Goal: Information Seeking & Learning: Check status

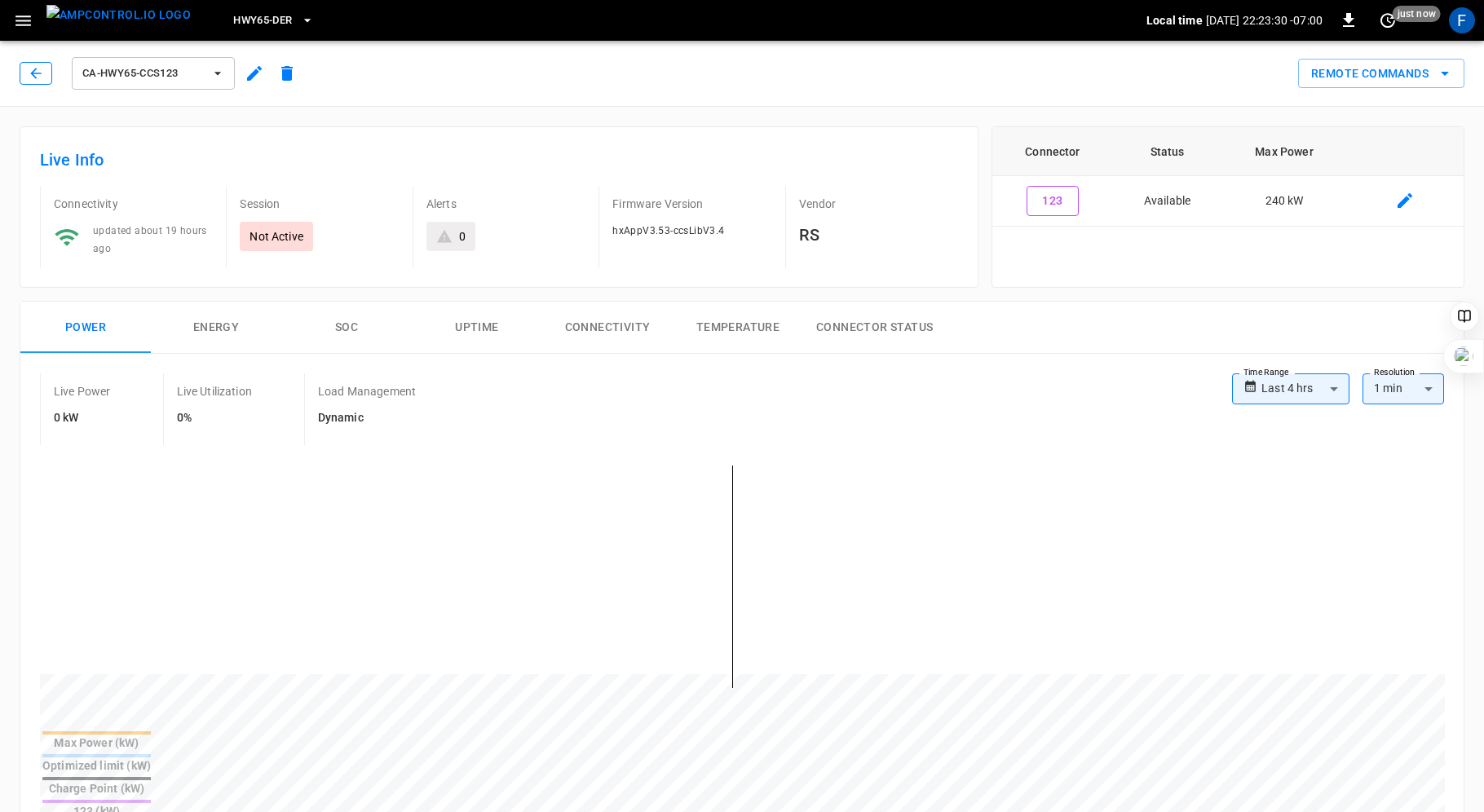
click at [36, 70] on icon "button" at bounding box center [35, 73] width 16 height 16
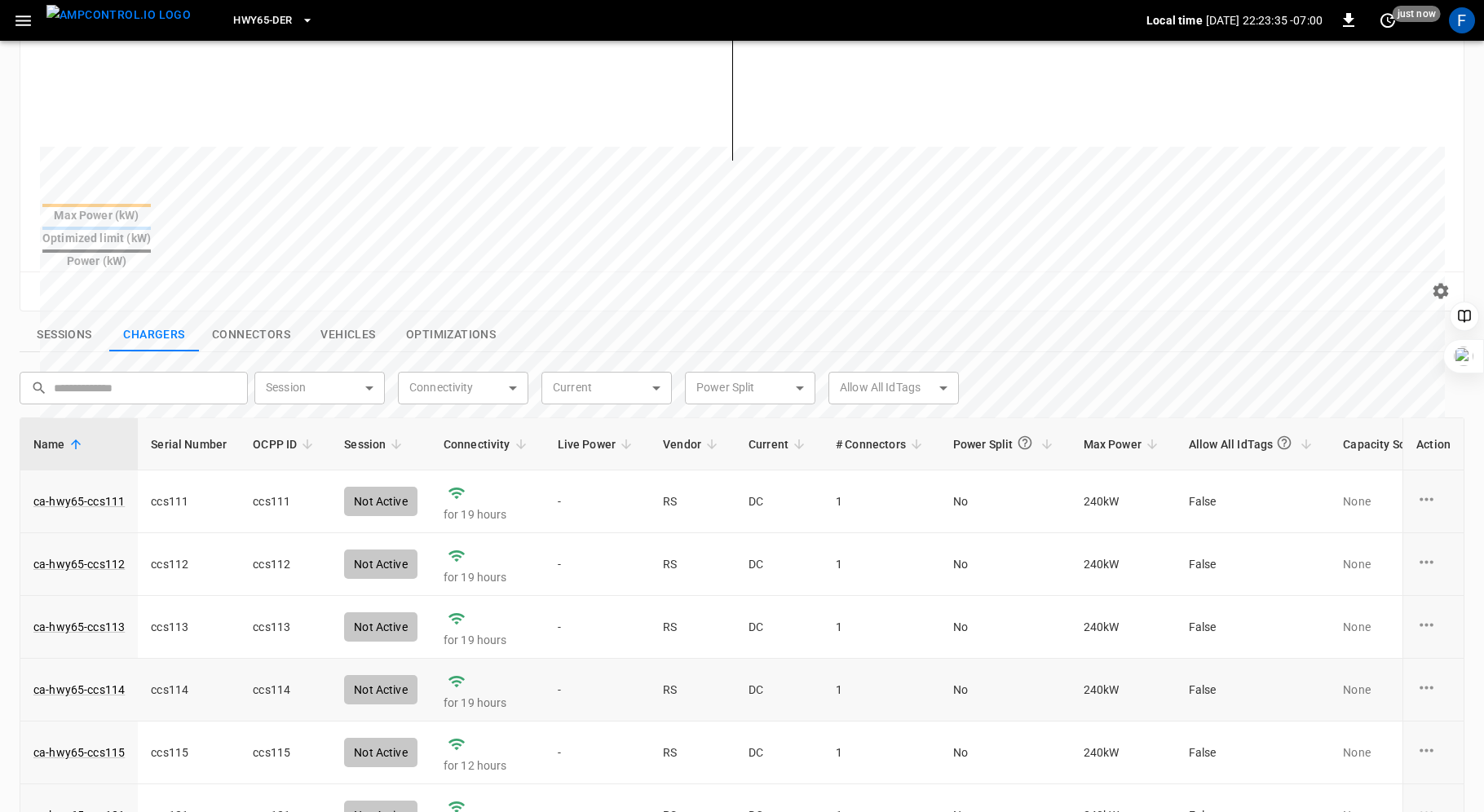
scroll to position [101, 0]
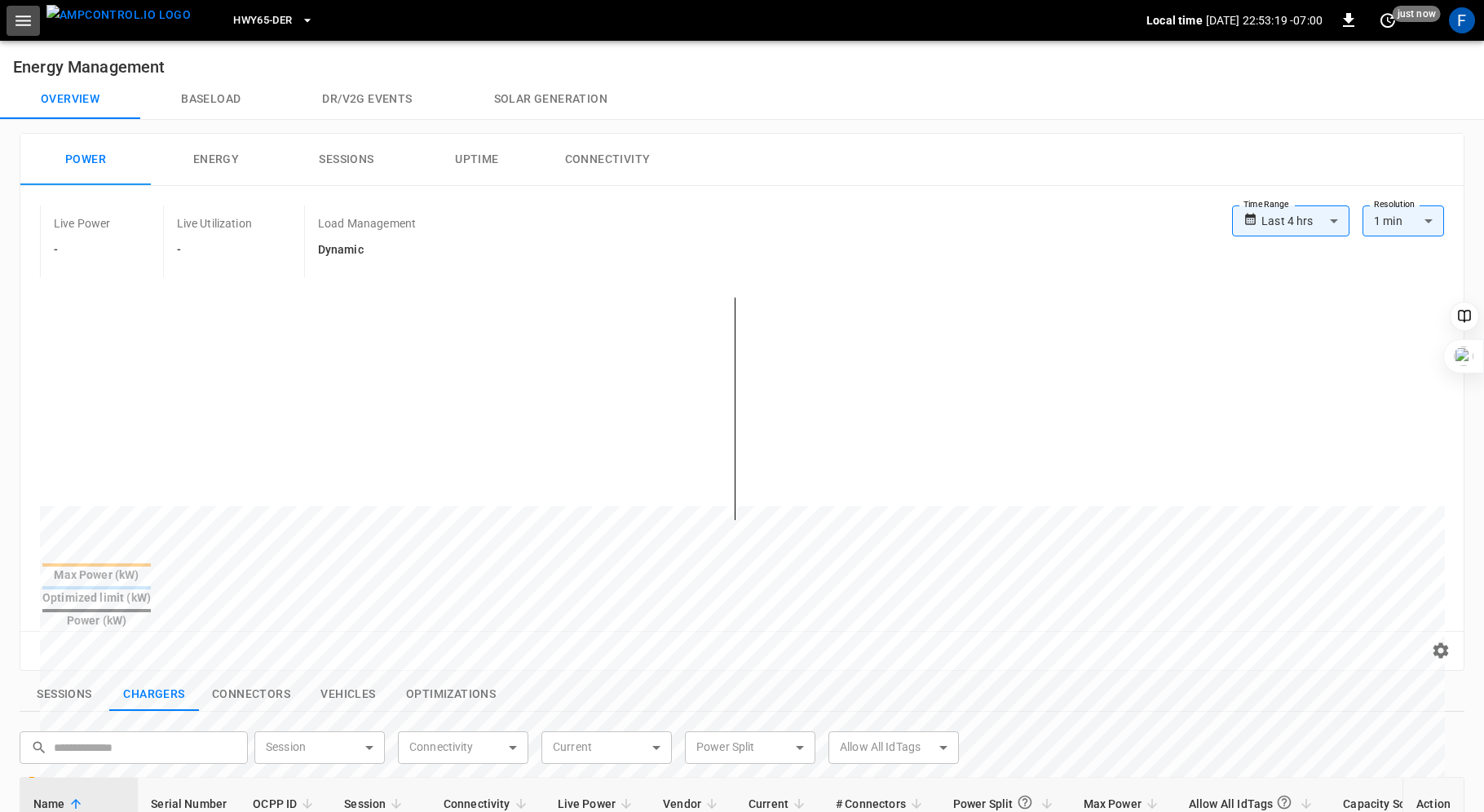
click at [25, 22] on icon "button" at bounding box center [23, 21] width 21 height 21
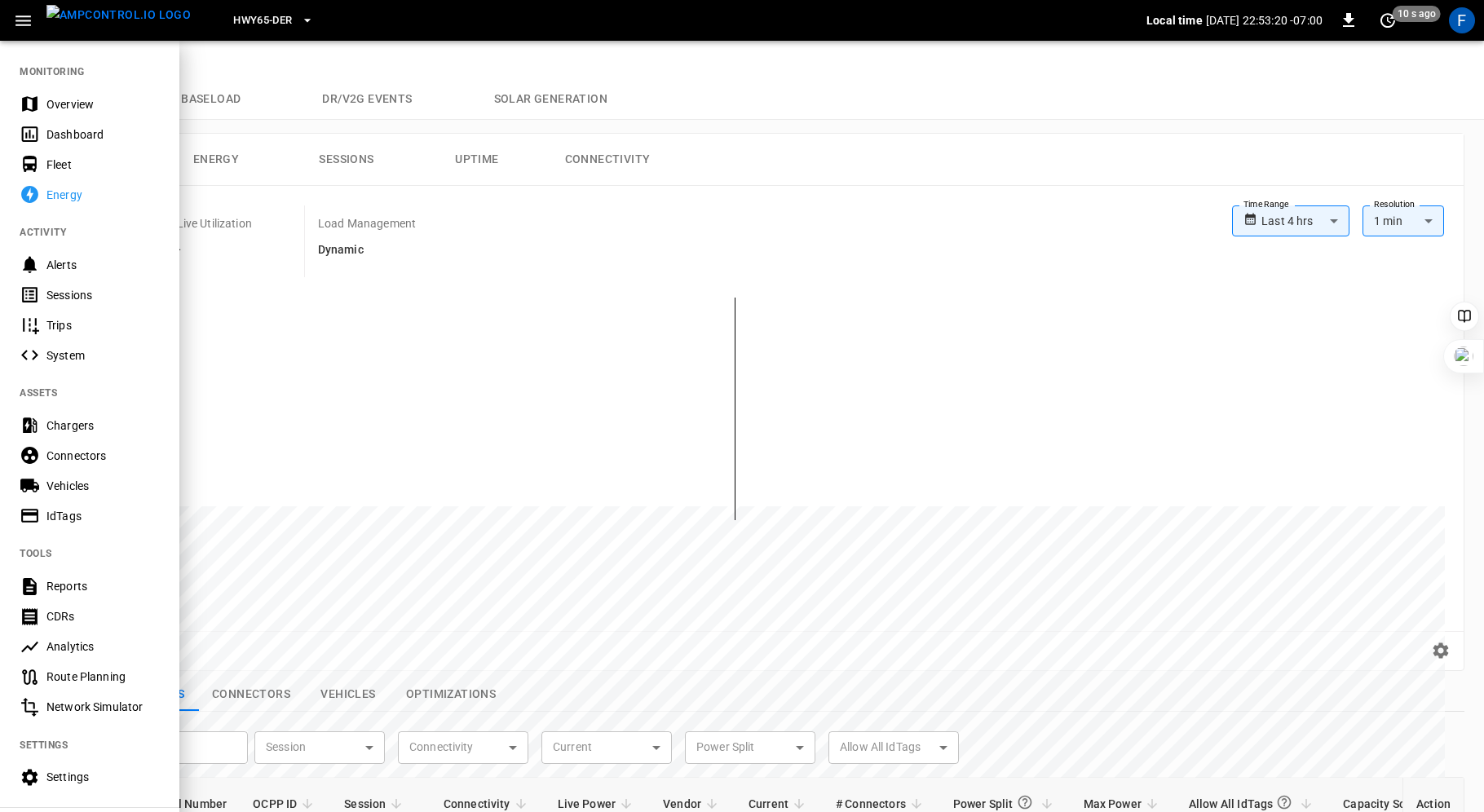
click at [75, 103] on div "Overview" at bounding box center [104, 103] width 114 height 16
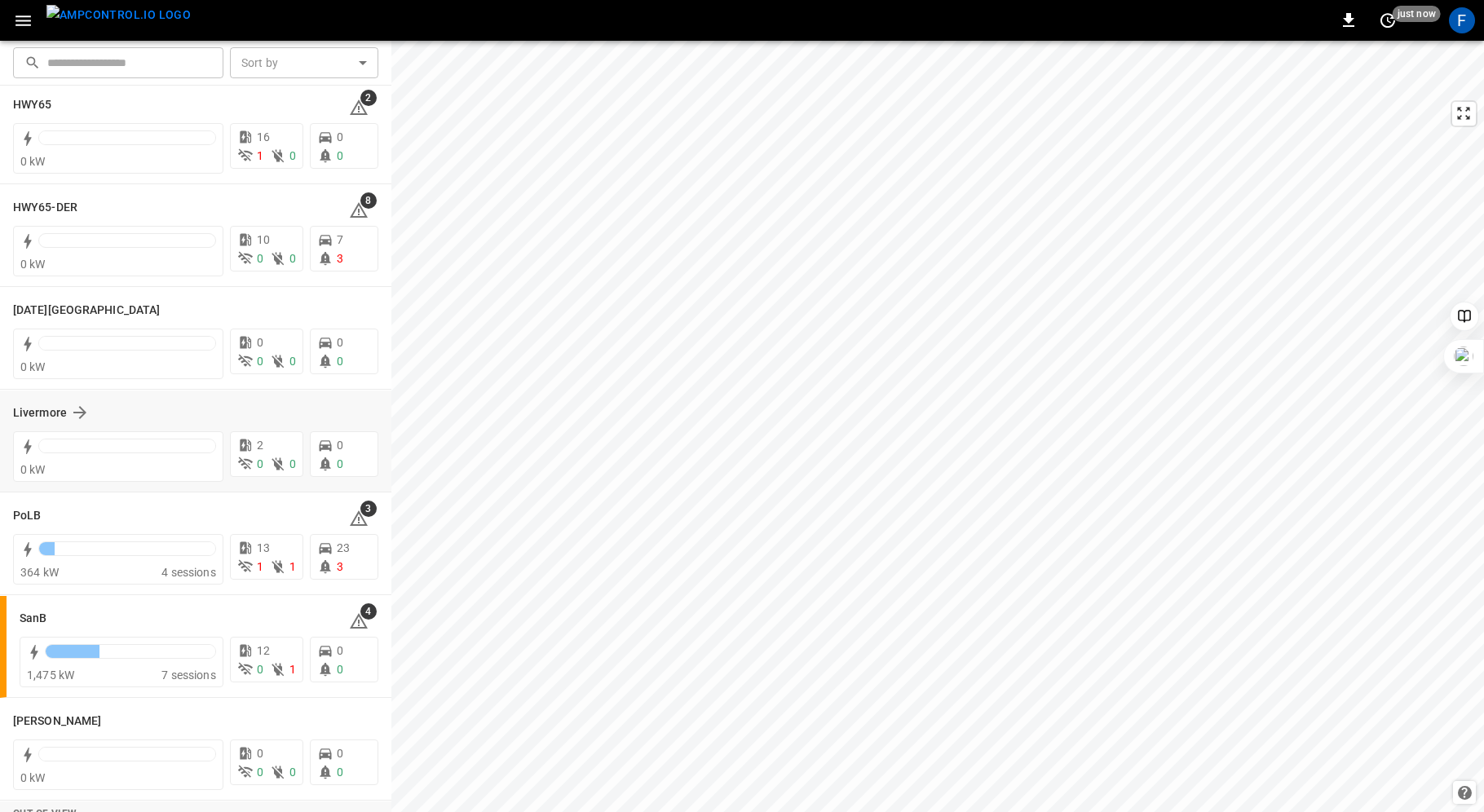
scroll to position [246, 0]
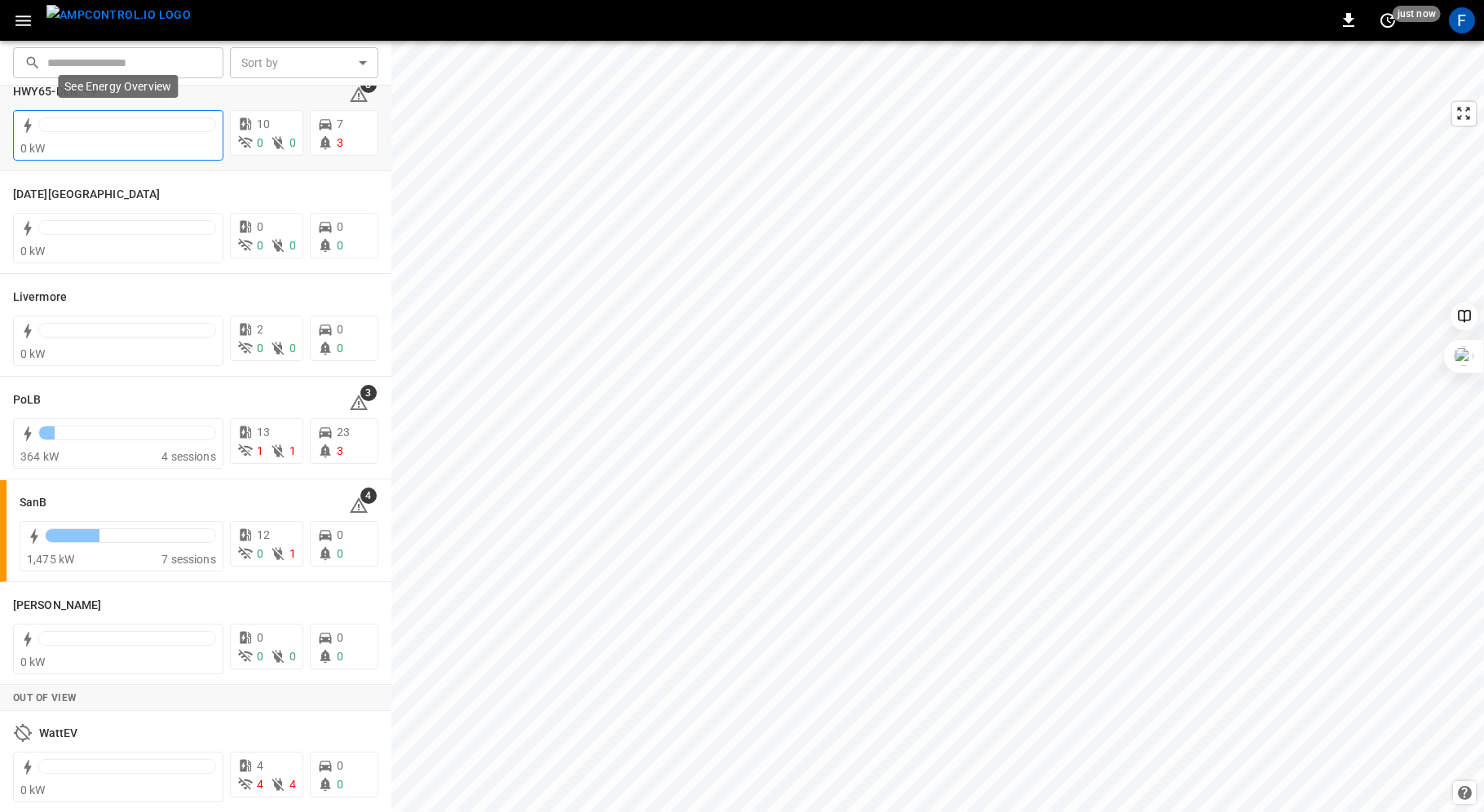
click at [93, 142] on div "0 kW" at bounding box center [118, 147] width 196 height 16
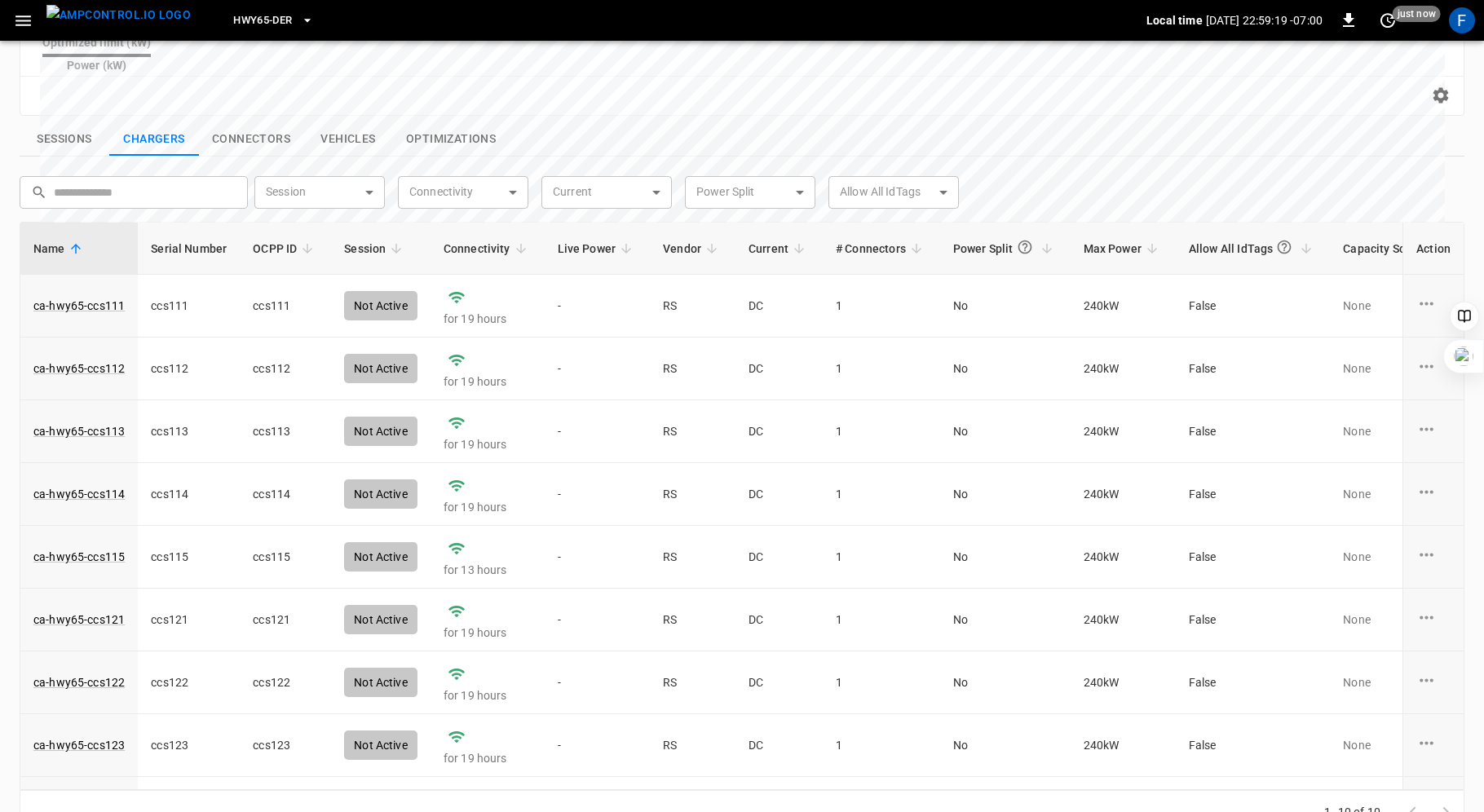
click at [407, 83] on div "Reset zoom" at bounding box center [742, 95] width 1418 height 25
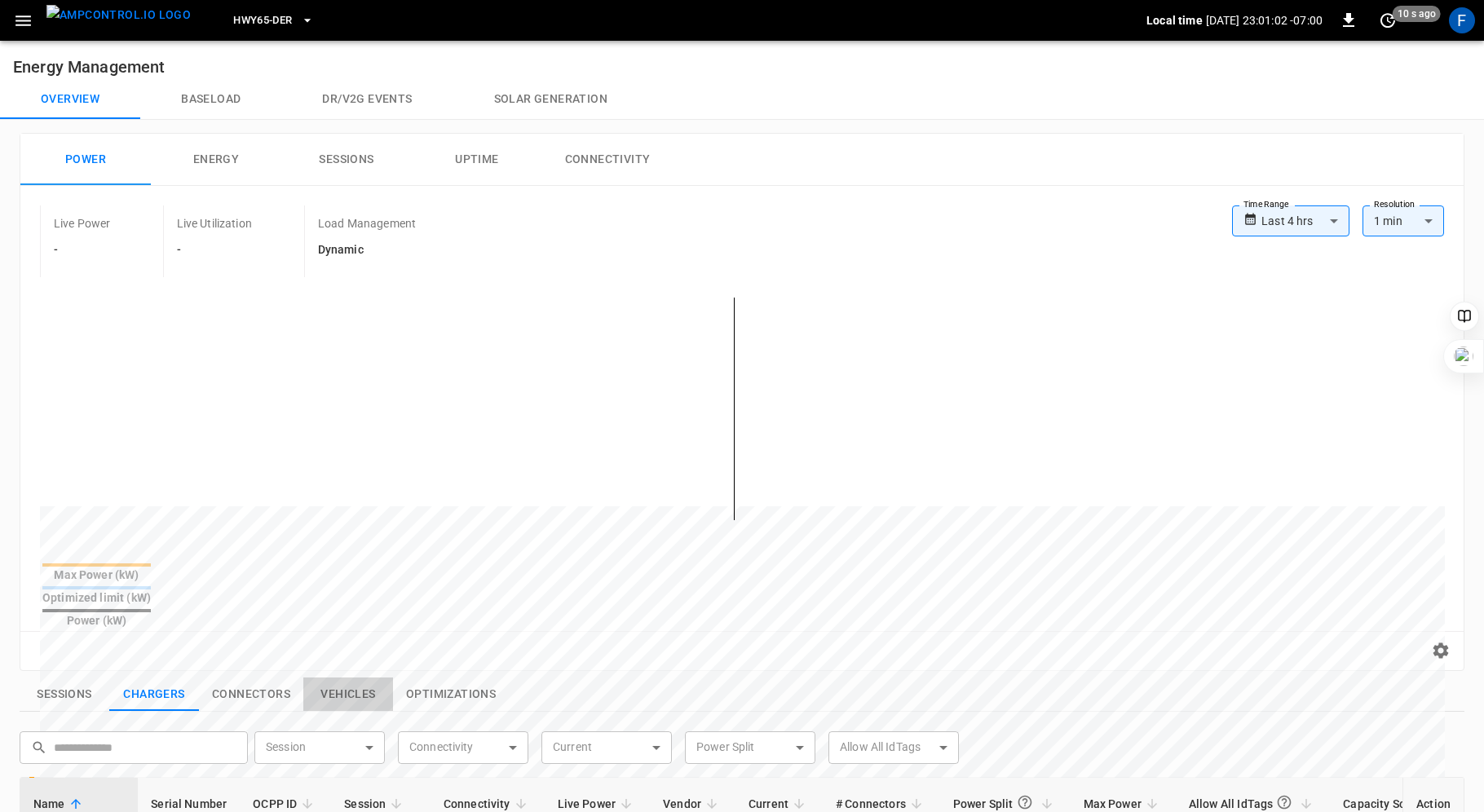
click at [346, 678] on button "Vehicles" at bounding box center [348, 695] width 90 height 34
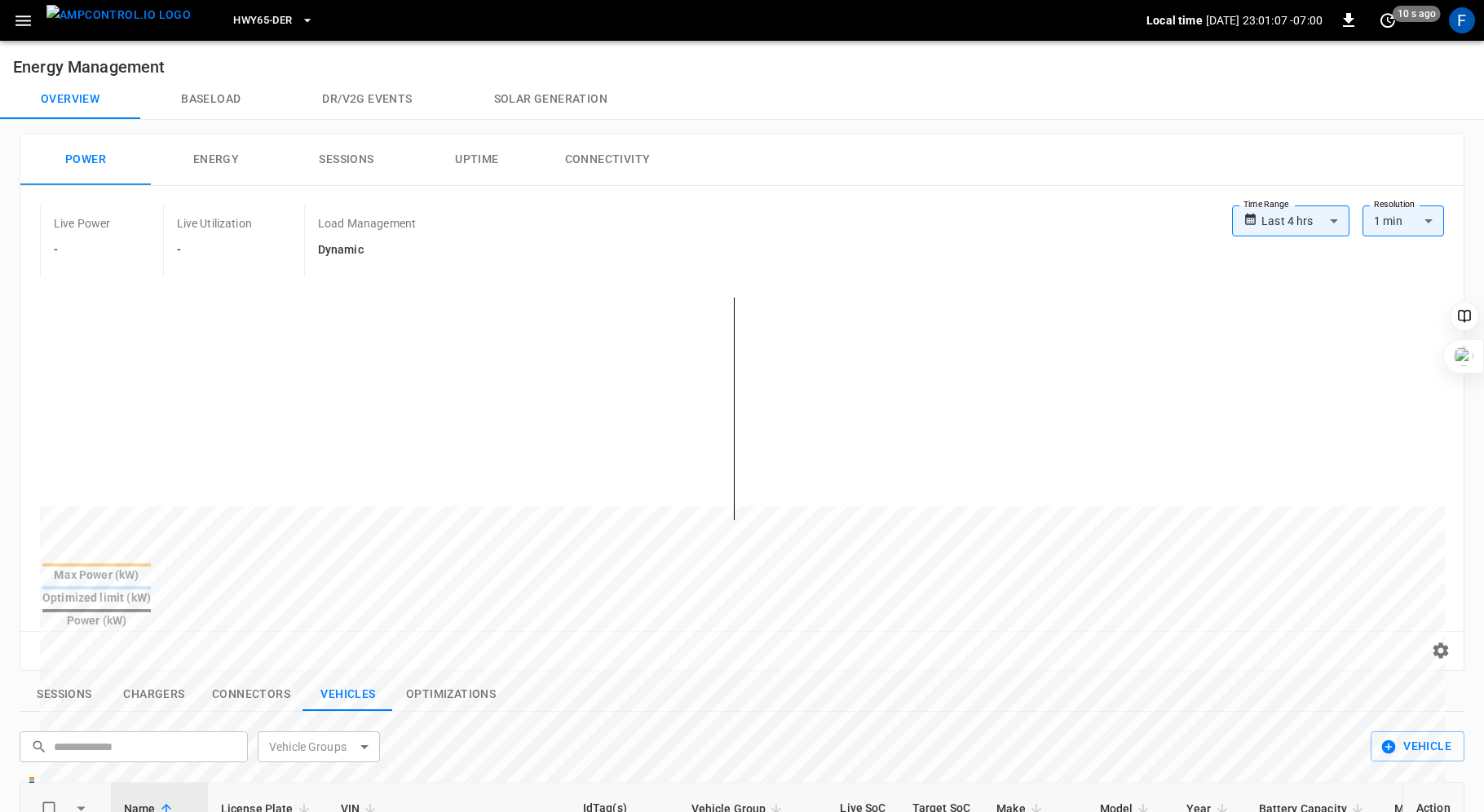
click at [25, 10] on icon "button" at bounding box center [23, 21] width 21 height 21
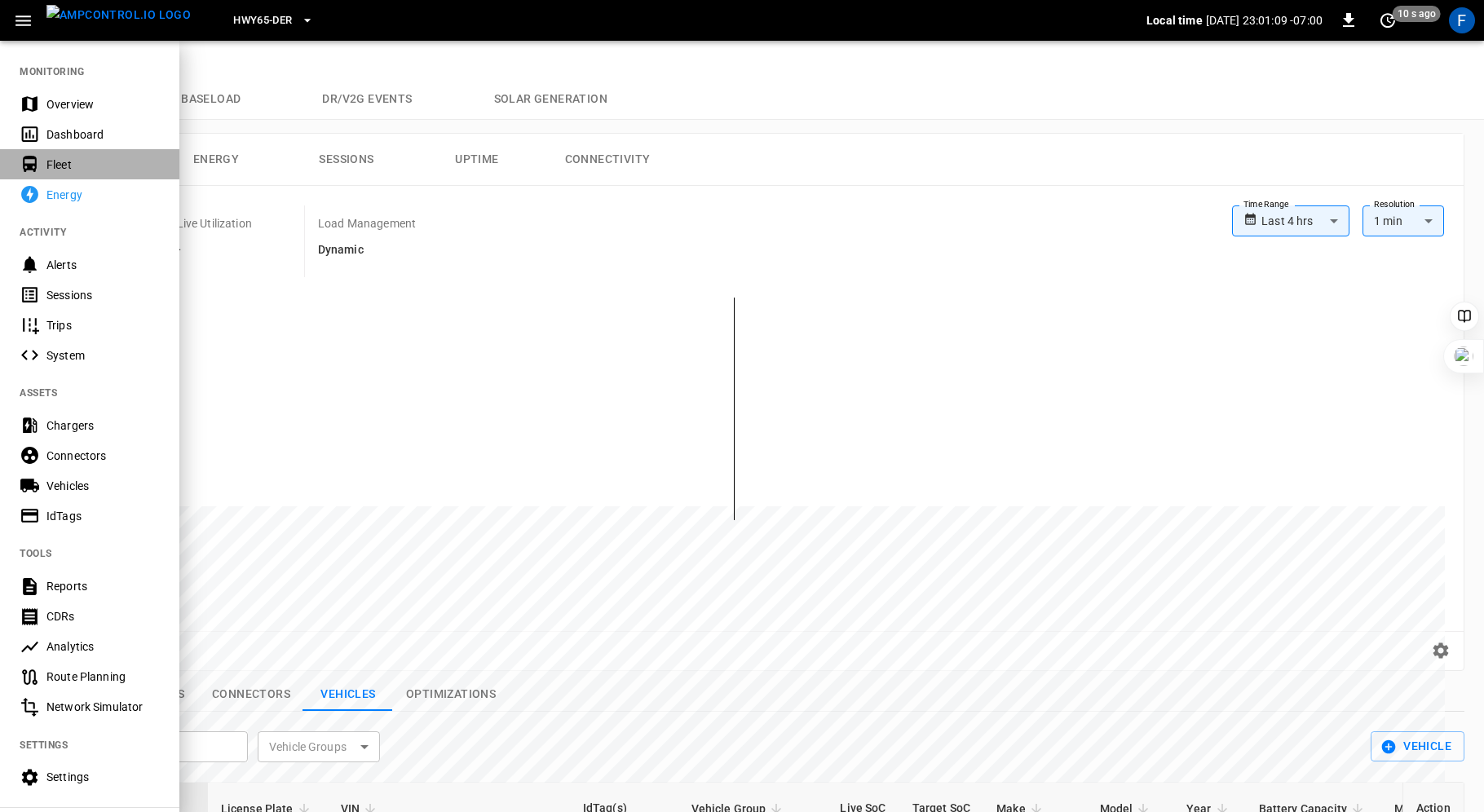
click at [75, 159] on div "Fleet" at bounding box center [104, 164] width 114 height 16
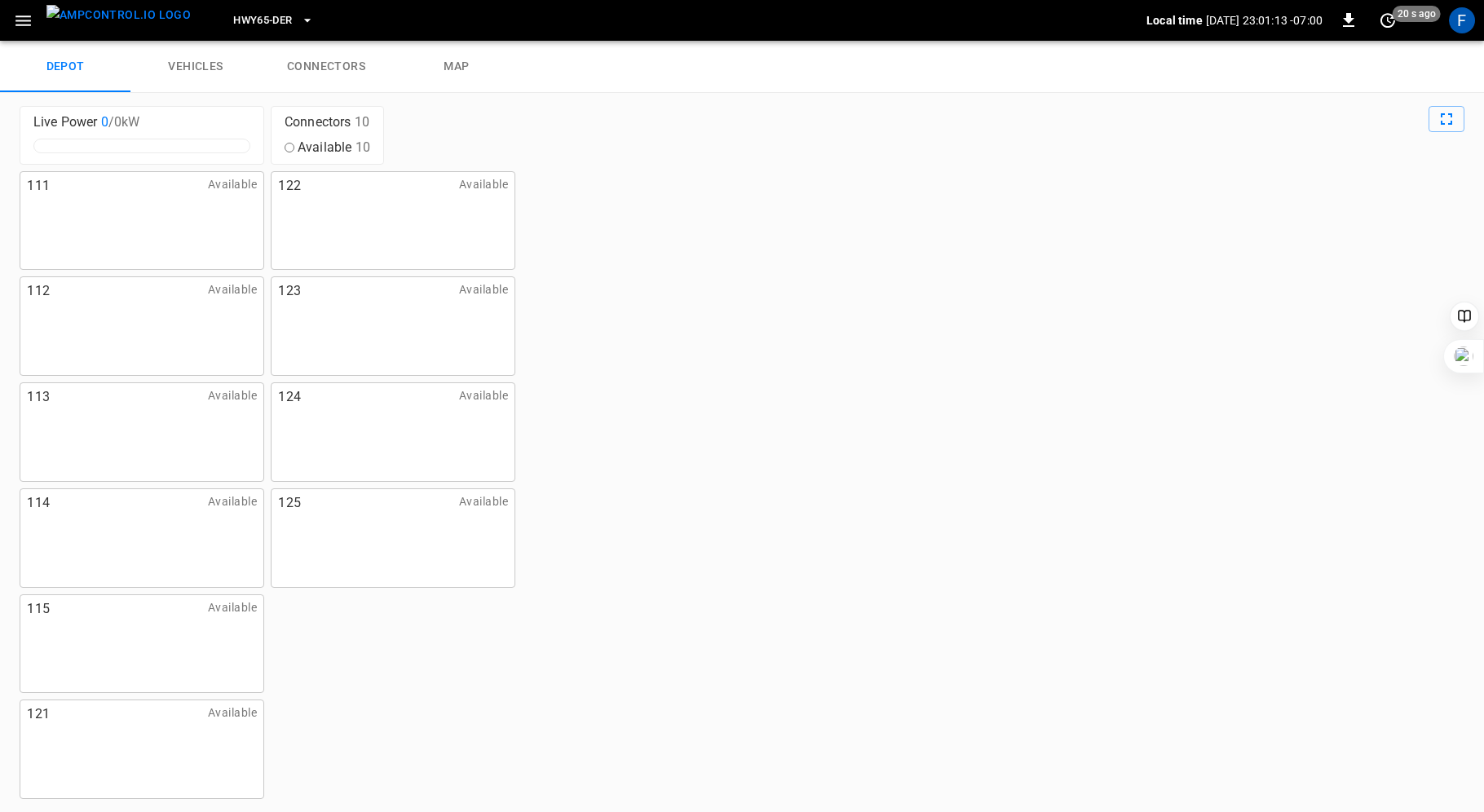
click at [187, 53] on link "vehicles" at bounding box center [196, 67] width 131 height 52
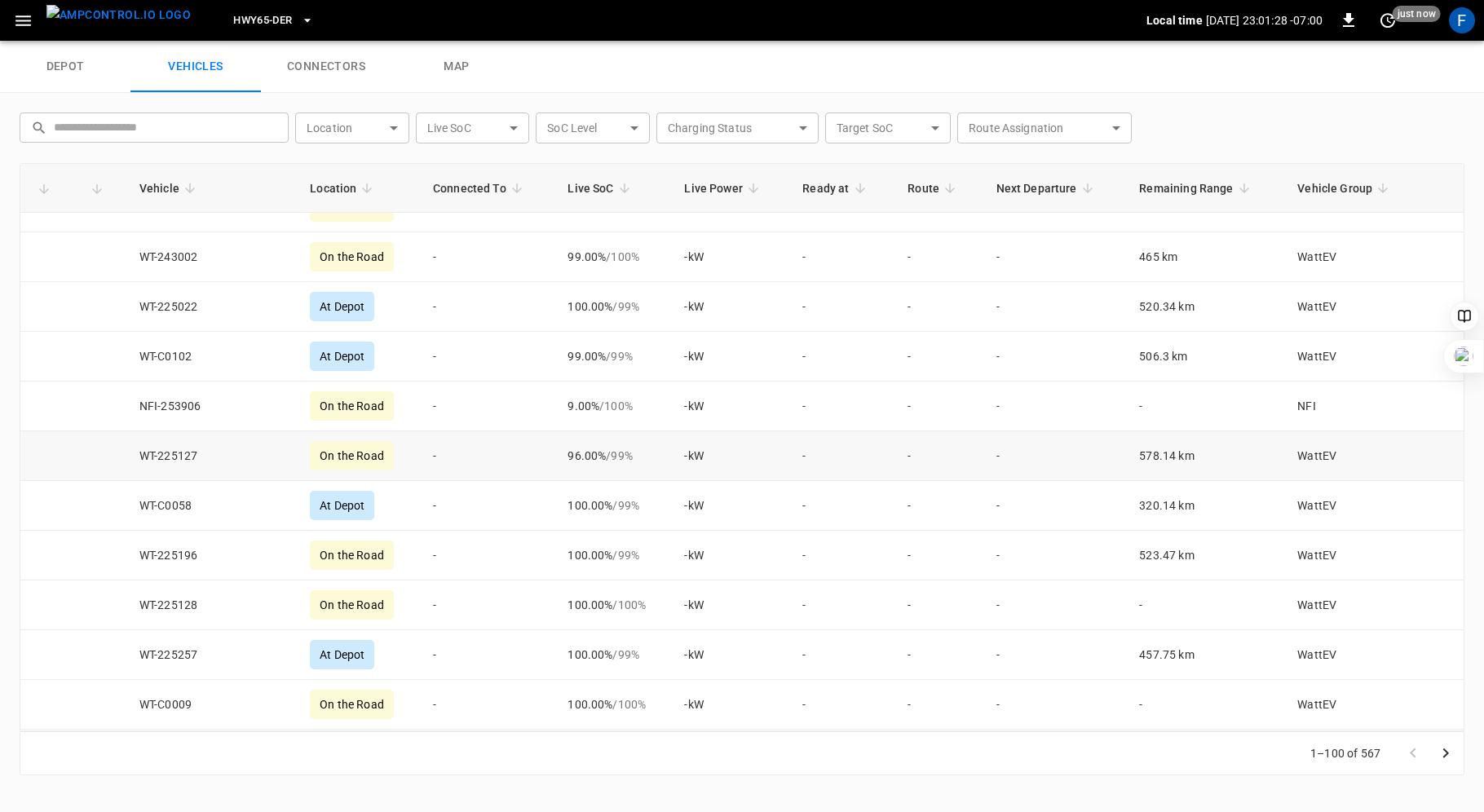
scroll to position [983, 0]
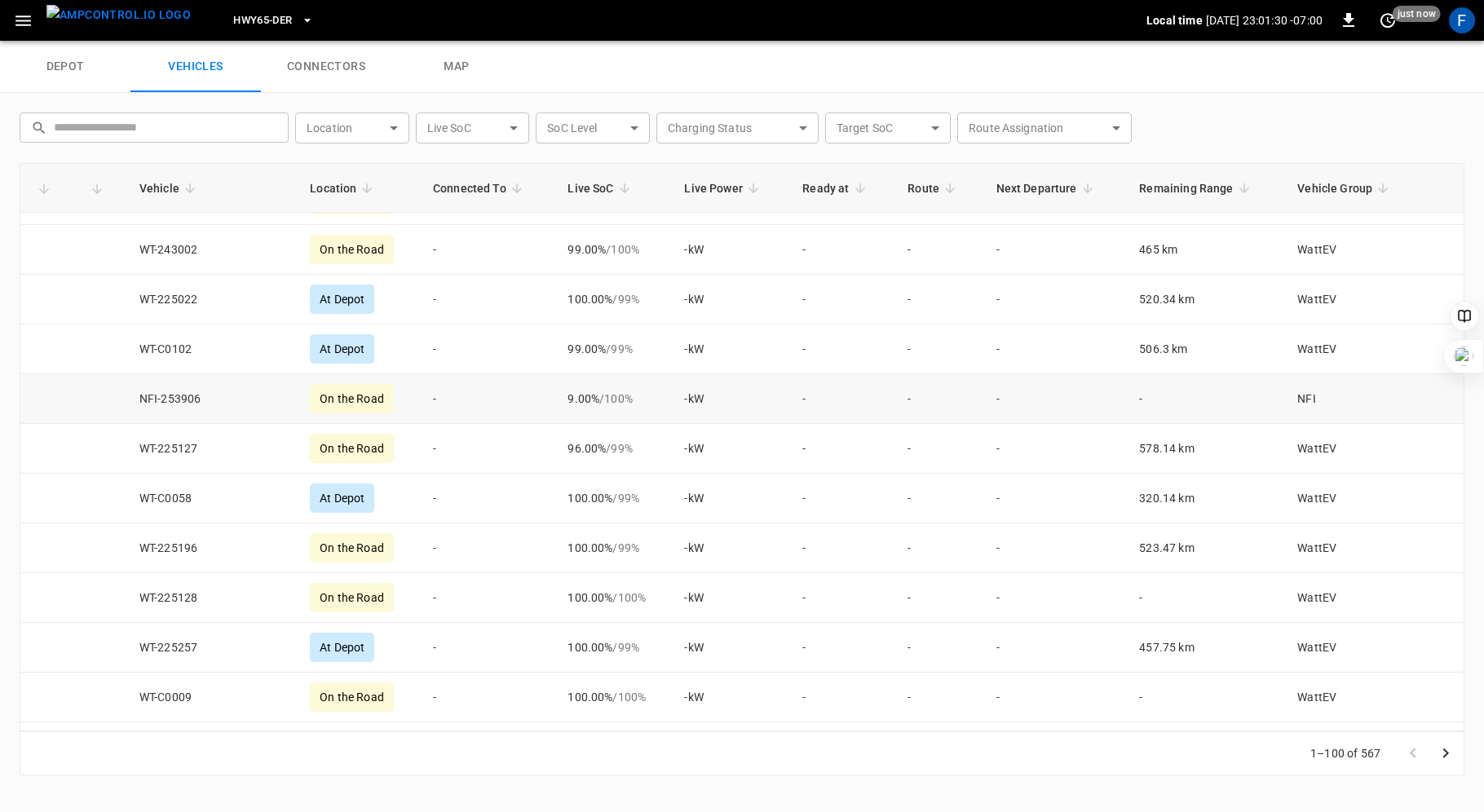
click at [468, 389] on td "-" at bounding box center [487, 398] width 134 height 49
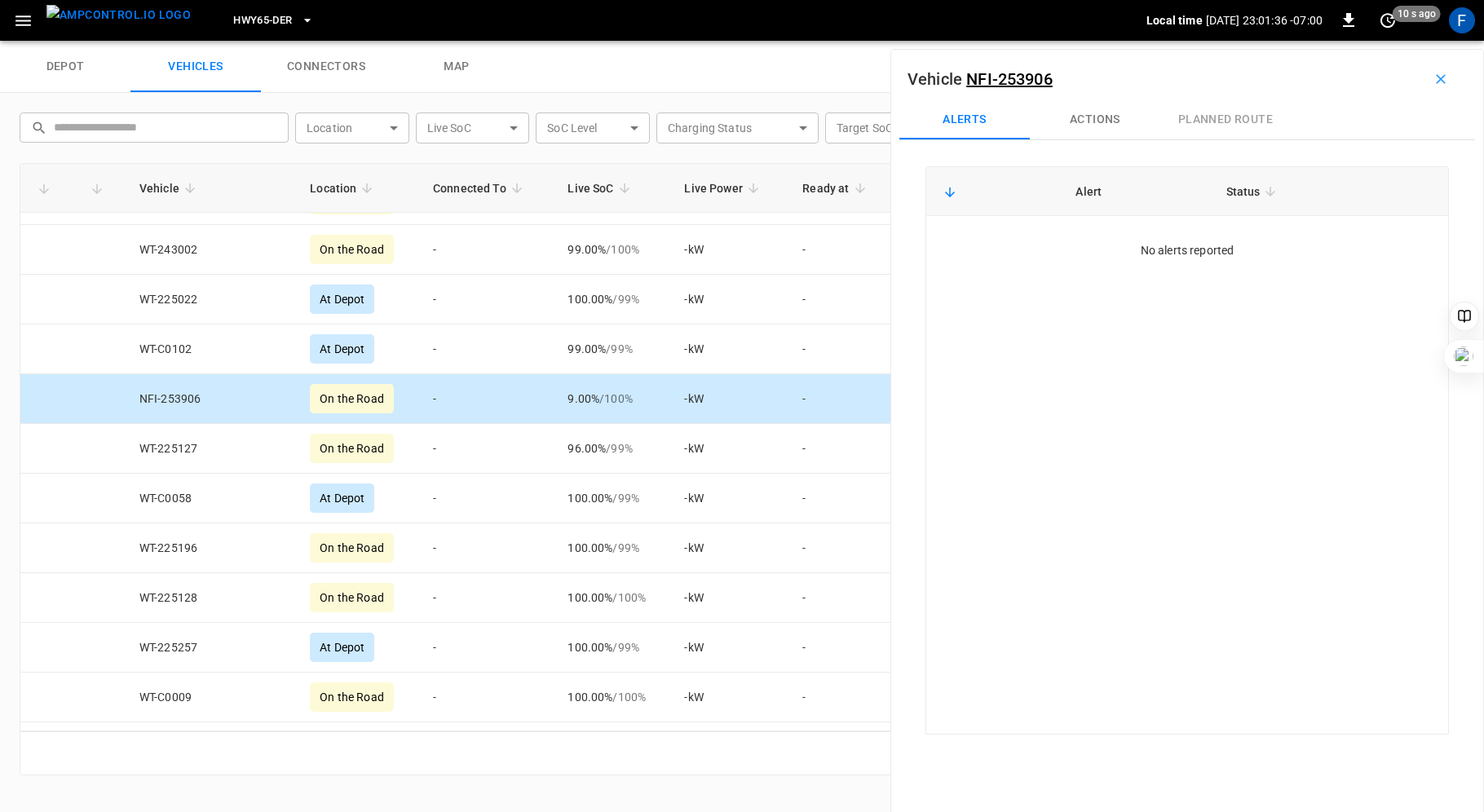
click at [461, 60] on link "map" at bounding box center [457, 67] width 131 height 52
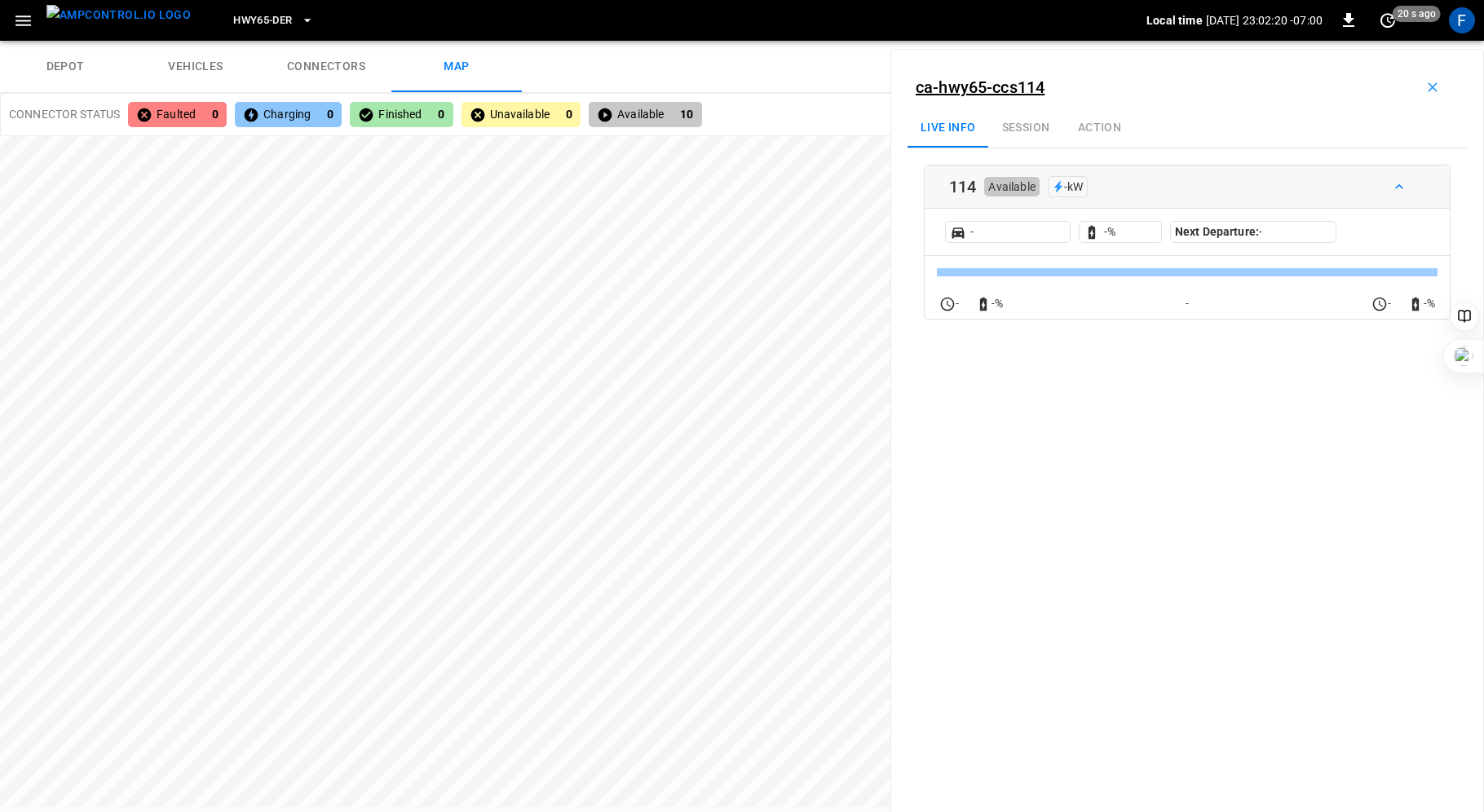
click at [1034, 134] on div "Live info Session Action" at bounding box center [1187, 128] width 560 height 39
click at [1020, 125] on div "Live info Session Action" at bounding box center [1187, 128] width 560 height 39
click at [1039, 126] on div "Live info Session Action" at bounding box center [1187, 128] width 560 height 39
click at [1127, 121] on div "Live info Session Action" at bounding box center [1187, 128] width 560 height 39
click at [1102, 125] on div "Live info Session Action" at bounding box center [1187, 128] width 560 height 39
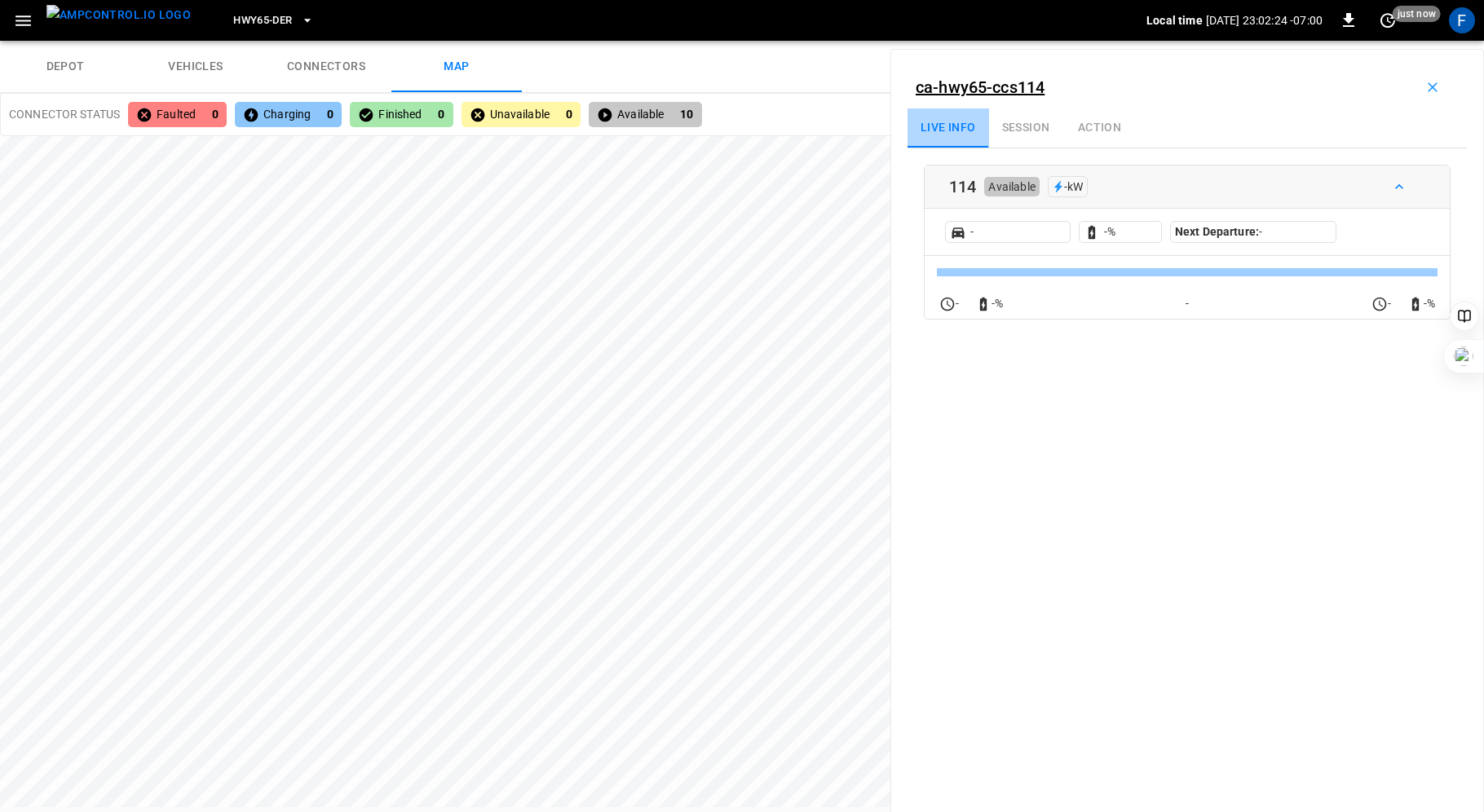
click at [944, 141] on info-tab "Live info" at bounding box center [948, 128] width 81 height 39
click at [964, 89] on link "ca-hwy65-ccs114" at bounding box center [980, 87] width 129 height 20
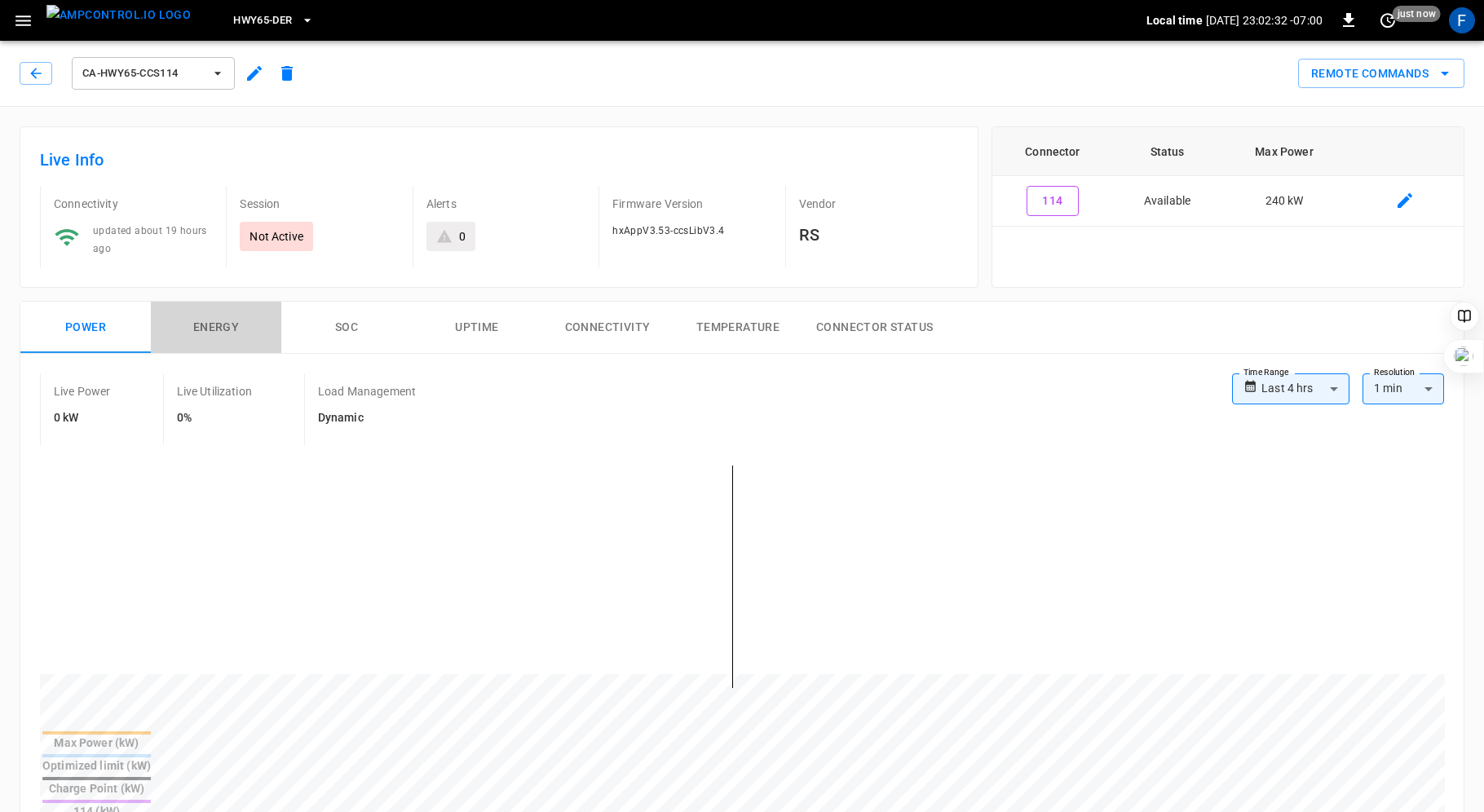
click at [204, 329] on button "Energy" at bounding box center [216, 328] width 131 height 52
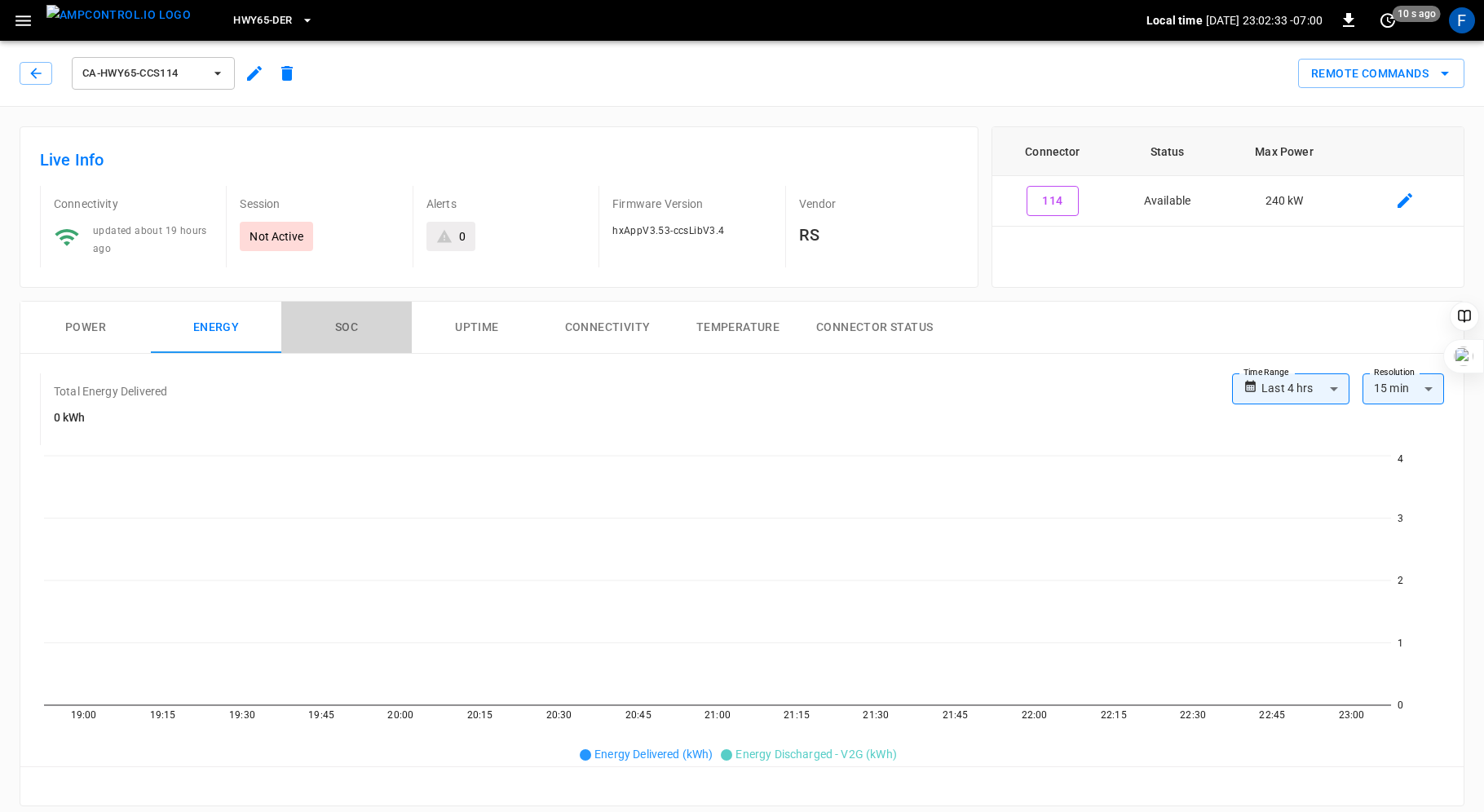
click at [347, 318] on button "SOC" at bounding box center [347, 328] width 131 height 52
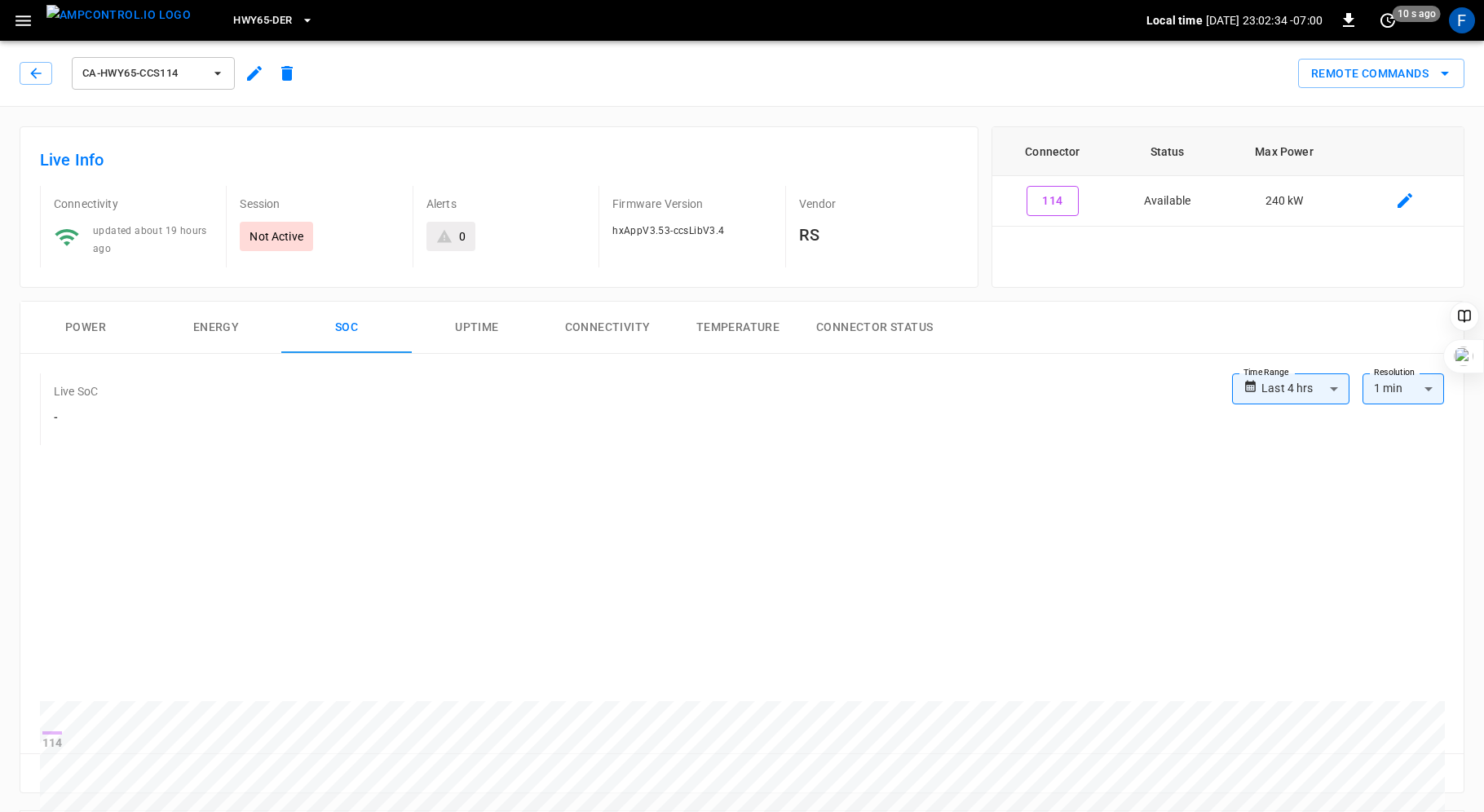
click at [71, 323] on button "Power" at bounding box center [86, 328] width 131 height 52
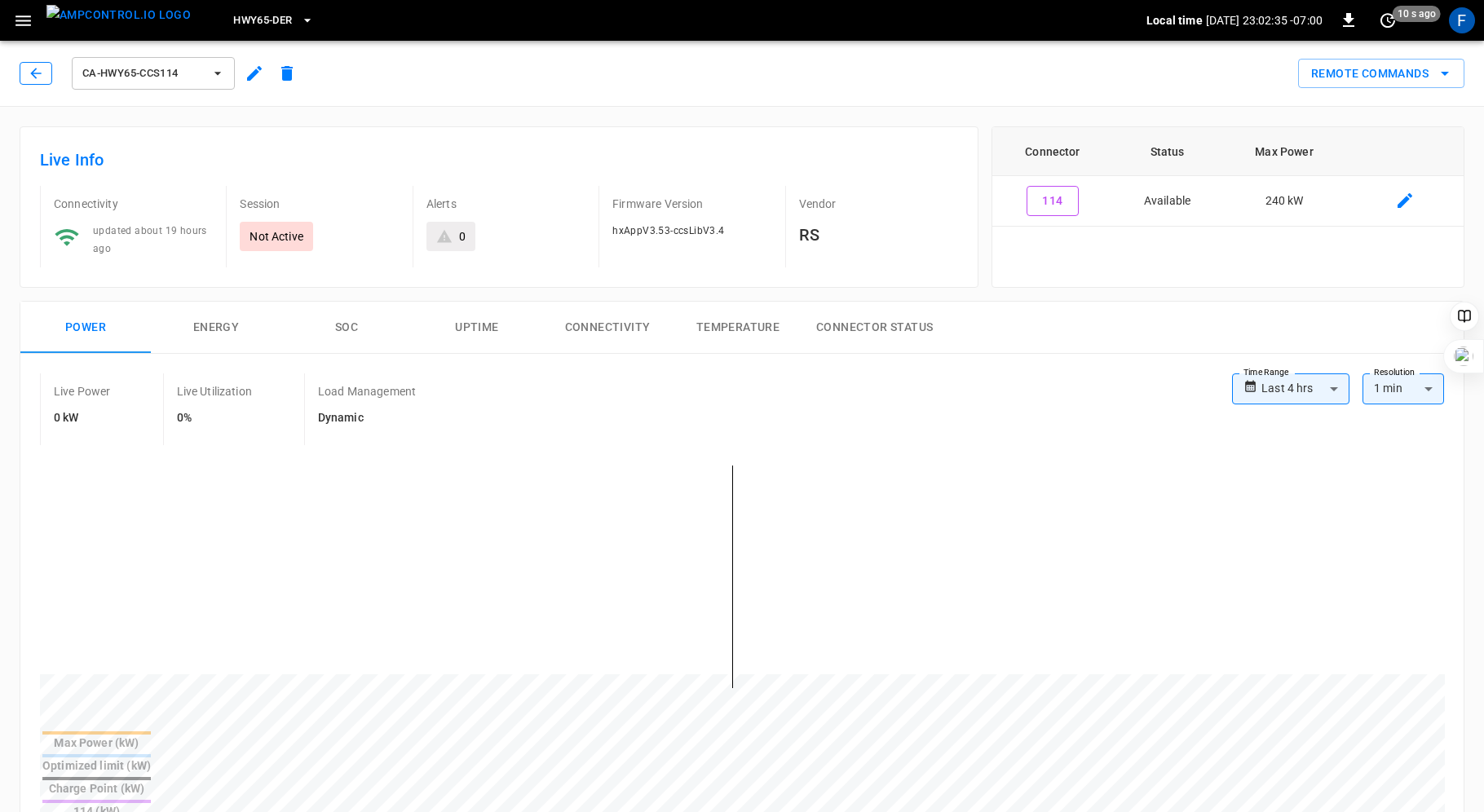
click at [36, 64] on button "button" at bounding box center [35, 73] width 33 height 22
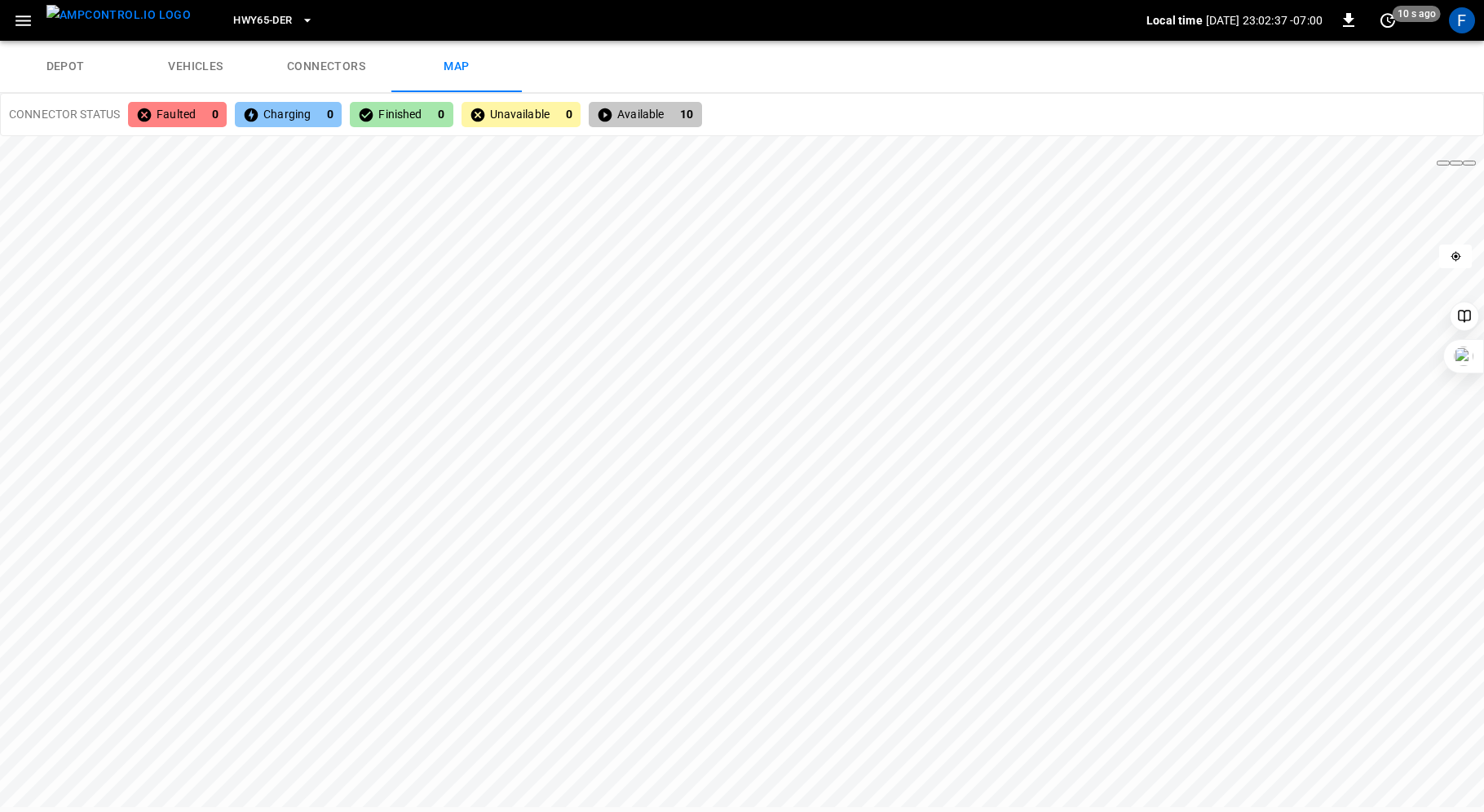
click at [62, 54] on link "depot" at bounding box center [65, 67] width 131 height 52
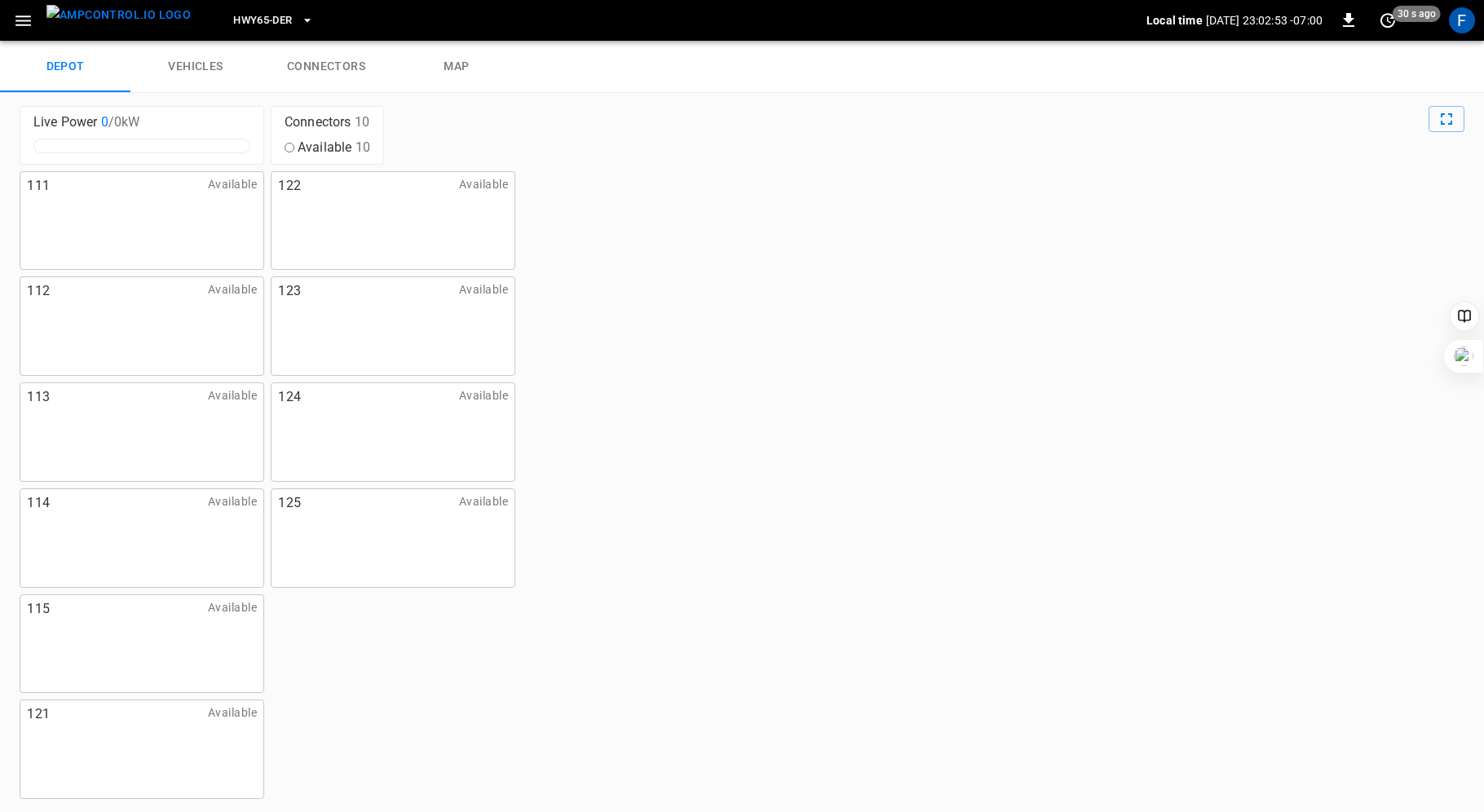
click at [203, 57] on link "vehicles" at bounding box center [196, 67] width 131 height 52
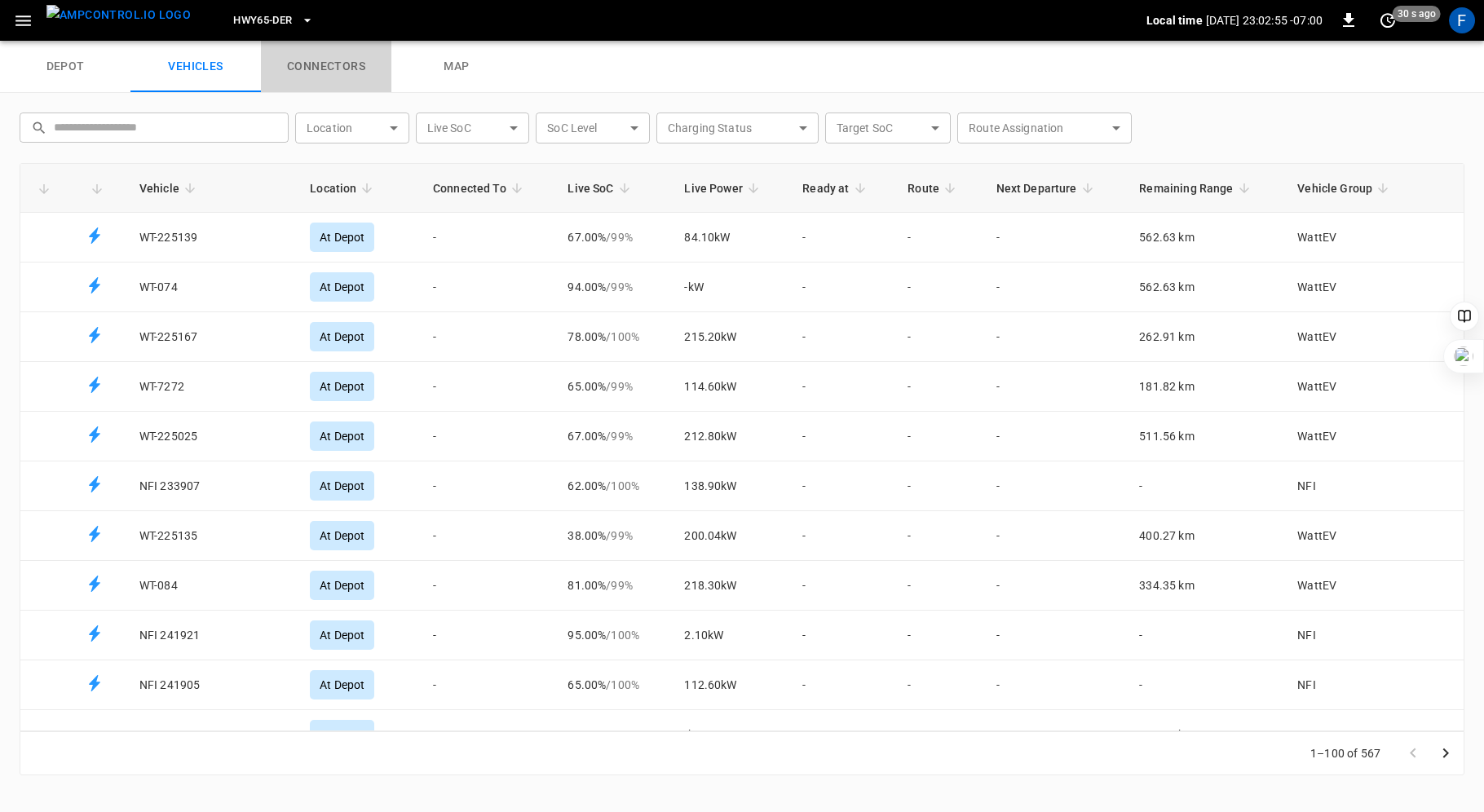
click at [302, 62] on link "connectors" at bounding box center [326, 67] width 131 height 52
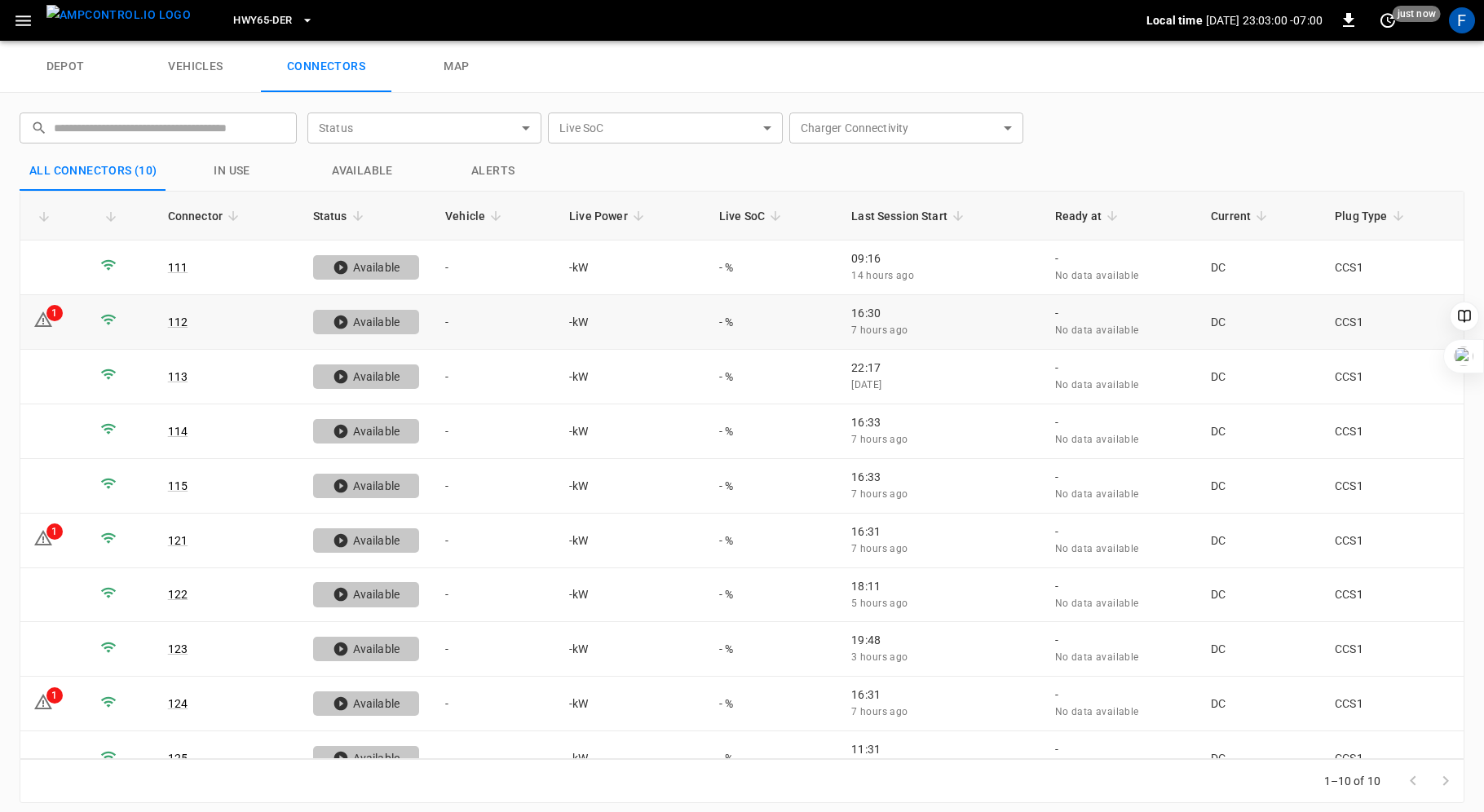
click at [56, 308] on div "1" at bounding box center [54, 312] width 16 height 16
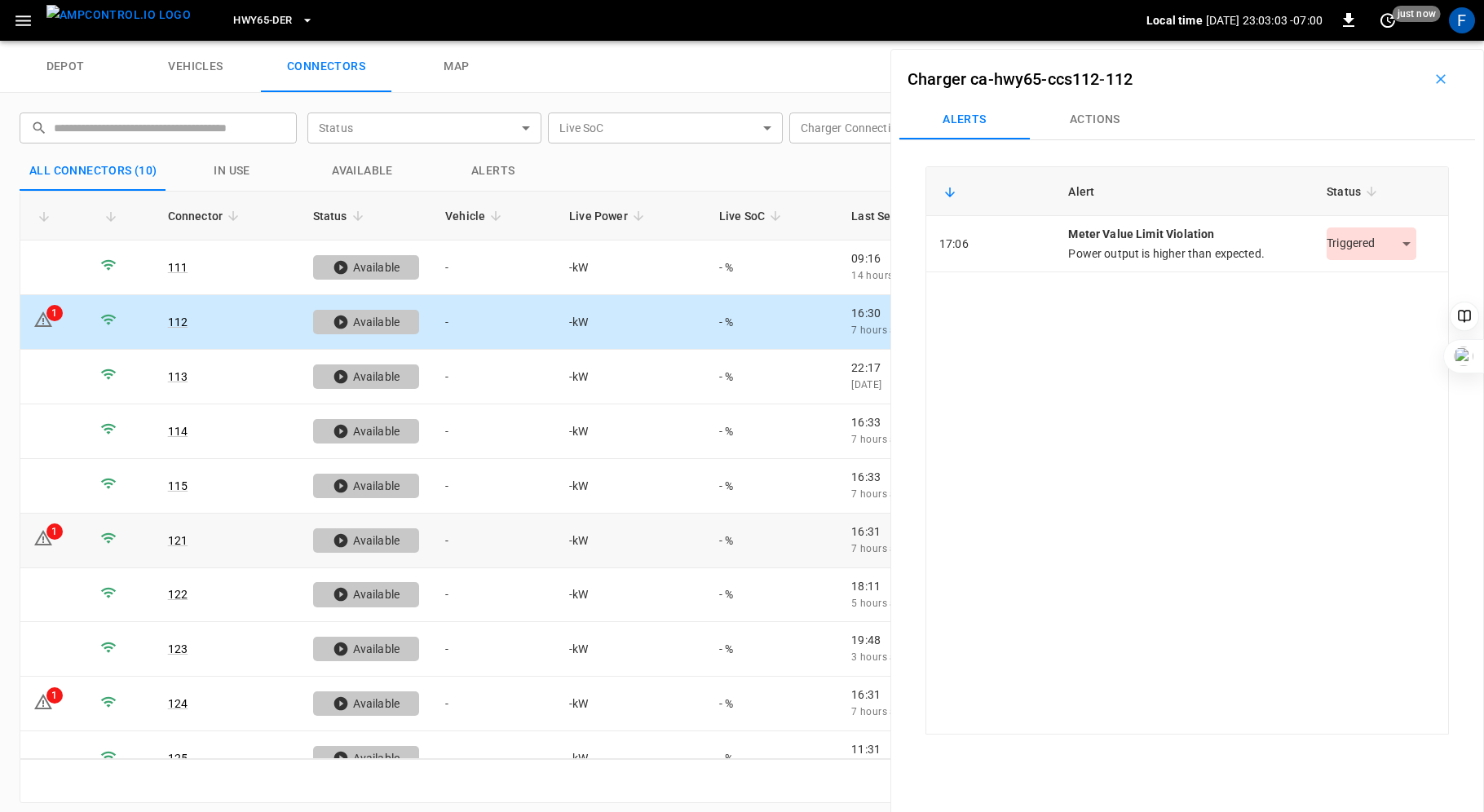
click at [54, 523] on div "1" at bounding box center [54, 530] width 16 height 16
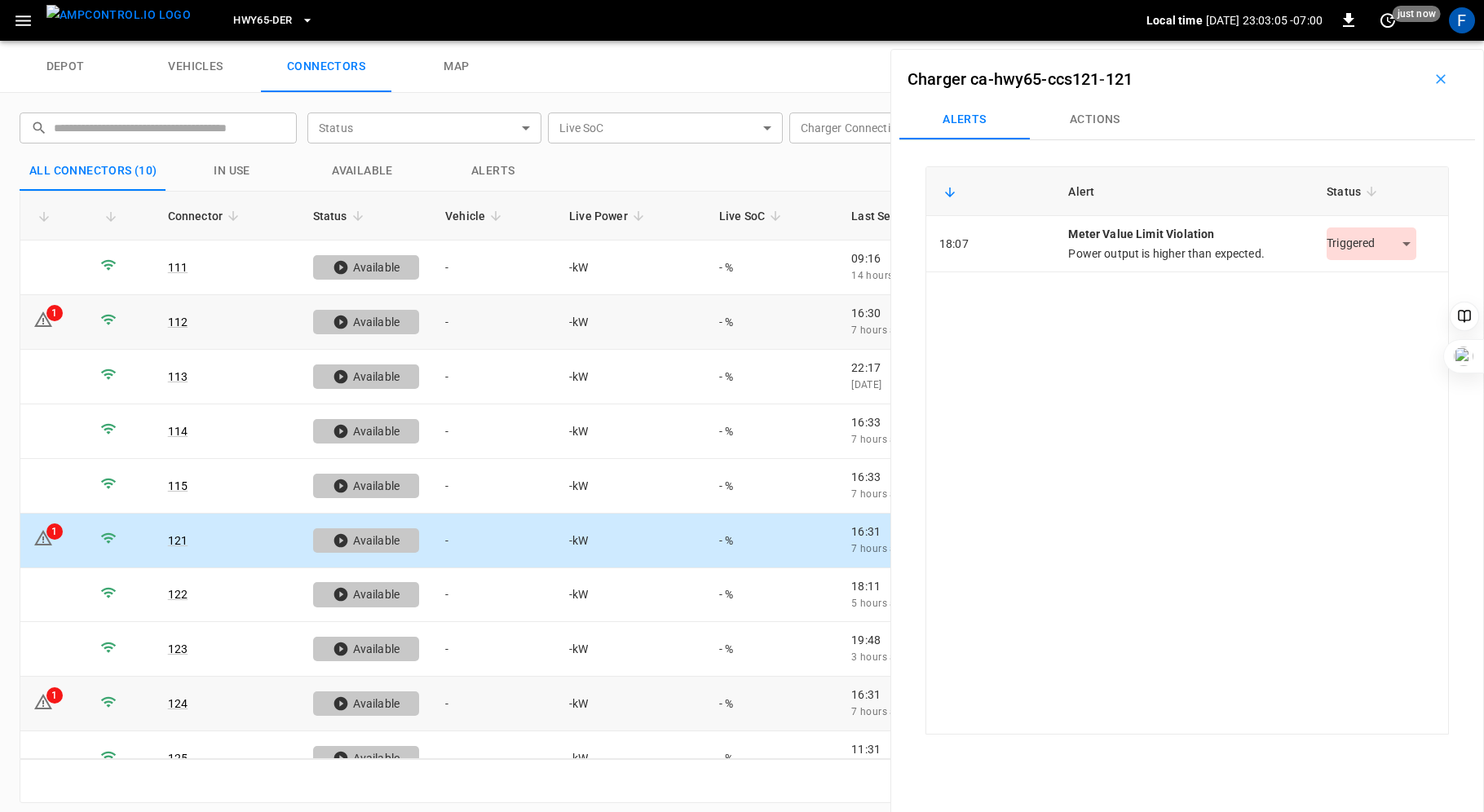
click at [55, 687] on div "1" at bounding box center [54, 695] width 16 height 16
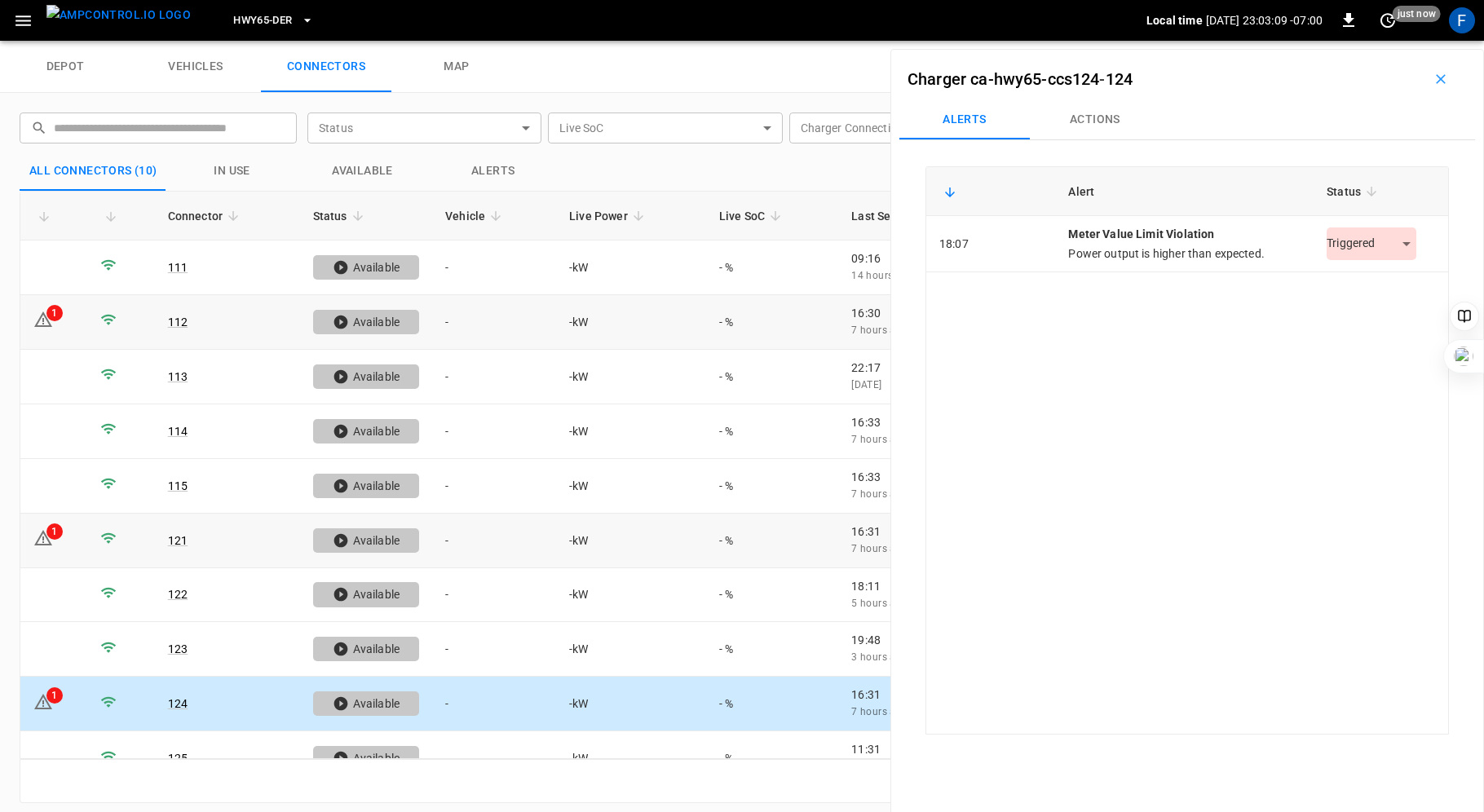
click at [458, 62] on link "map" at bounding box center [457, 67] width 131 height 52
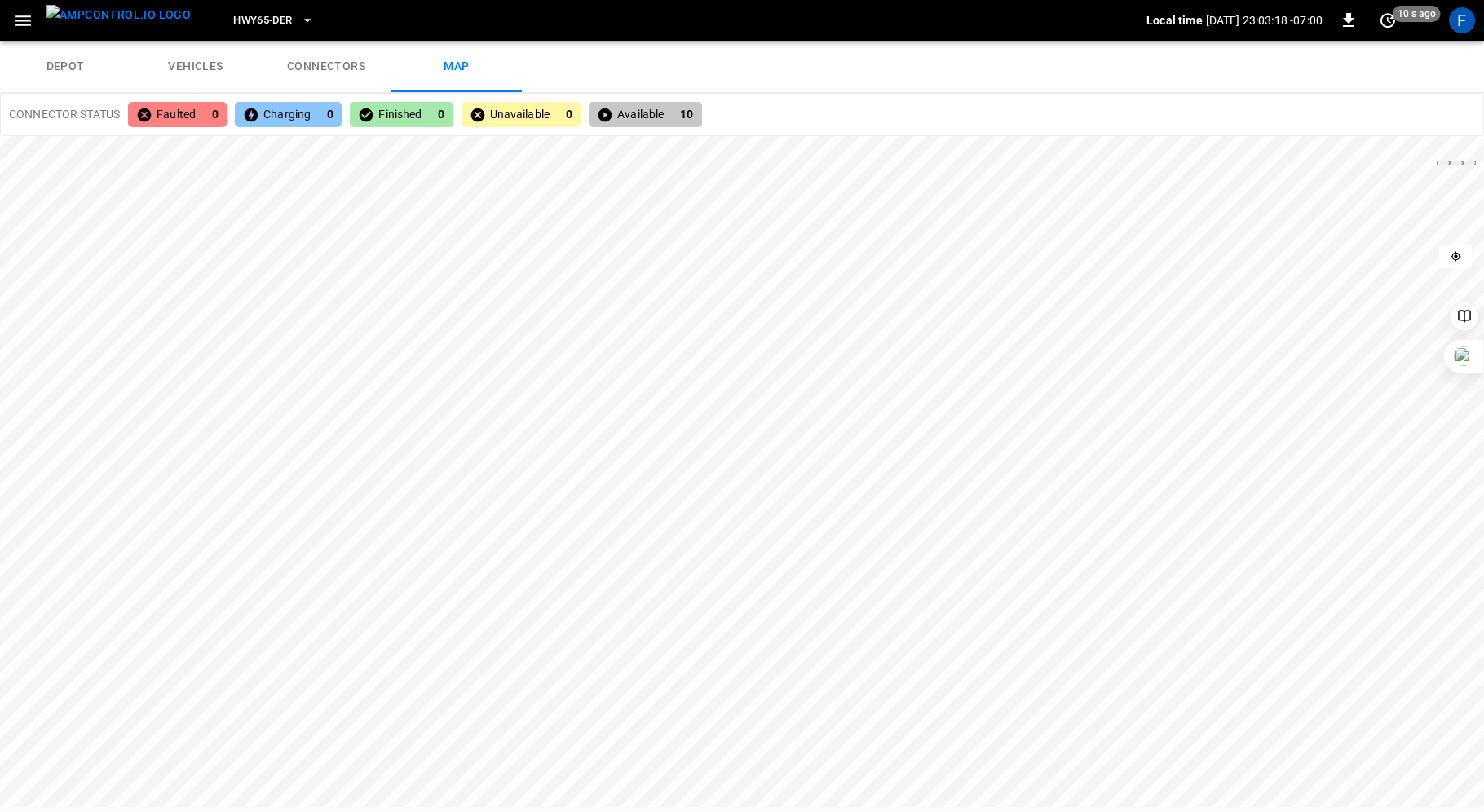
click at [685, 91] on div "depot vehicles connectors map 125 1 113 1 121 1 123 1 124 1 112 1 111 1 115 1 1…" at bounding box center [742, 426] width 1484 height 771
click at [21, 21] on icon "button" at bounding box center [23, 21] width 16 height 10
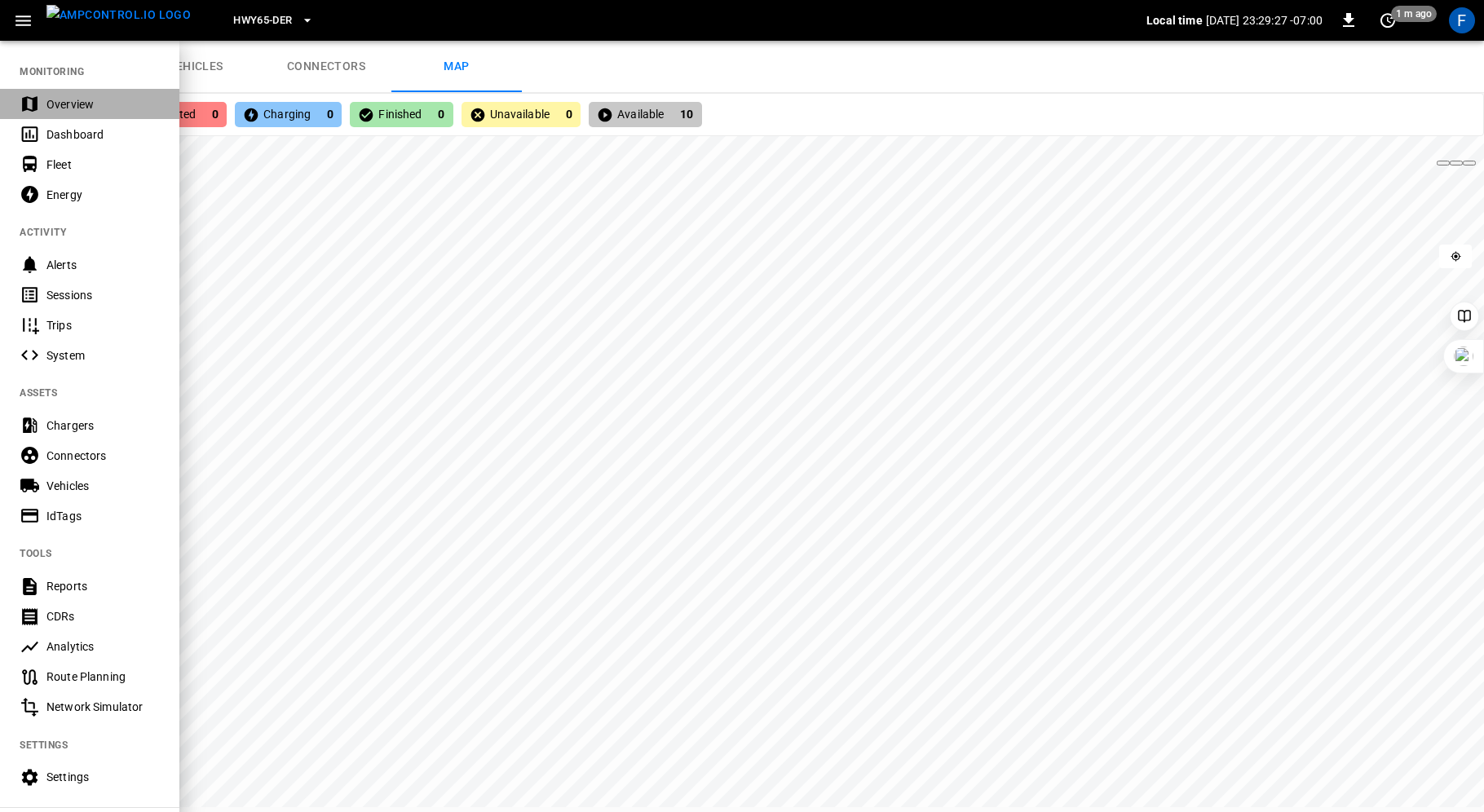
click at [55, 101] on div "Overview" at bounding box center [104, 103] width 114 height 16
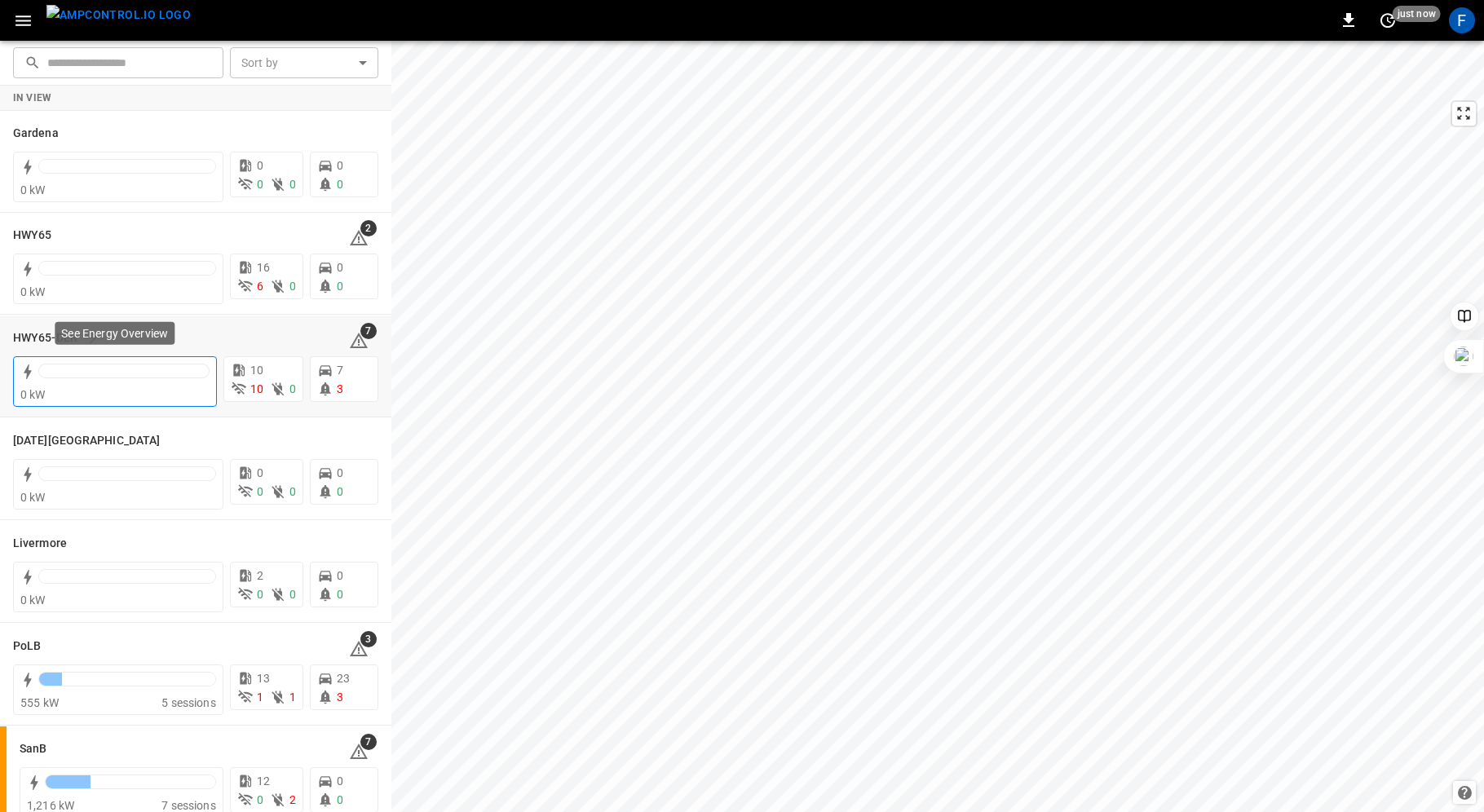
click at [62, 377] on div at bounding box center [124, 371] width 172 height 15
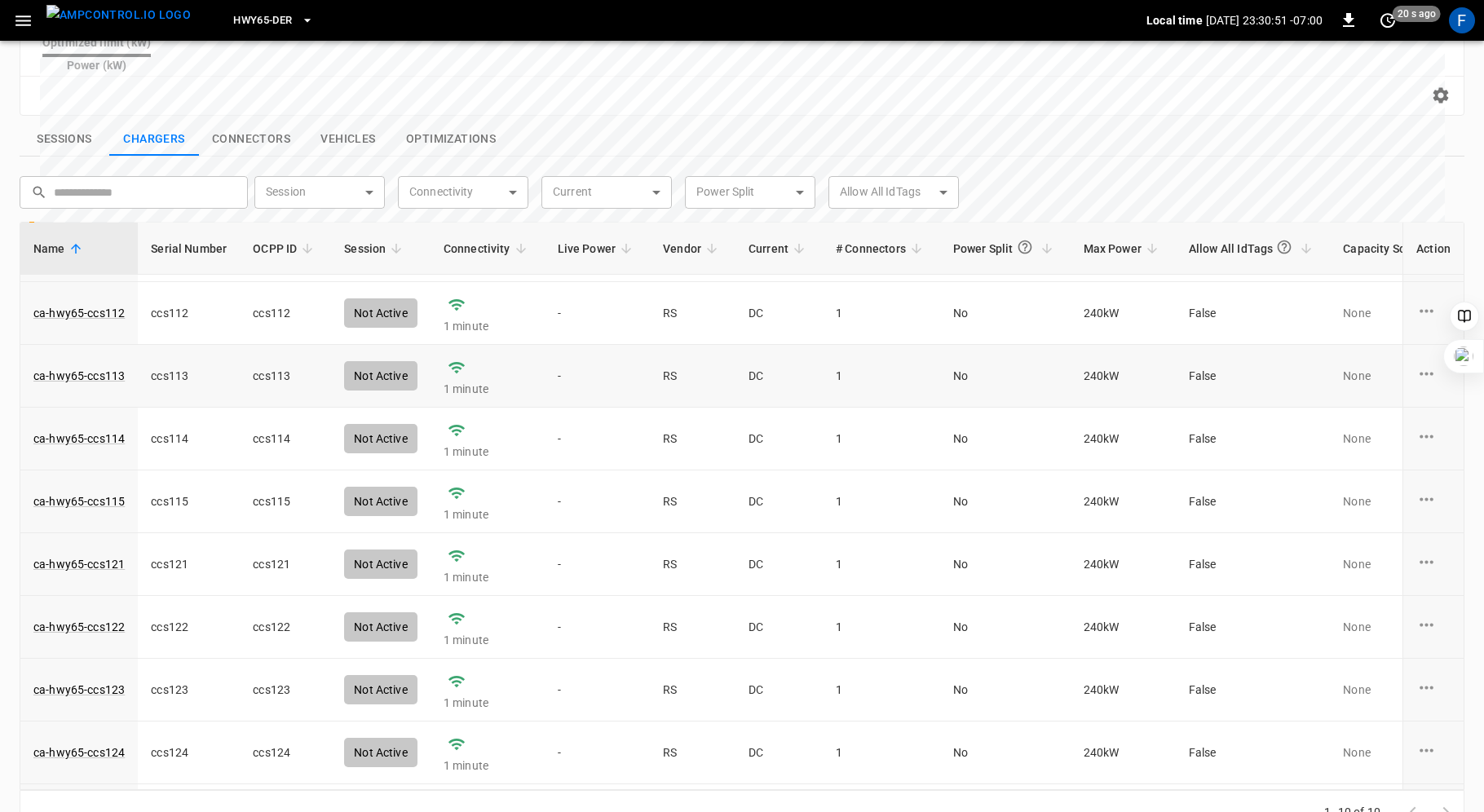
scroll to position [109, 0]
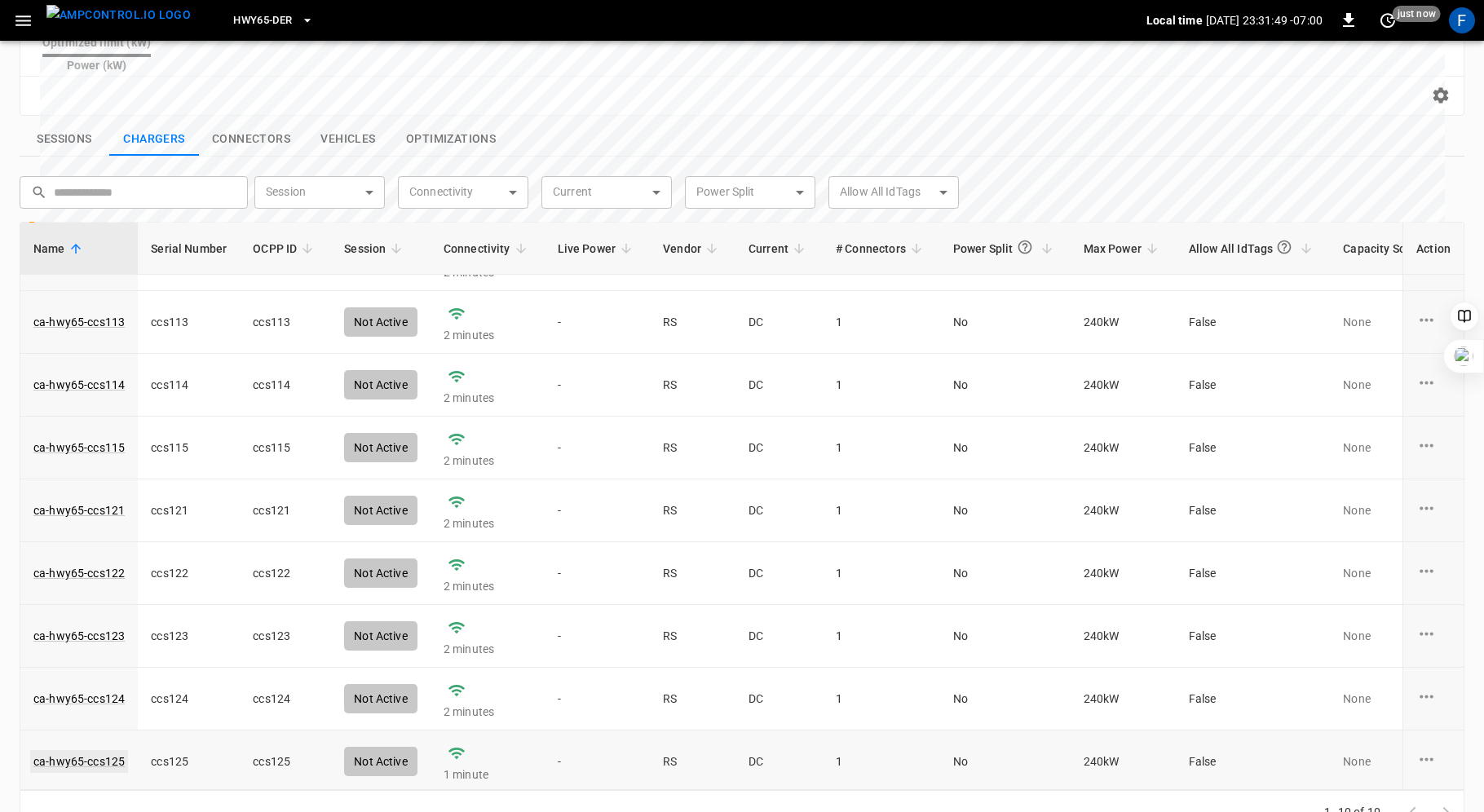
click at [78, 750] on link "ca-hwy65-ccs125" at bounding box center [78, 761] width 98 height 22
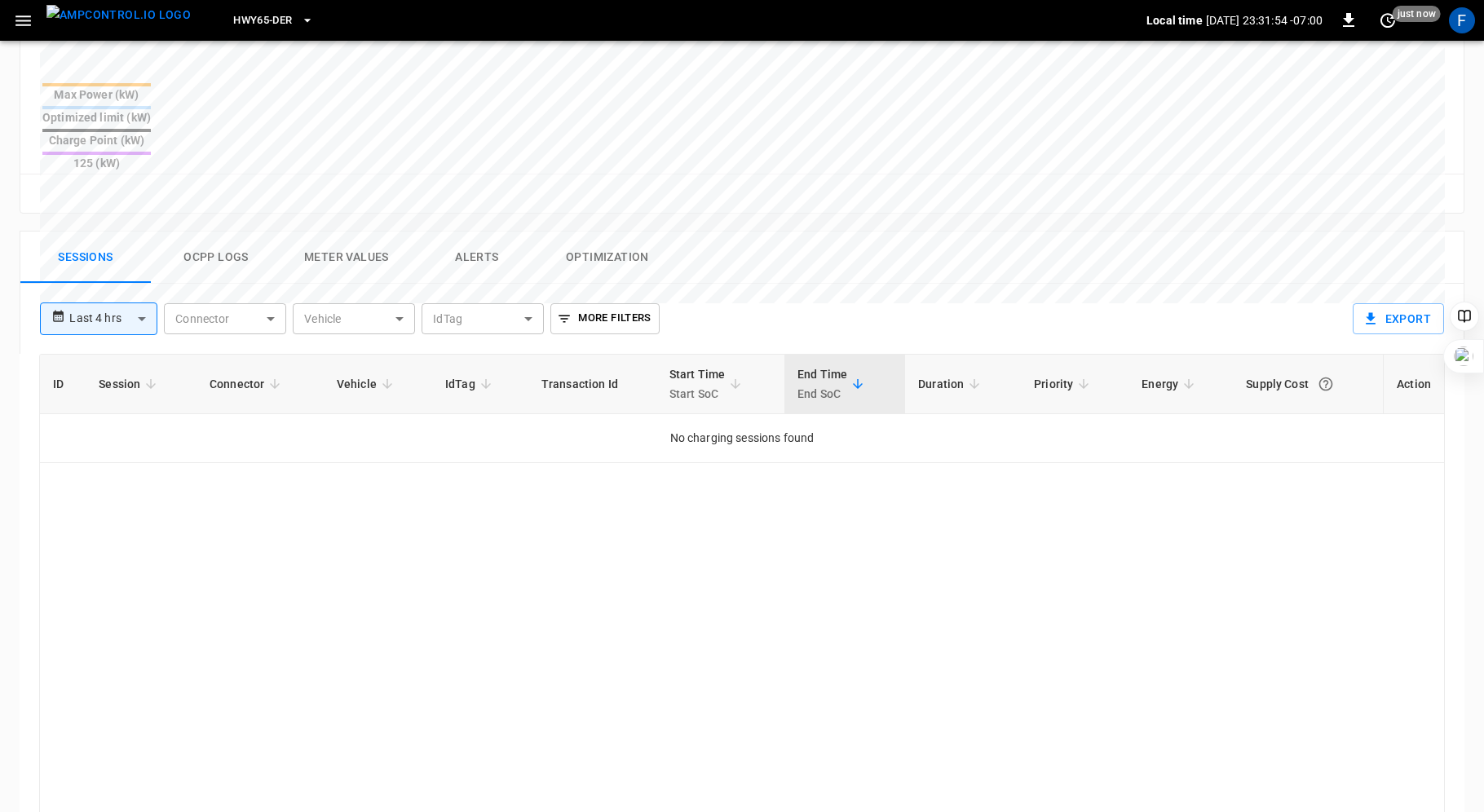
scroll to position [541, 0]
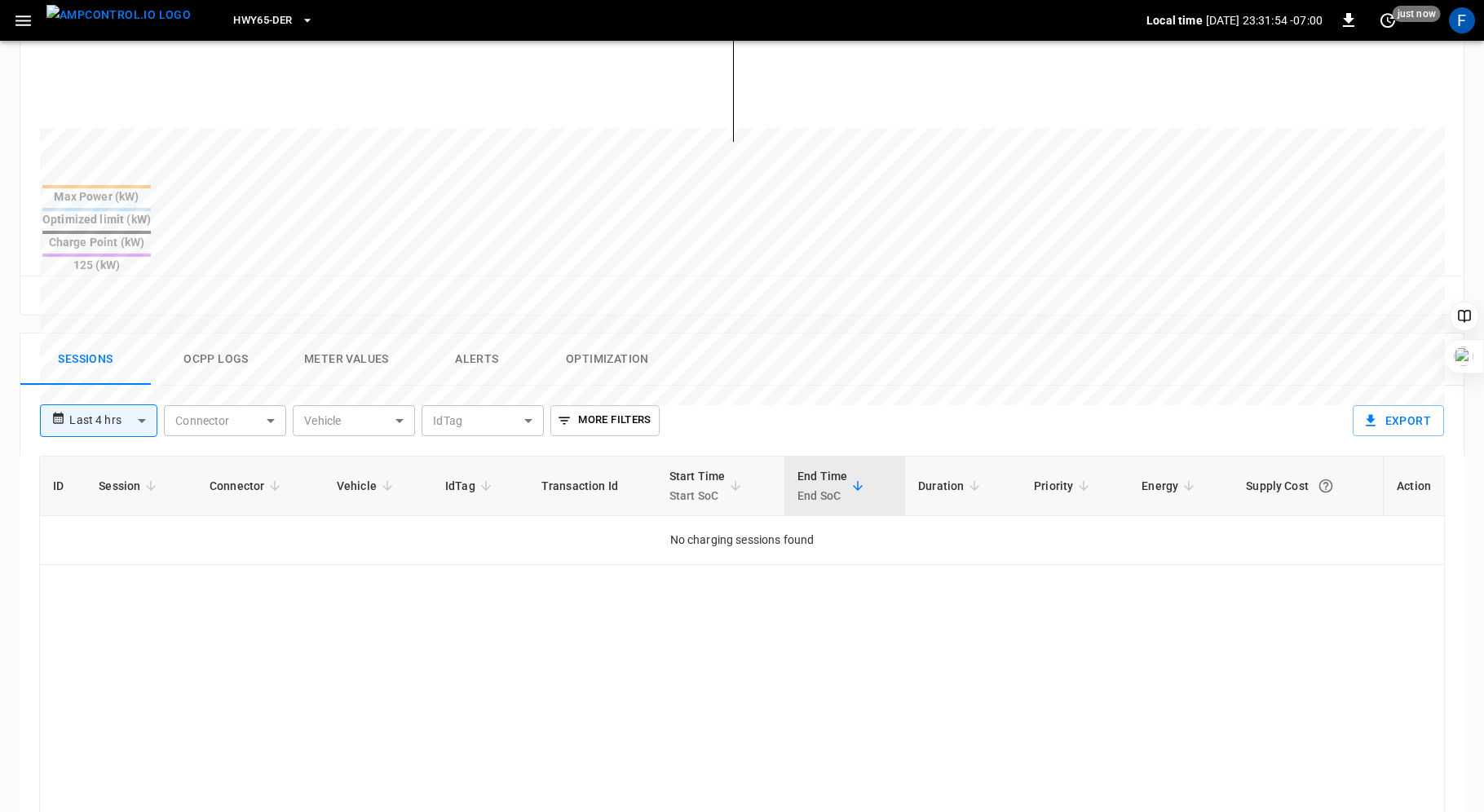
click at [202, 334] on button "Ocpp logs" at bounding box center [216, 360] width 131 height 52
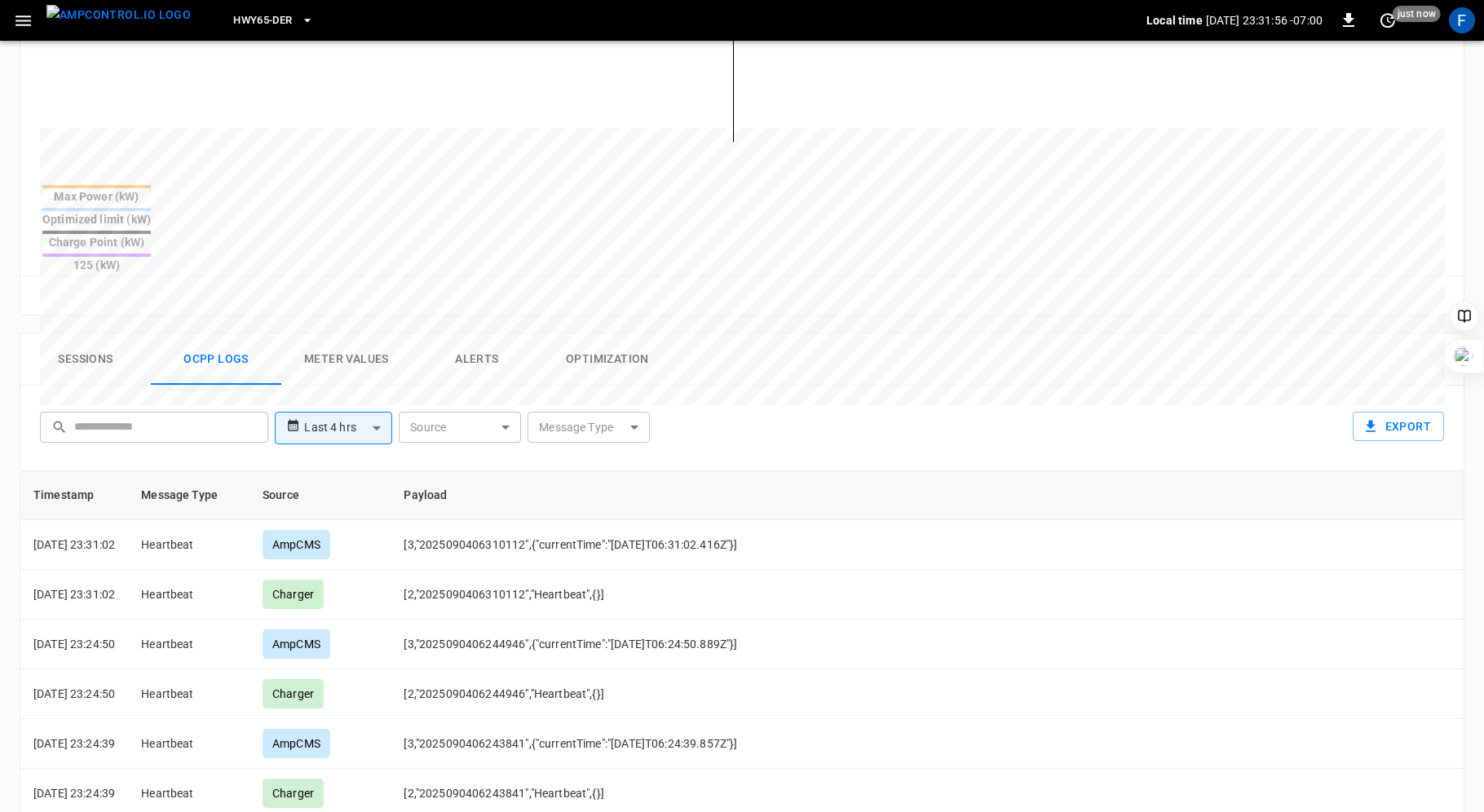
click at [67, 334] on button "Sessions" at bounding box center [86, 360] width 131 height 52
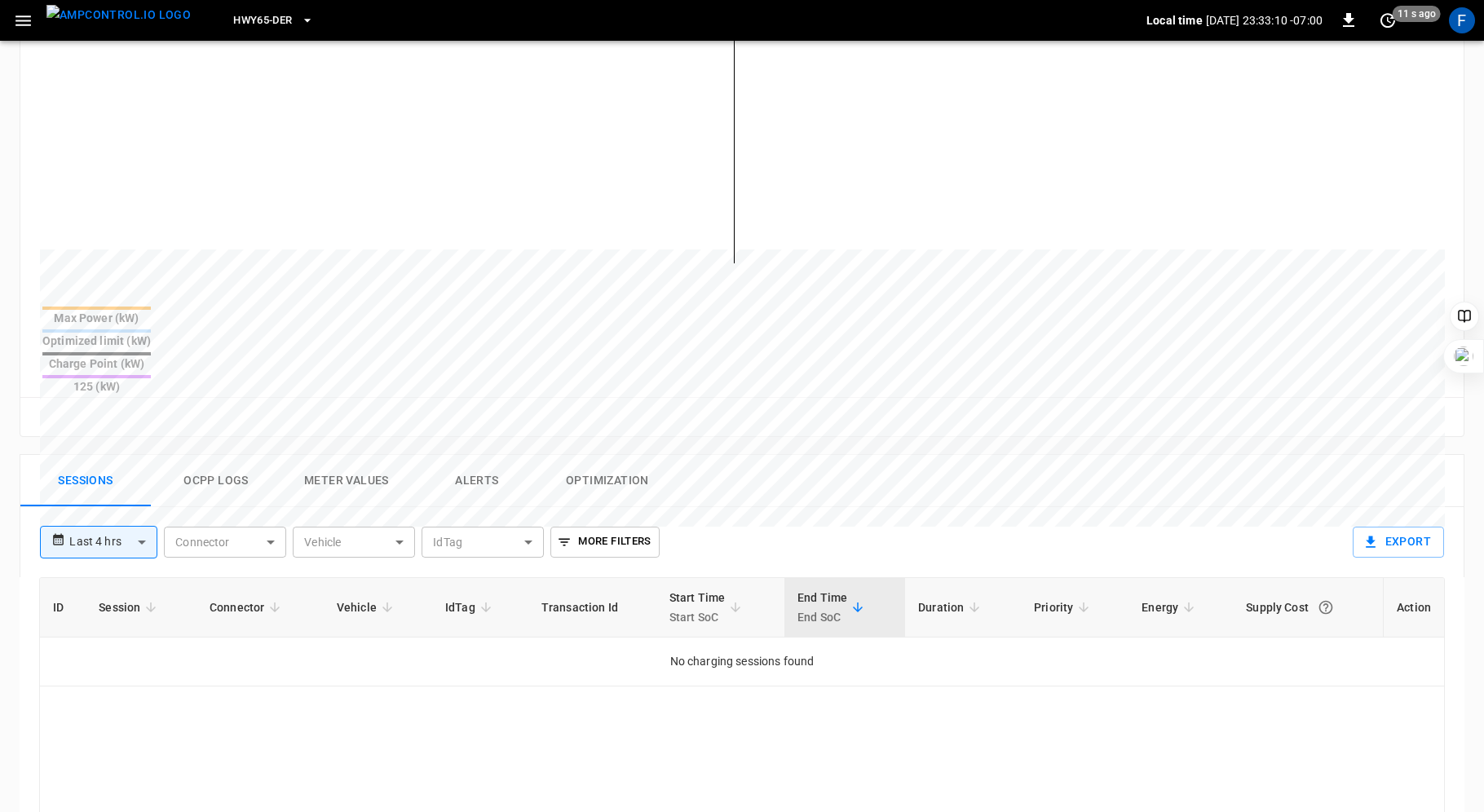
scroll to position [0, 0]
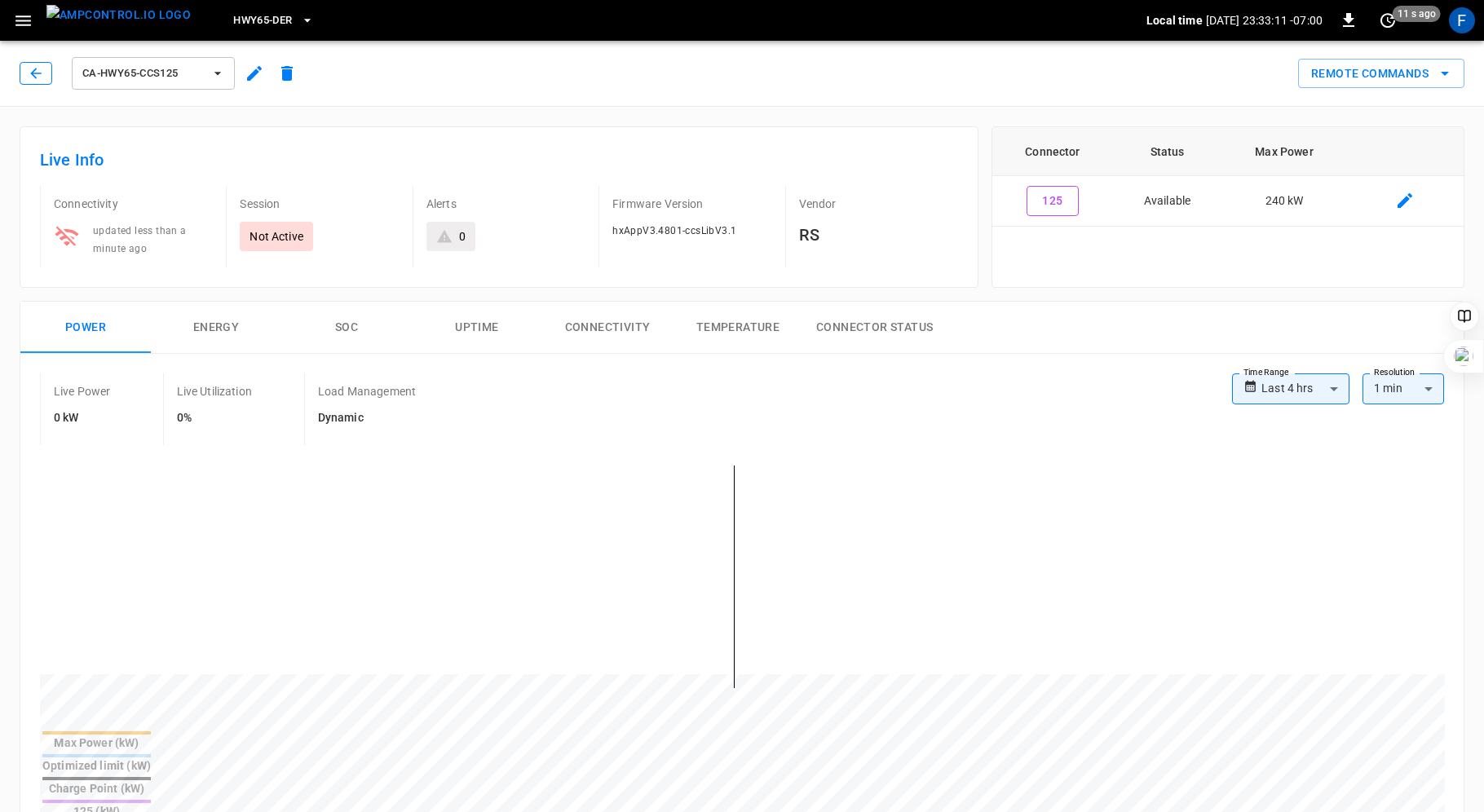
click at [32, 68] on icon "button" at bounding box center [35, 73] width 16 height 16
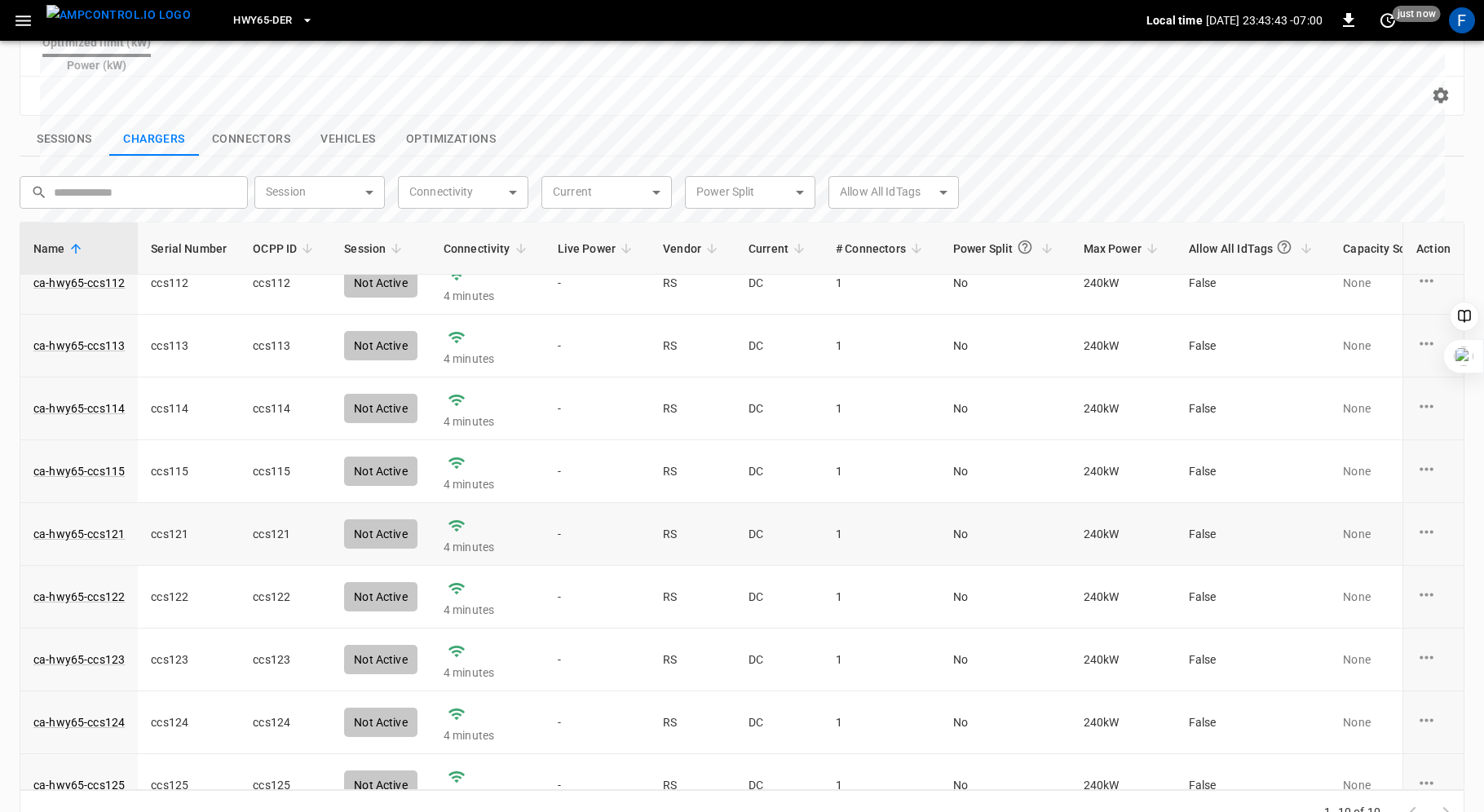
scroll to position [109, 0]
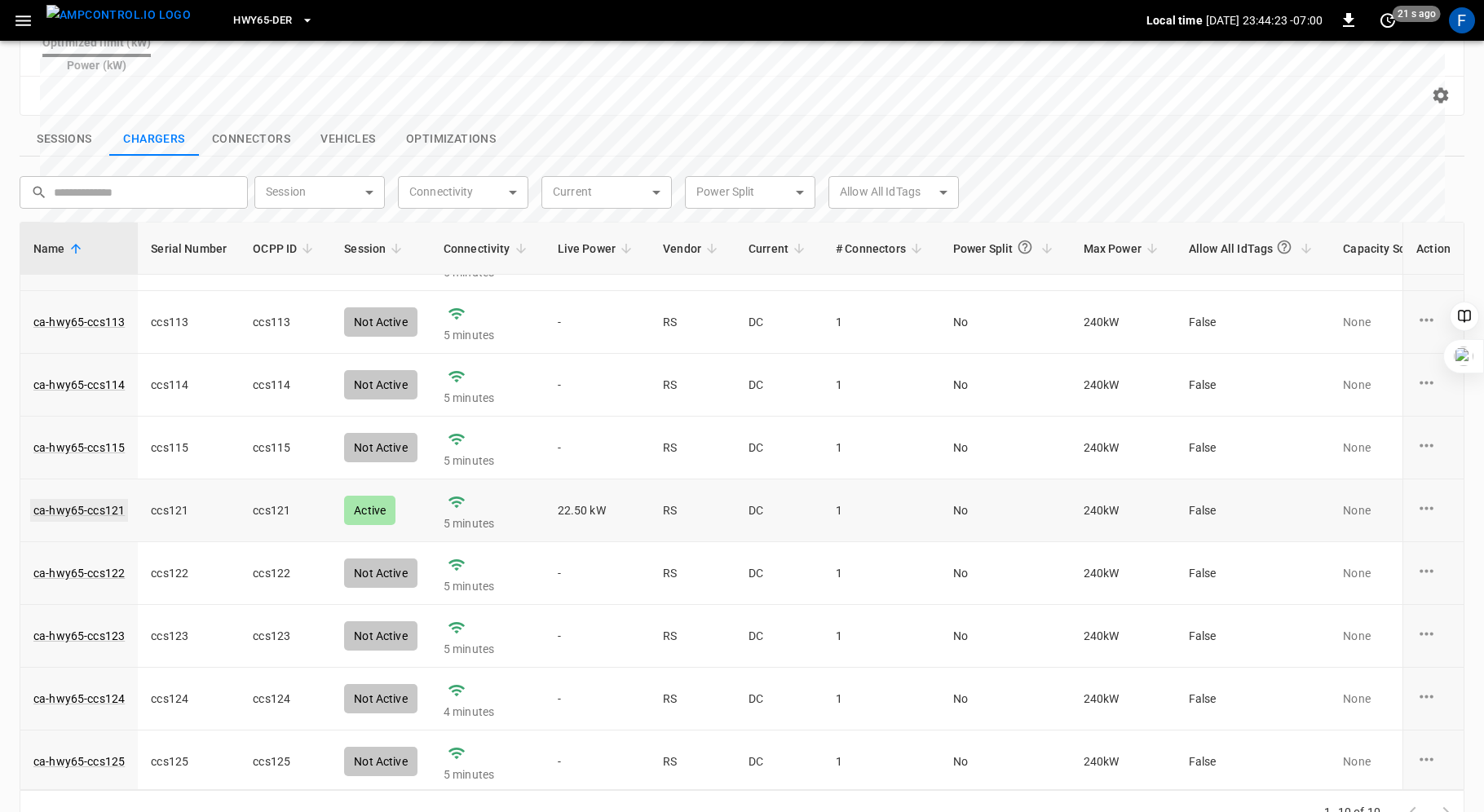
click at [72, 499] on link "ca-hwy65-ccs121" at bounding box center [78, 510] width 98 height 22
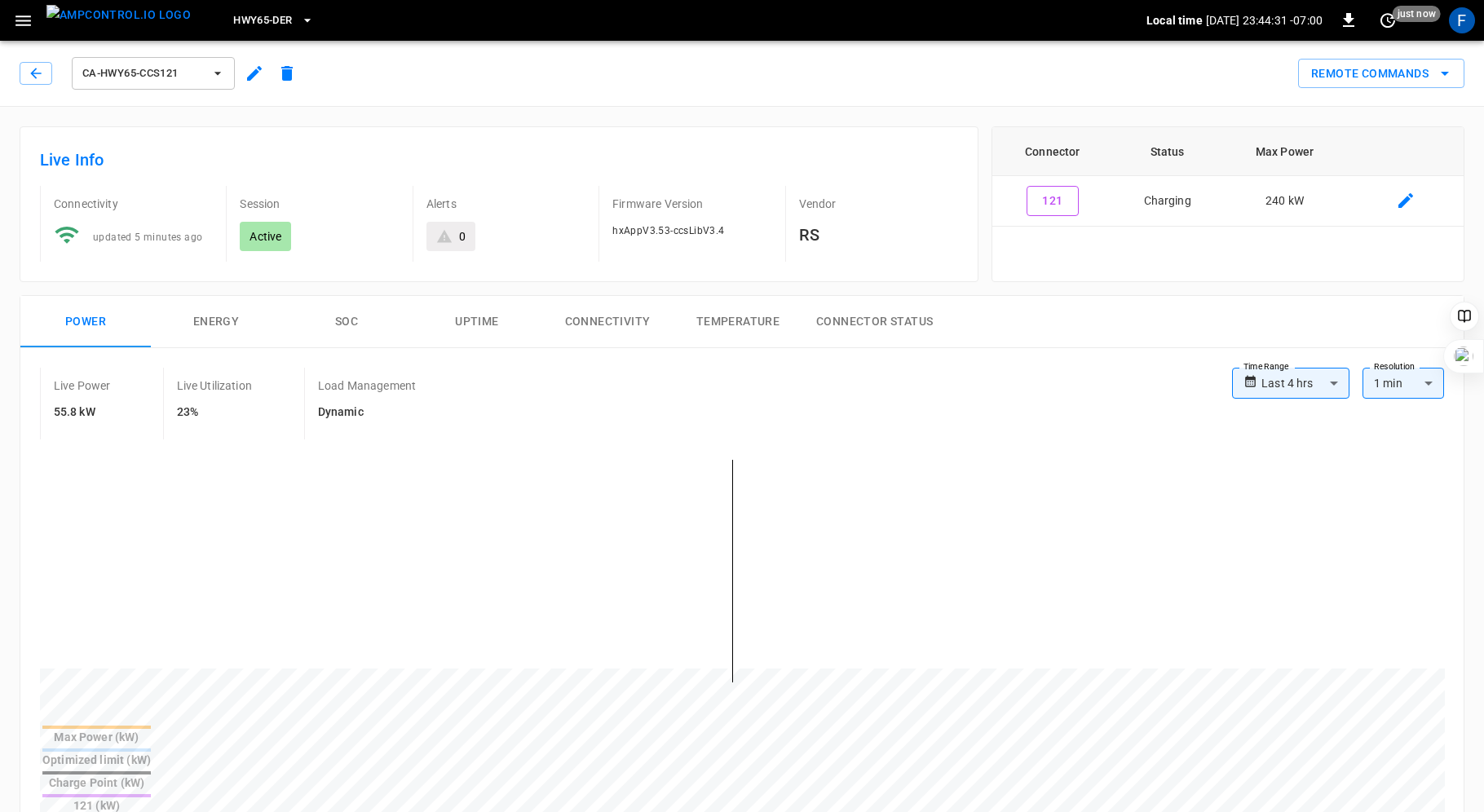
click at [338, 310] on button "SOC" at bounding box center [347, 322] width 131 height 52
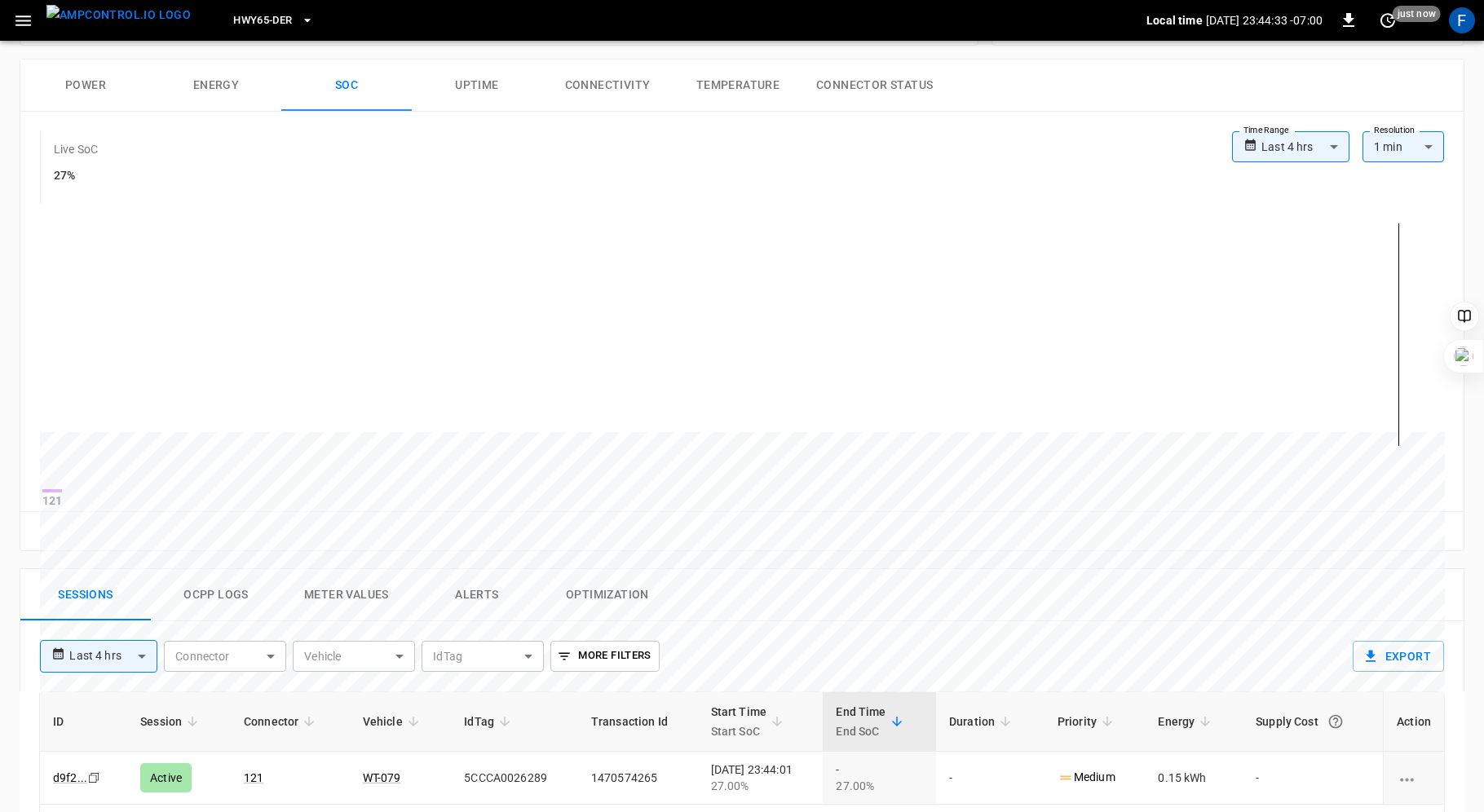
scroll to position [419, 0]
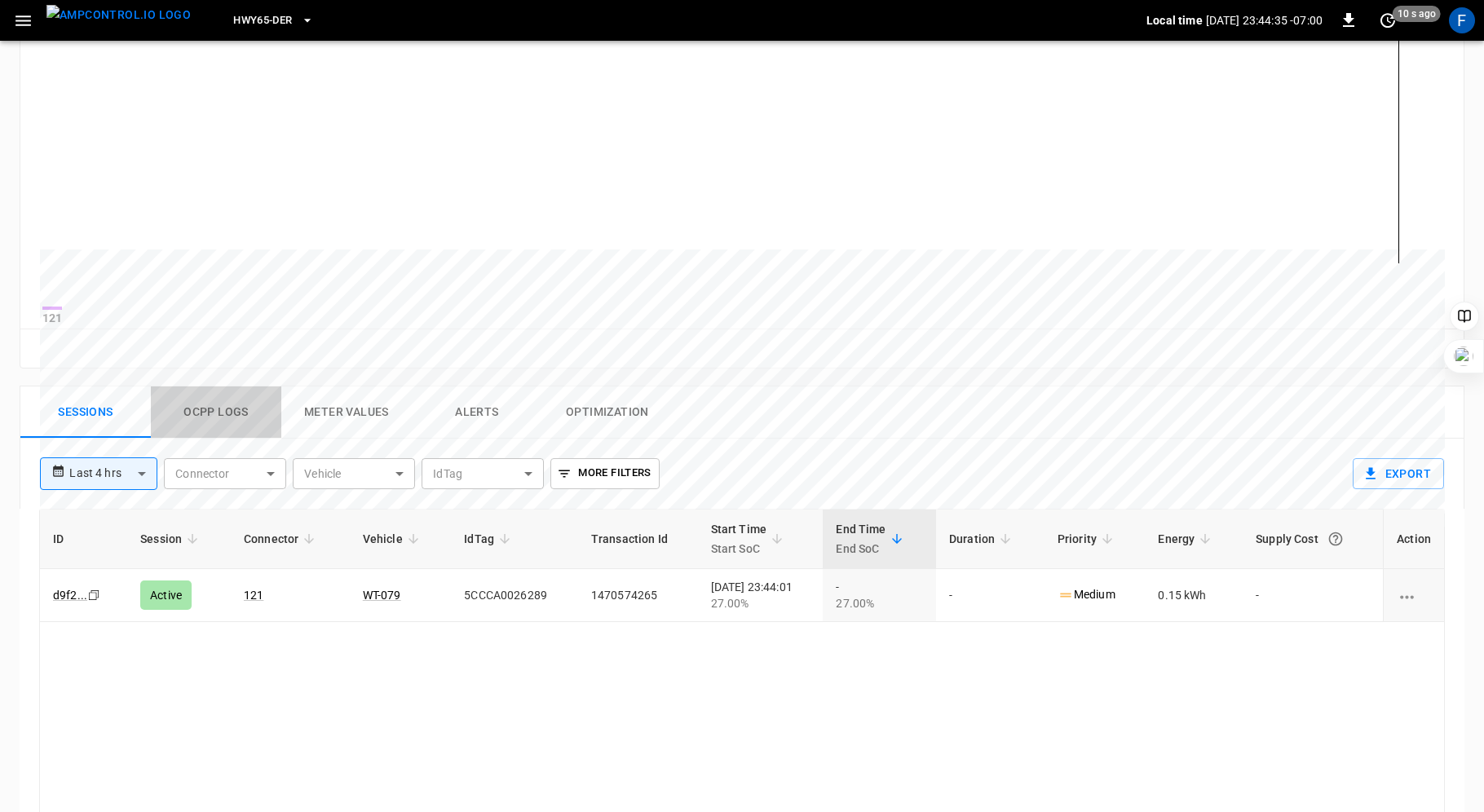
click at [206, 422] on button "Ocpp logs" at bounding box center [216, 412] width 131 height 52
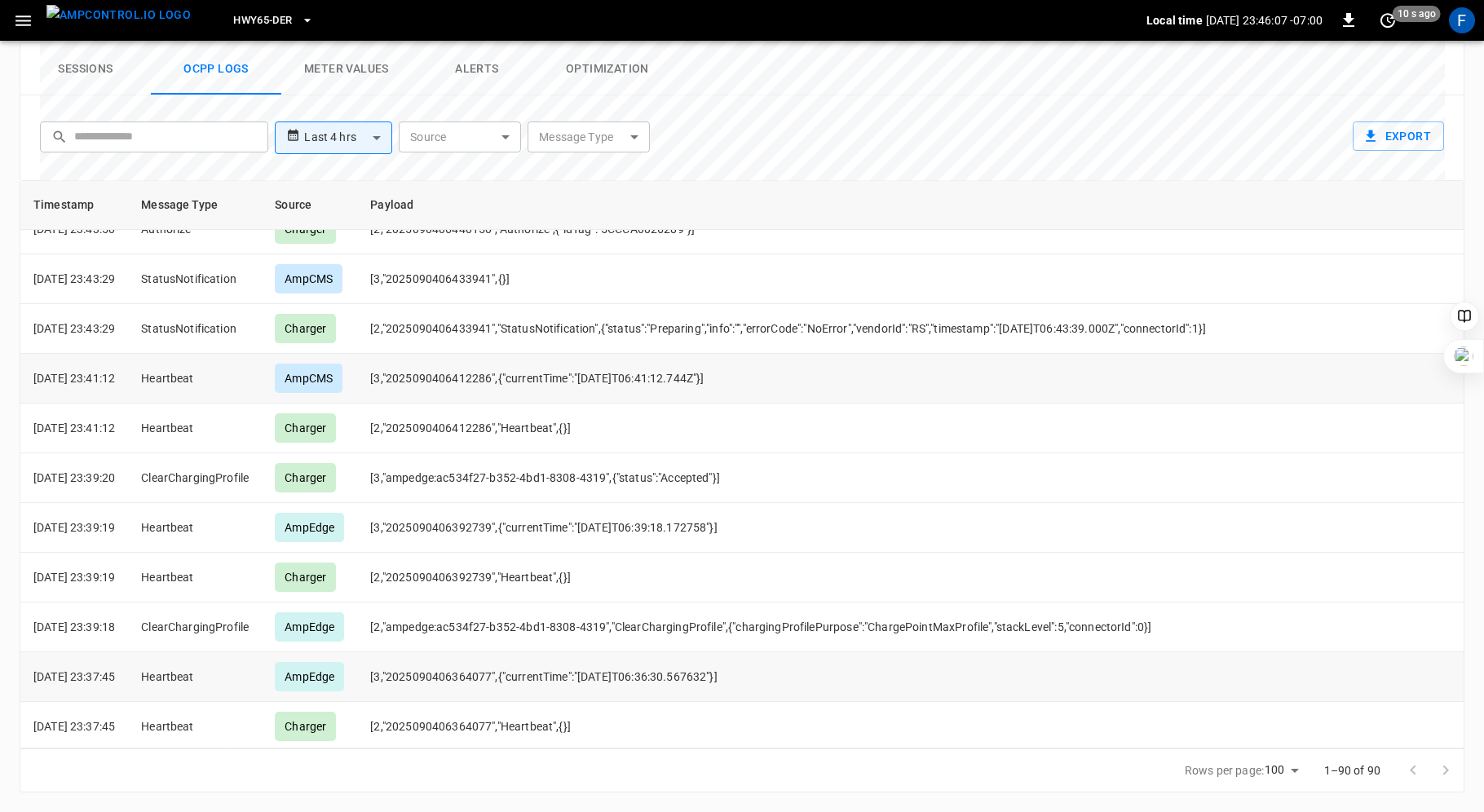
scroll to position [3096, 0]
click at [630, 144] on body "**********" at bounding box center [742, 24] width 1484 height 1574
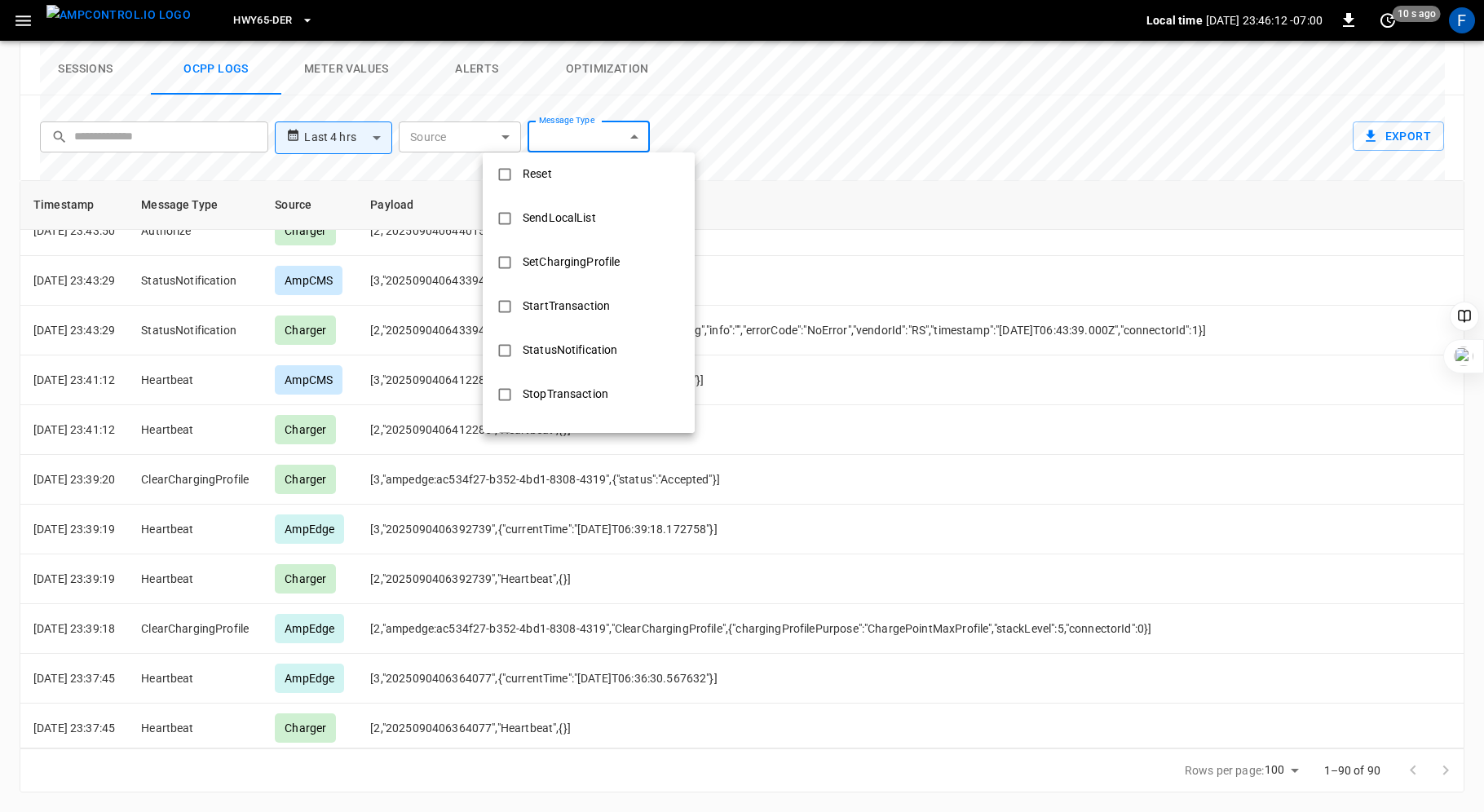
scroll to position [667, 0]
click at [607, 267] on div "SetChargingProfile" at bounding box center [571, 262] width 117 height 30
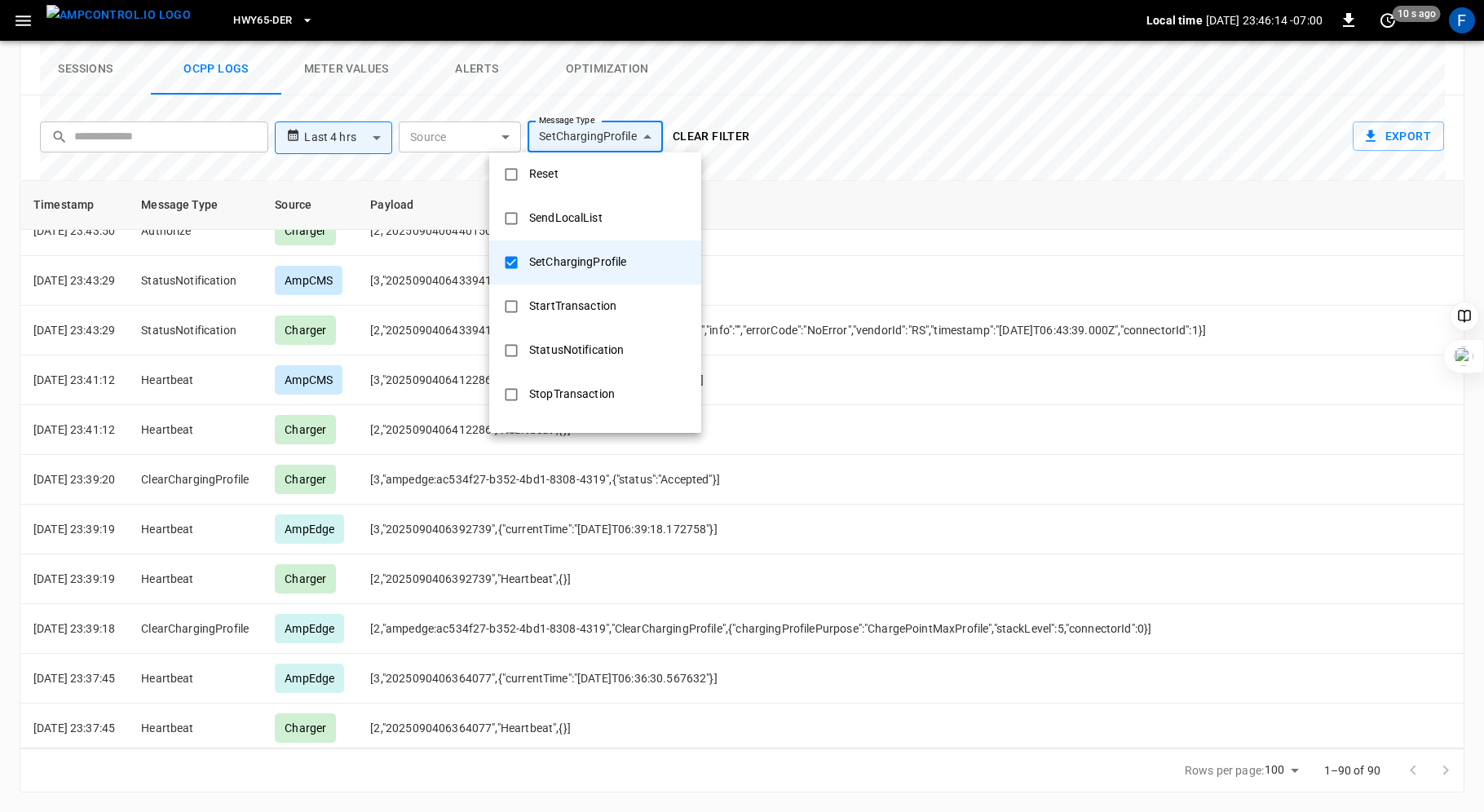
scroll to position [0, 0]
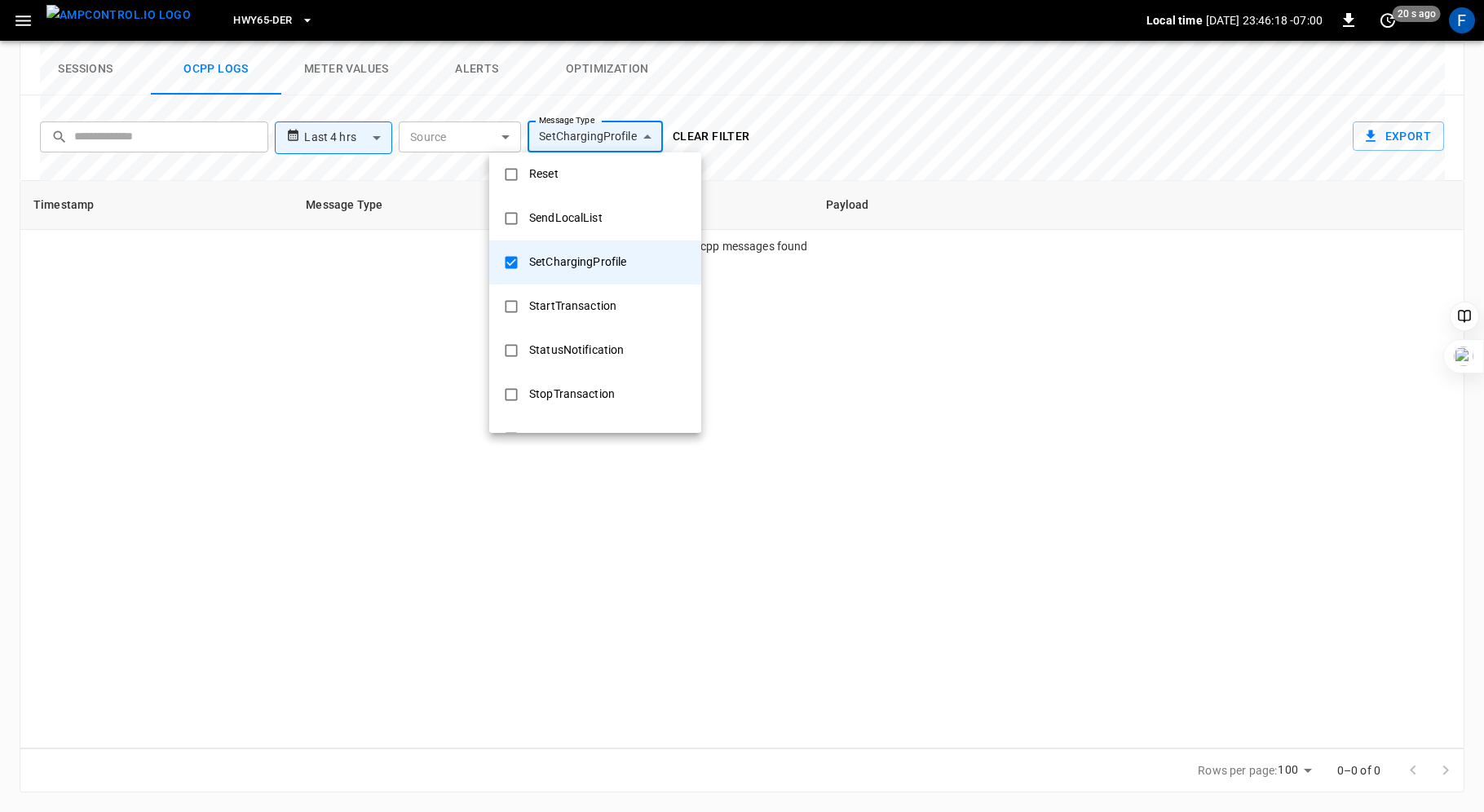
click at [581, 305] on div "StartTransaction" at bounding box center [573, 306] width 107 height 30
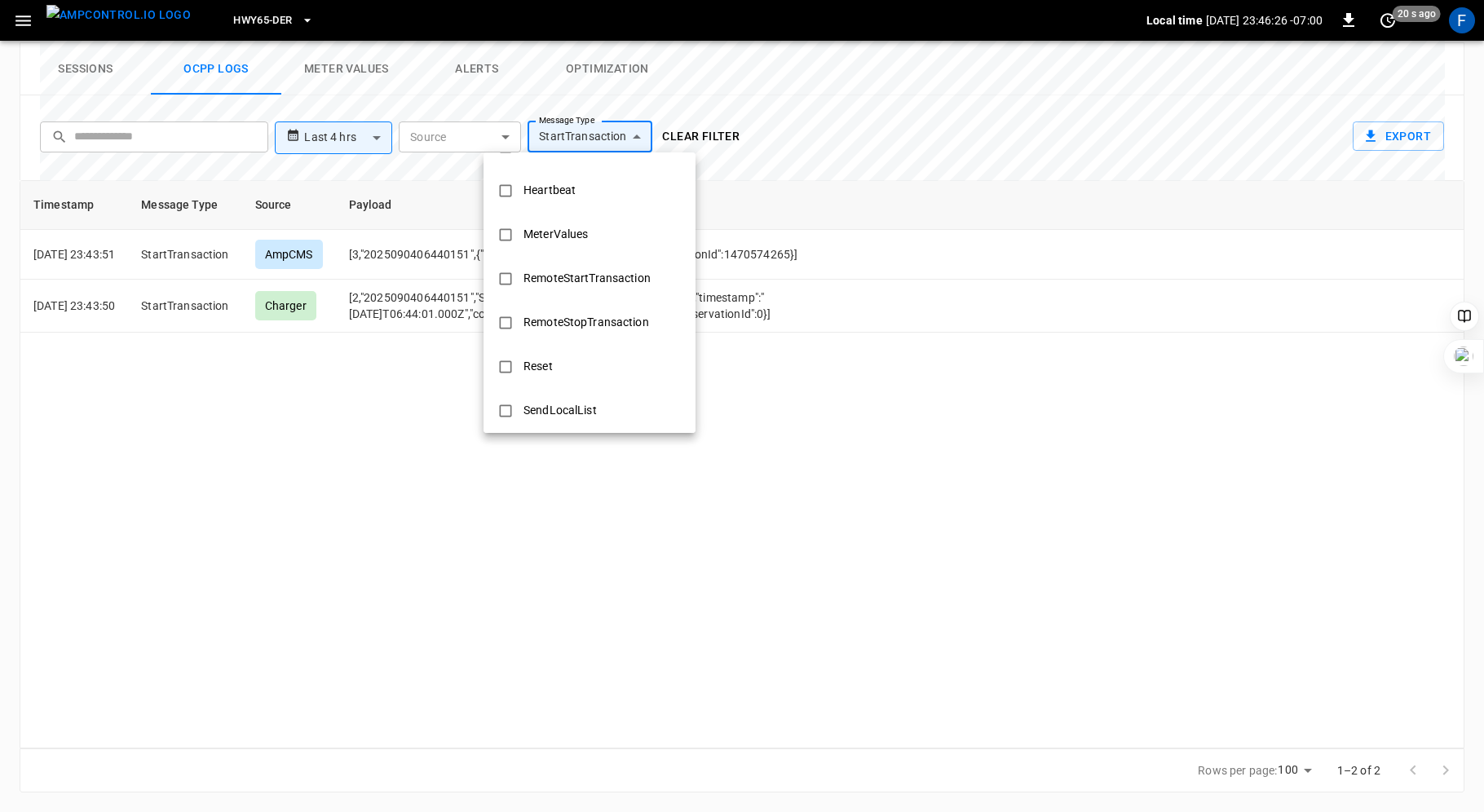
scroll to position [457, 0]
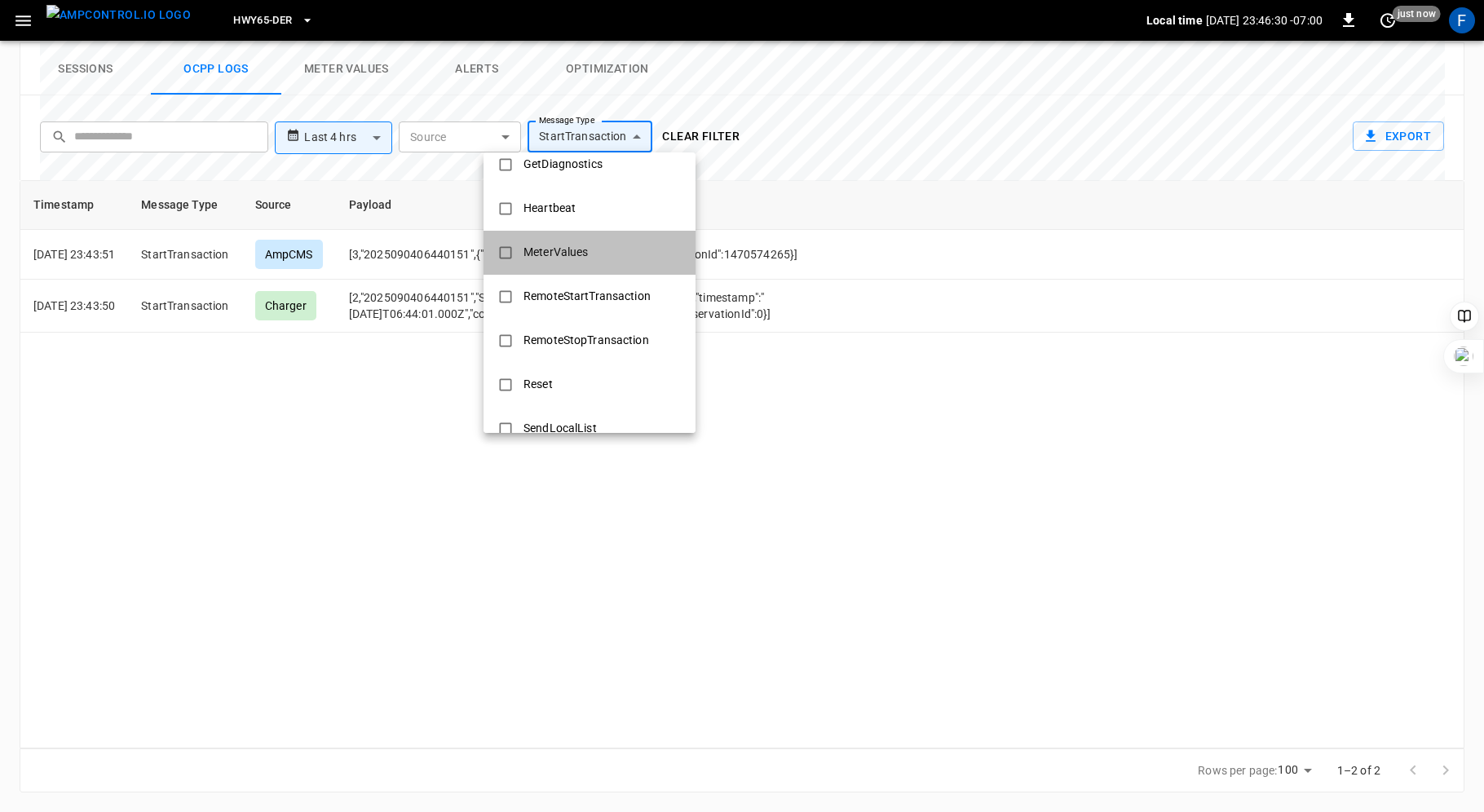
click at [612, 252] on li "MeterValues" at bounding box center [589, 252] width 212 height 44
type input "**********"
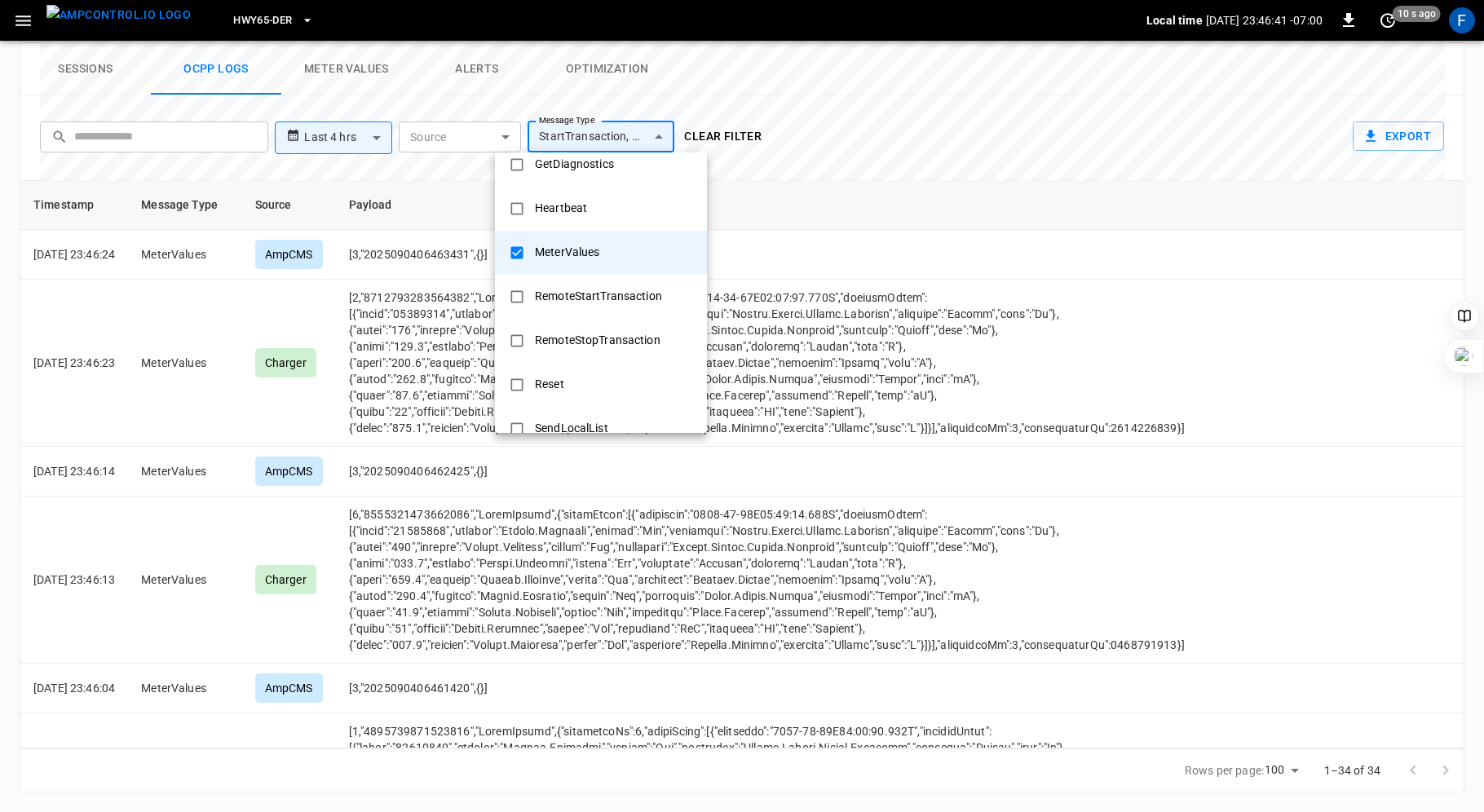
click at [782, 360] on div at bounding box center [742, 406] width 1484 height 812
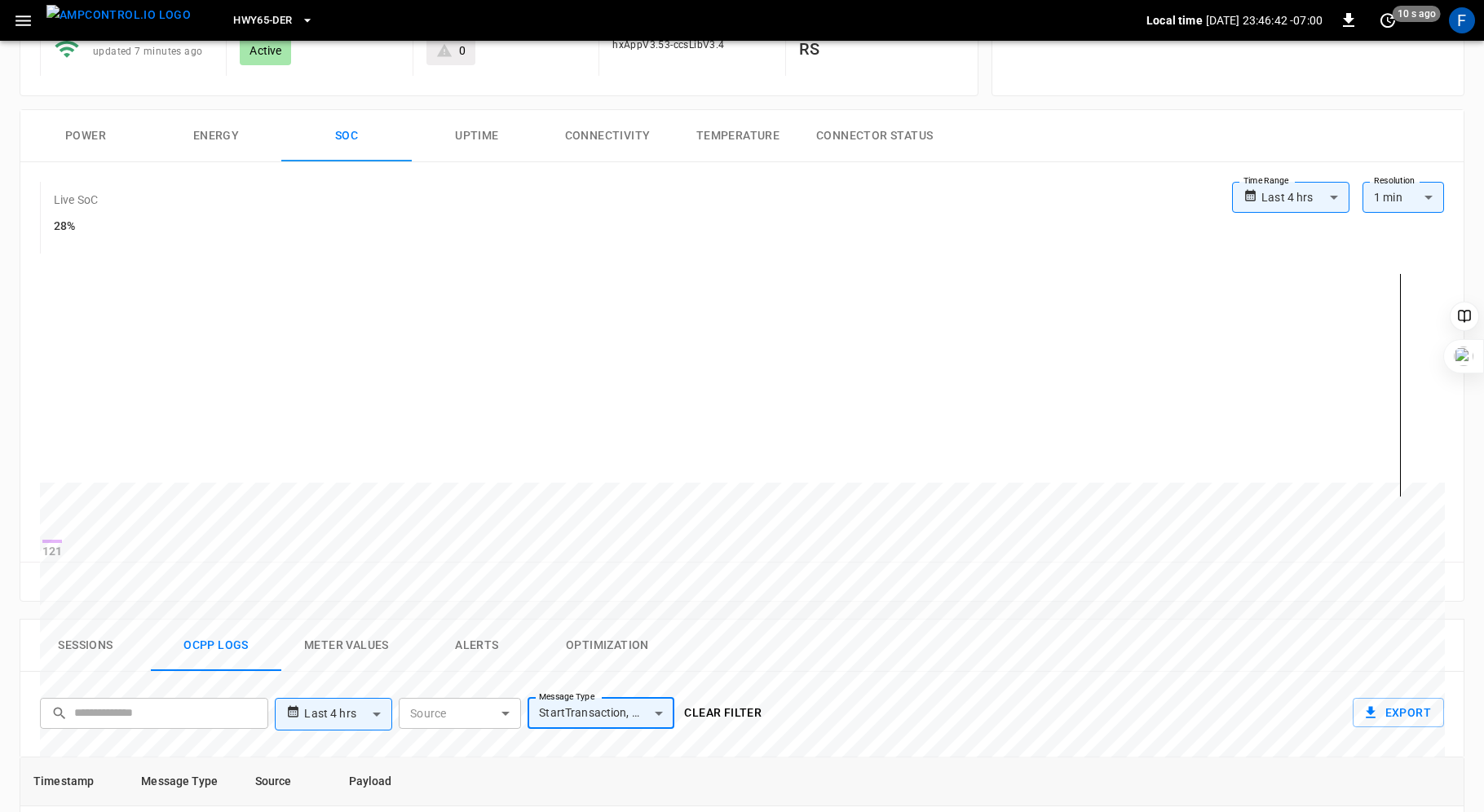
scroll to position [0, 0]
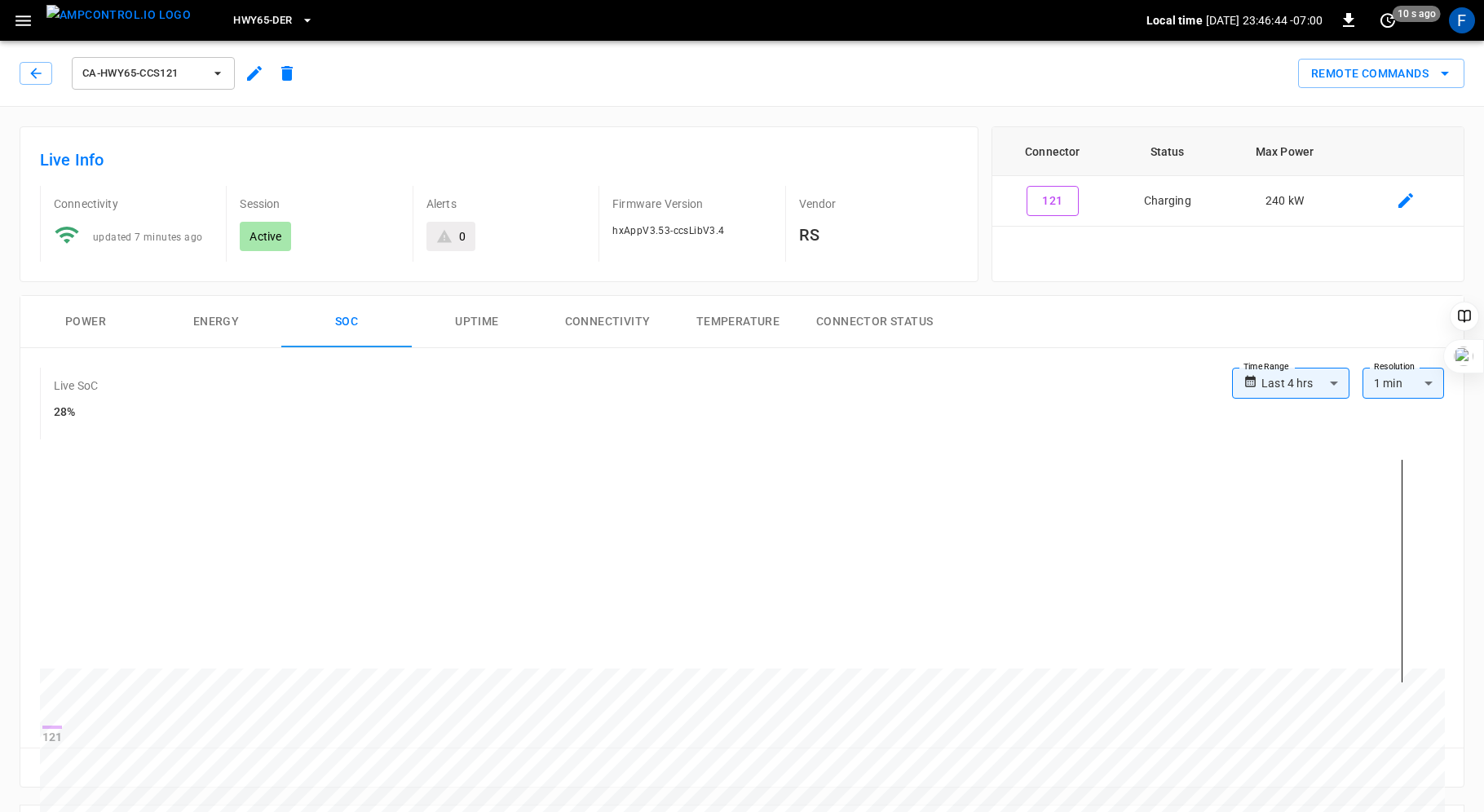
click at [78, 321] on button "Power" at bounding box center [86, 322] width 131 height 52
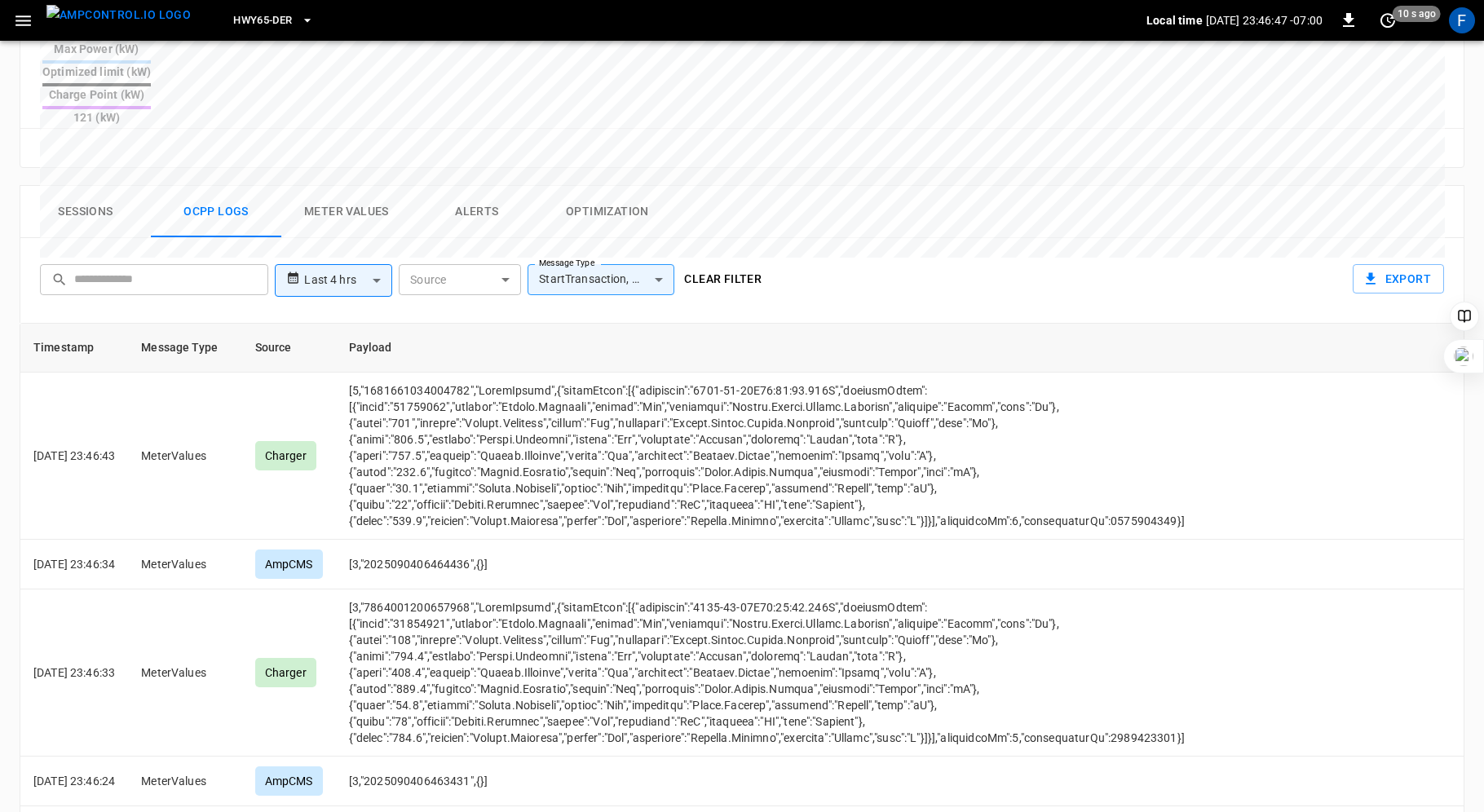
scroll to position [717, 0]
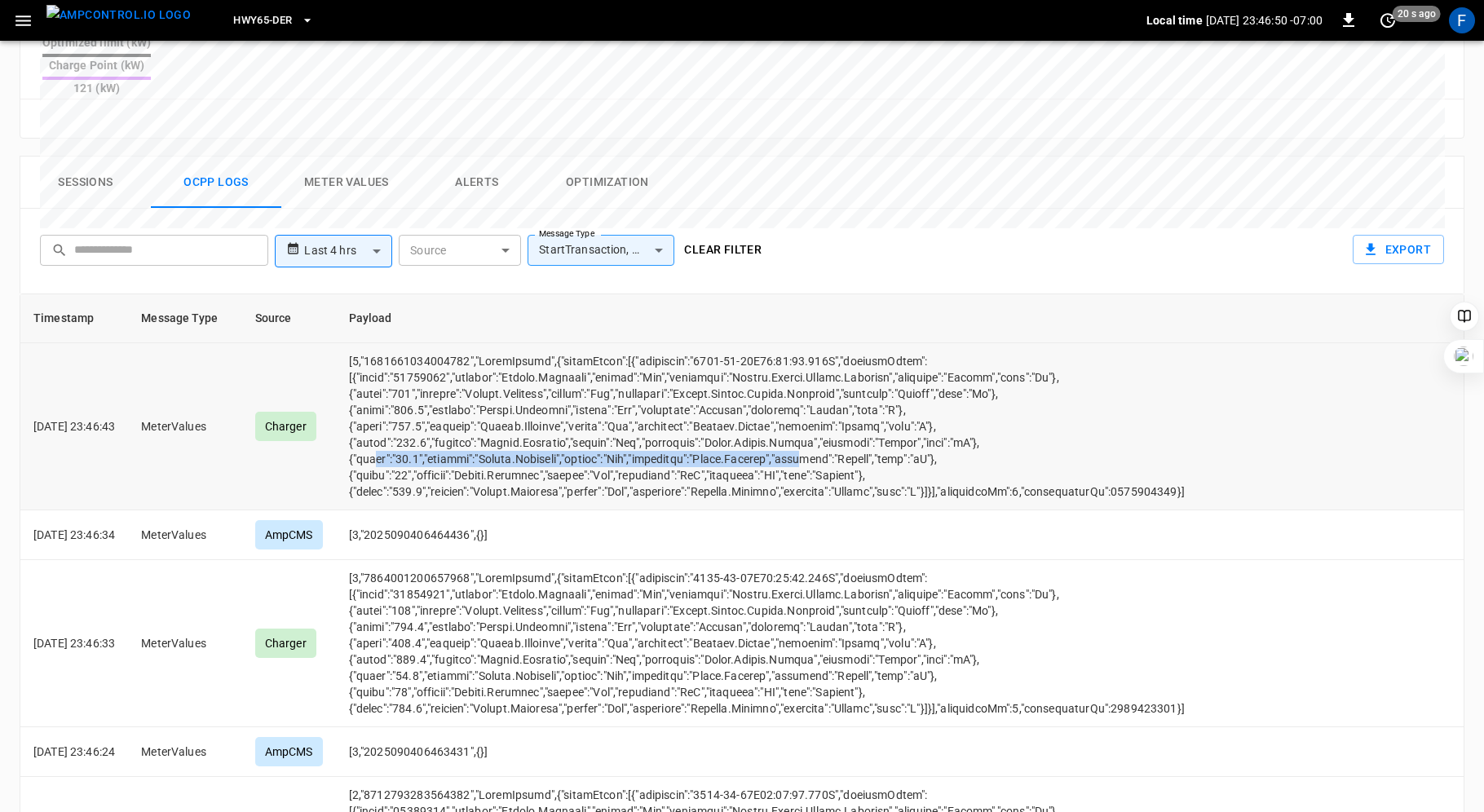
drag, startPoint x: 397, startPoint y: 399, endPoint x: 842, endPoint y: 393, distance: 445.0
click at [842, 393] on td "opcc-messages-table" at bounding box center [767, 426] width 862 height 167
drag, startPoint x: 981, startPoint y: 398, endPoint x: 371, endPoint y: 400, distance: 610.0
click at [371, 400] on td "opcc-messages-table" at bounding box center [767, 426] width 862 height 167
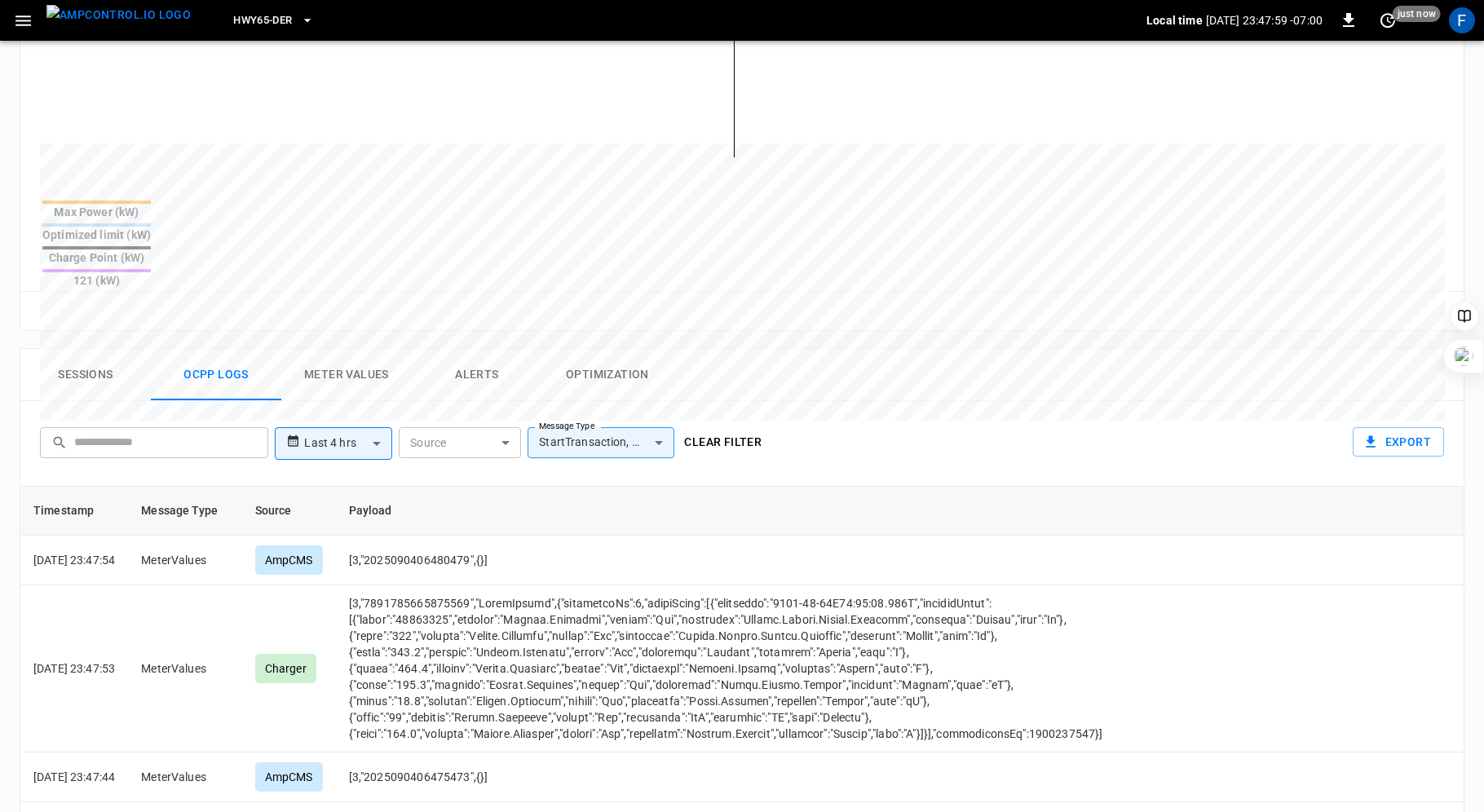
scroll to position [548, 0]
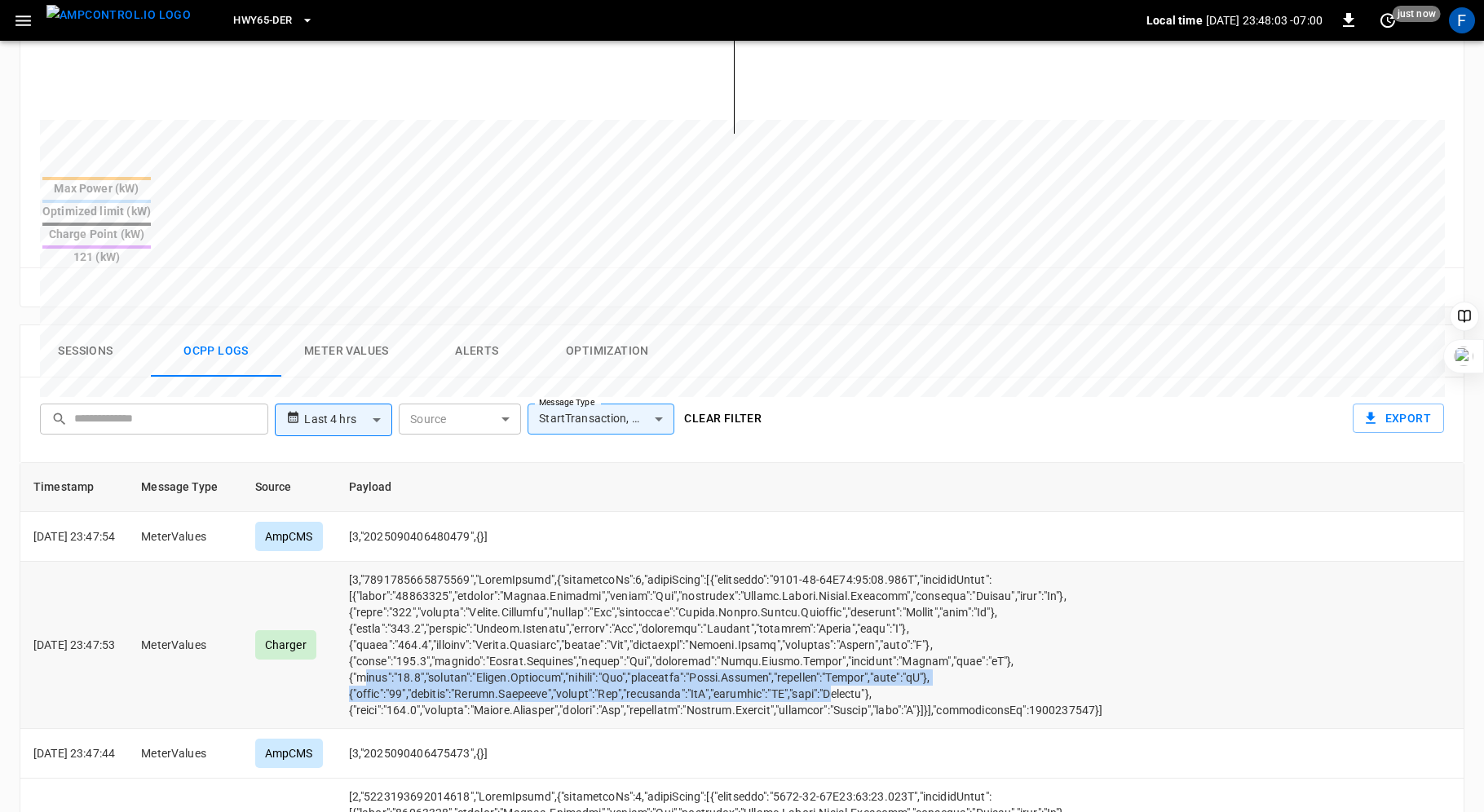
drag, startPoint x: 386, startPoint y: 622, endPoint x: 871, endPoint y: 628, distance: 485.0
click at [871, 628] on td "opcc-messages-table" at bounding box center [767, 644] width 862 height 167
click at [819, 613] on td "opcc-messages-table" at bounding box center [767, 644] width 862 height 167
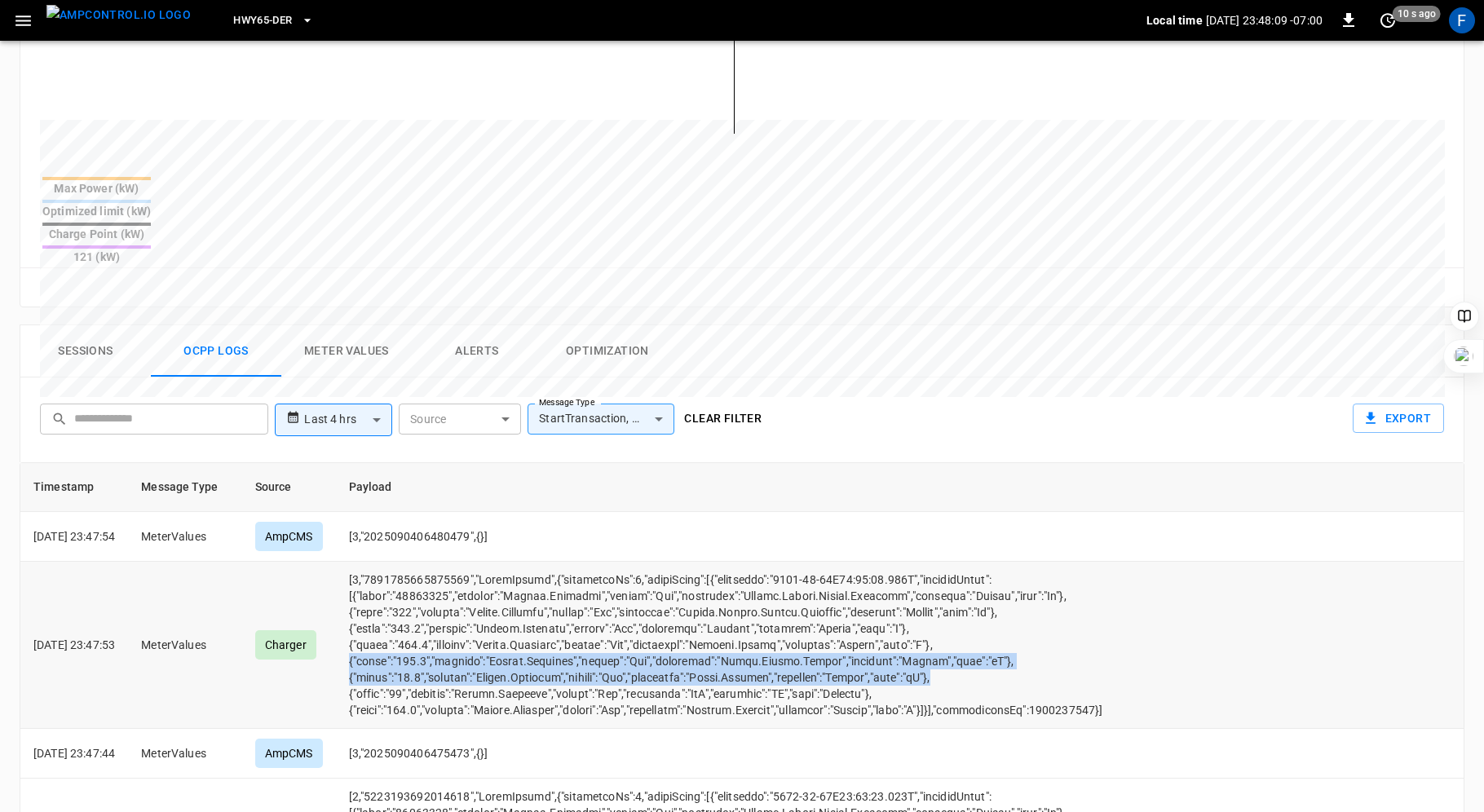
drag, startPoint x: 973, startPoint y: 619, endPoint x: 370, endPoint y: 600, distance: 603.3
click at [370, 600] on td "opcc-messages-table" at bounding box center [767, 644] width 862 height 167
click at [484, 325] on button "Alerts" at bounding box center [478, 351] width 131 height 52
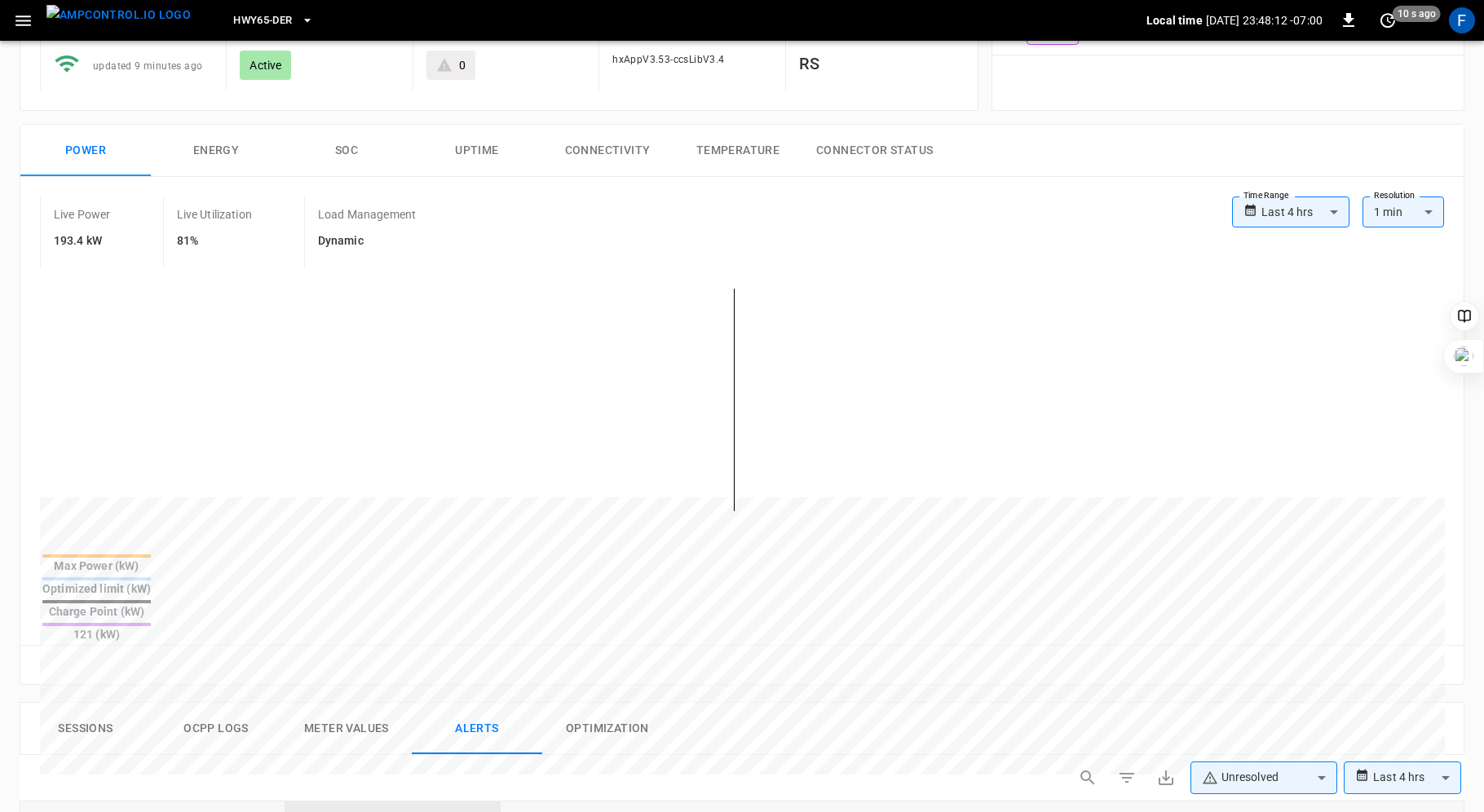
scroll to position [145, 0]
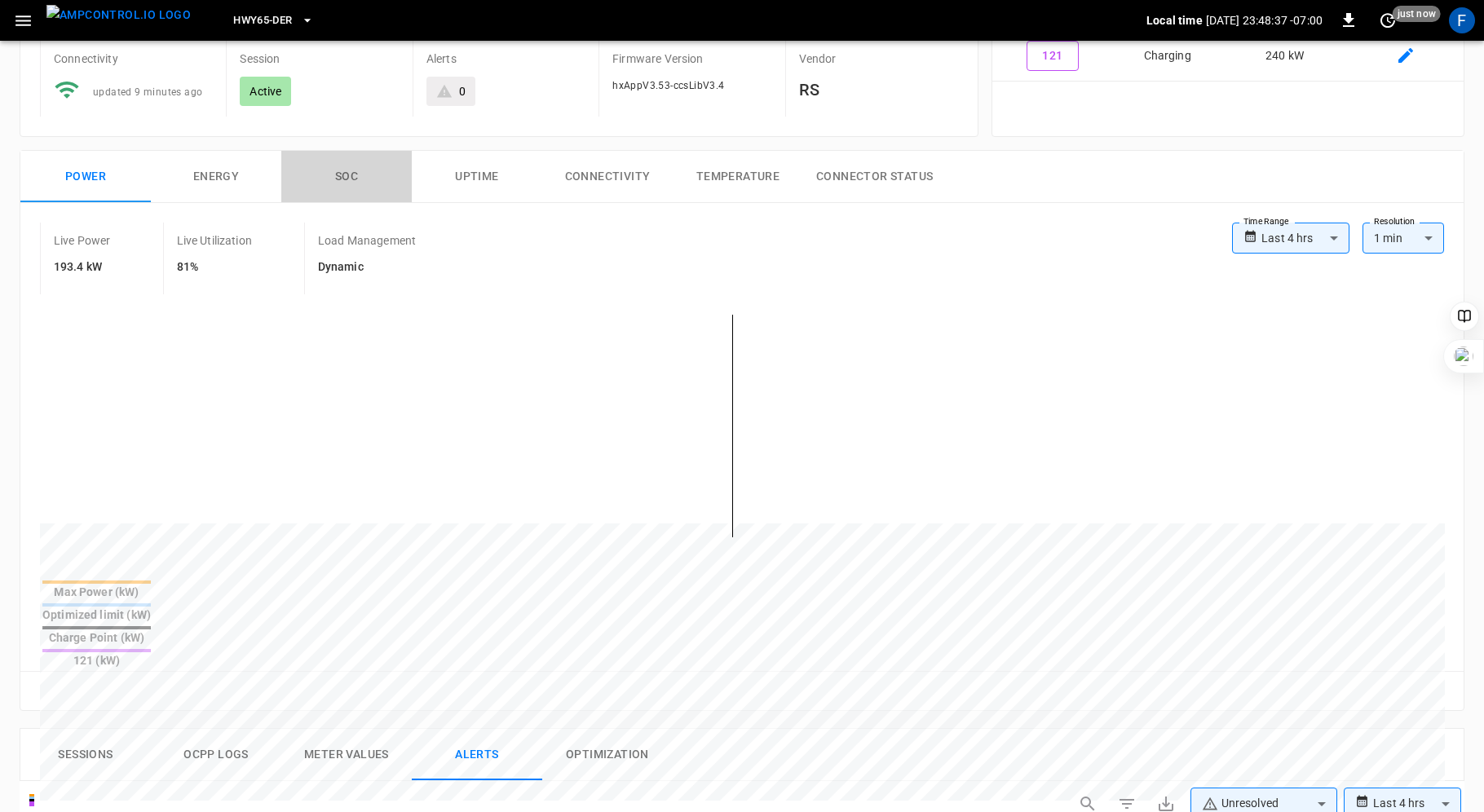
click at [343, 160] on button "SOC" at bounding box center [347, 177] width 131 height 52
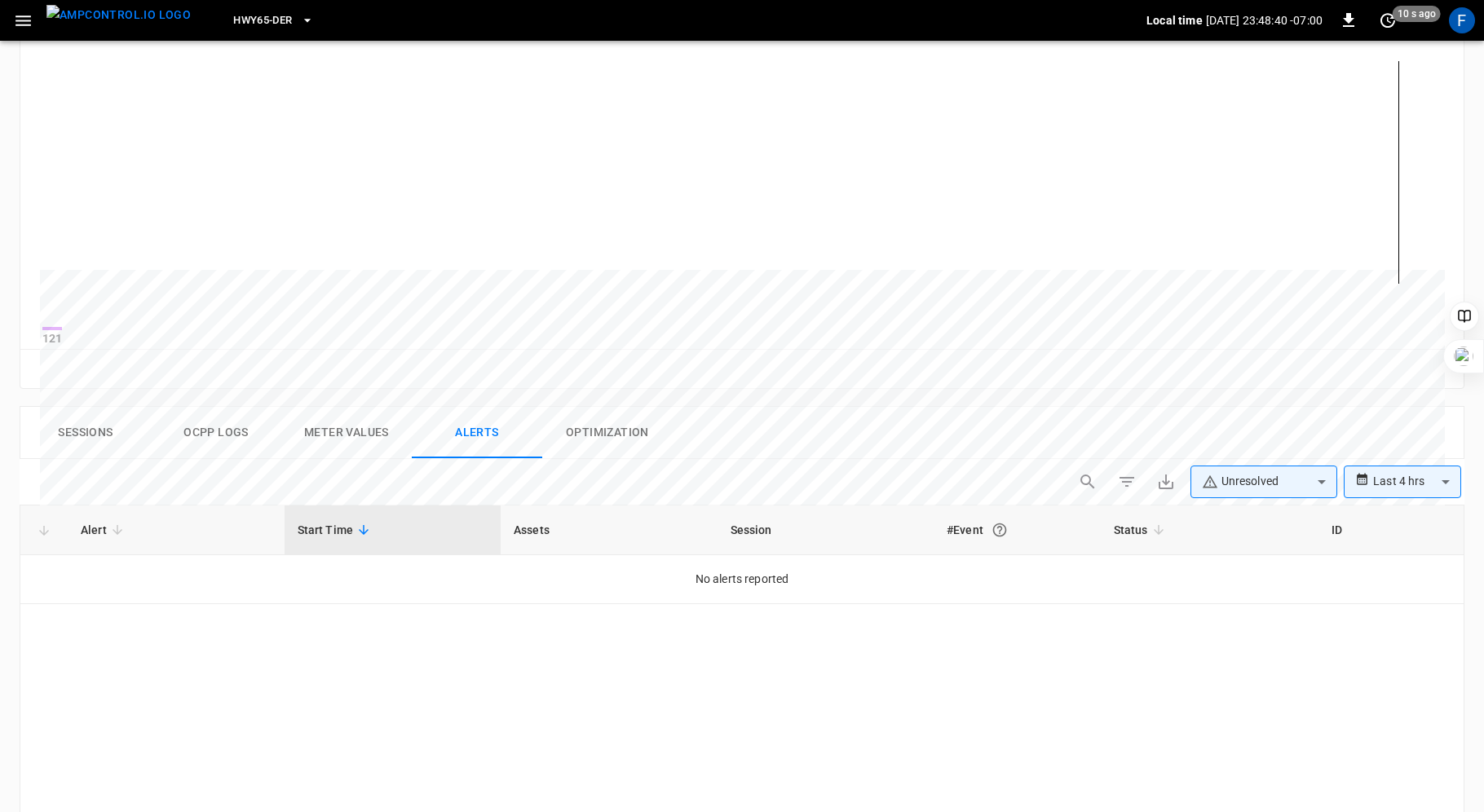
scroll to position [425, 0]
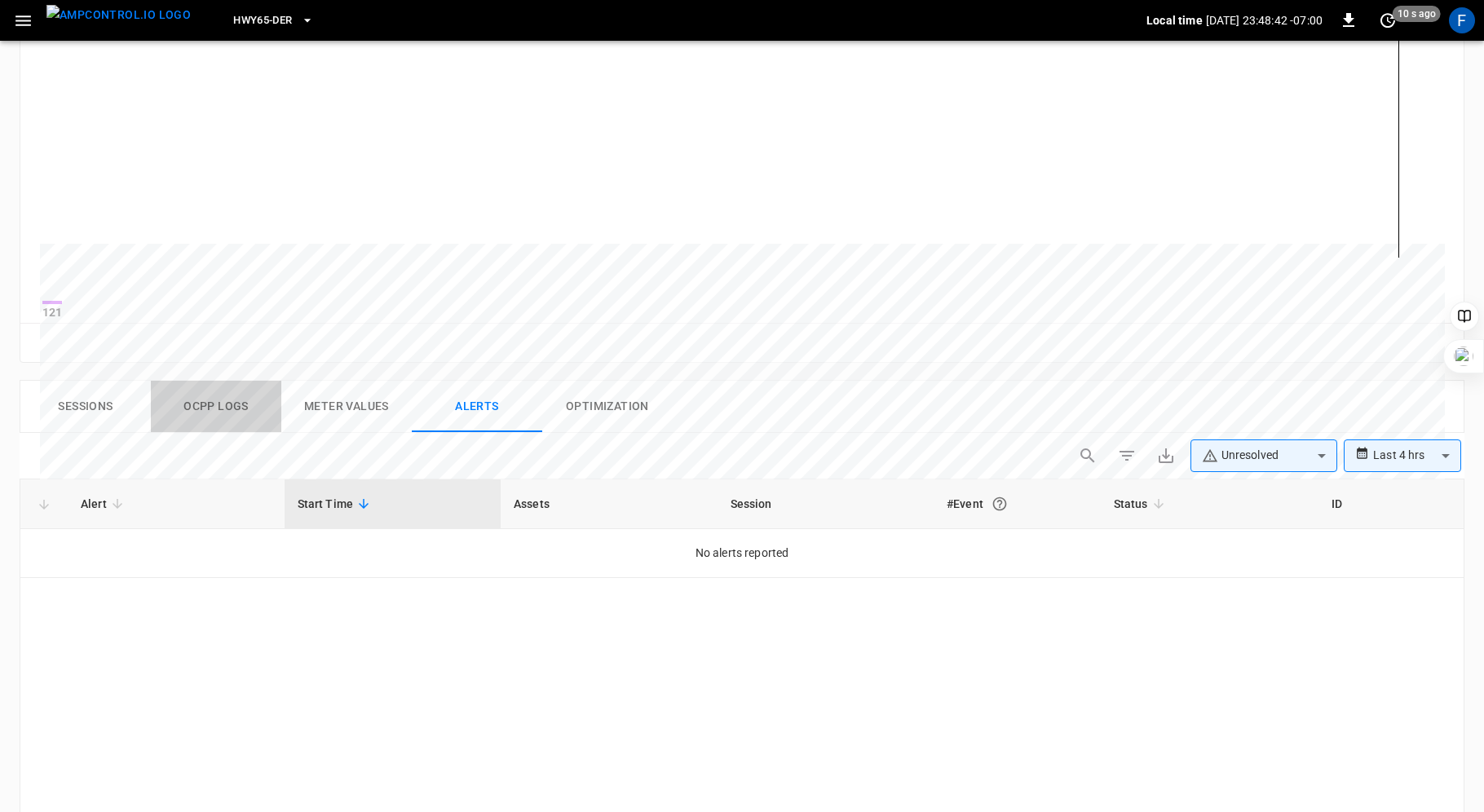
click at [205, 409] on button "Ocpp logs" at bounding box center [216, 406] width 131 height 52
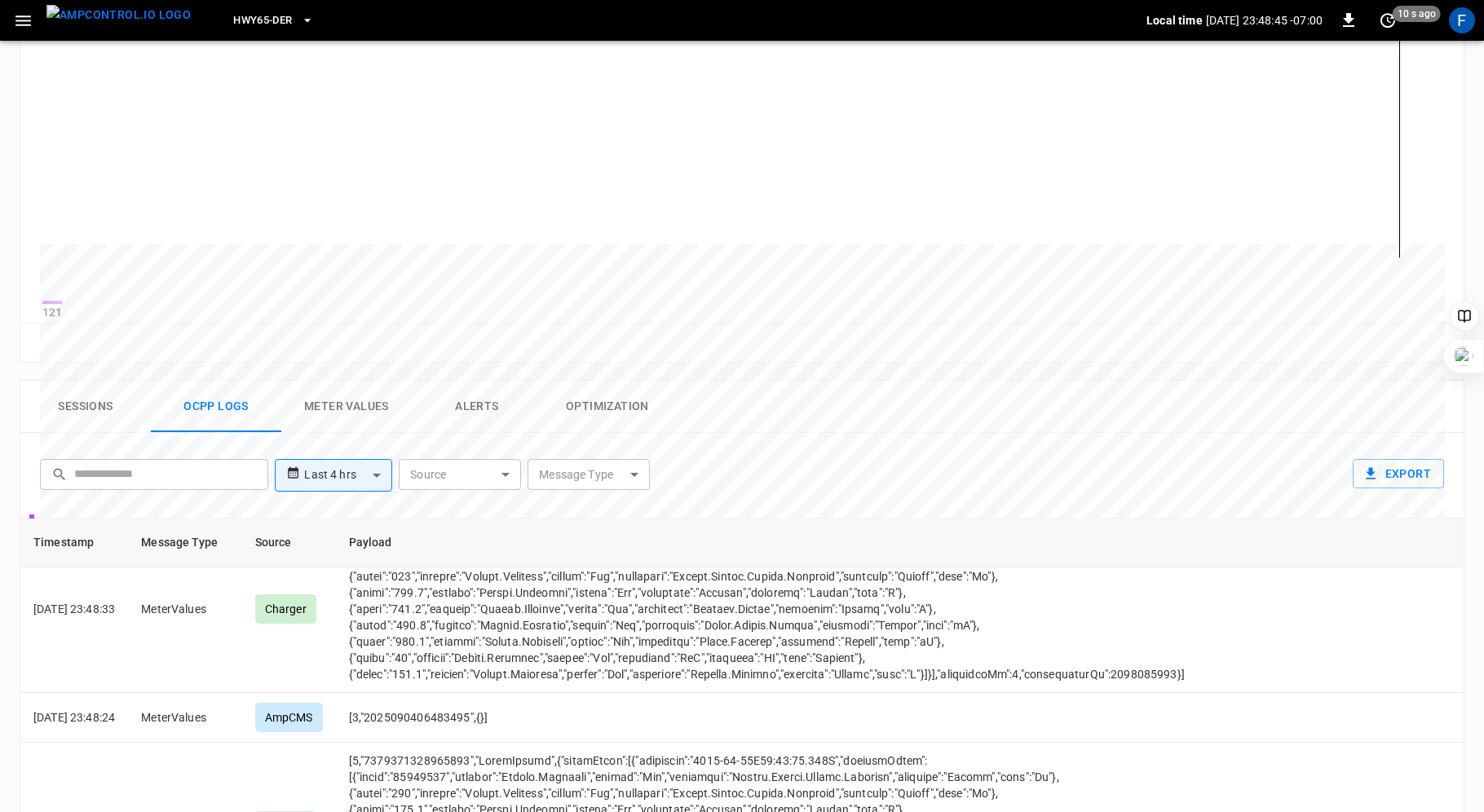
scroll to position [93, 0]
drag, startPoint x: 614, startPoint y: 650, endPoint x: 759, endPoint y: 645, distance: 145.1
click at [759, 645] on td "opcc-messages-table" at bounding box center [767, 607] width 862 height 167
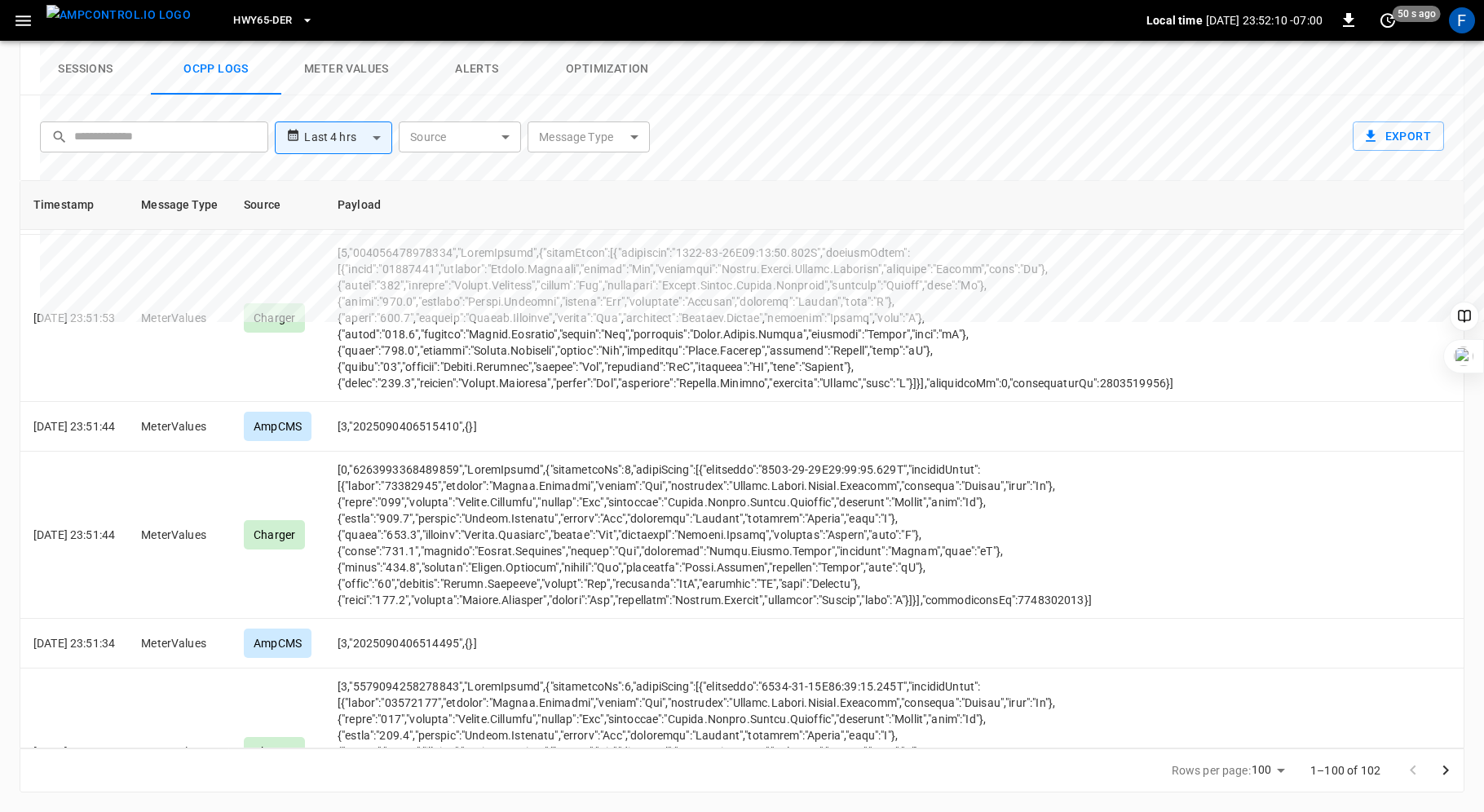
scroll to position [4805, 0]
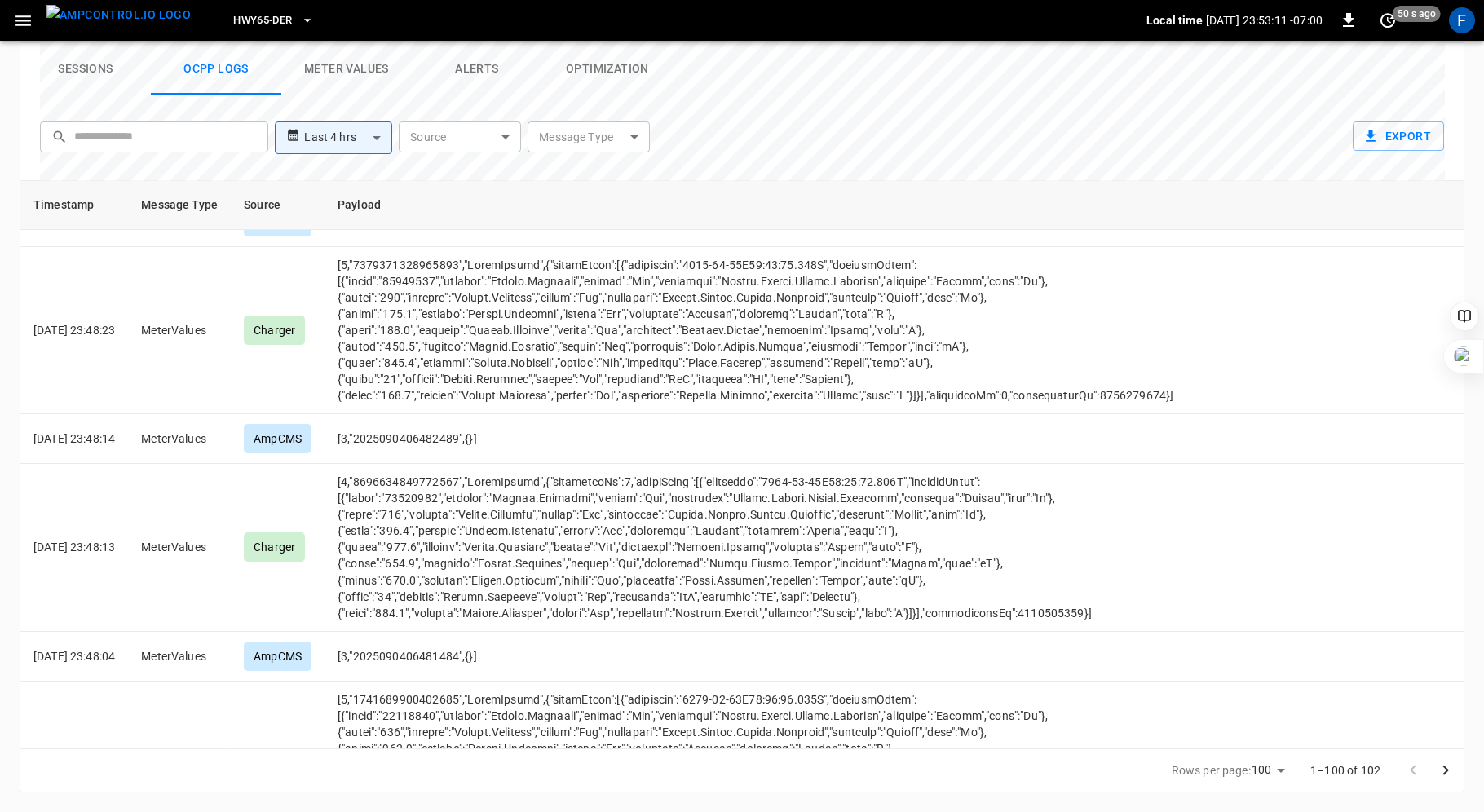
click at [25, 13] on icon "button" at bounding box center [23, 21] width 21 height 21
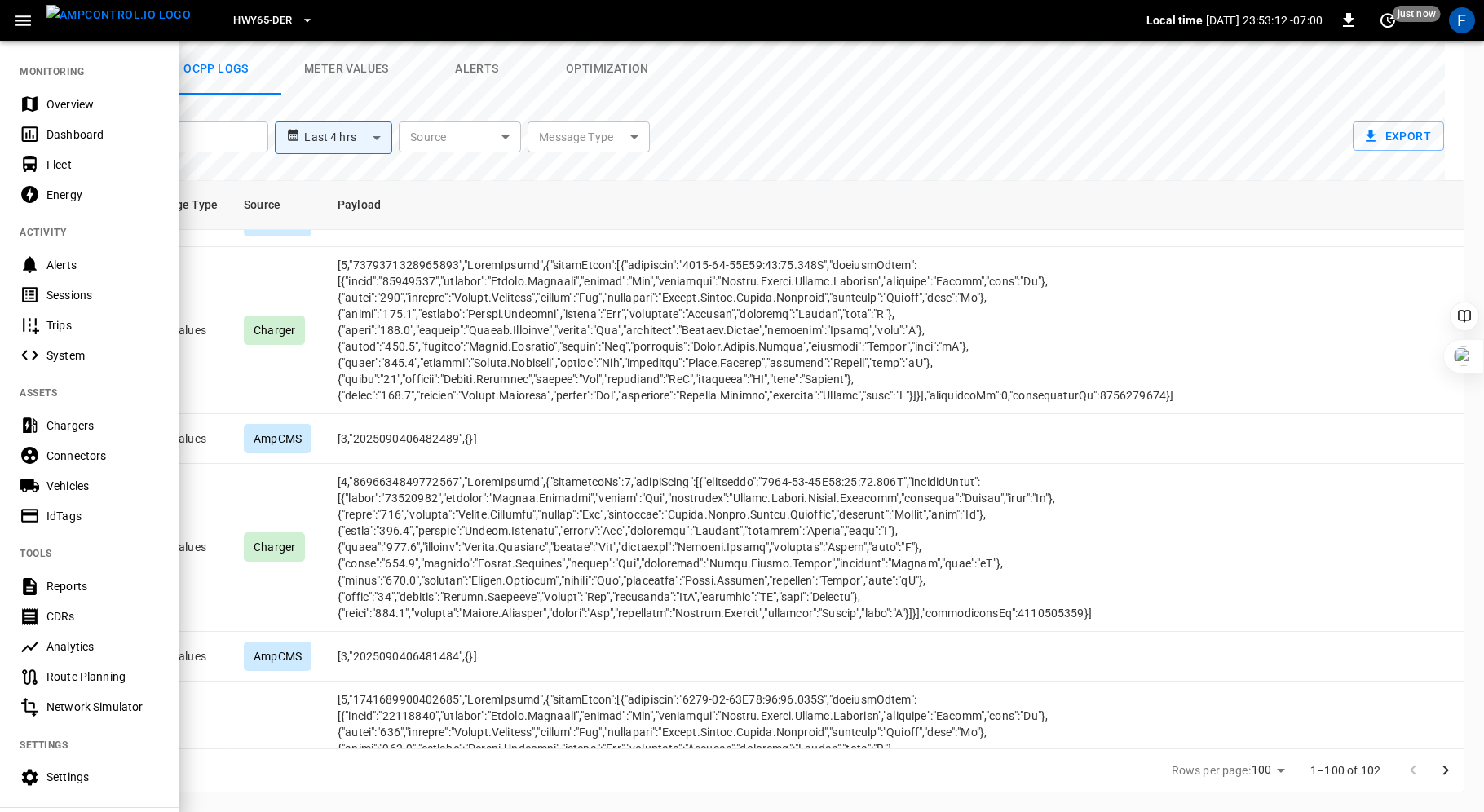
click at [66, 101] on div "Overview" at bounding box center [104, 103] width 114 height 16
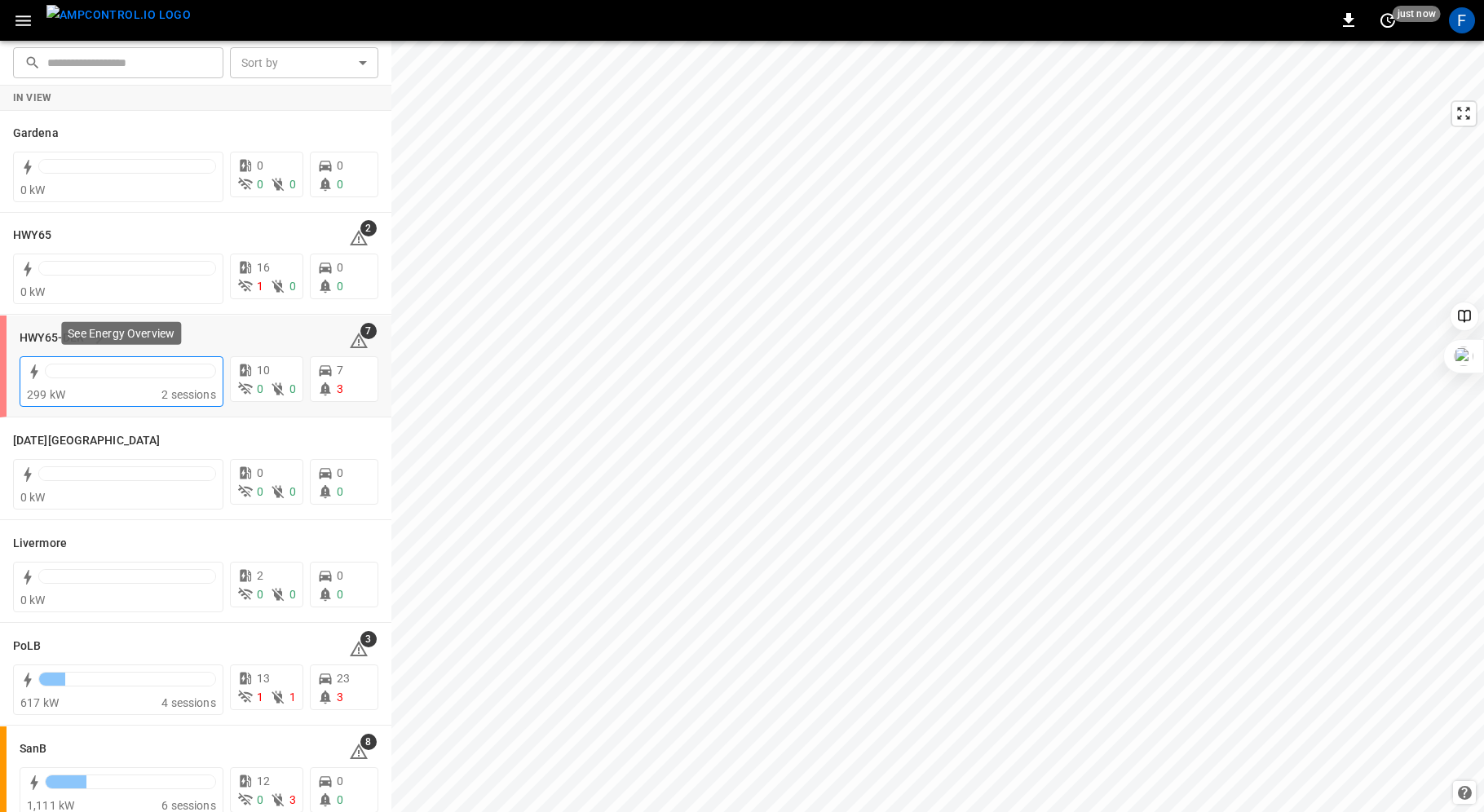
click at [86, 357] on div "299 kW 2 sessions" at bounding box center [121, 381] width 204 height 50
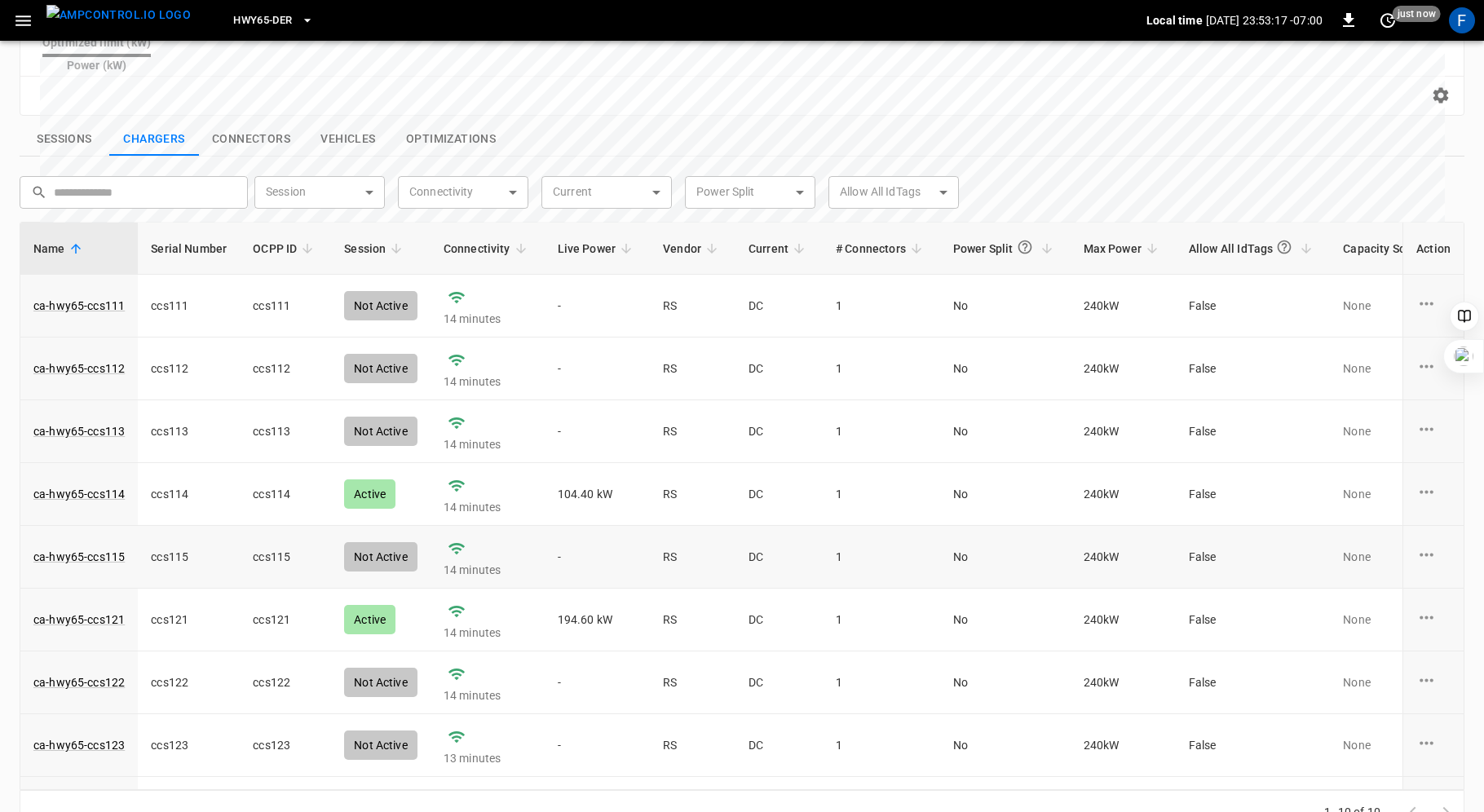
scroll to position [109, 0]
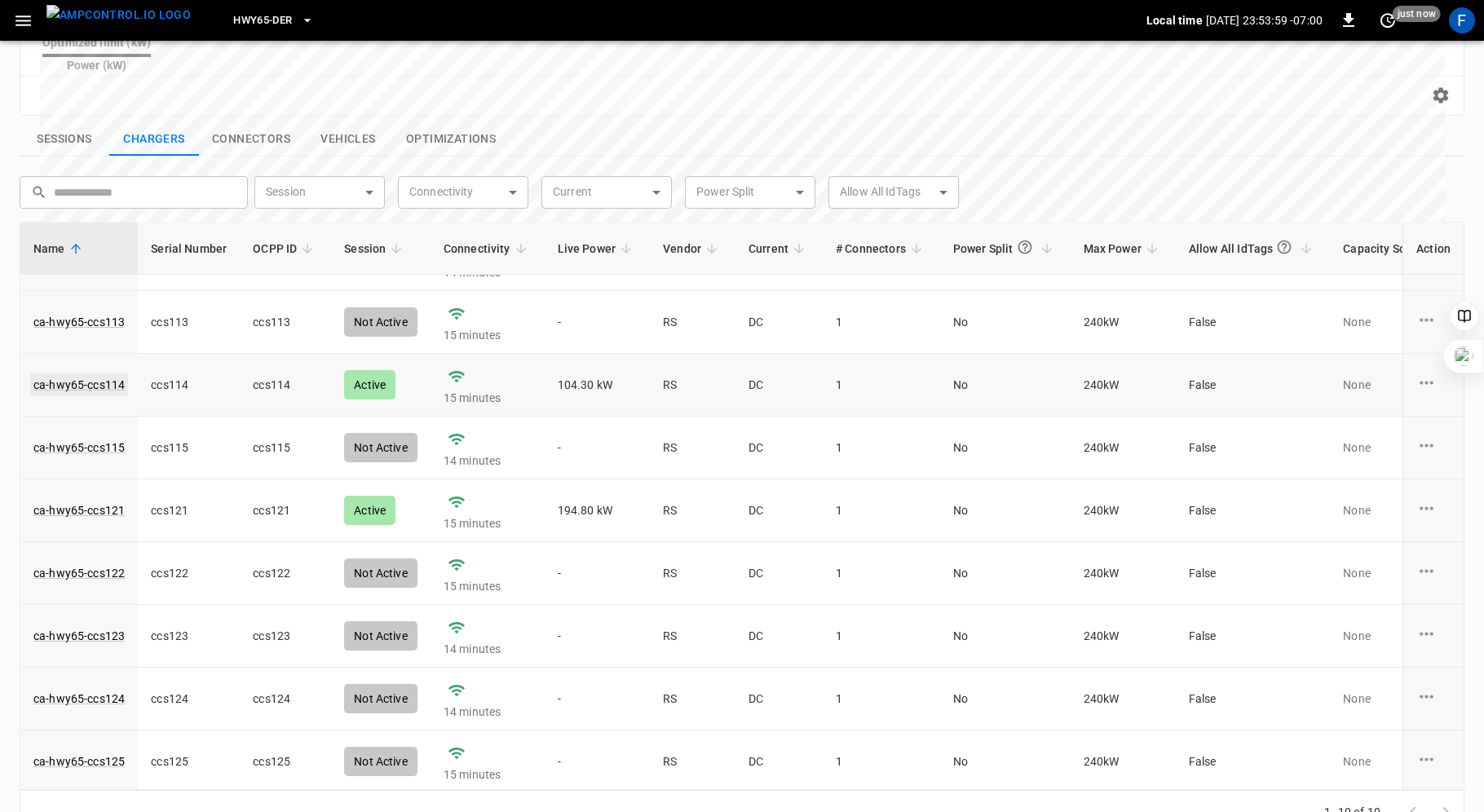
click at [84, 373] on link "ca-hwy65-ccs114" at bounding box center [78, 384] width 98 height 22
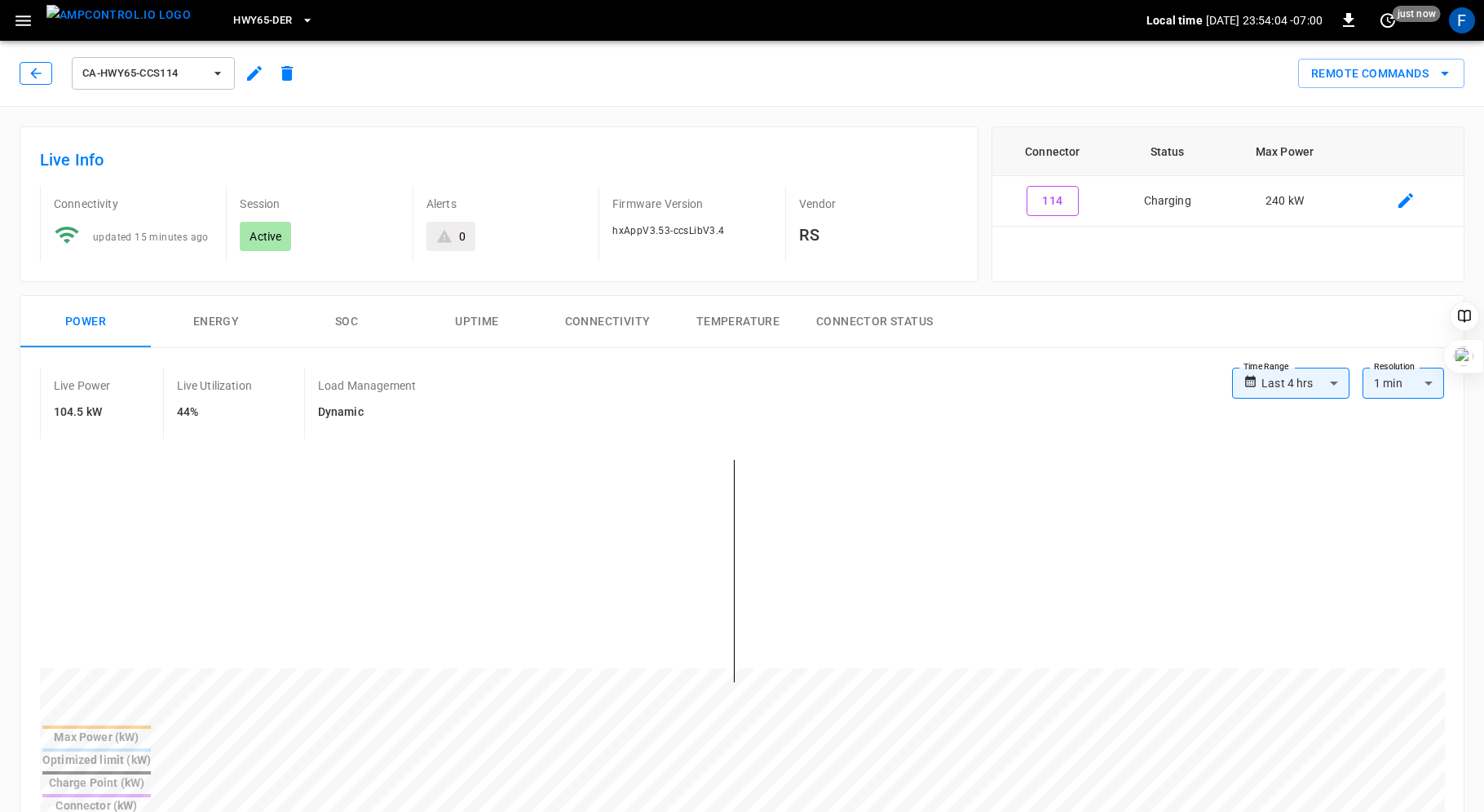
click at [25, 62] on button "button" at bounding box center [35, 73] width 33 height 22
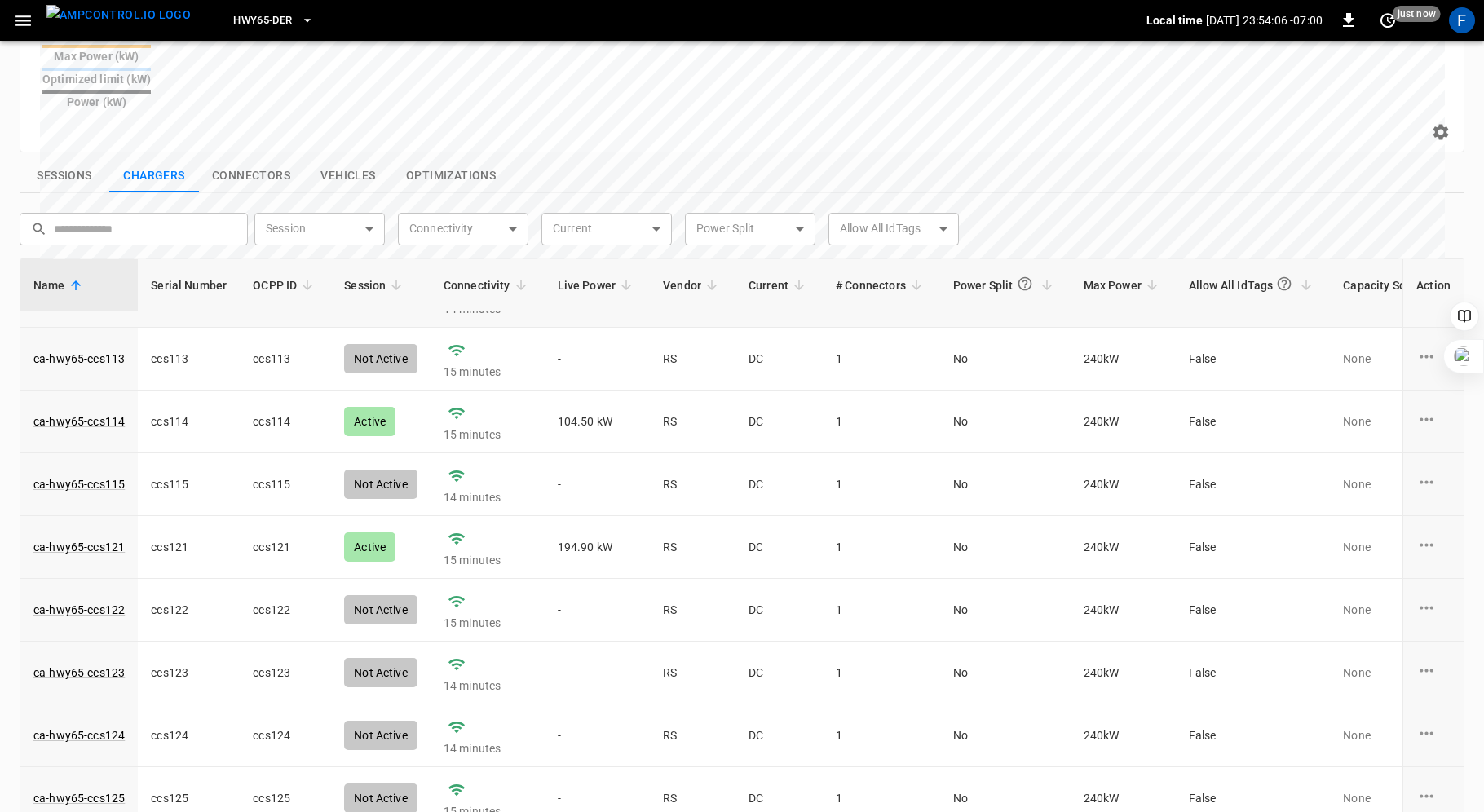
scroll to position [555, 0]
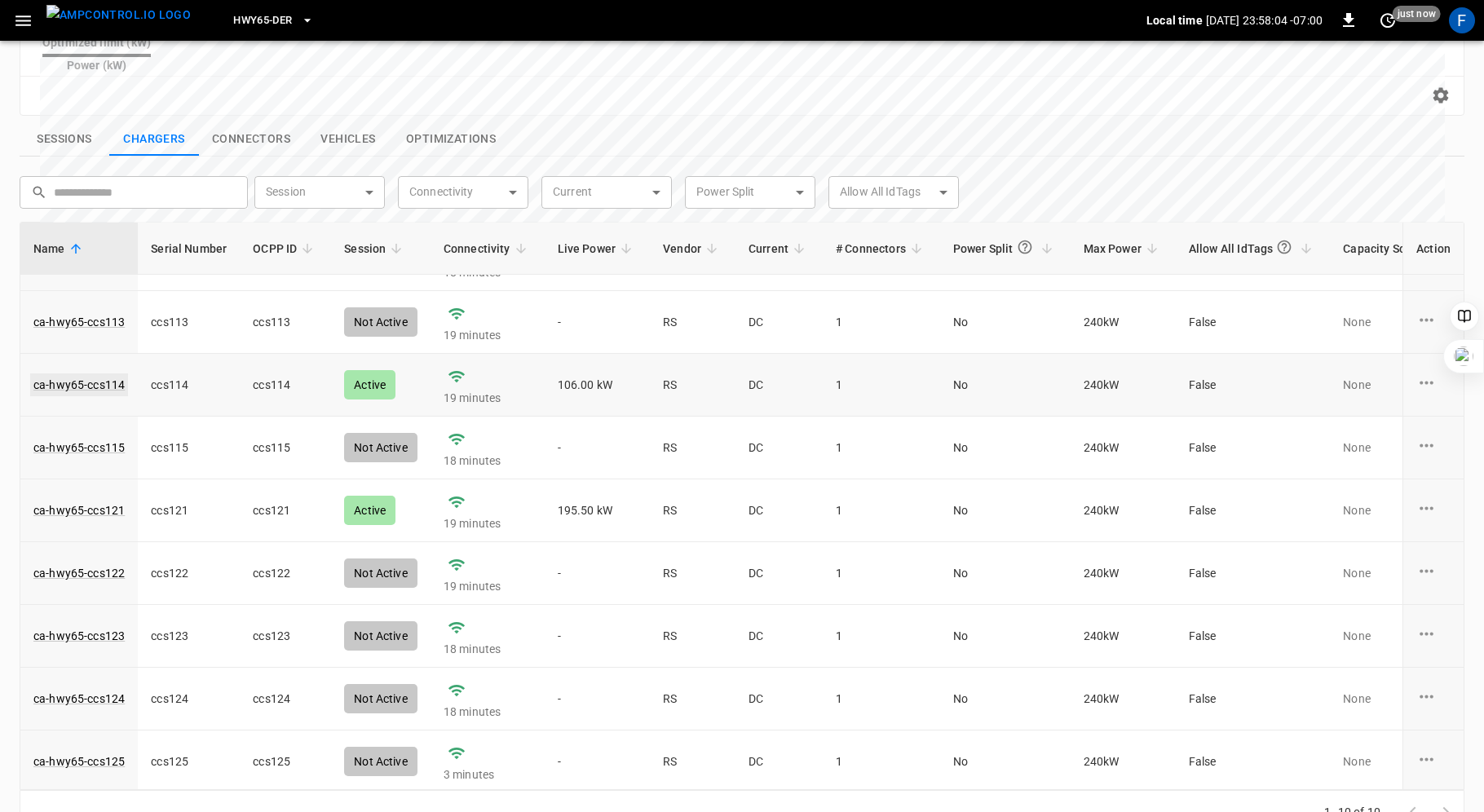
click at [110, 373] on link "ca-hwy65-ccs114" at bounding box center [78, 384] width 98 height 22
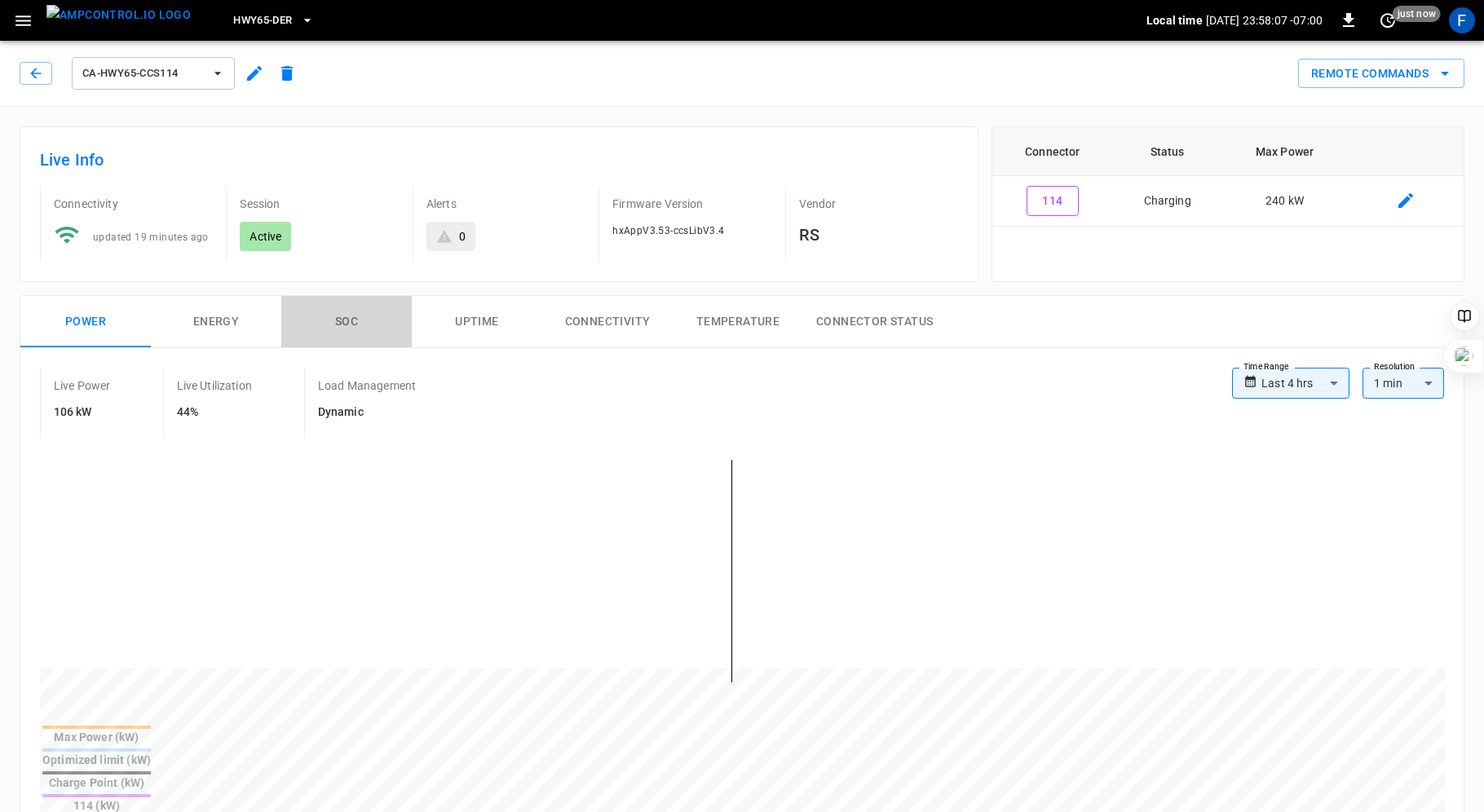
click at [343, 314] on button "SOC" at bounding box center [347, 322] width 131 height 52
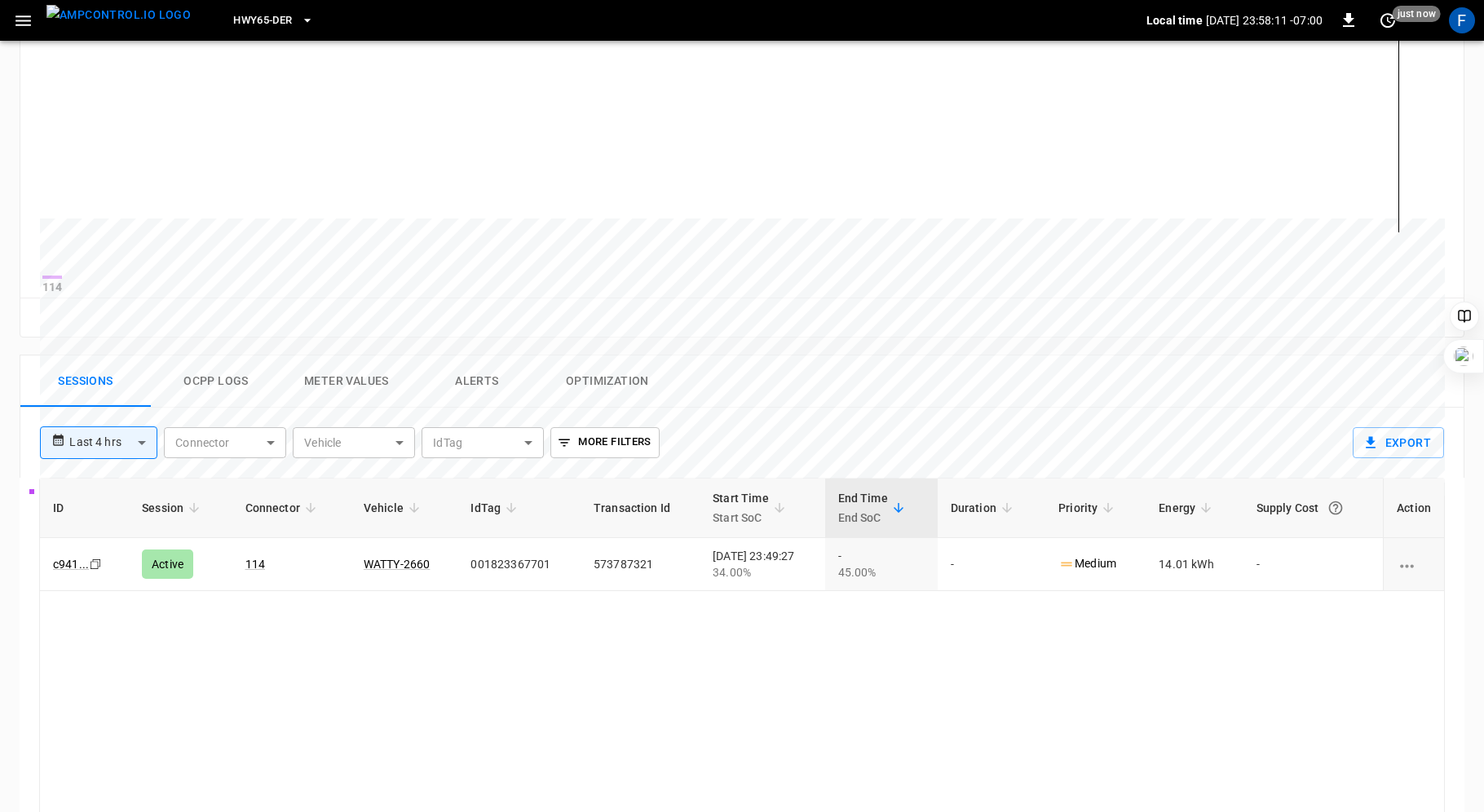
scroll to position [453, 0]
click at [207, 383] on button "Ocpp logs" at bounding box center [216, 378] width 131 height 52
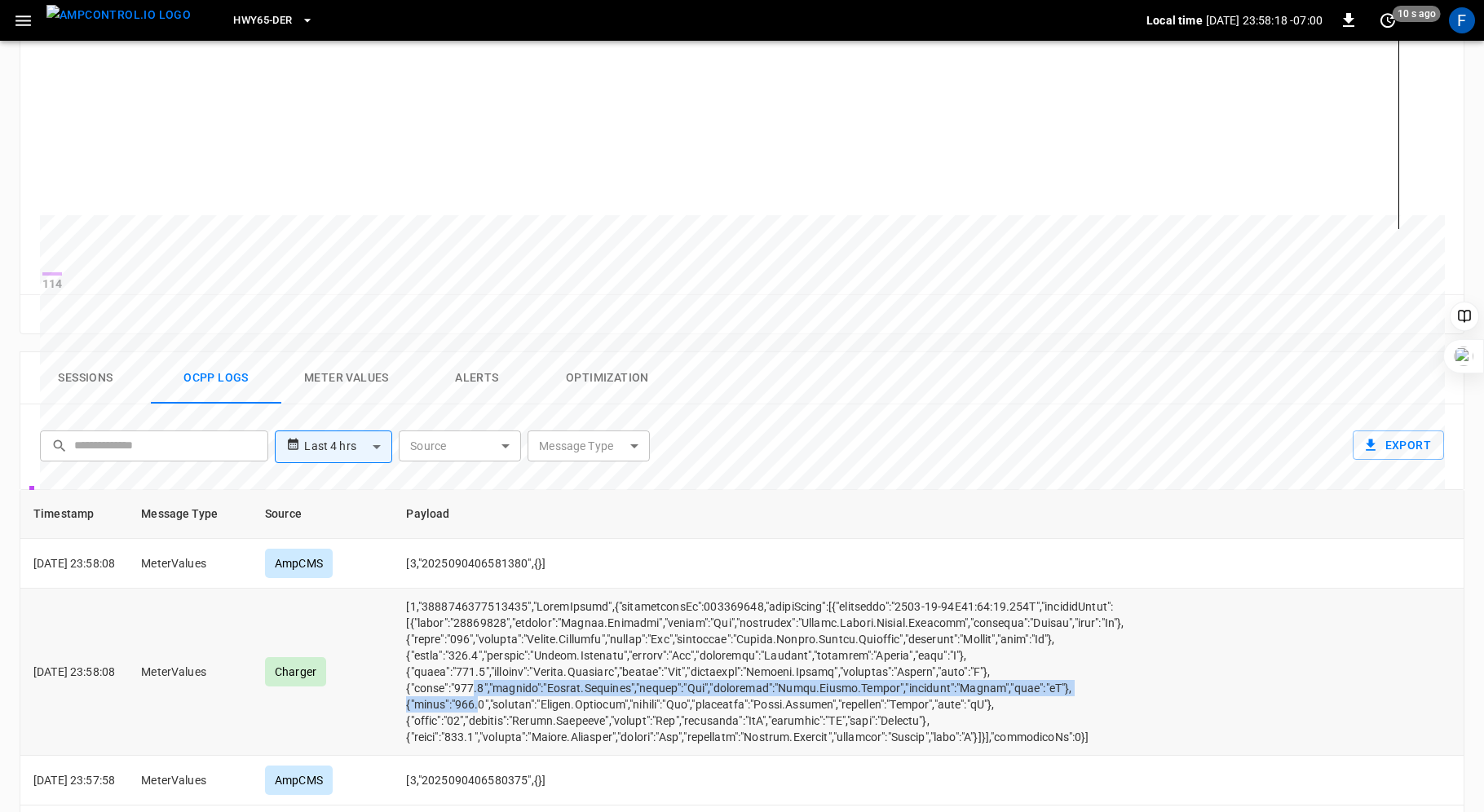
drag, startPoint x: 502, startPoint y: 715, endPoint x: 496, endPoint y: 697, distance: 19.0
click at [496, 697] on td "opcc-messages-table" at bounding box center [820, 671] width 855 height 167
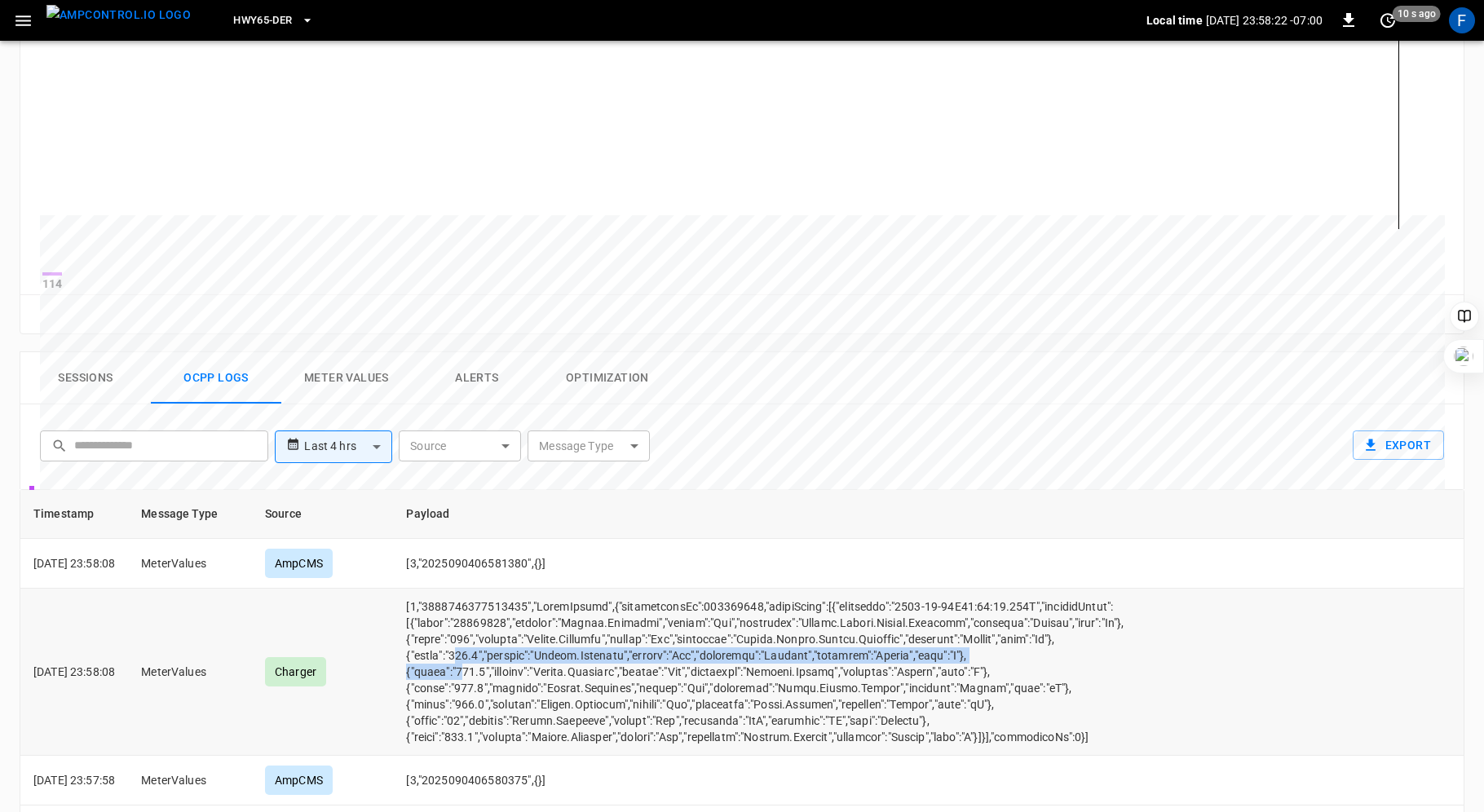
drag, startPoint x: 487, startPoint y: 680, endPoint x: 487, endPoint y: 668, distance: 12.0
click at [487, 668] on td "opcc-messages-table" at bounding box center [820, 671] width 855 height 167
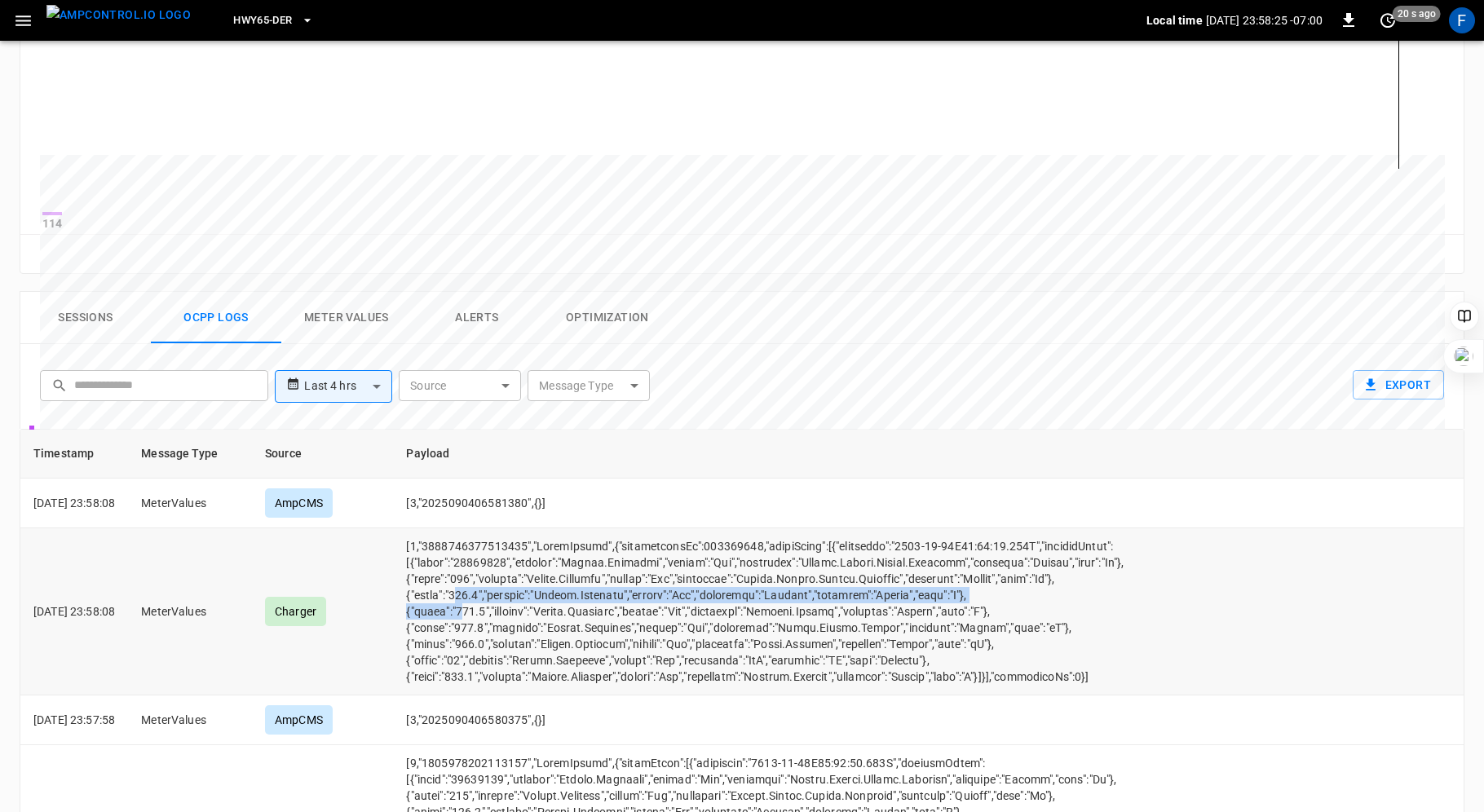
scroll to position [613, 0]
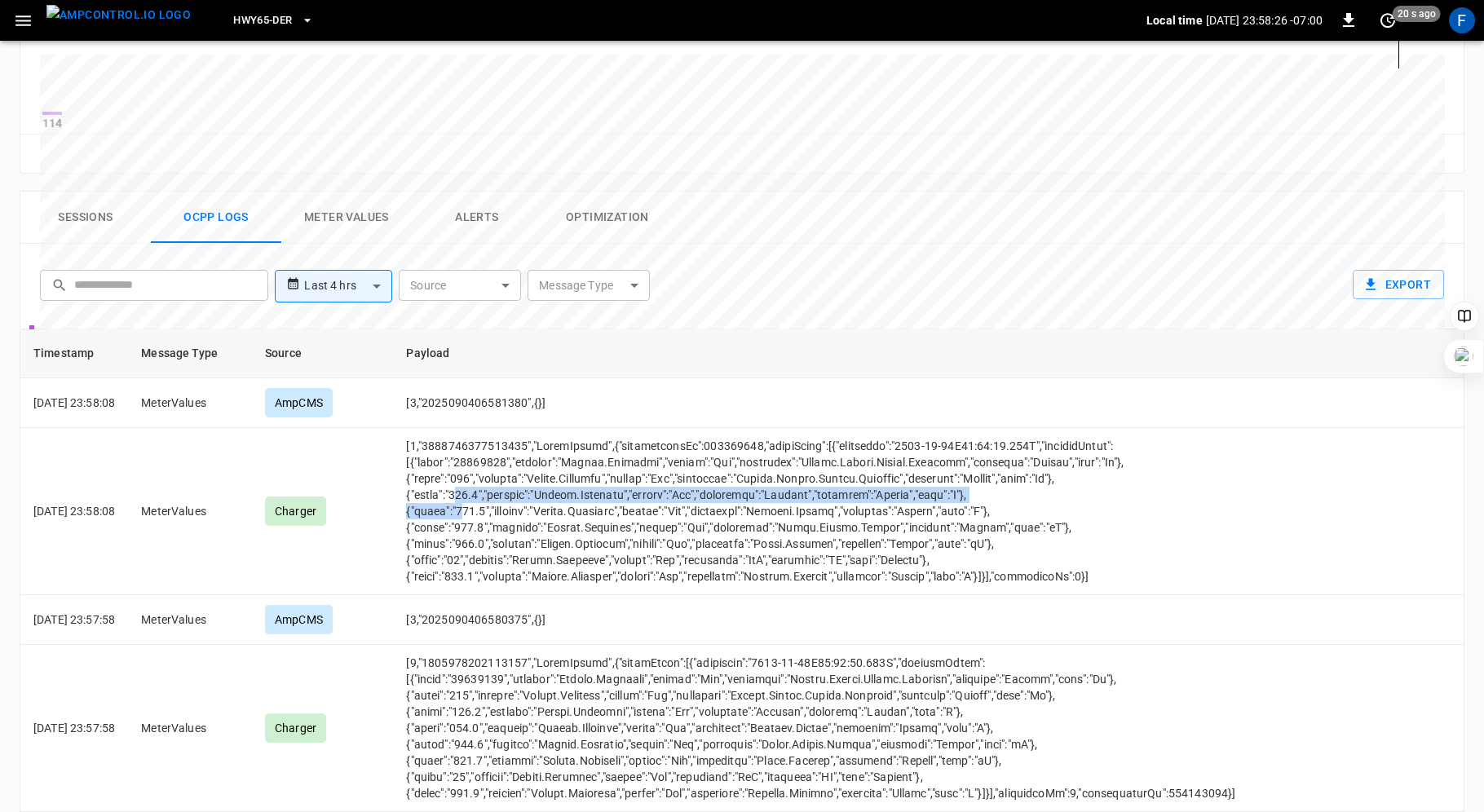
click at [68, 222] on button "Sessions" at bounding box center [86, 217] width 131 height 52
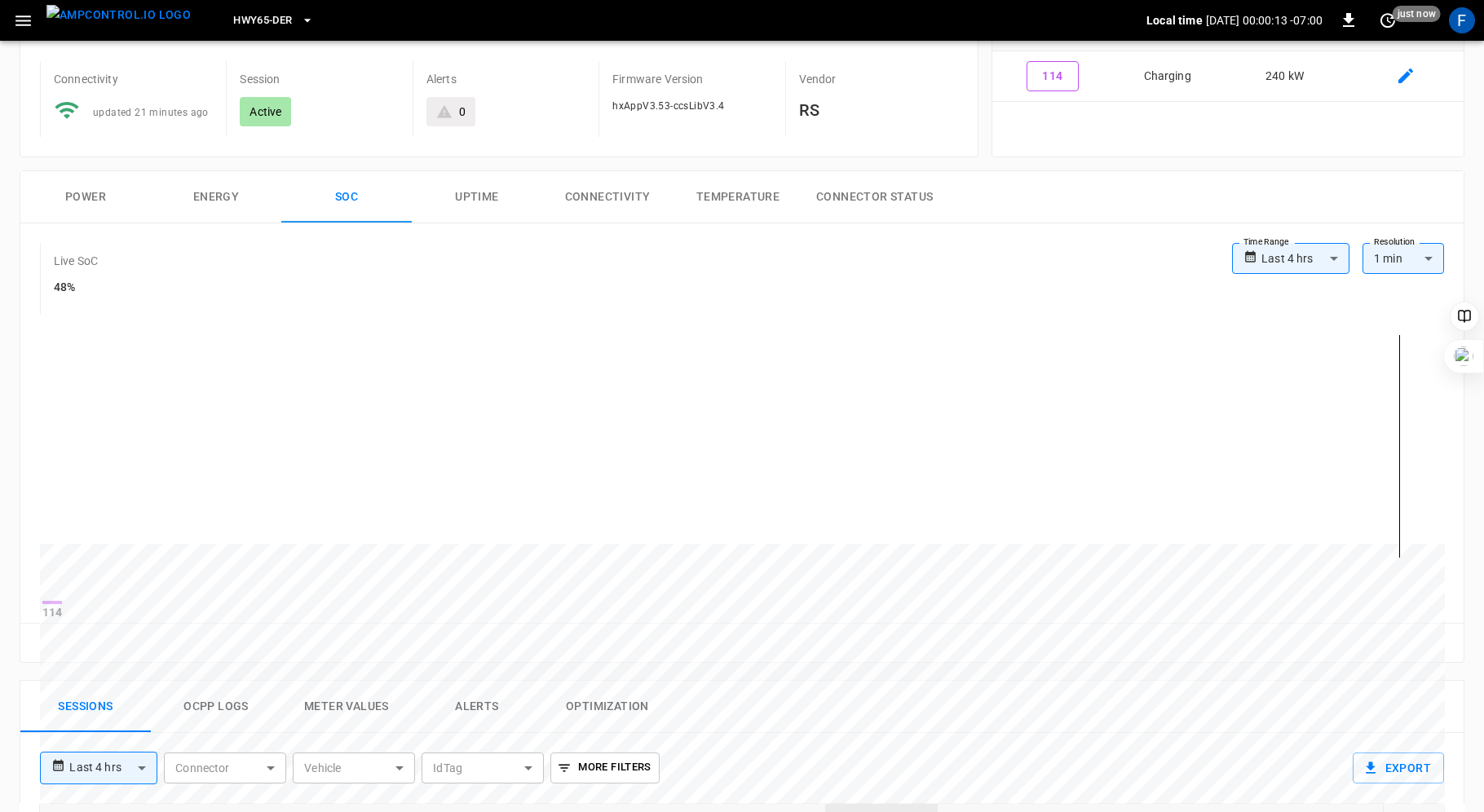
scroll to position [0, 0]
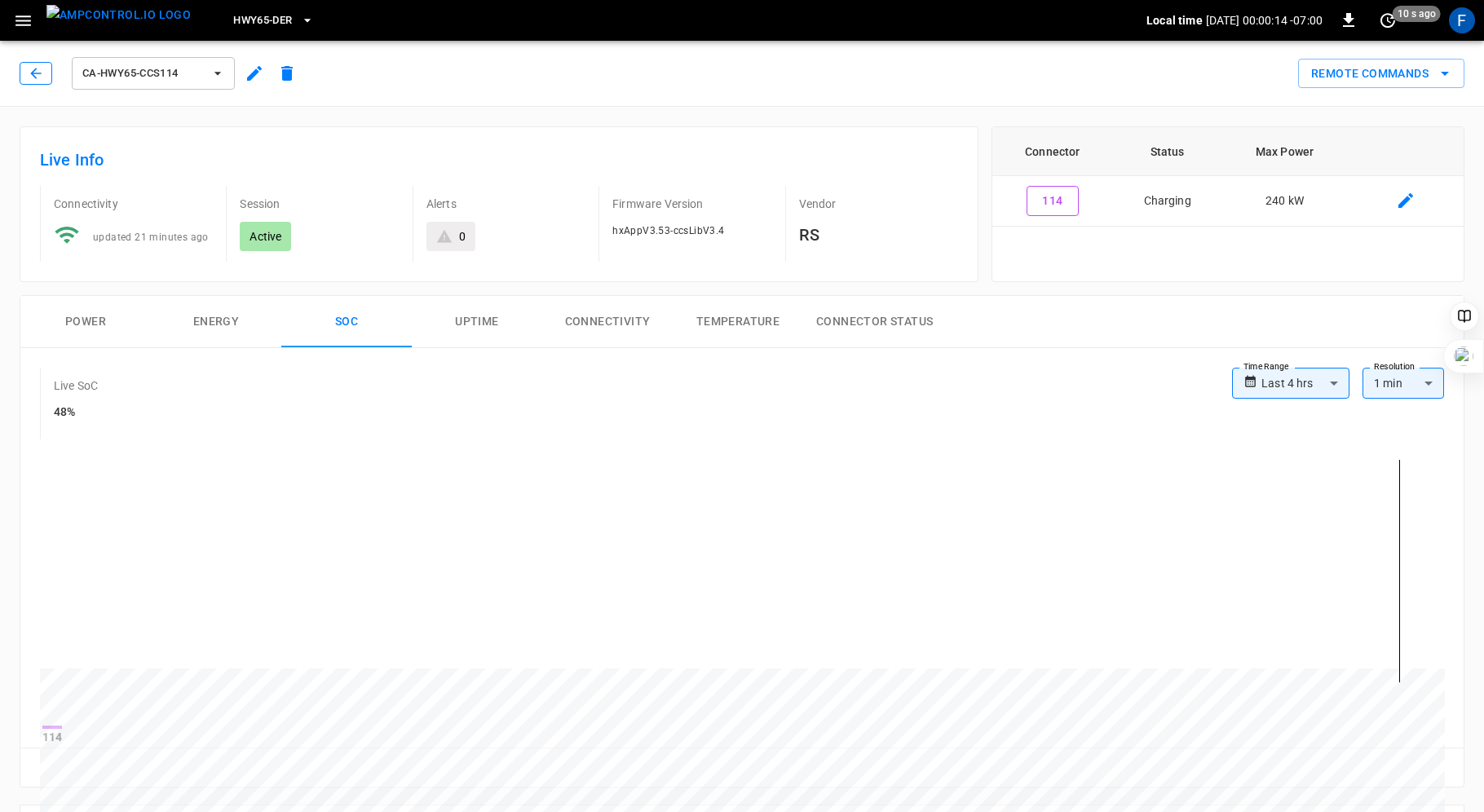
click at [43, 73] on icon "button" at bounding box center [35, 73] width 16 height 16
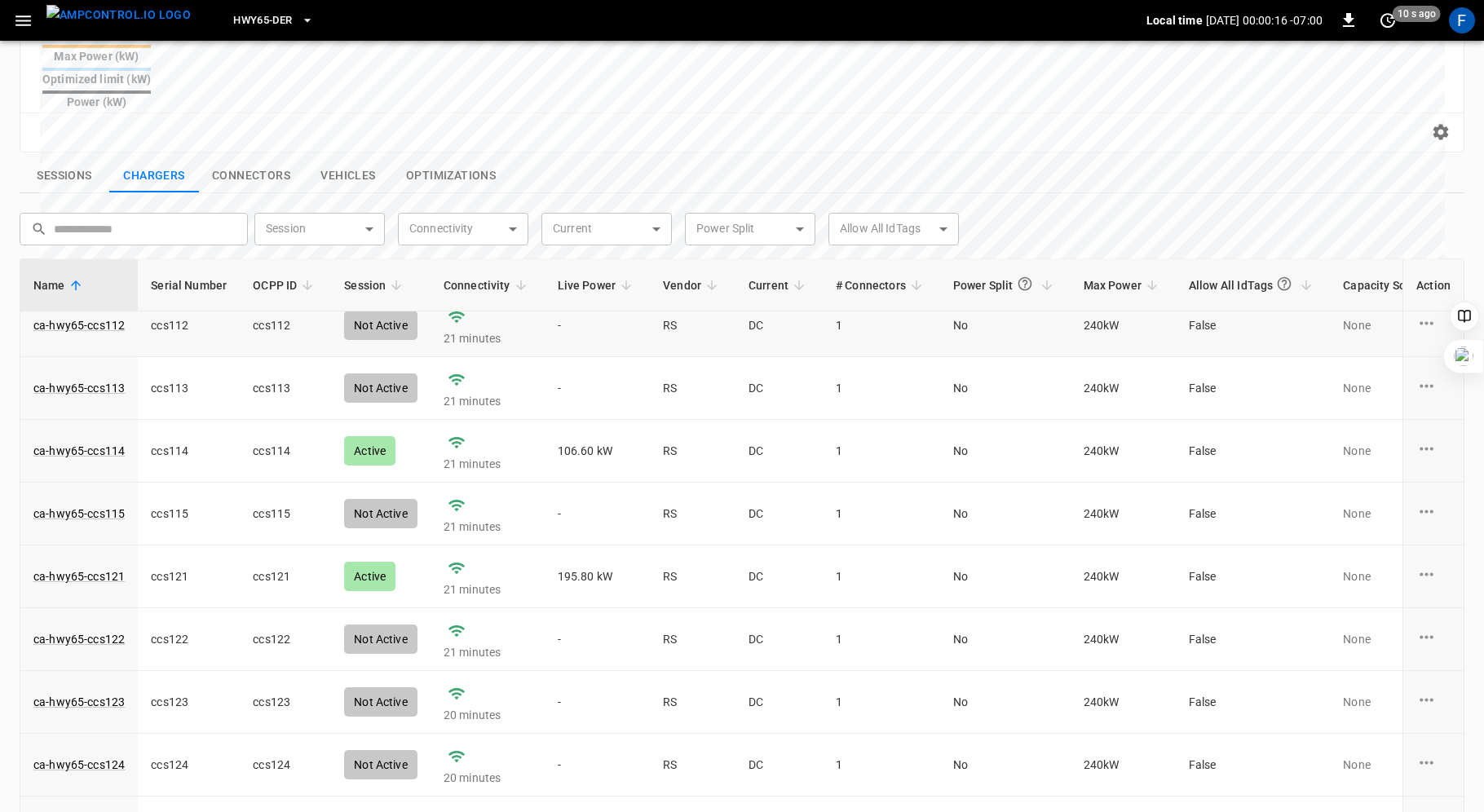
scroll to position [109, 0]
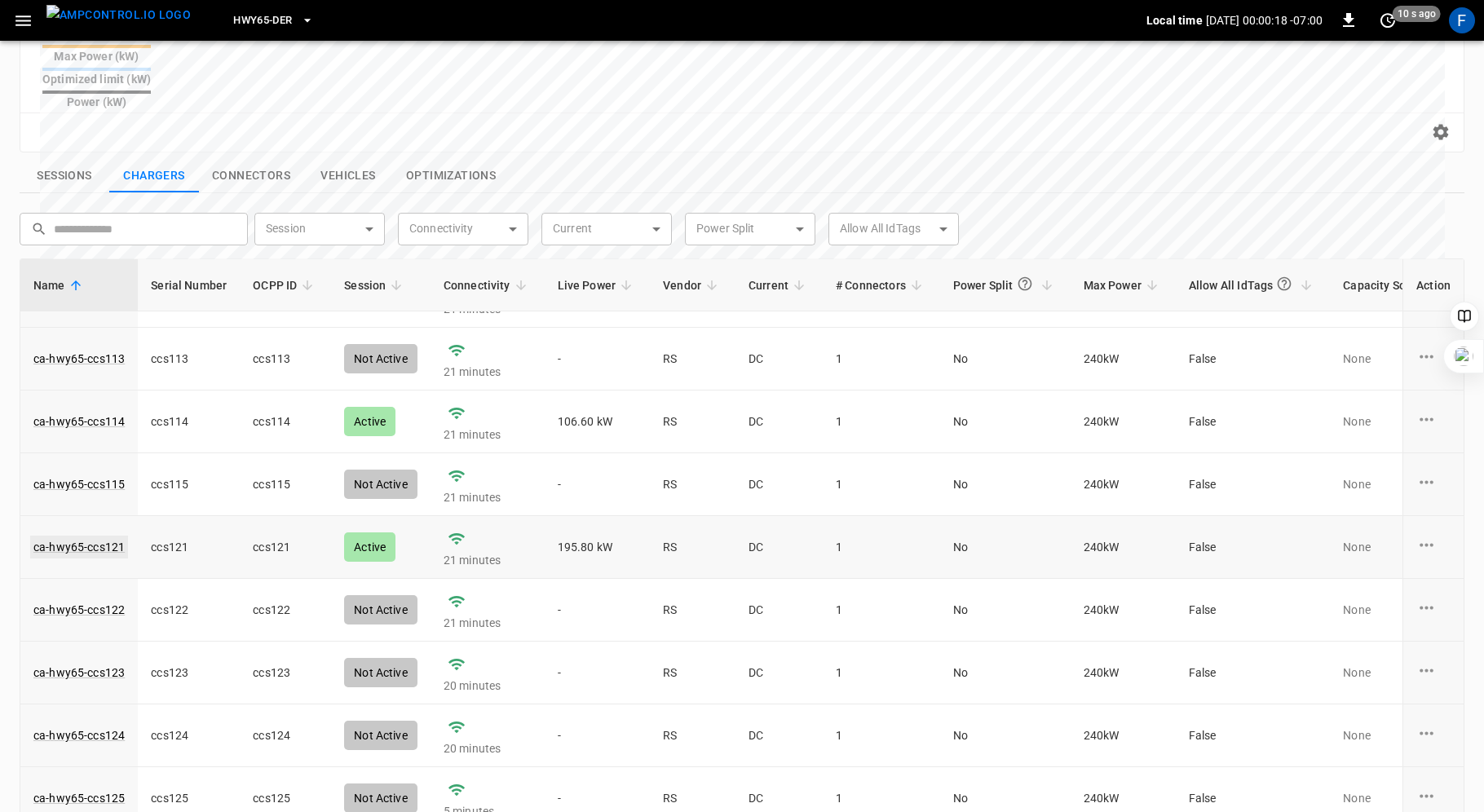
click at [98, 535] on link "ca-hwy65-ccs121" at bounding box center [78, 546] width 98 height 22
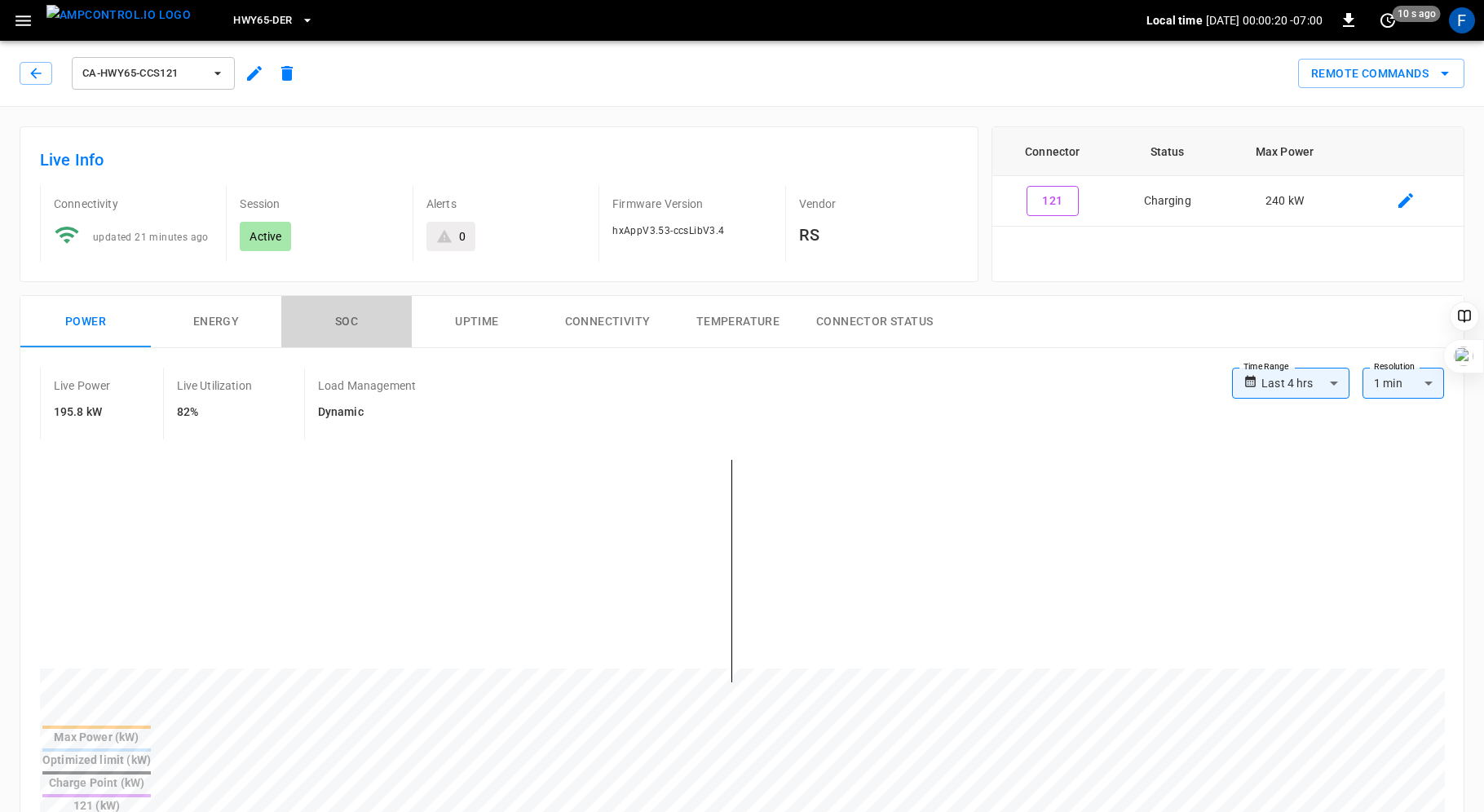
click at [352, 309] on button "SOC" at bounding box center [347, 322] width 131 height 52
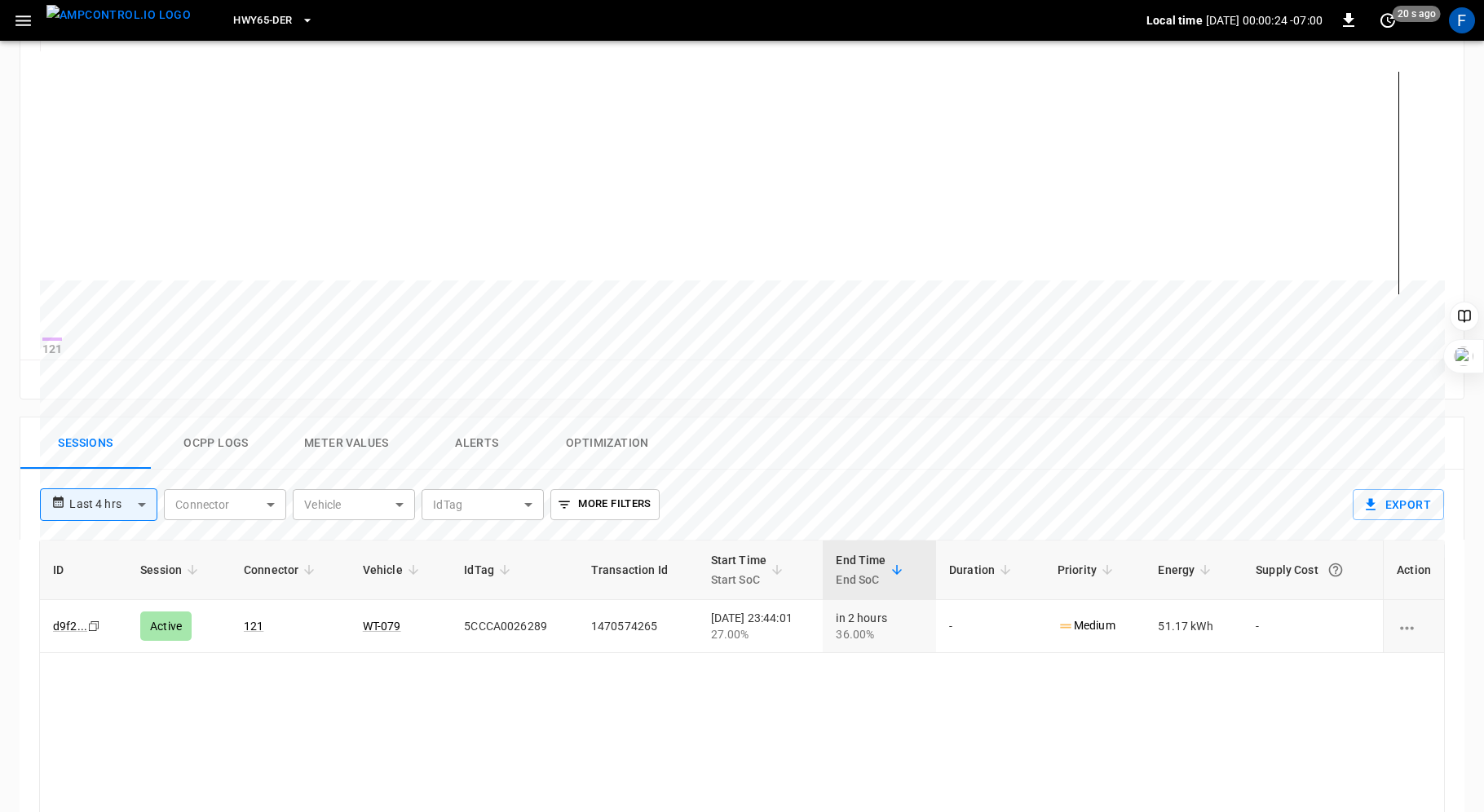
scroll to position [406, 0]
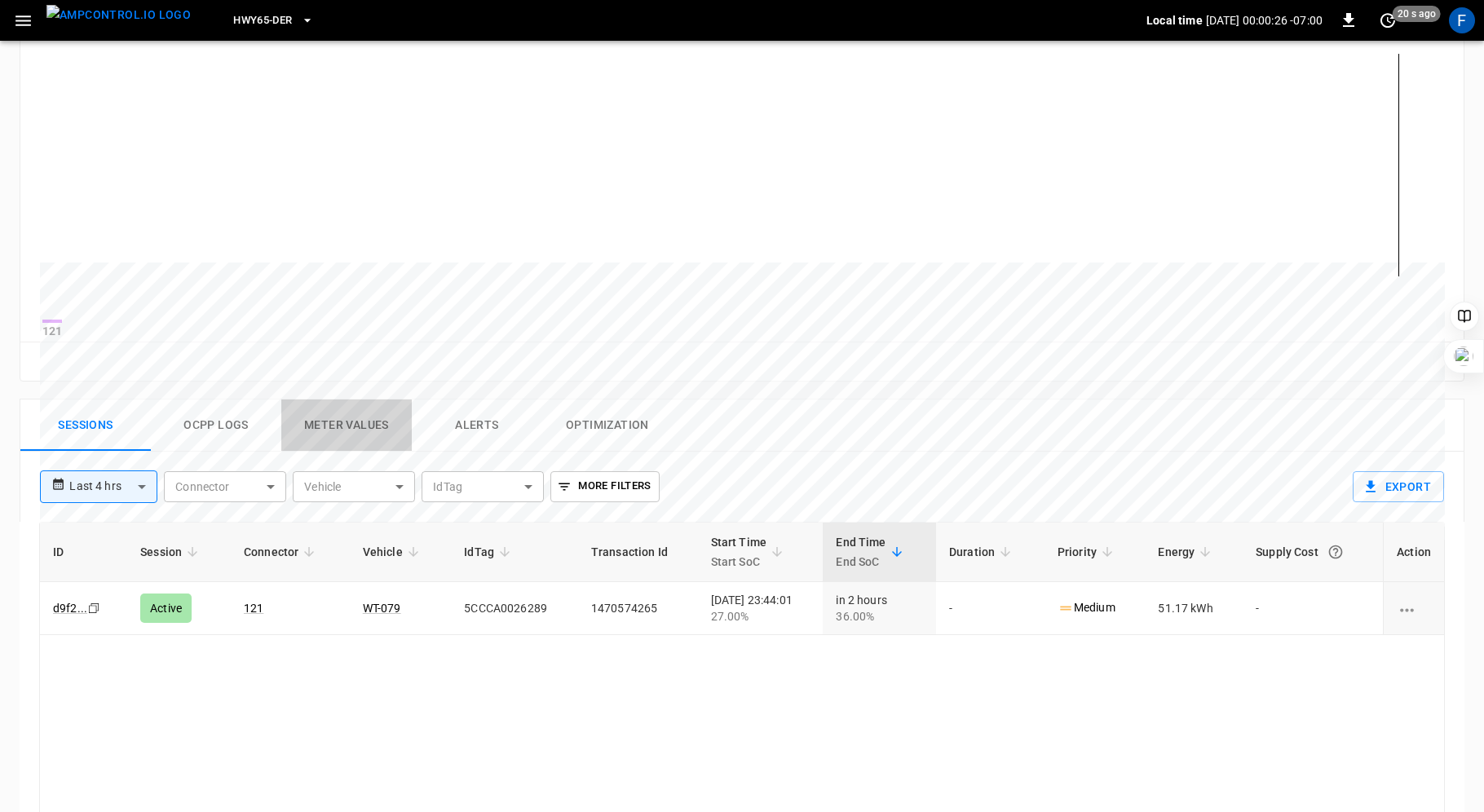
click at [326, 445] on button "Meter Values" at bounding box center [347, 425] width 131 height 52
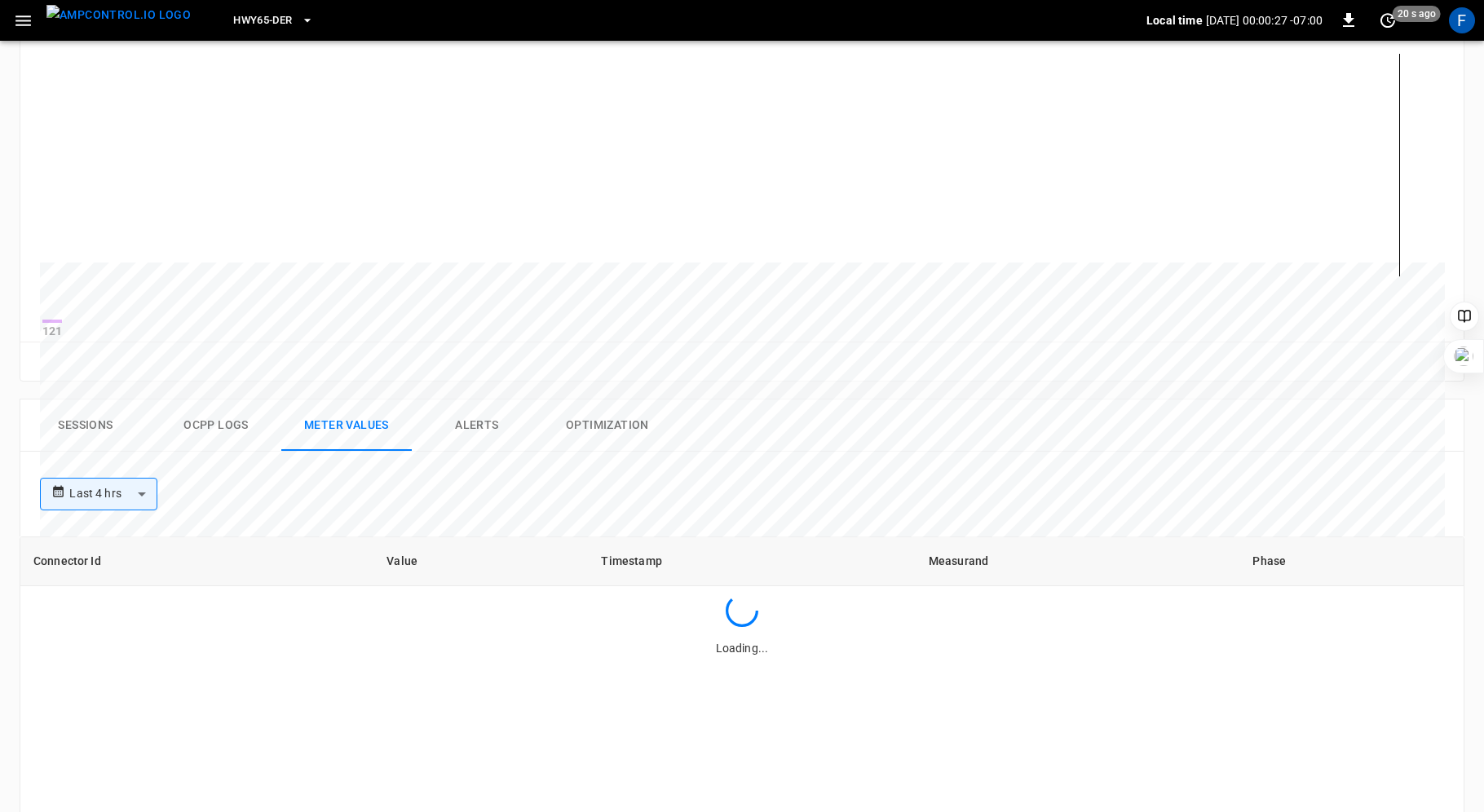
click at [200, 434] on button "Ocpp logs" at bounding box center [216, 425] width 131 height 52
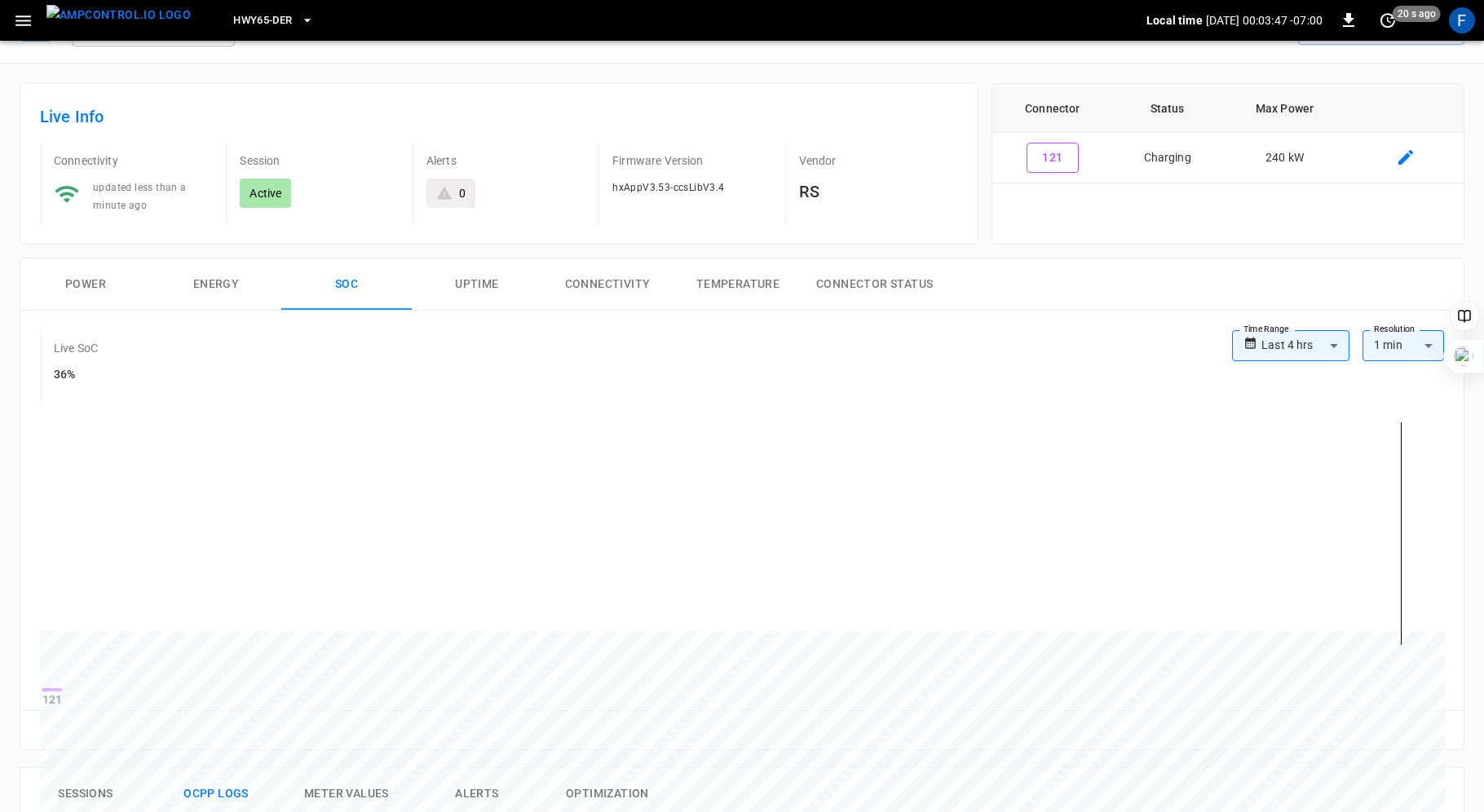
scroll to position [56, 0]
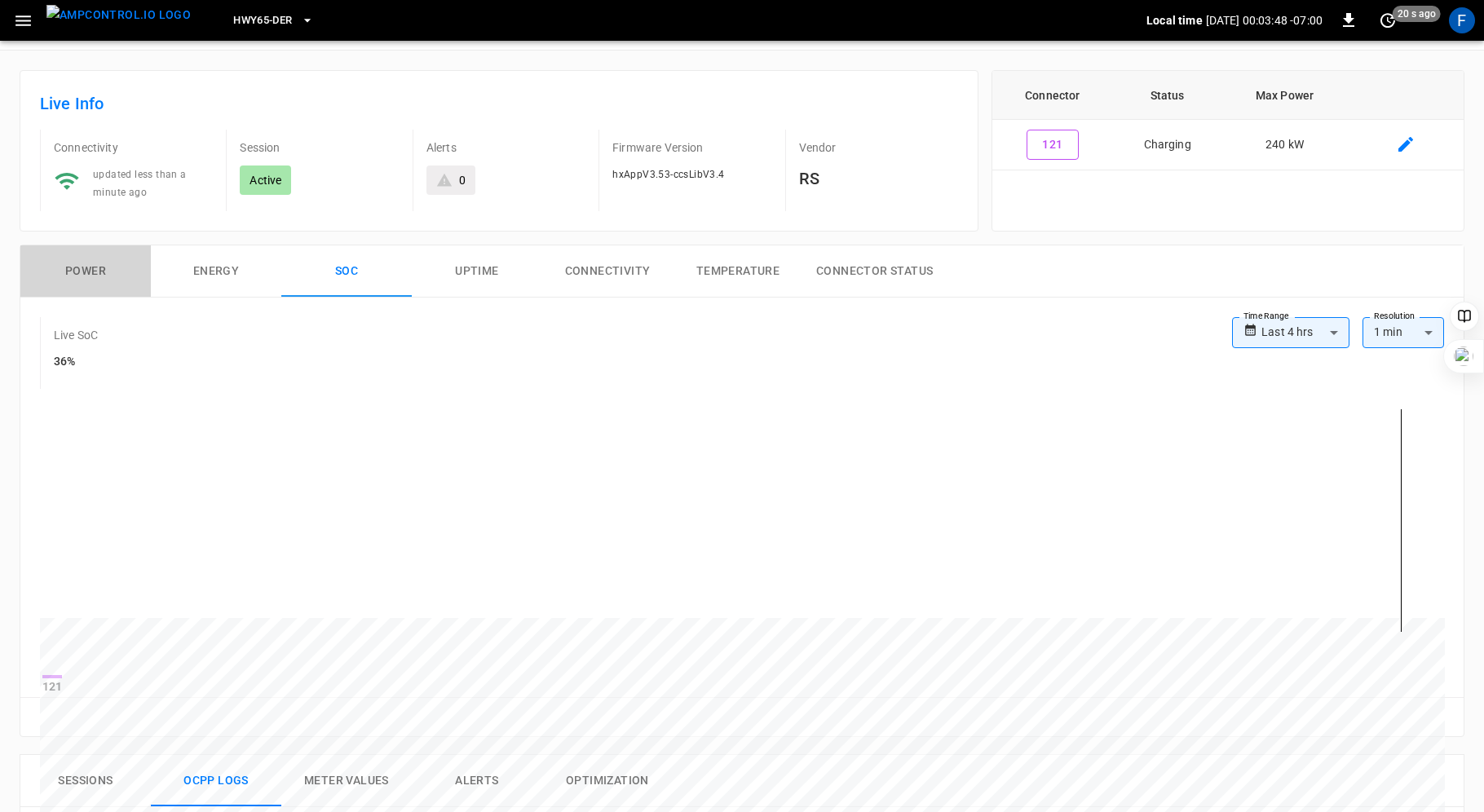
click at [68, 257] on button "Power" at bounding box center [86, 271] width 131 height 52
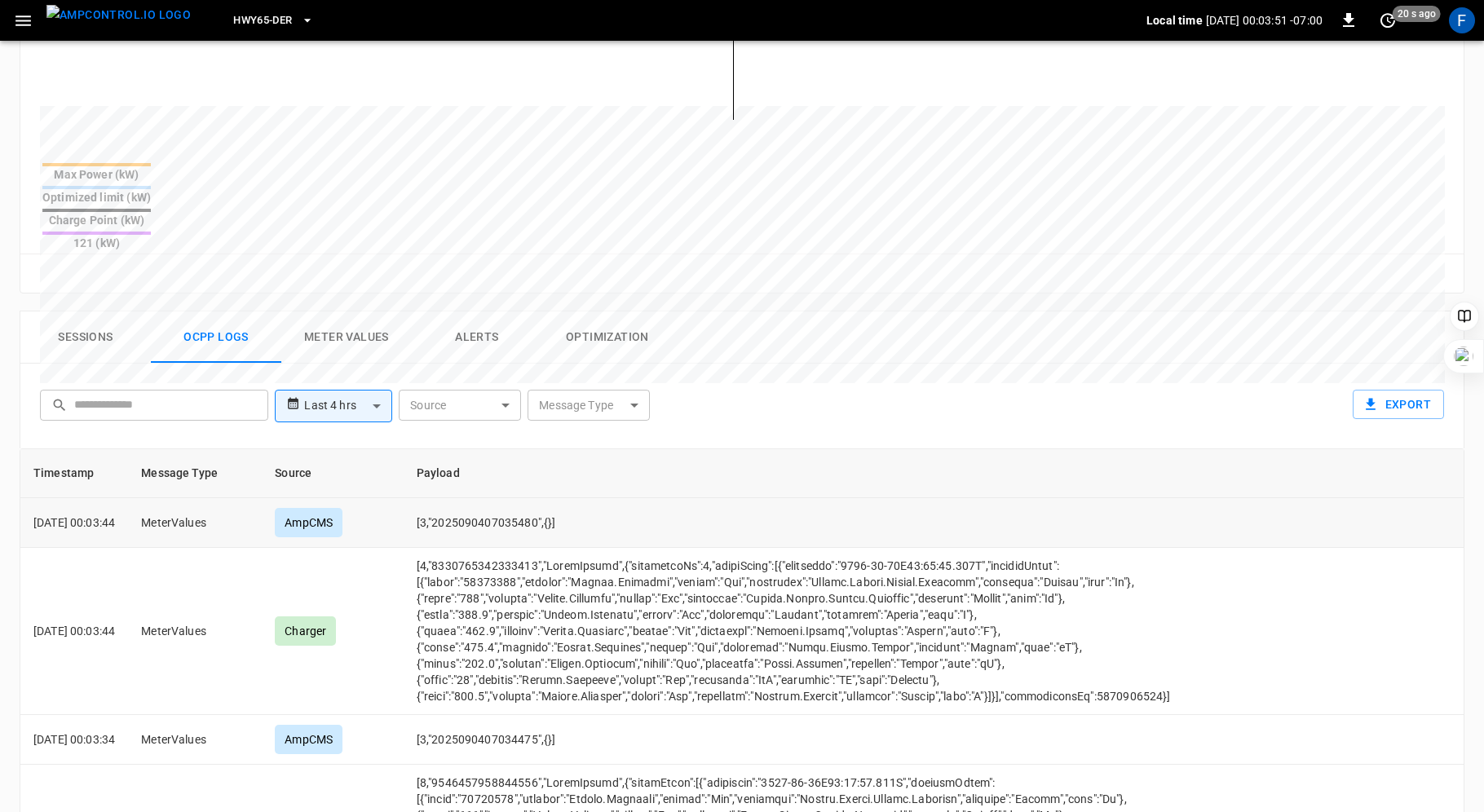
scroll to position [681, 0]
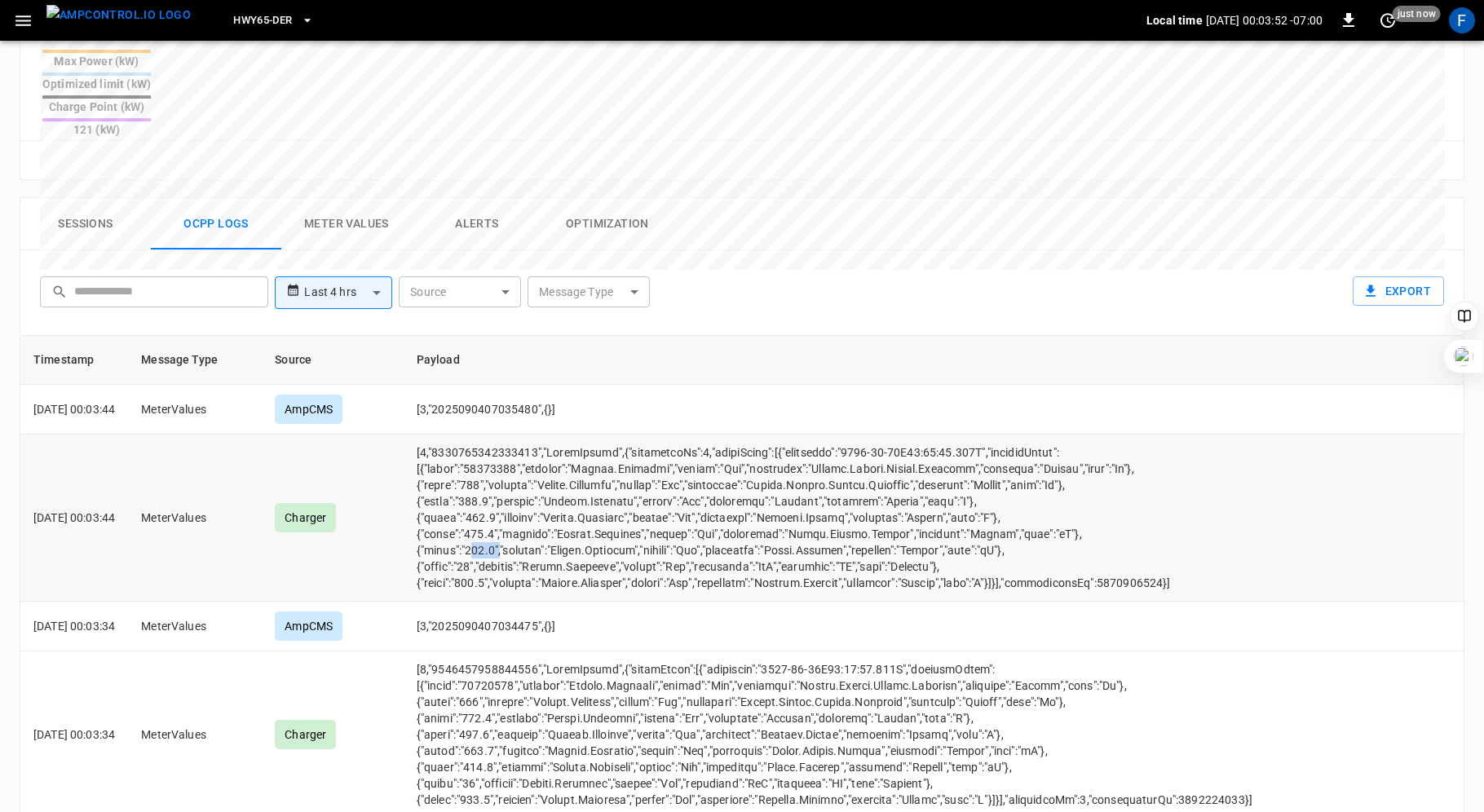
drag, startPoint x: 491, startPoint y: 489, endPoint x: 528, endPoint y: 489, distance: 37.0
click at [527, 489] on td "opcc-messages-table" at bounding box center [835, 517] width 862 height 167
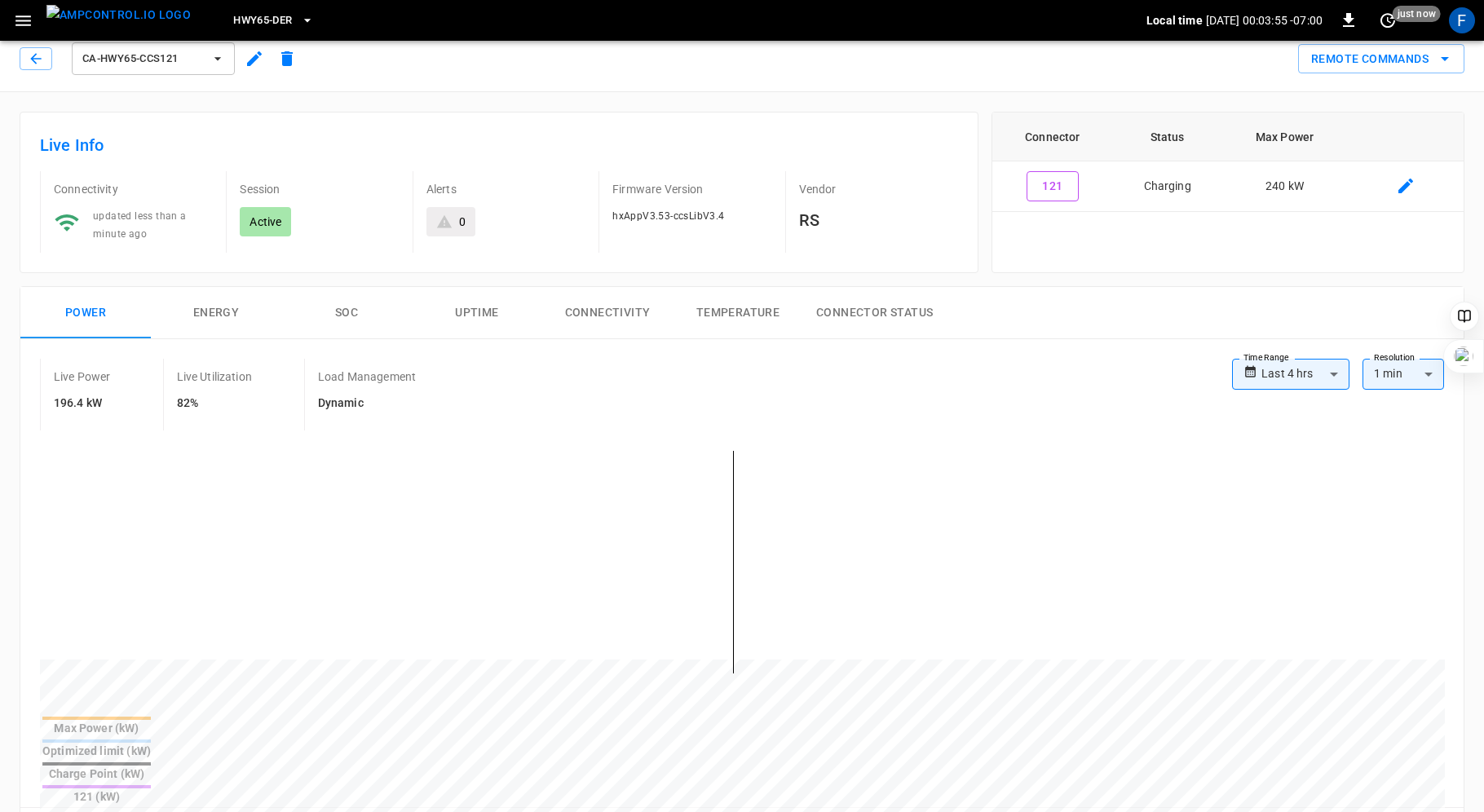
scroll to position [0, 0]
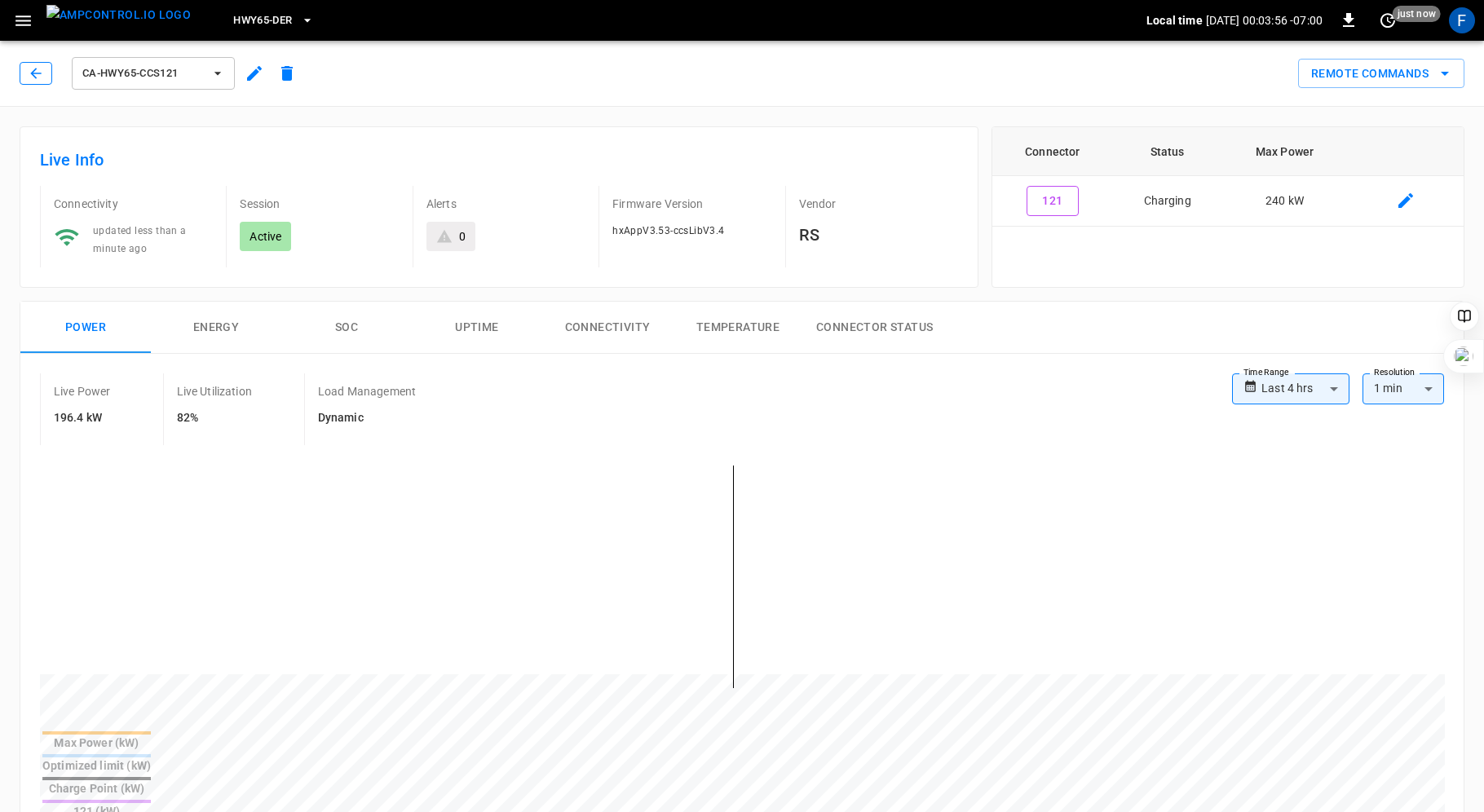
click at [40, 72] on icon "button" at bounding box center [35, 73] width 16 height 16
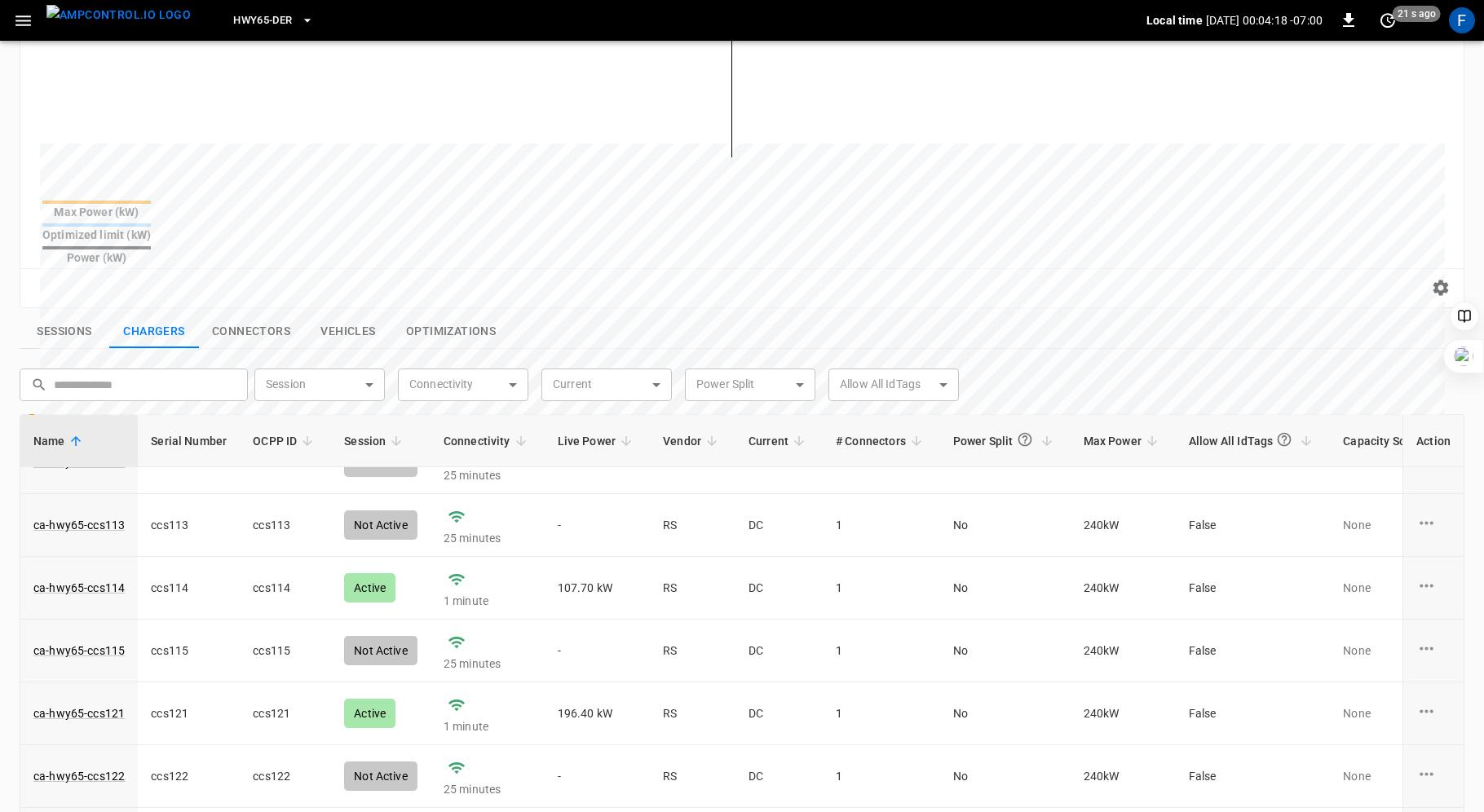
scroll to position [109, 0]
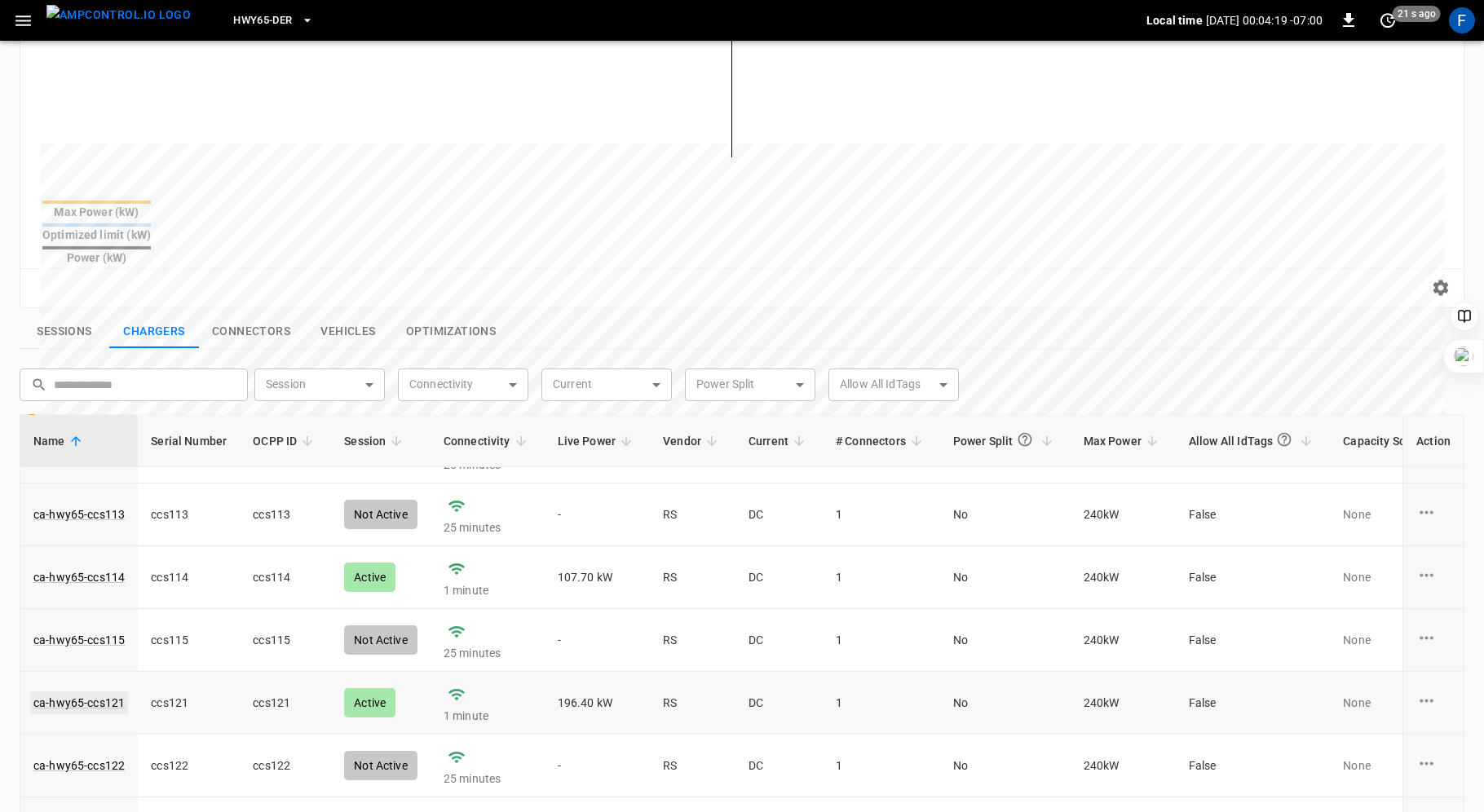
click at [95, 691] on link "ca-hwy65-ccs121" at bounding box center [78, 702] width 98 height 22
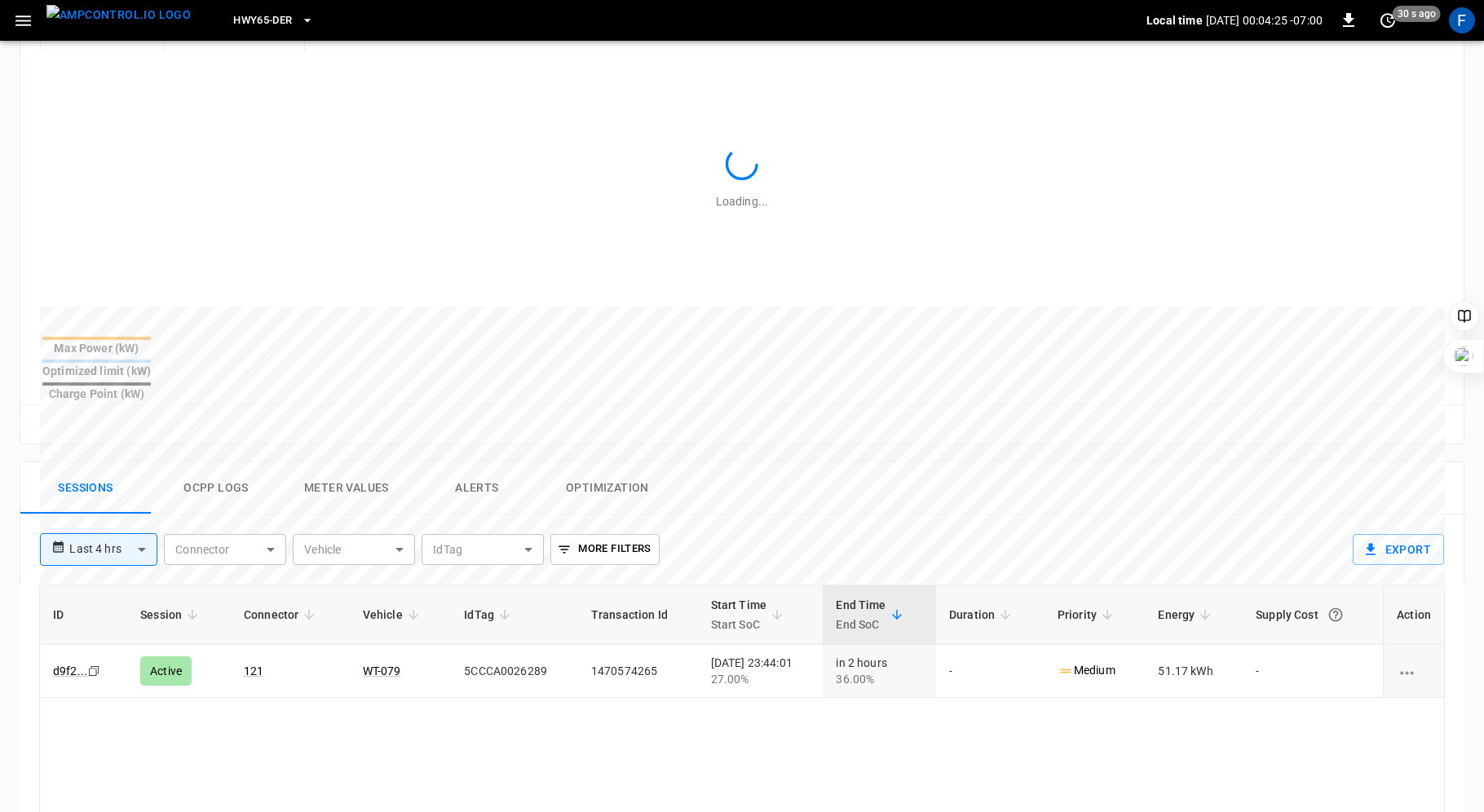
scroll to position [301, 0]
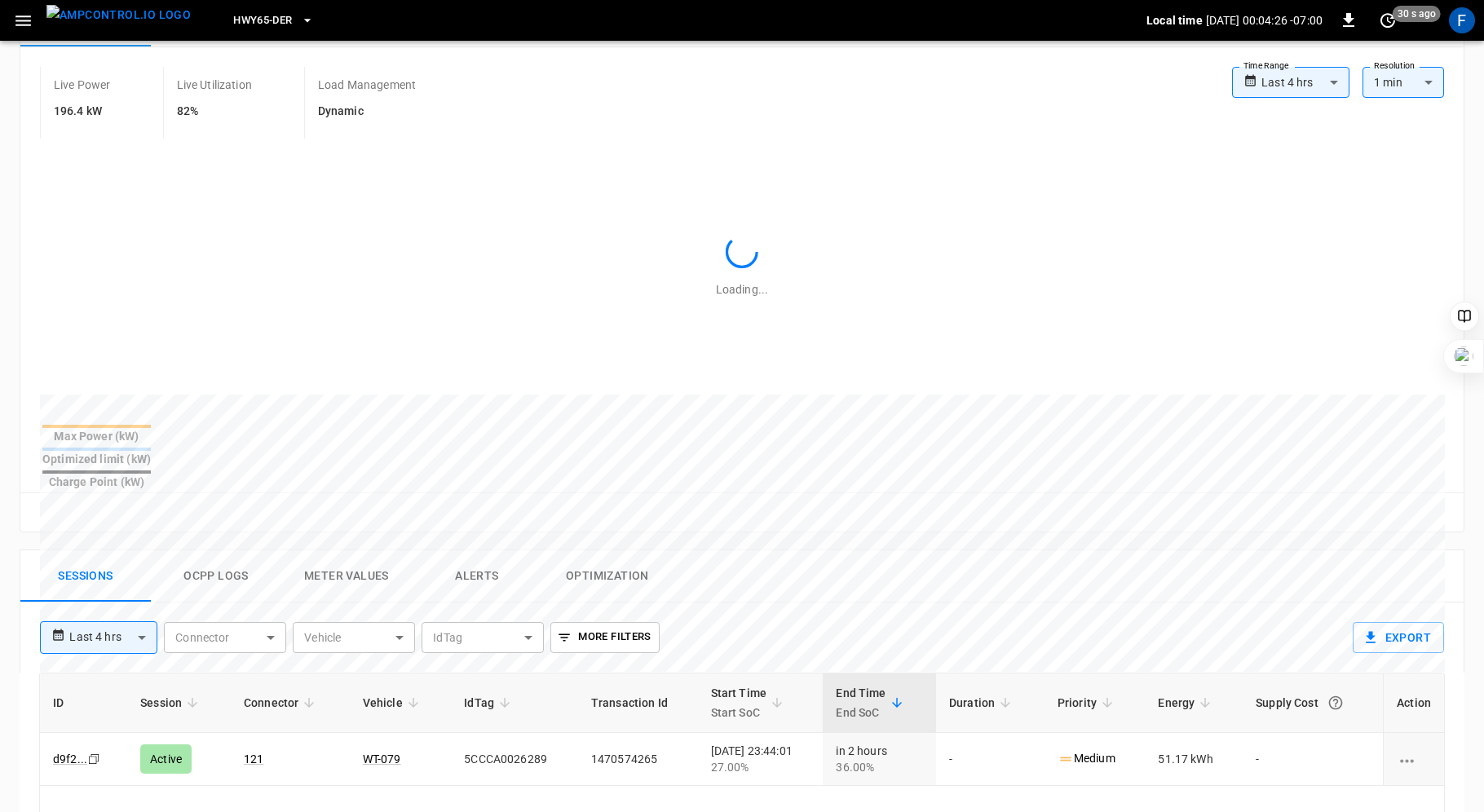
click at [203, 550] on button "Ocpp logs" at bounding box center [216, 576] width 131 height 52
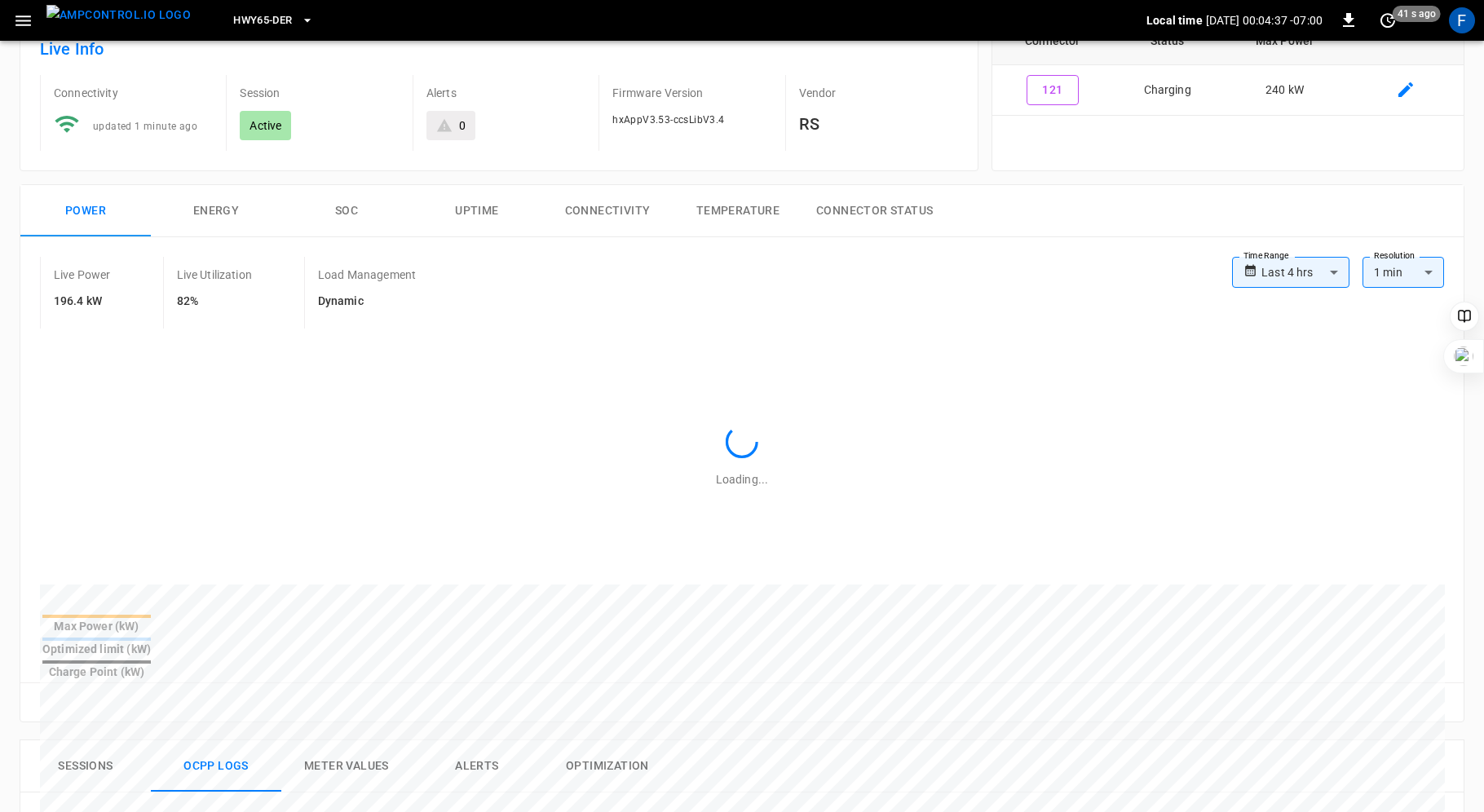
scroll to position [46, 0]
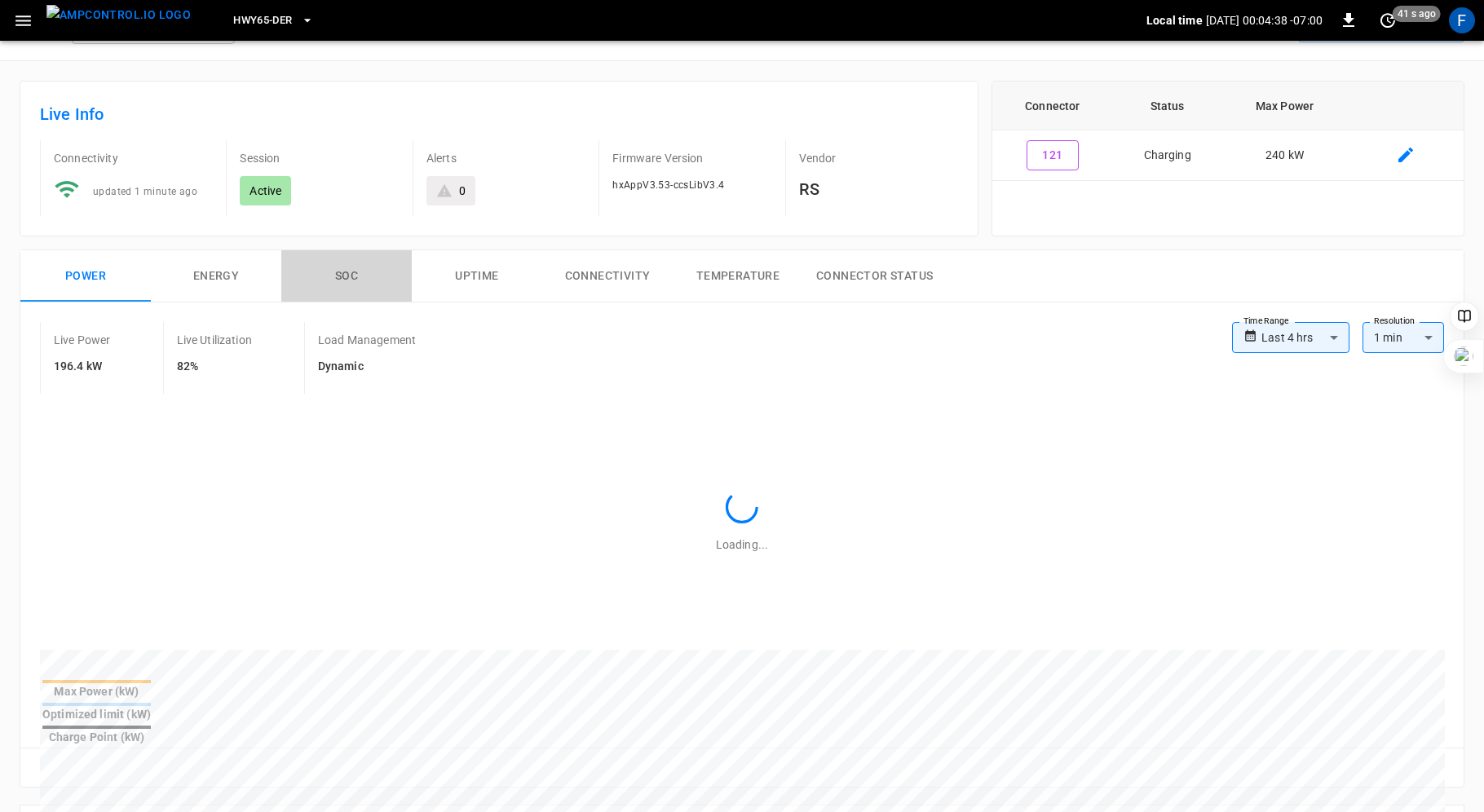
click at [338, 276] on button "SOC" at bounding box center [347, 276] width 131 height 52
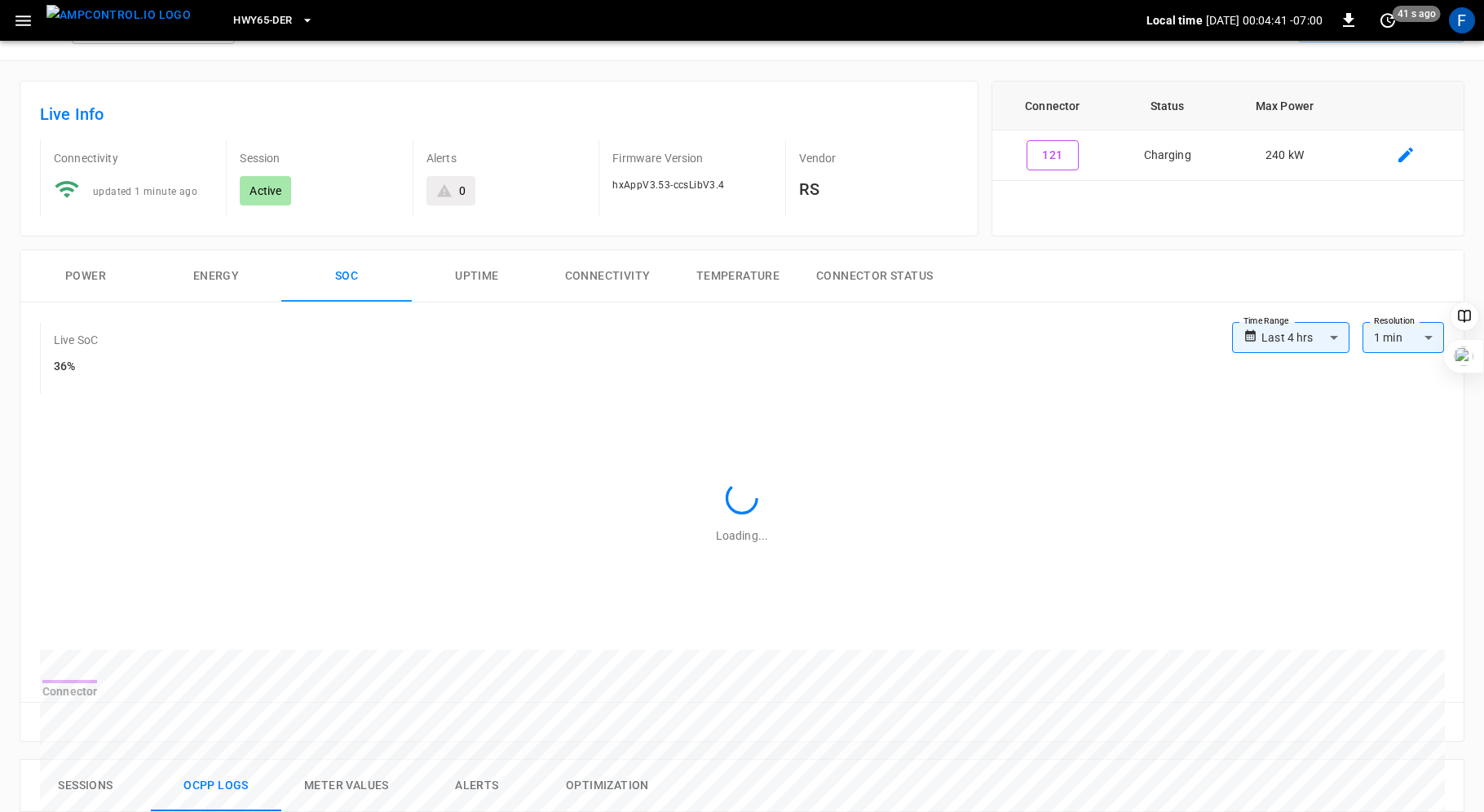
click at [96, 268] on button "Power" at bounding box center [86, 276] width 131 height 52
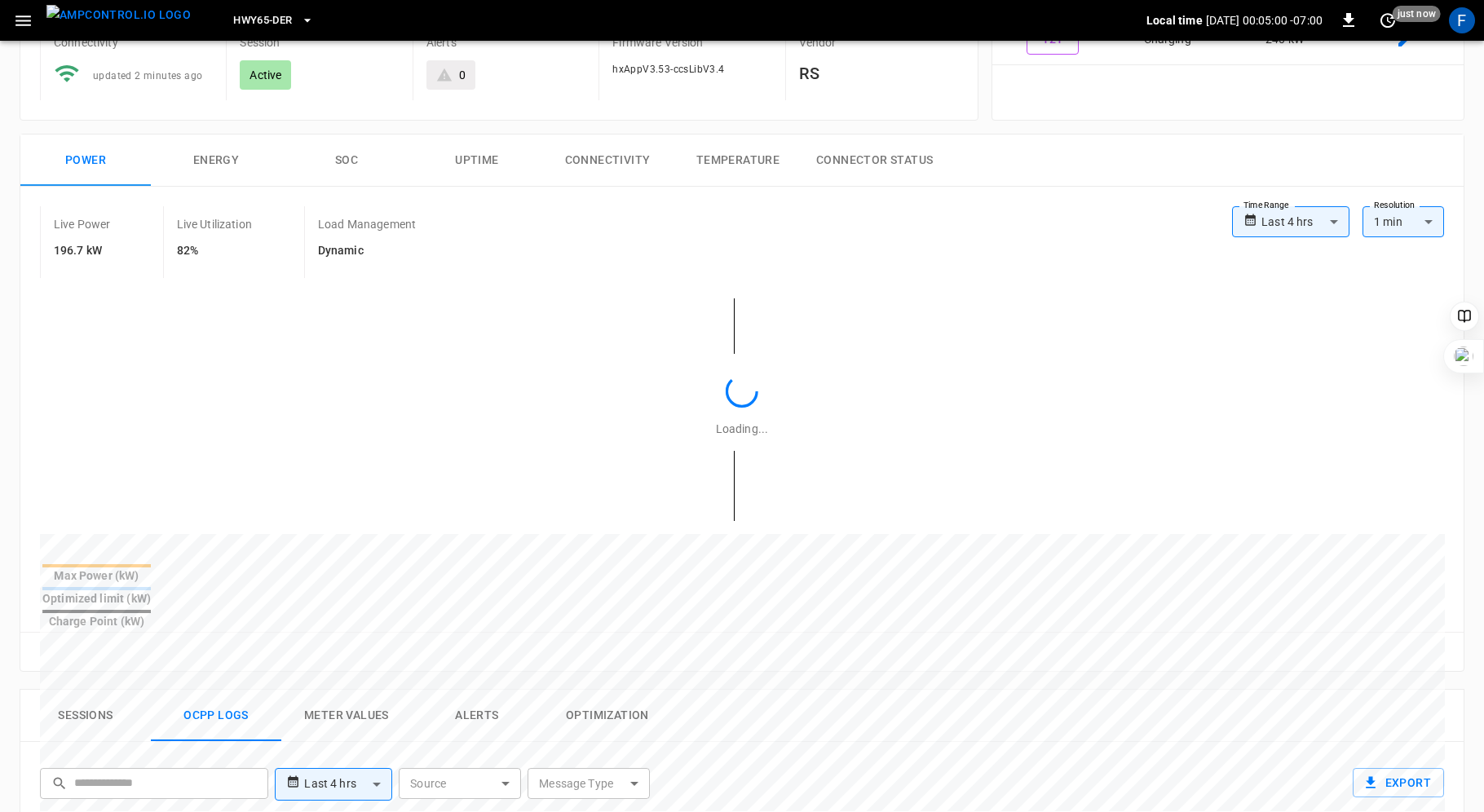
scroll to position [0, 0]
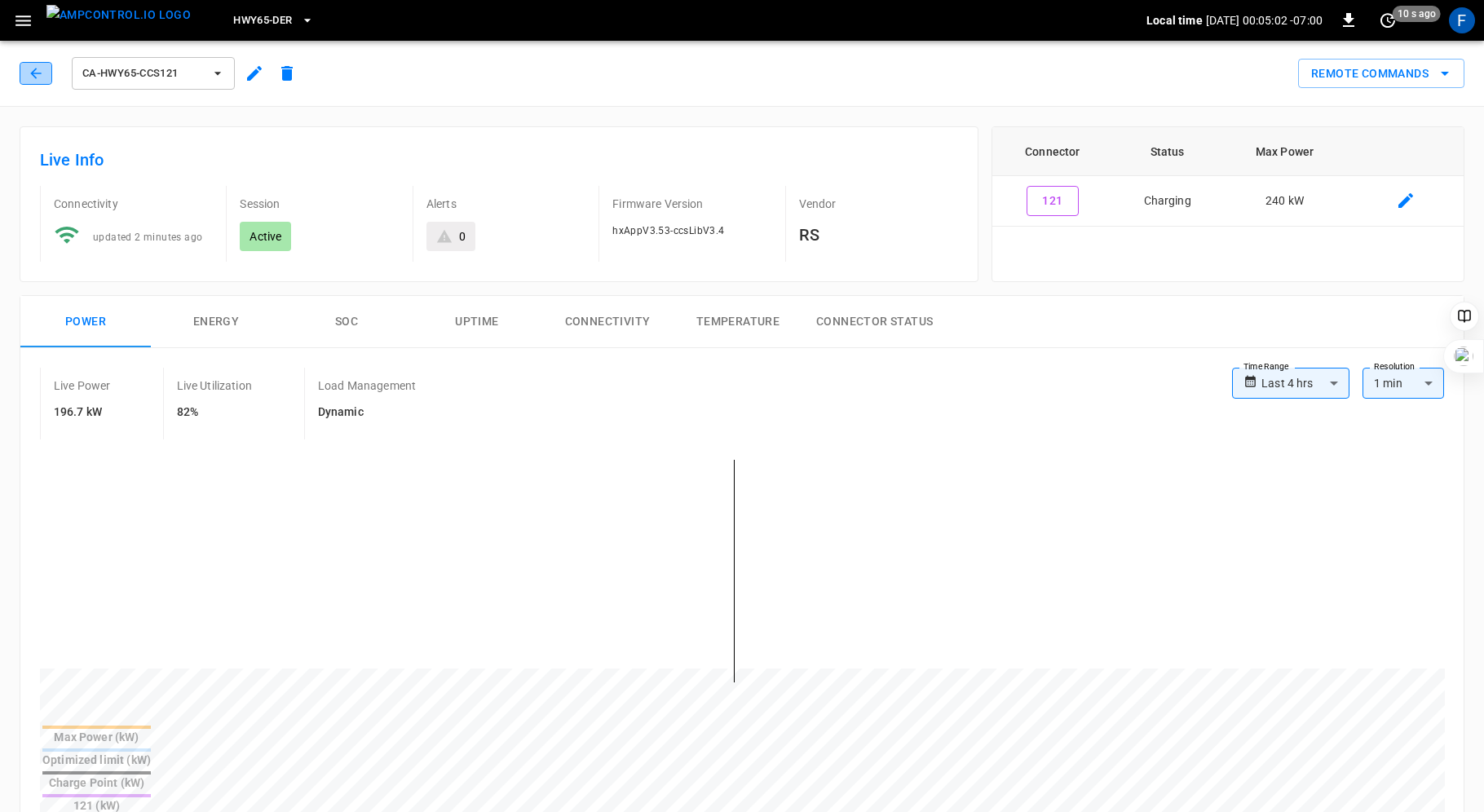
click at [29, 71] on icon "button" at bounding box center [35, 73] width 16 height 16
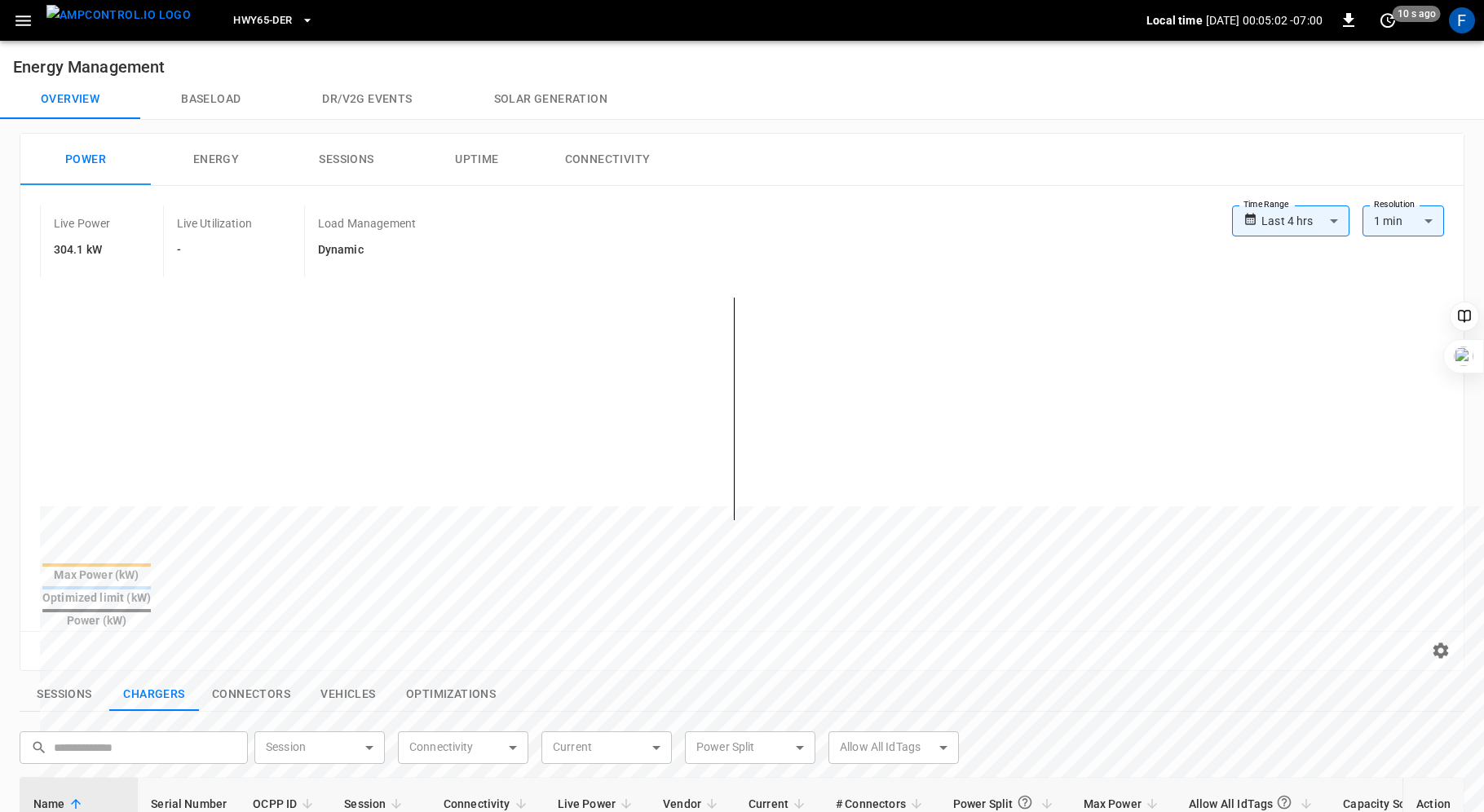
scroll to position [363, 0]
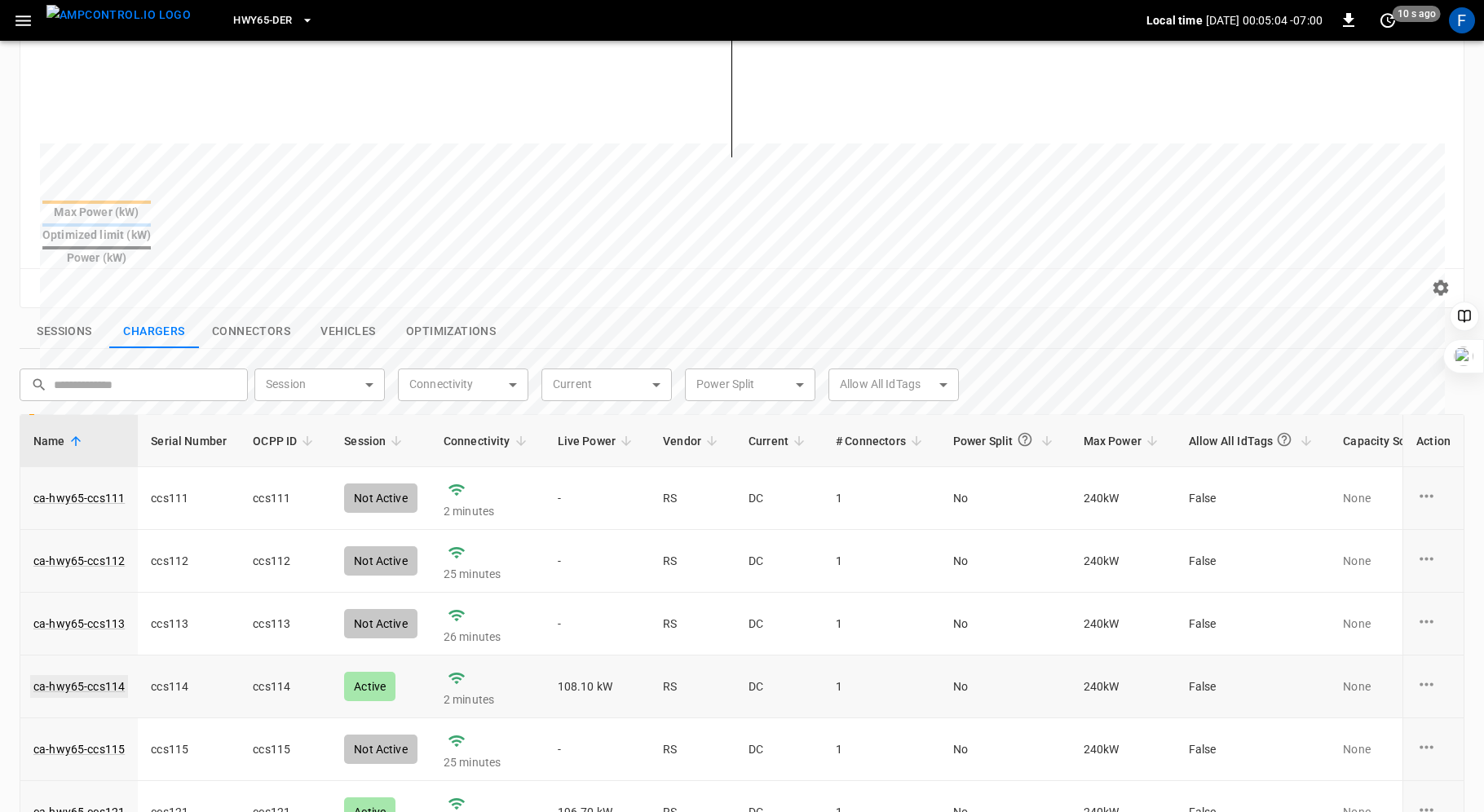
click at [112, 675] on link "ca-hwy65-ccs114" at bounding box center [78, 686] width 98 height 22
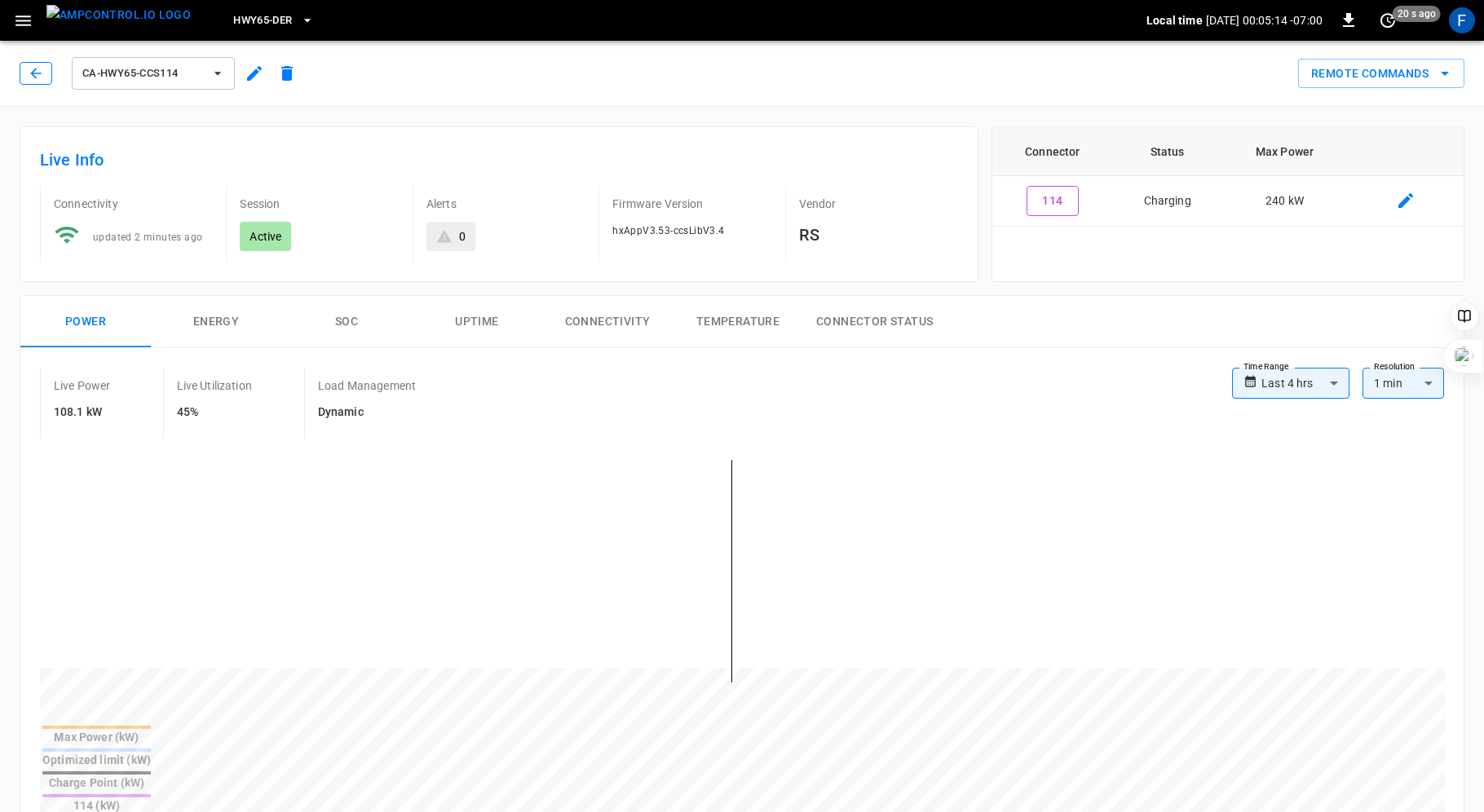
click at [35, 72] on icon "button" at bounding box center [35, 73] width 16 height 16
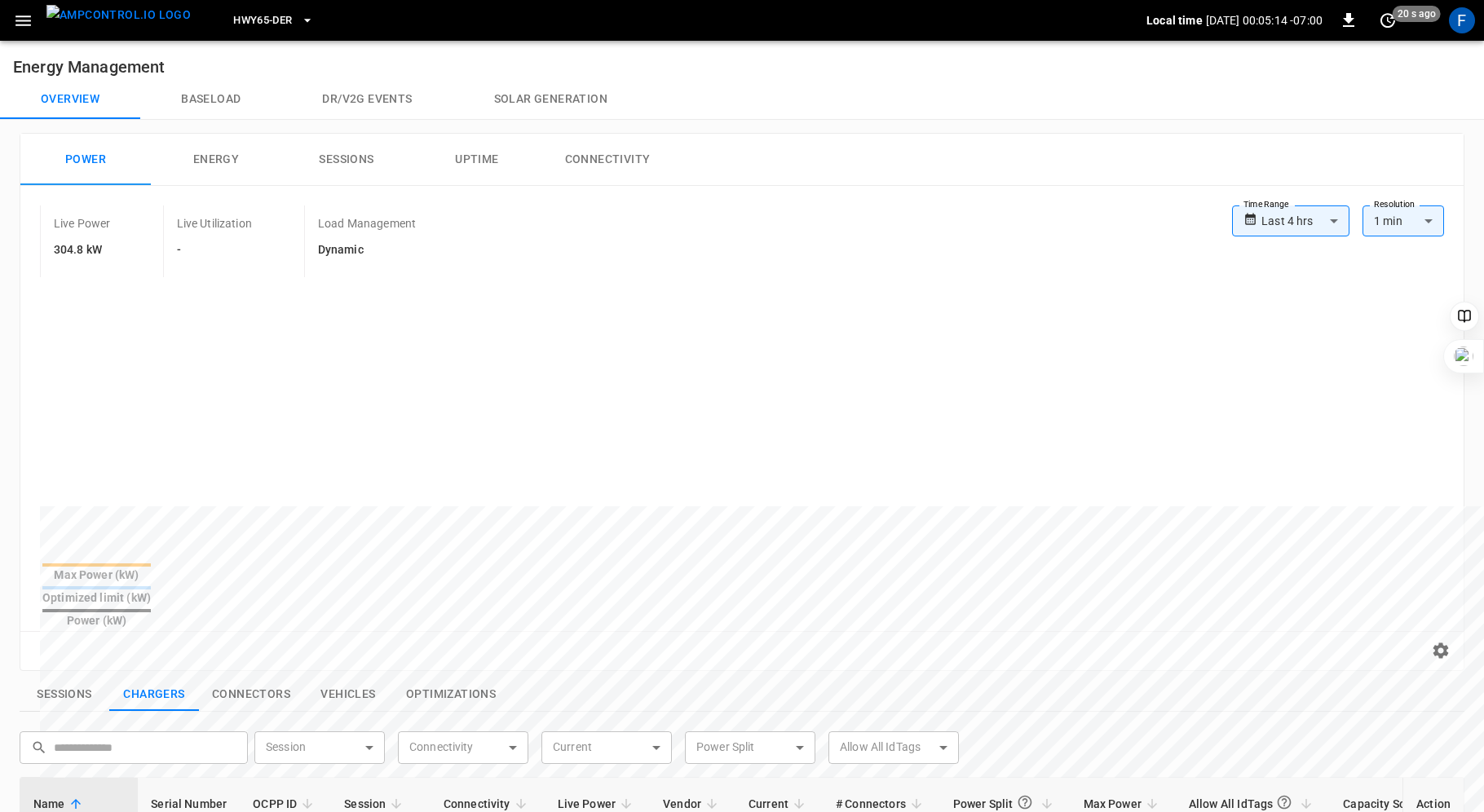
scroll to position [363, 0]
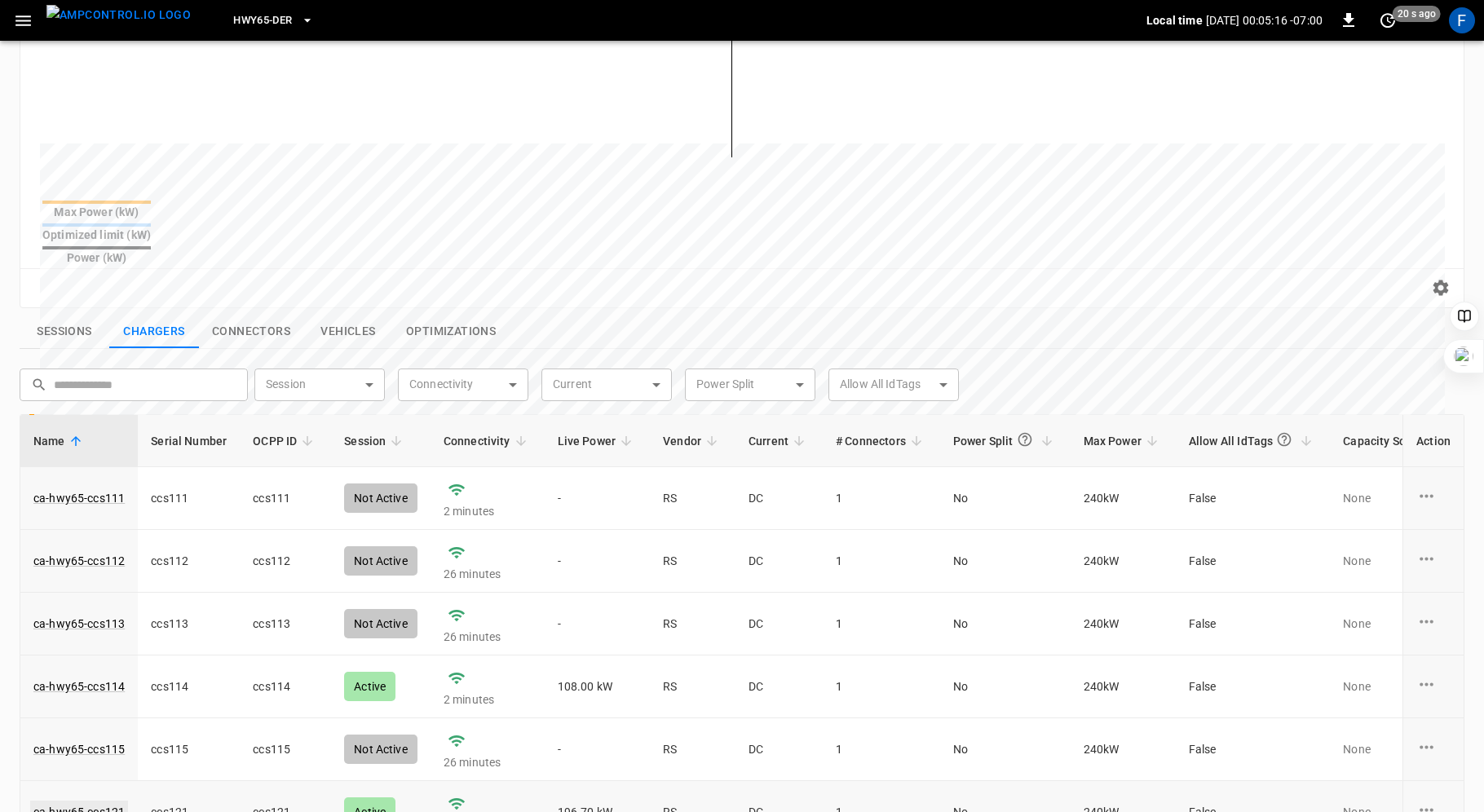
click at [89, 801] on link "ca-hwy65-ccs121" at bounding box center [78, 812] width 98 height 22
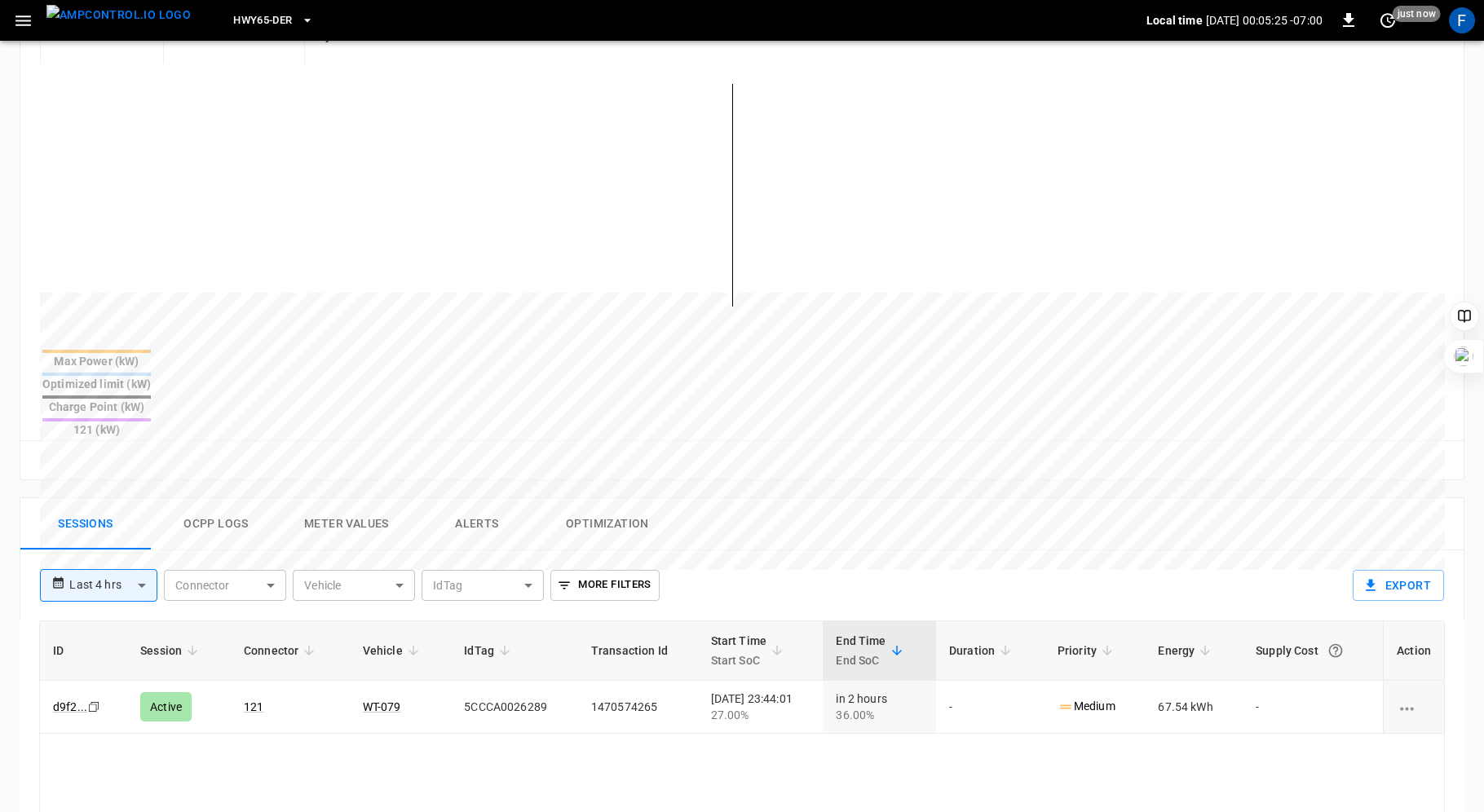
scroll to position [350, 0]
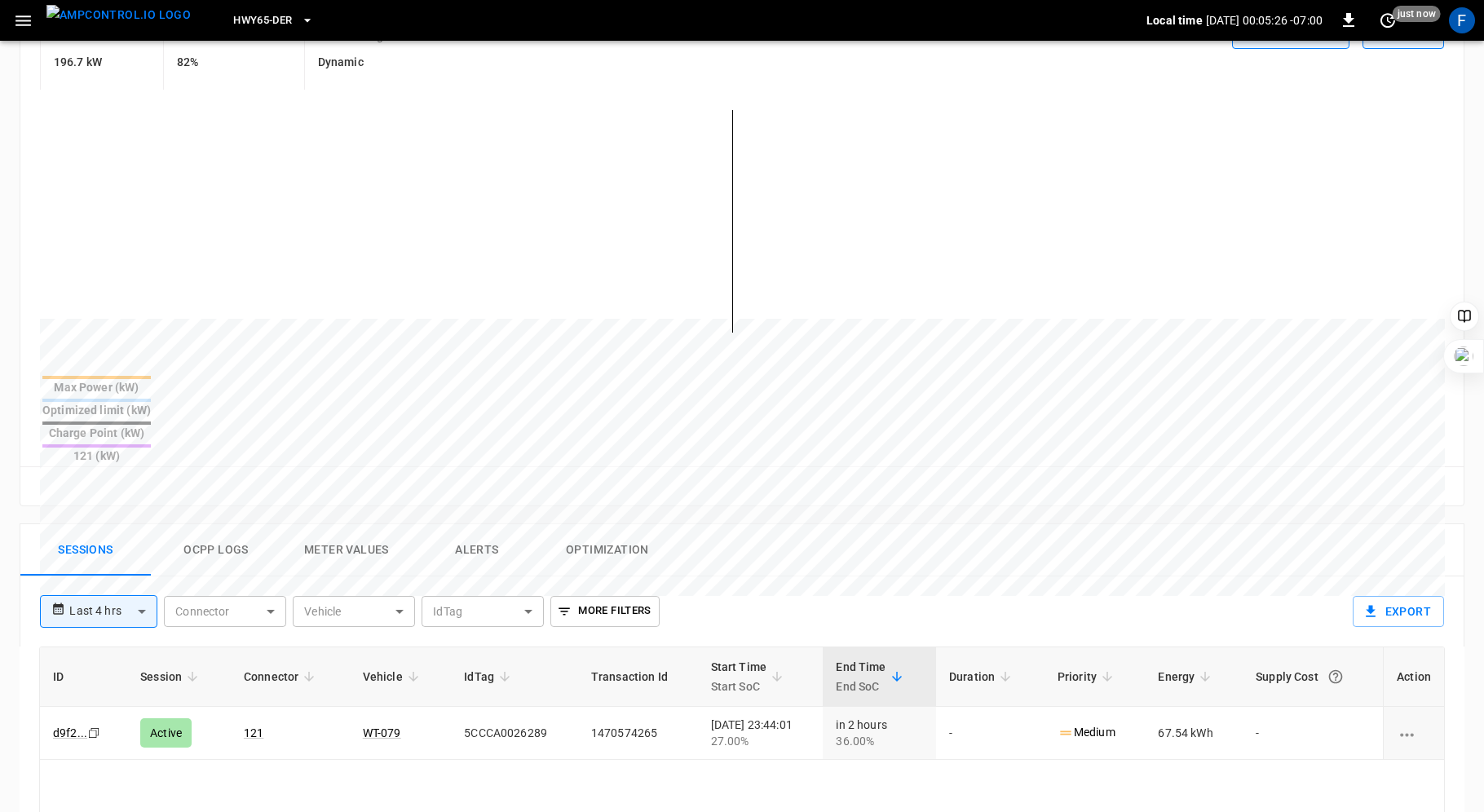
click at [210, 524] on button "Ocpp logs" at bounding box center [216, 550] width 131 height 52
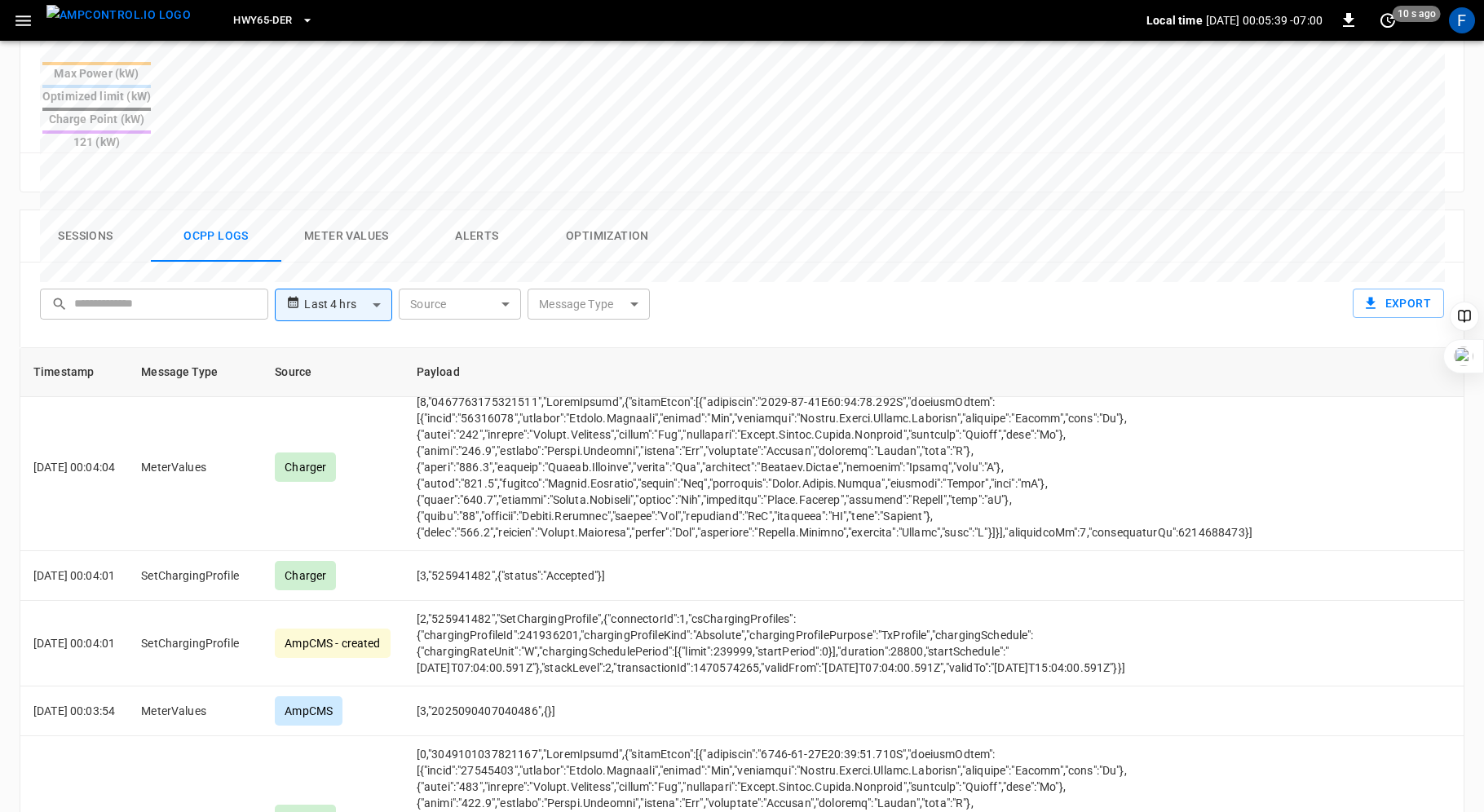
scroll to position [755, 0]
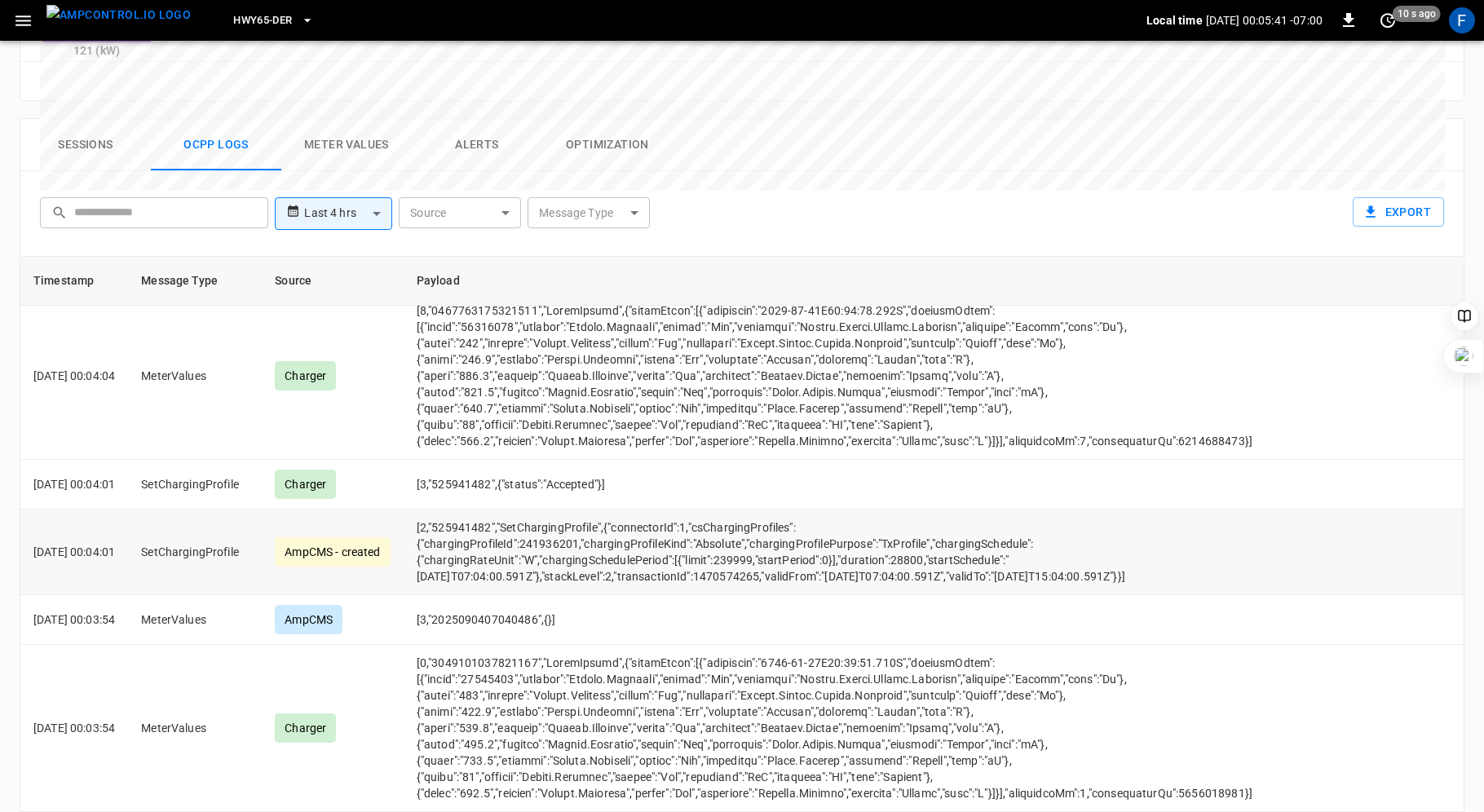
click at [212, 509] on td "SetChargingProfile" at bounding box center [194, 552] width 133 height 86
copy td "SetChargingProfile"
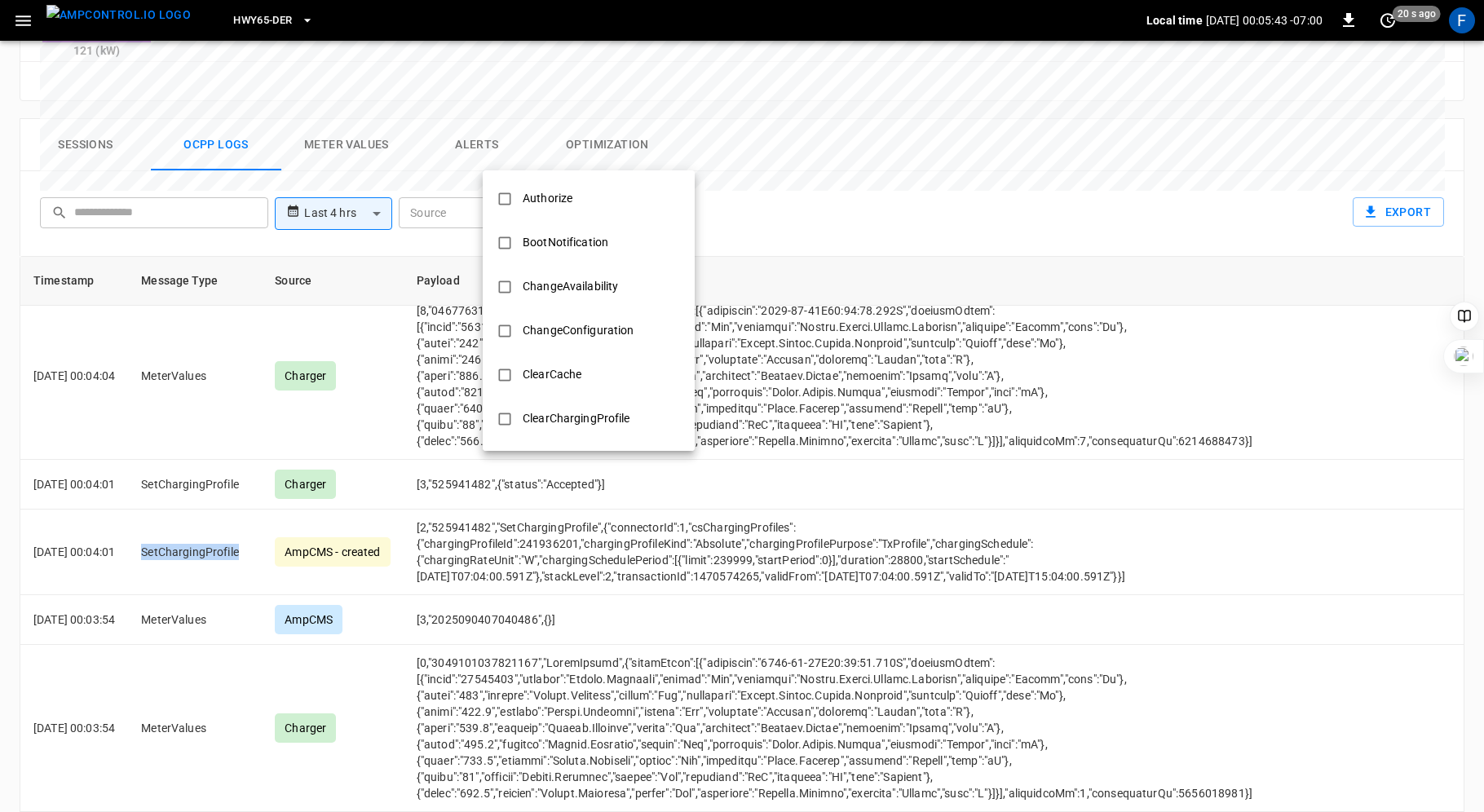
click at [642, 154] on body "**********" at bounding box center [742, 66] width 1484 height 1643
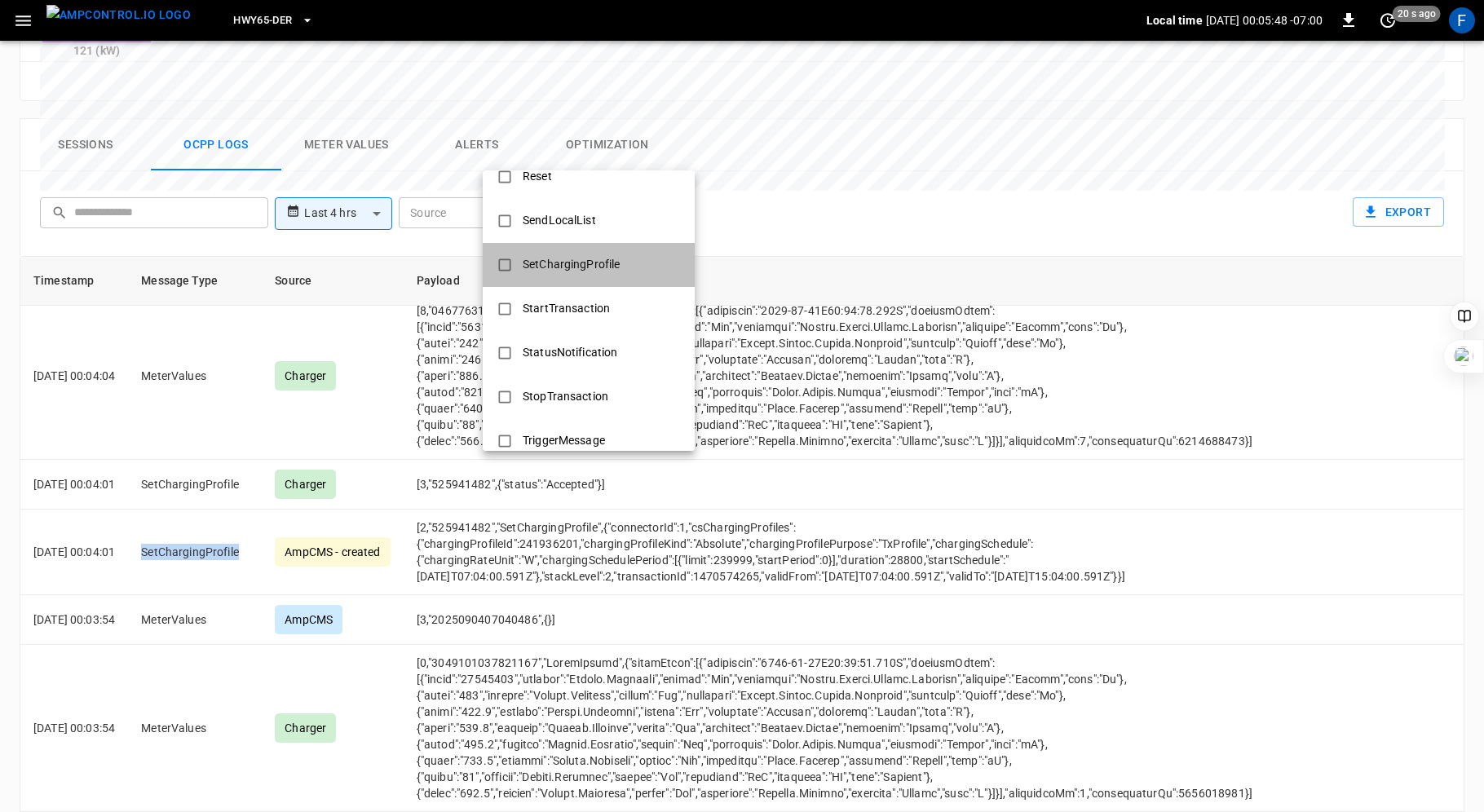
click at [570, 261] on div "SetChargingProfile" at bounding box center [571, 265] width 117 height 30
type input "**********"
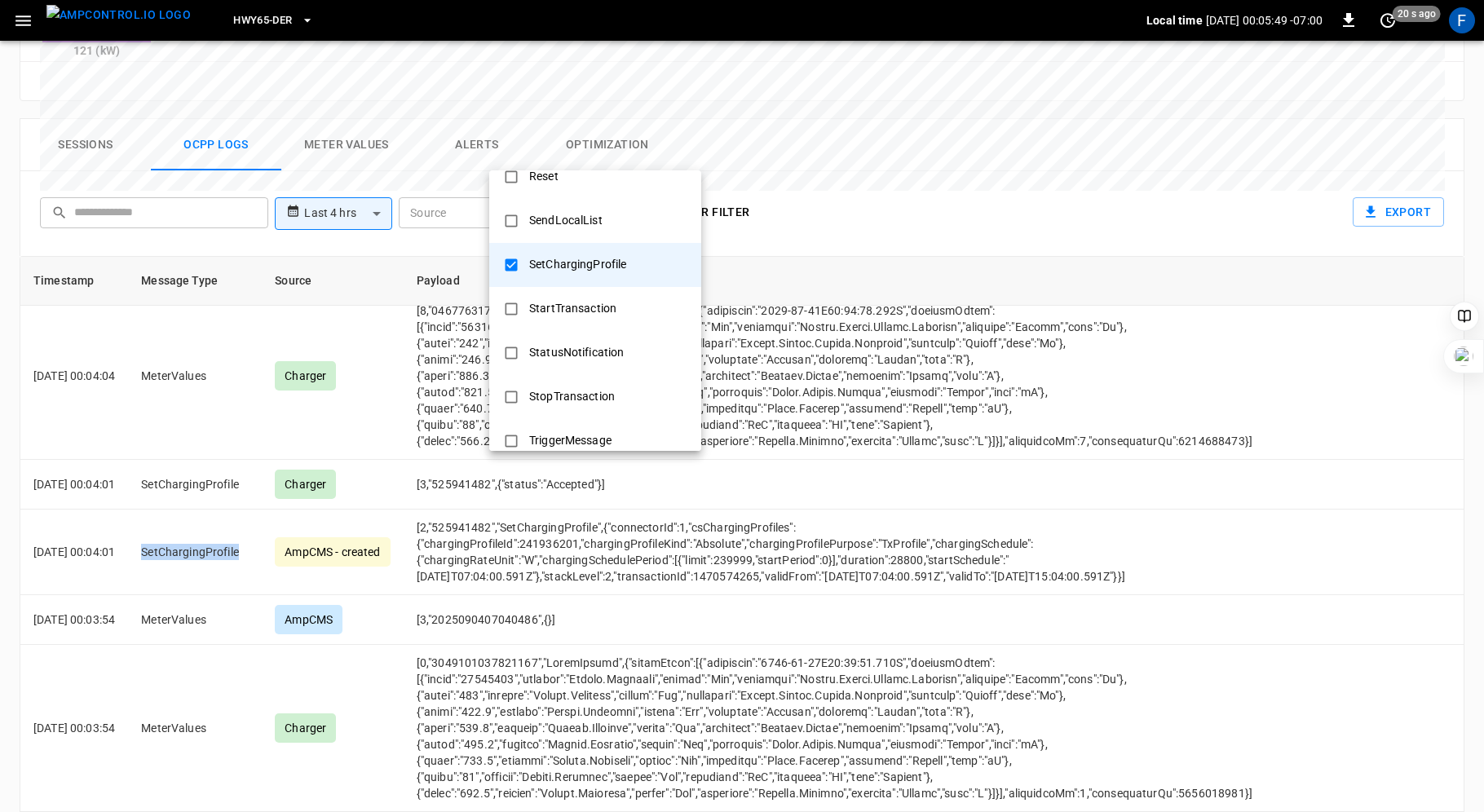
scroll to position [0, 0]
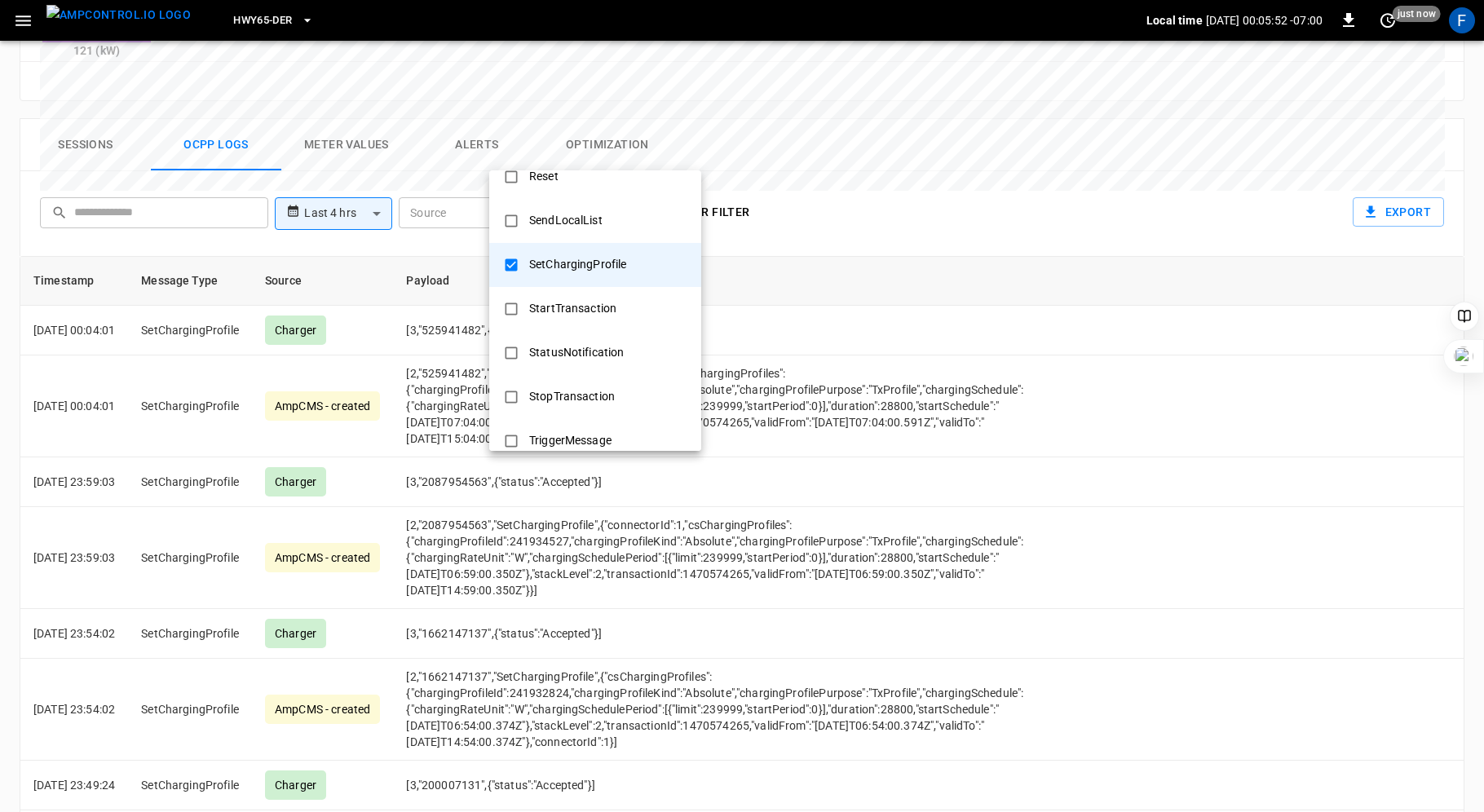
click at [818, 574] on div at bounding box center [742, 406] width 1484 height 812
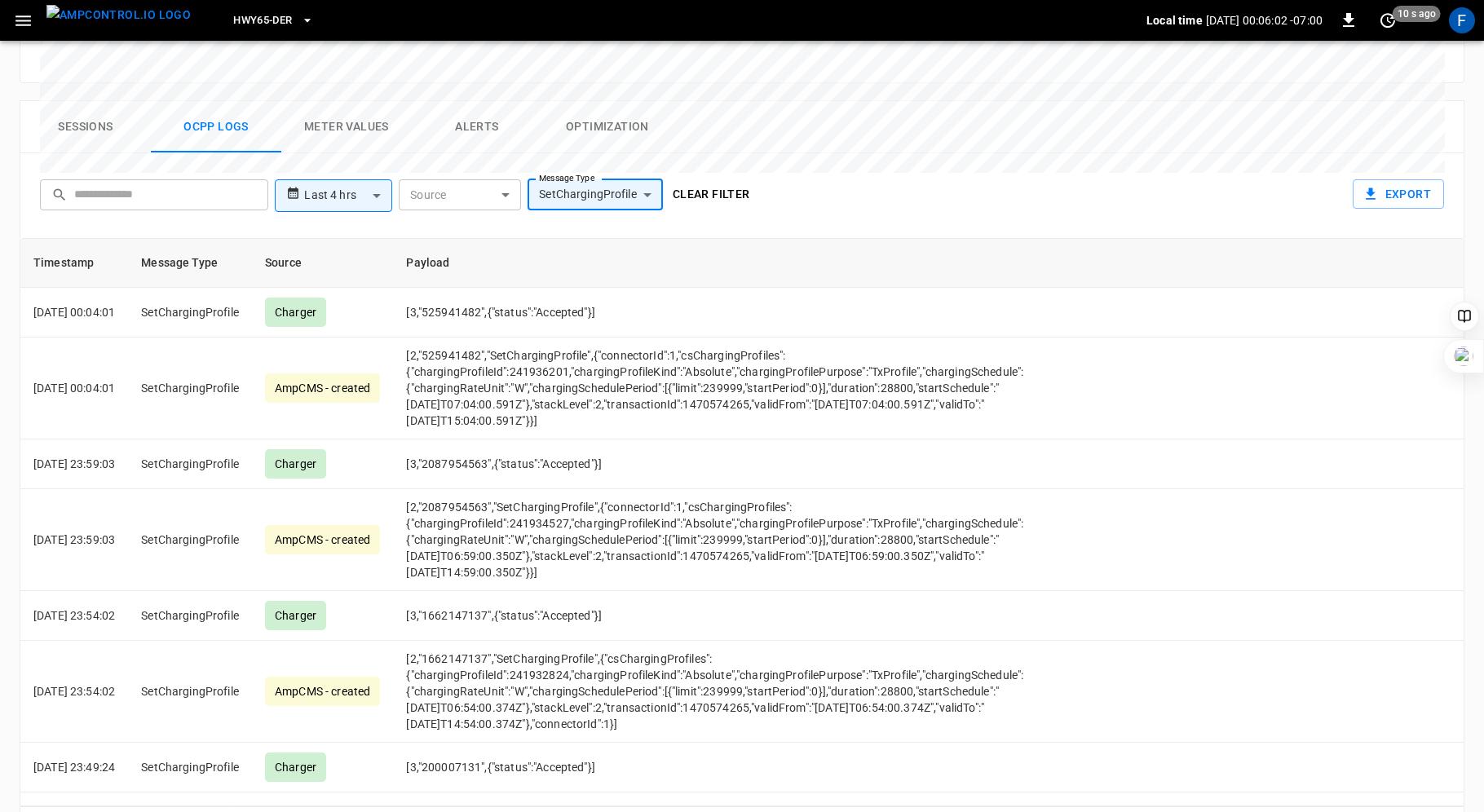
click at [702, 179] on button "Clear filter" at bounding box center [711, 194] width 90 height 30
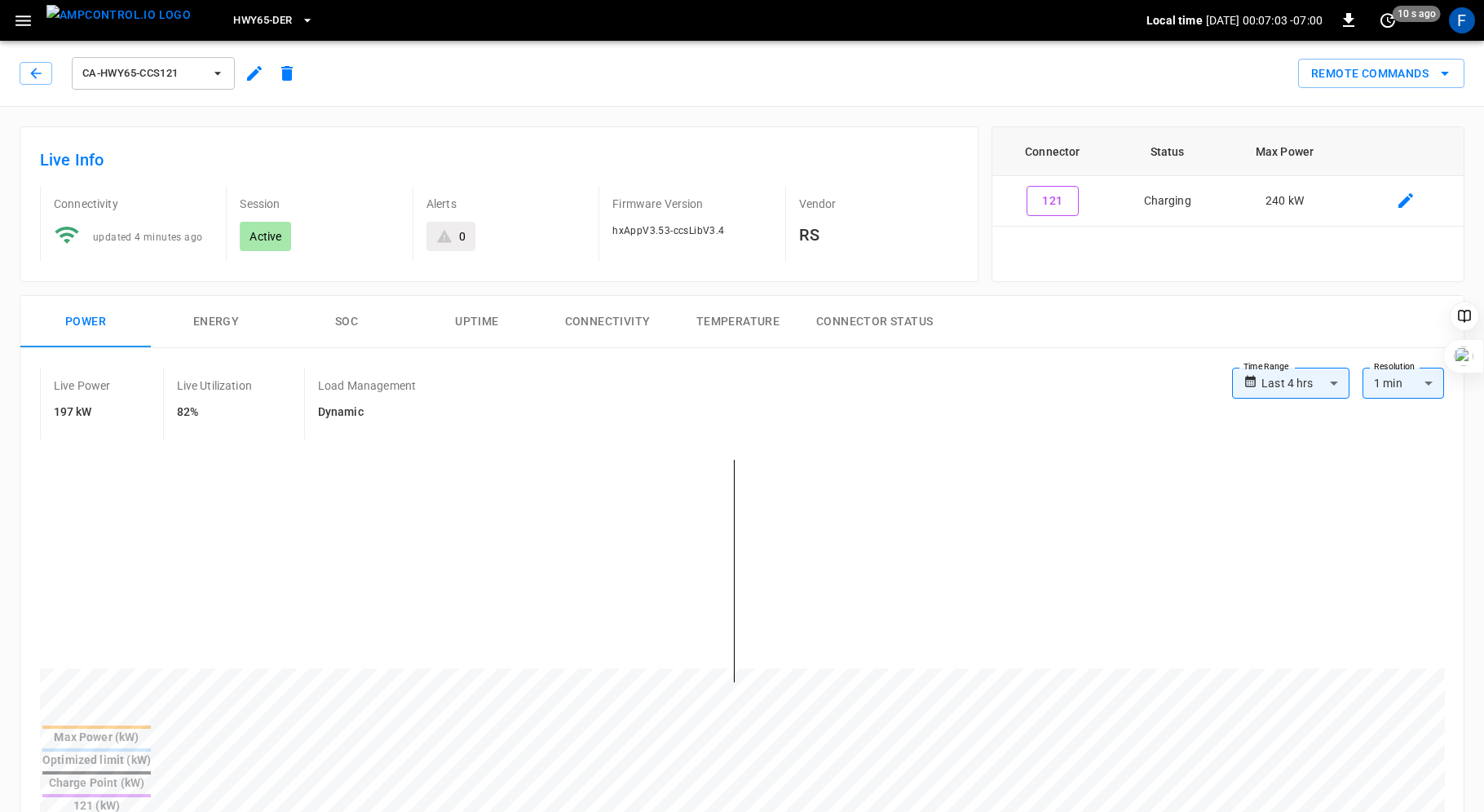
click at [673, 385] on div "Live Power 197 kW Live Utilization 82% Load Management Dynamic" at bounding box center [636, 403] width 1192 height 72
click at [31, 75] on icon "button" at bounding box center [35, 73] width 16 height 16
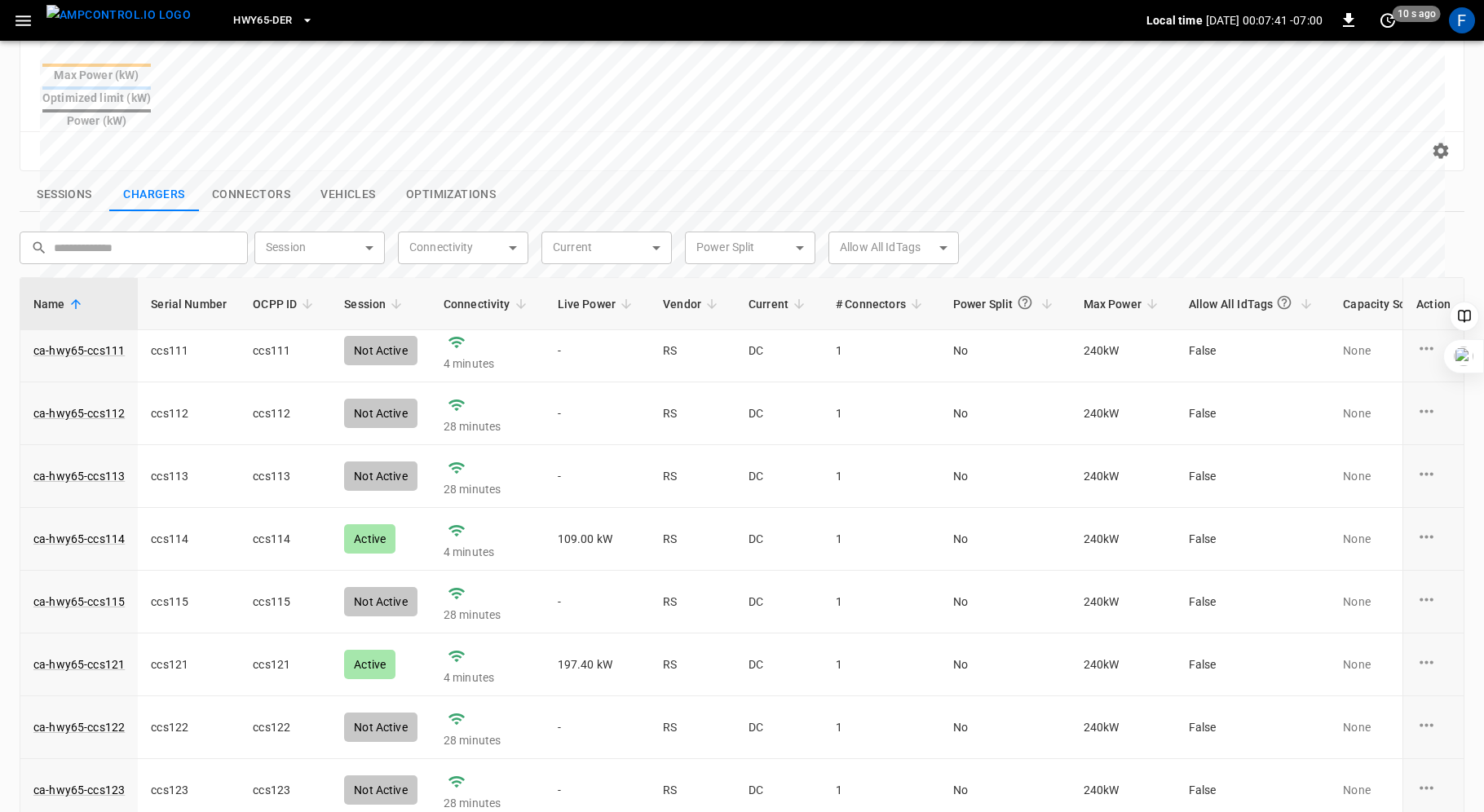
scroll to position [15, 0]
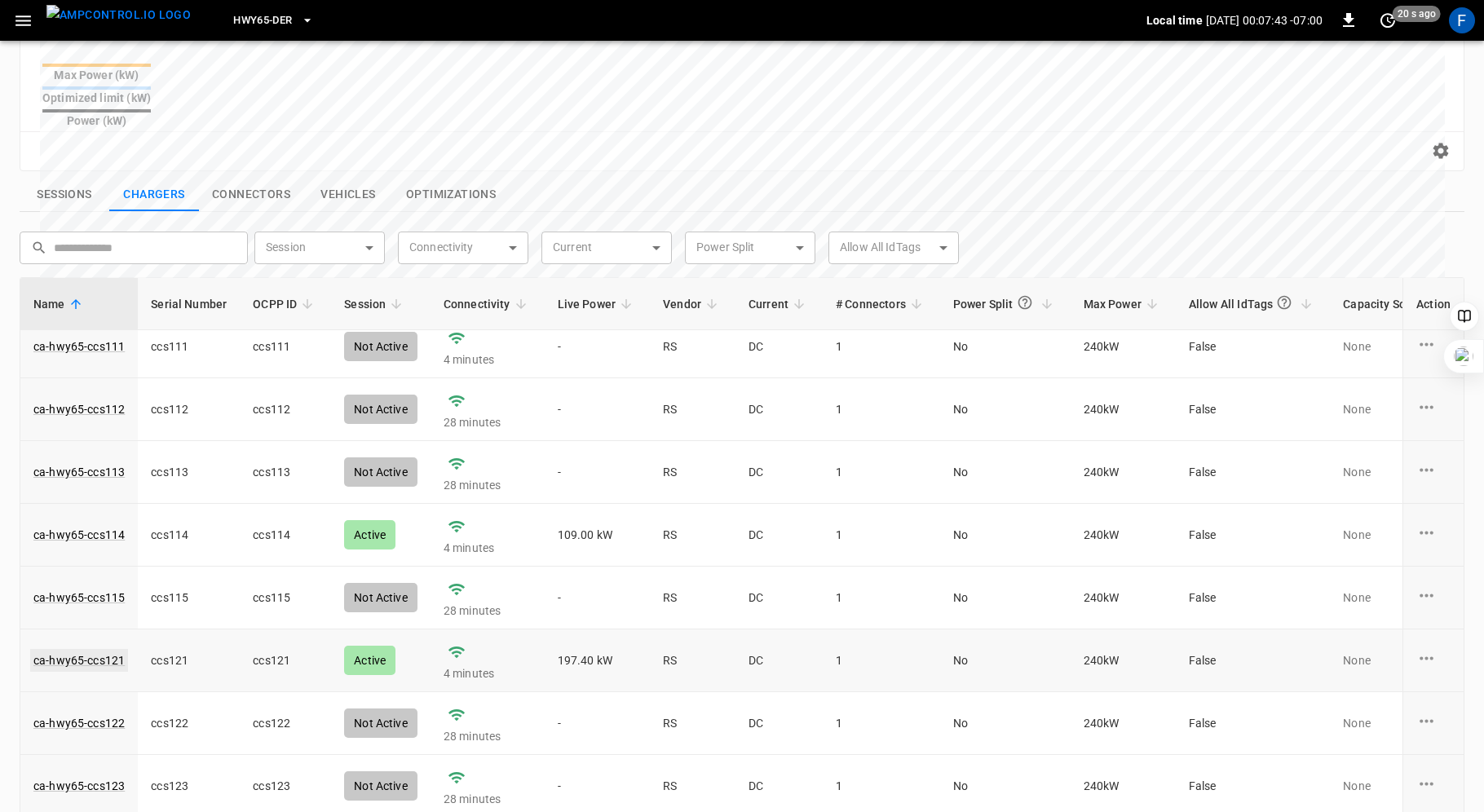
click at [107, 649] on link "ca-hwy65-ccs121" at bounding box center [78, 660] width 98 height 22
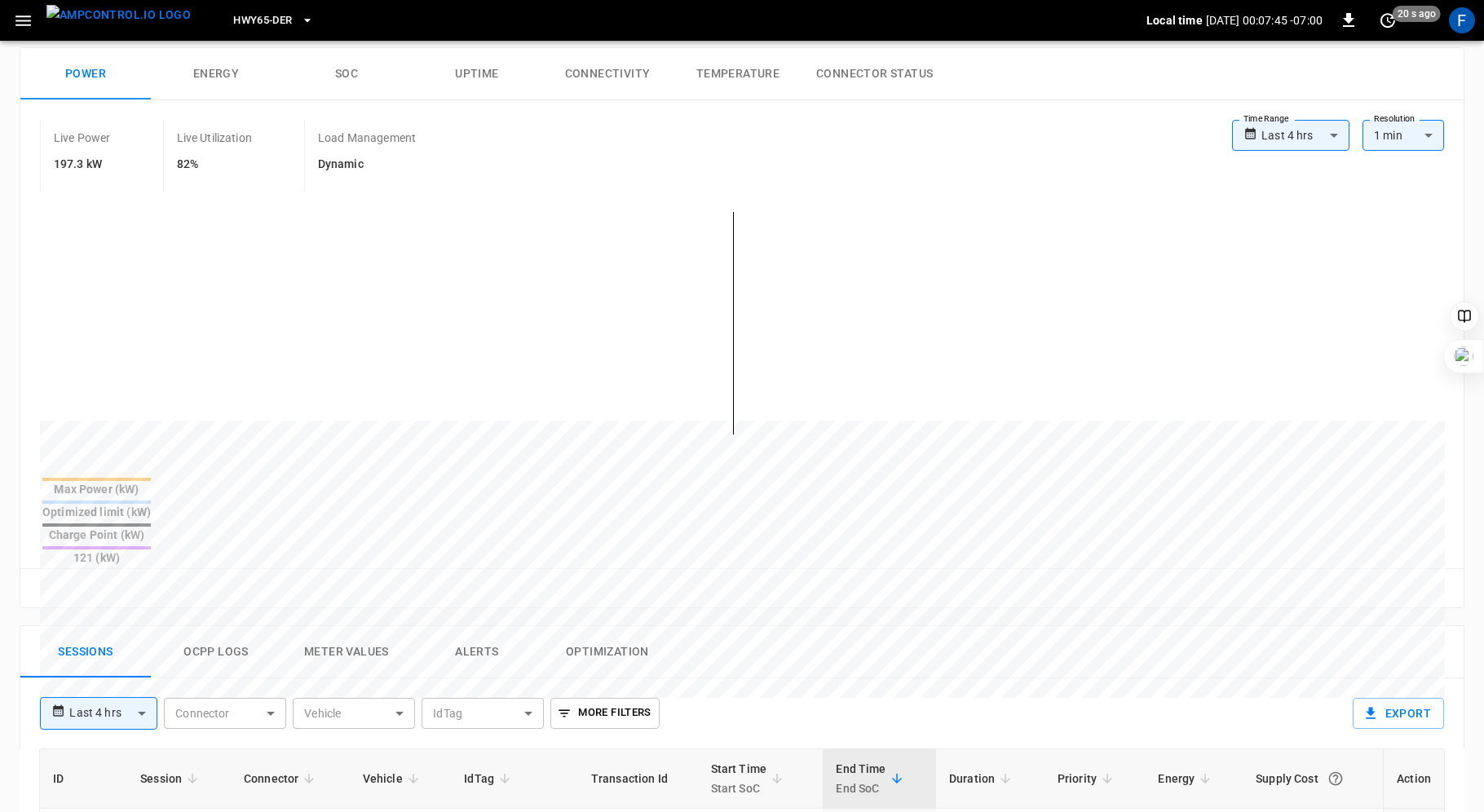
scroll to position [447, 0]
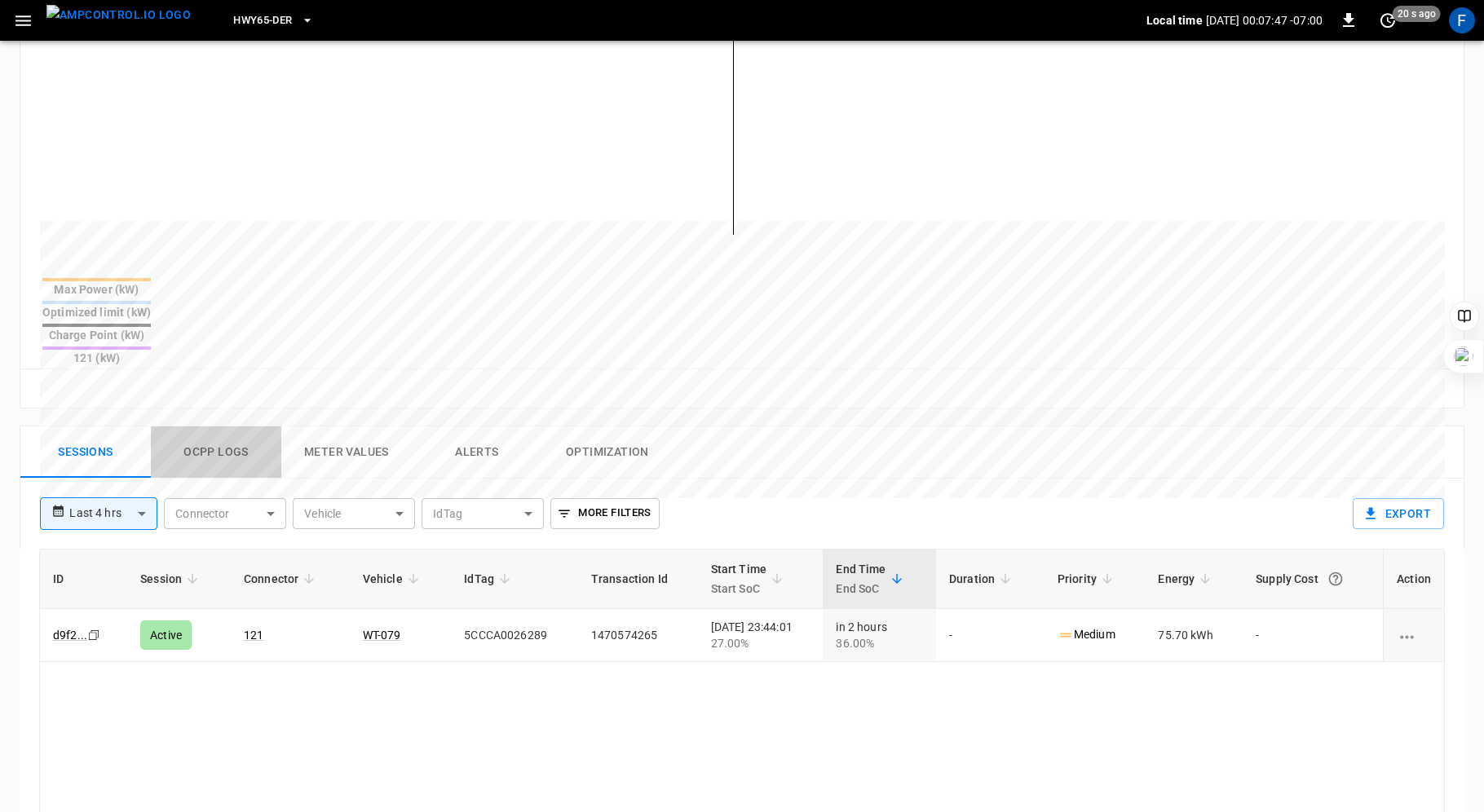
click at [202, 426] on button "Ocpp logs" at bounding box center [216, 452] width 131 height 52
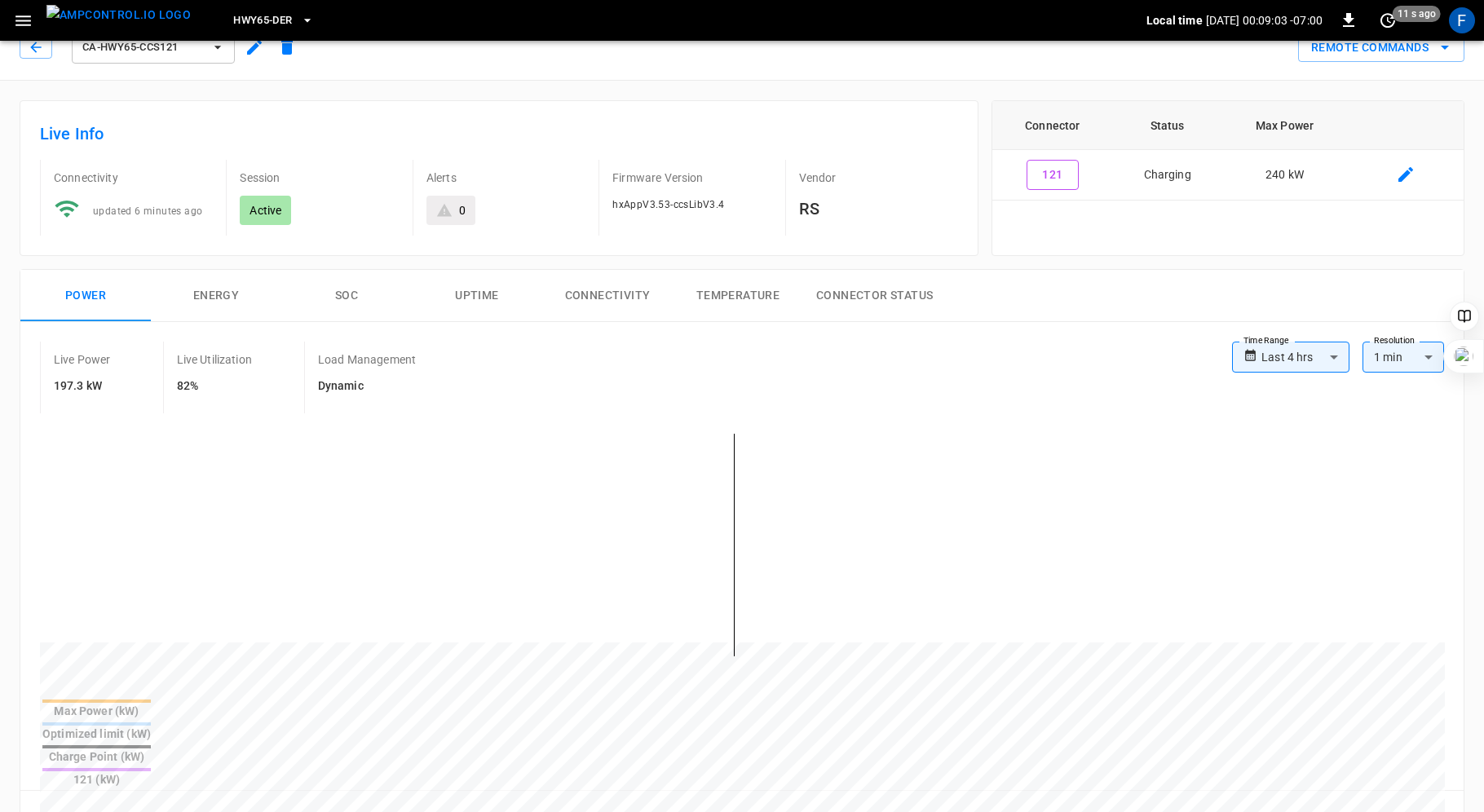
scroll to position [0, 0]
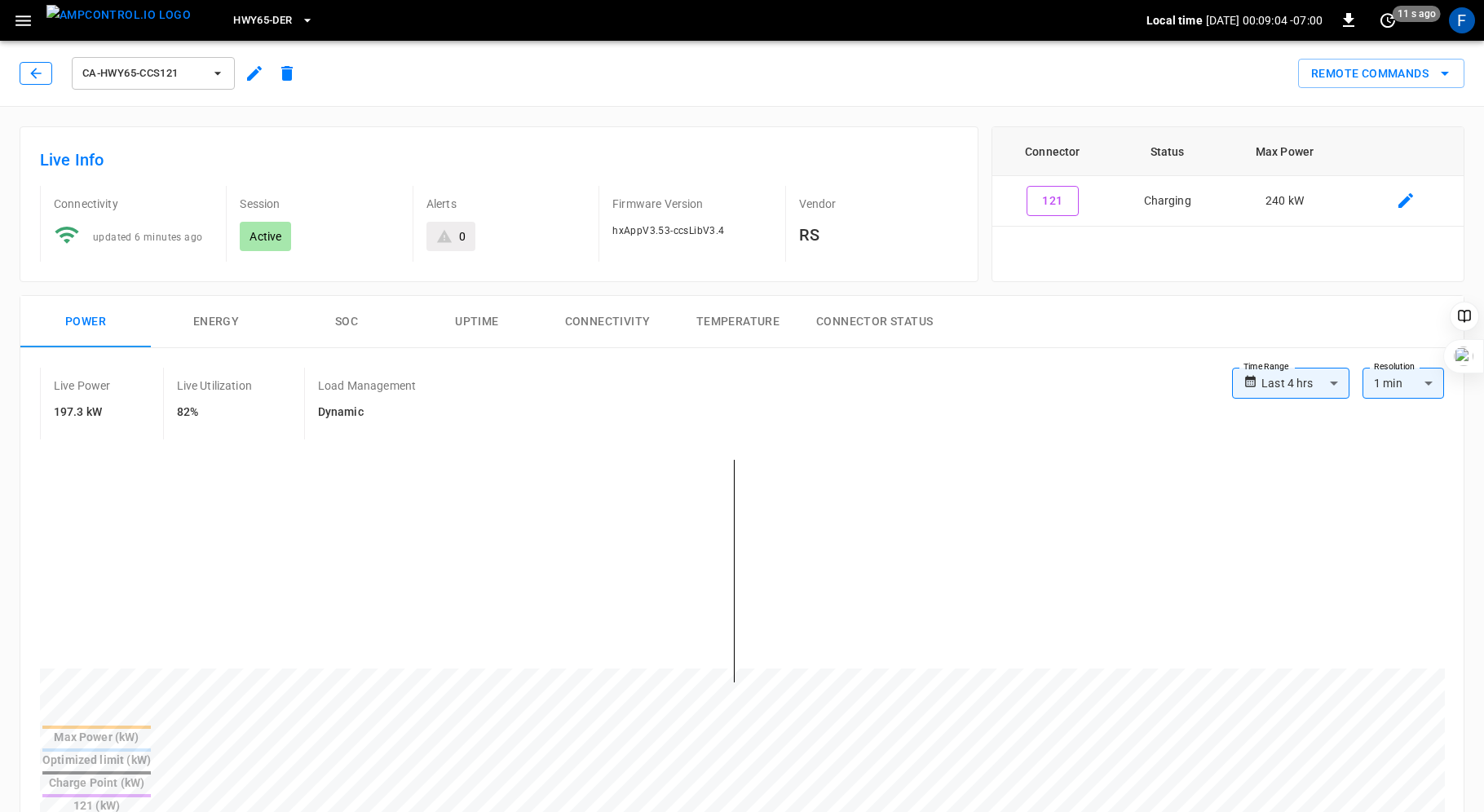
click at [38, 72] on icon "button" at bounding box center [35, 73] width 16 height 16
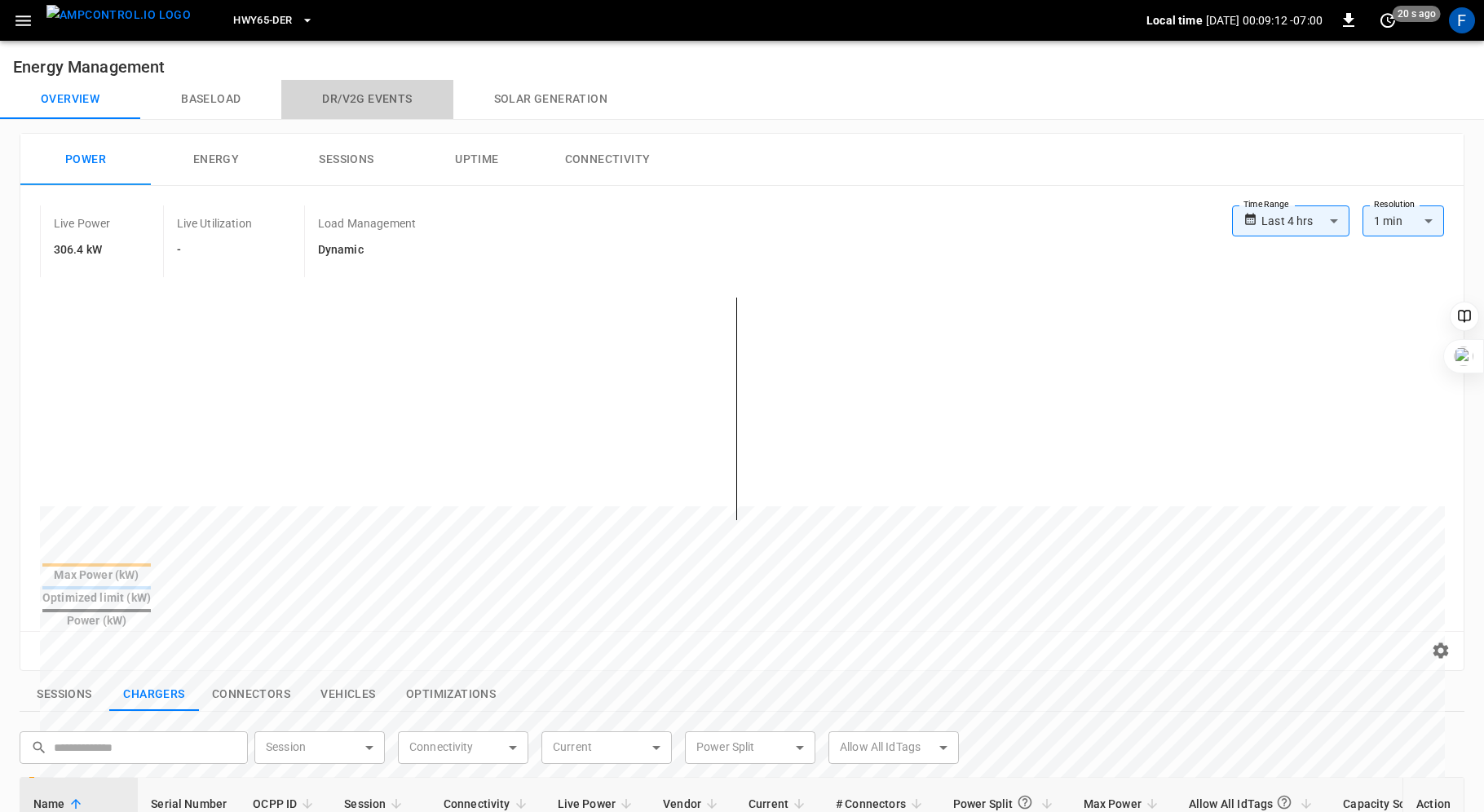
click at [342, 109] on button "Dr/V2G events" at bounding box center [368, 100] width 172 height 39
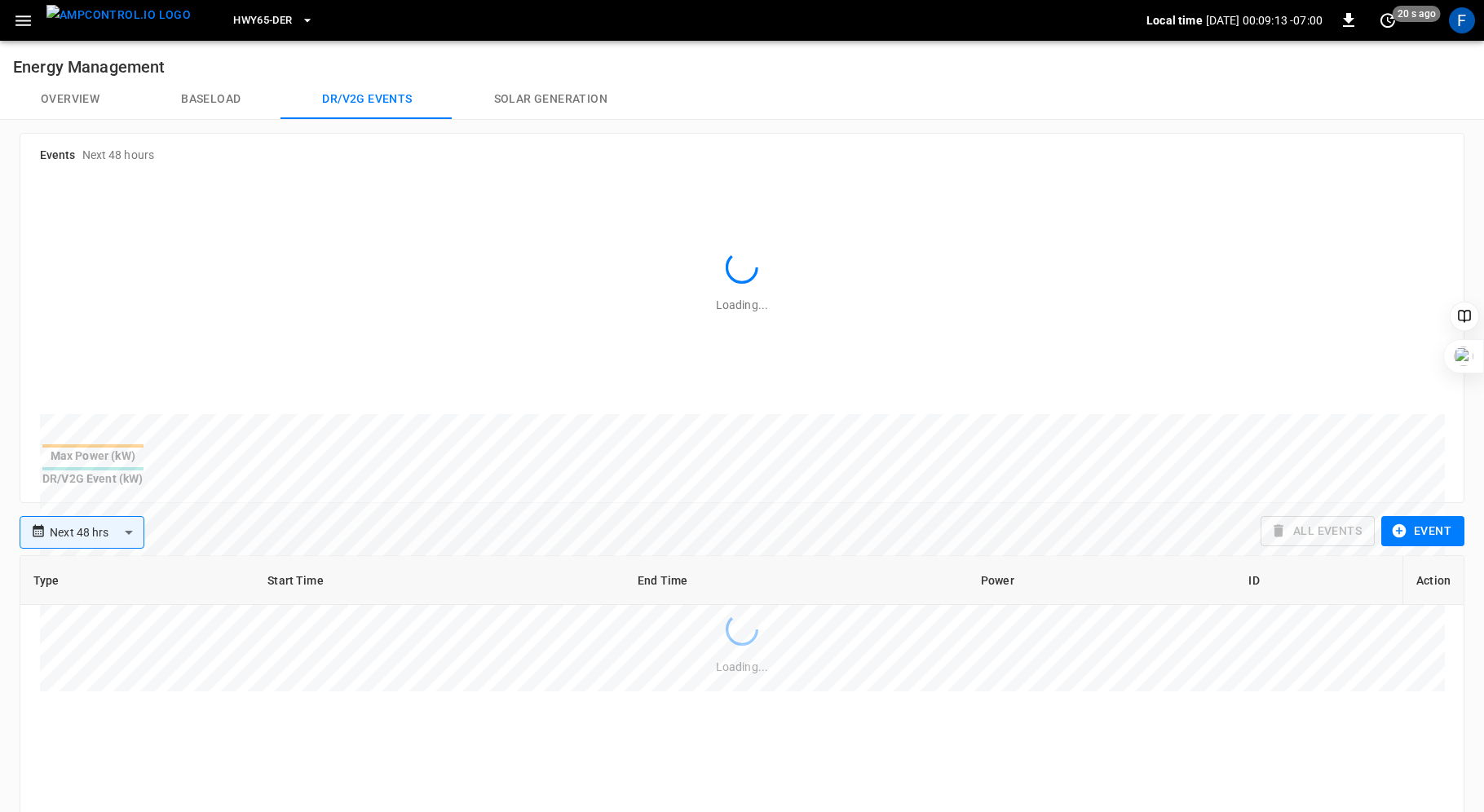
click at [565, 94] on button "Solar generation" at bounding box center [550, 100] width 195 height 39
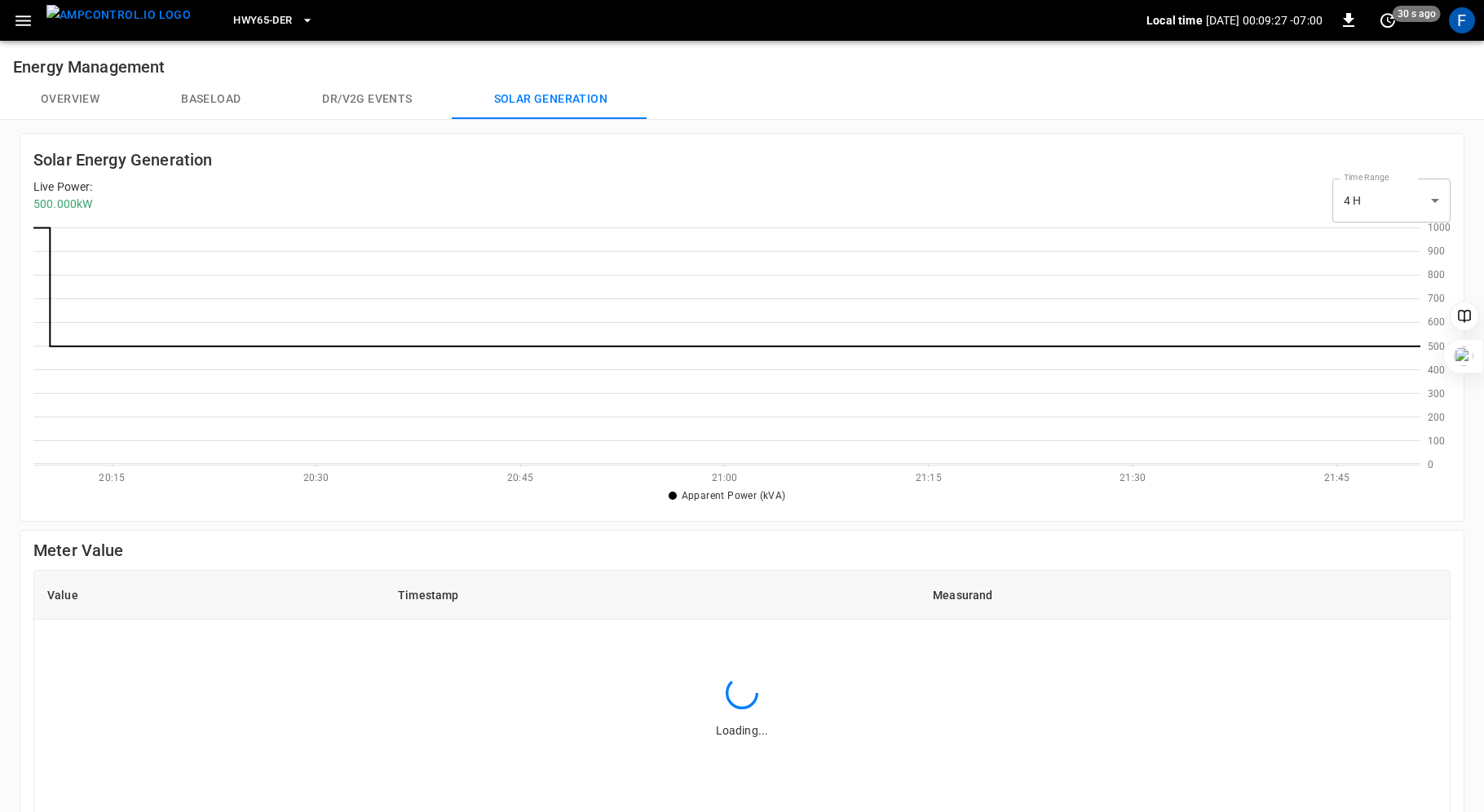
scroll to position [237, 1386]
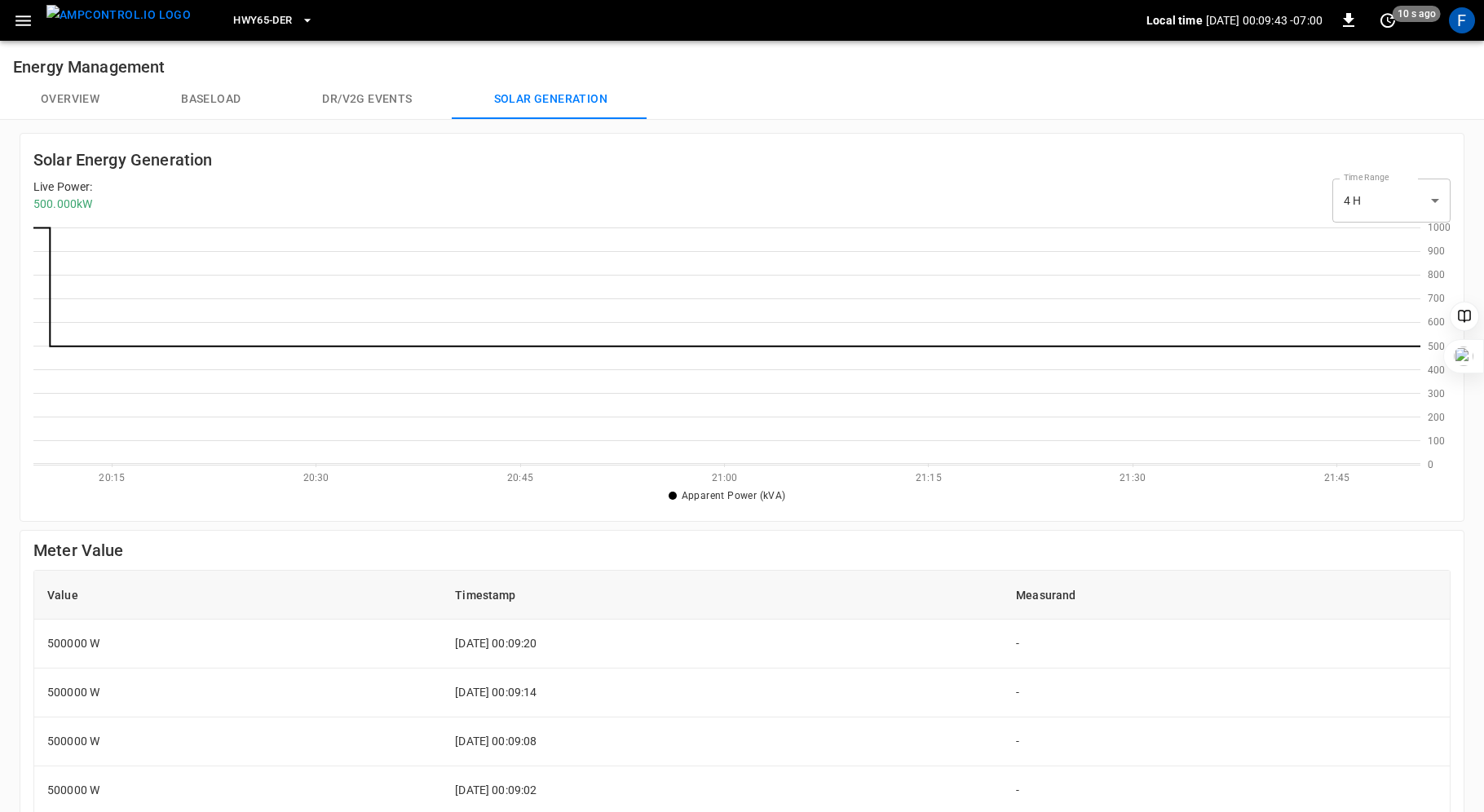
click at [88, 101] on button "Overview" at bounding box center [70, 100] width 140 height 39
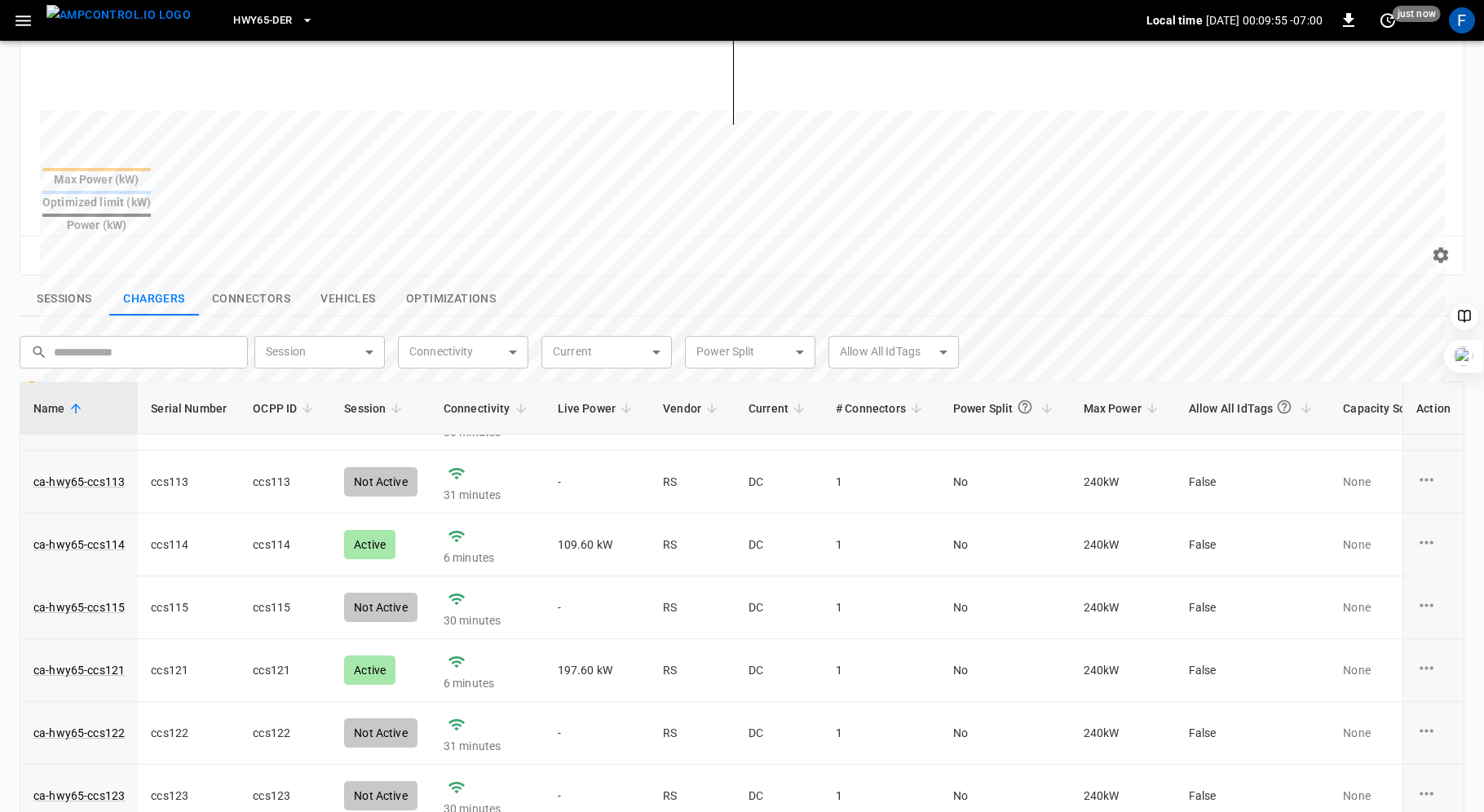
scroll to position [414, 0]
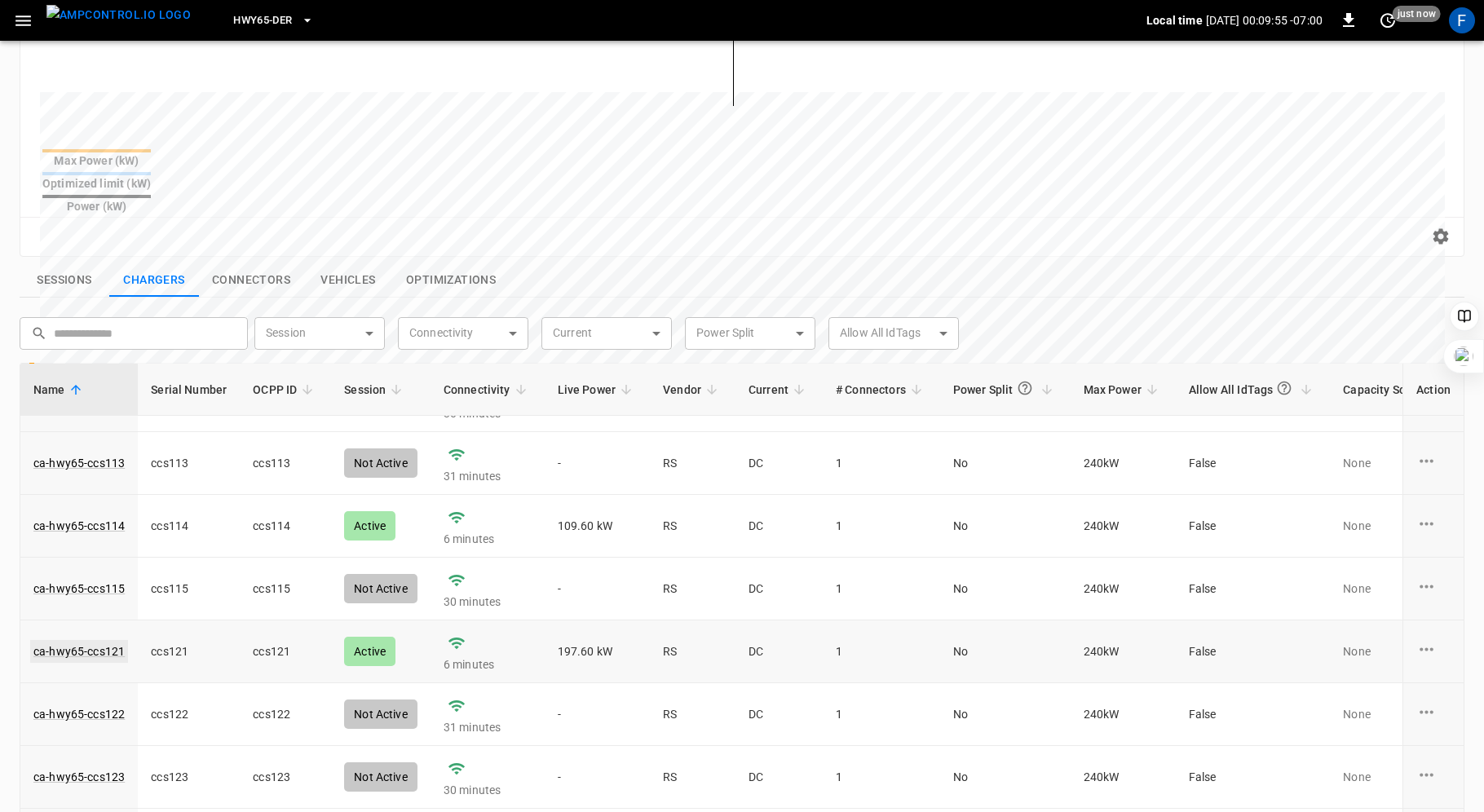
click at [111, 640] on link "ca-hwy65-ccs121" at bounding box center [78, 651] width 98 height 22
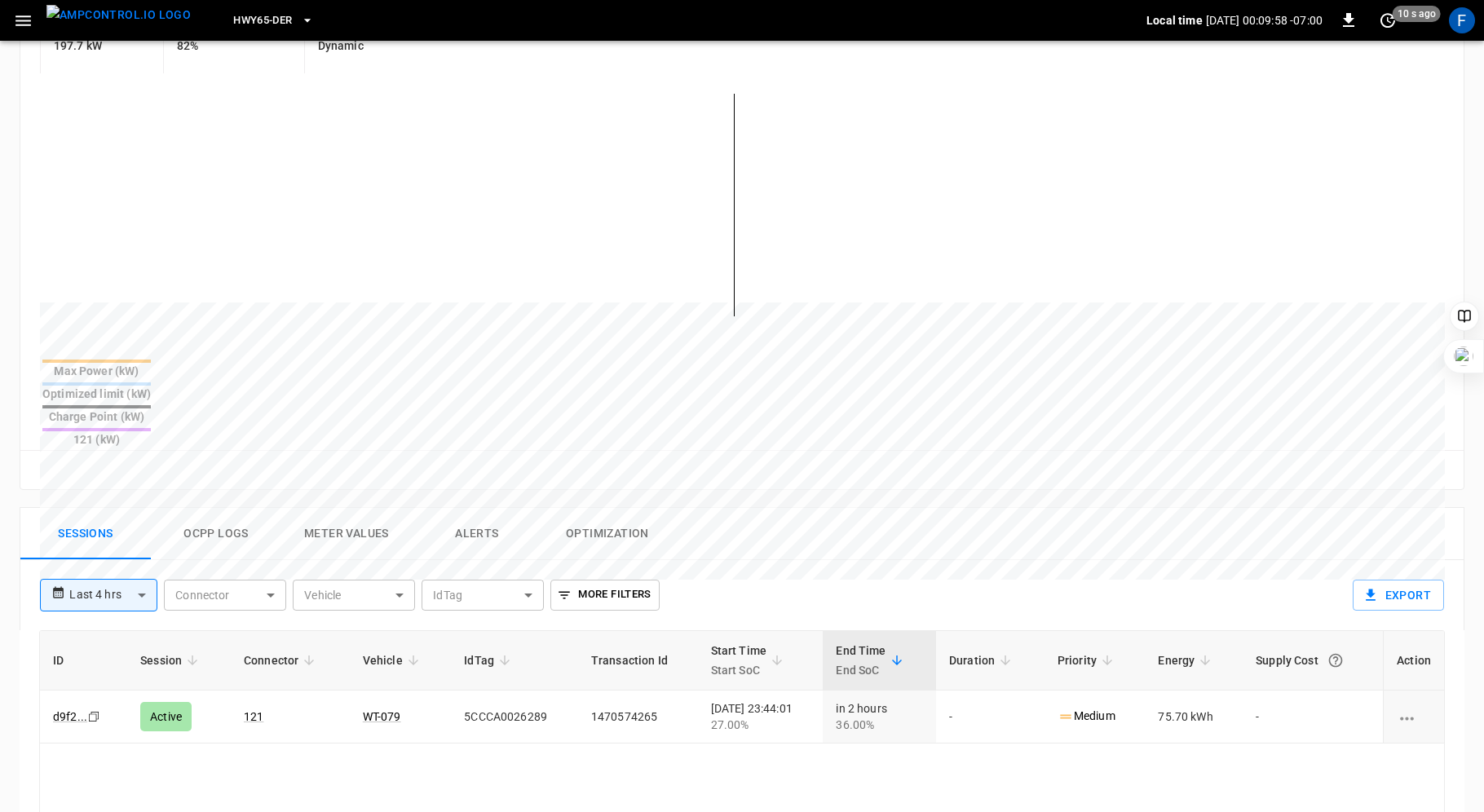
scroll to position [405, 0]
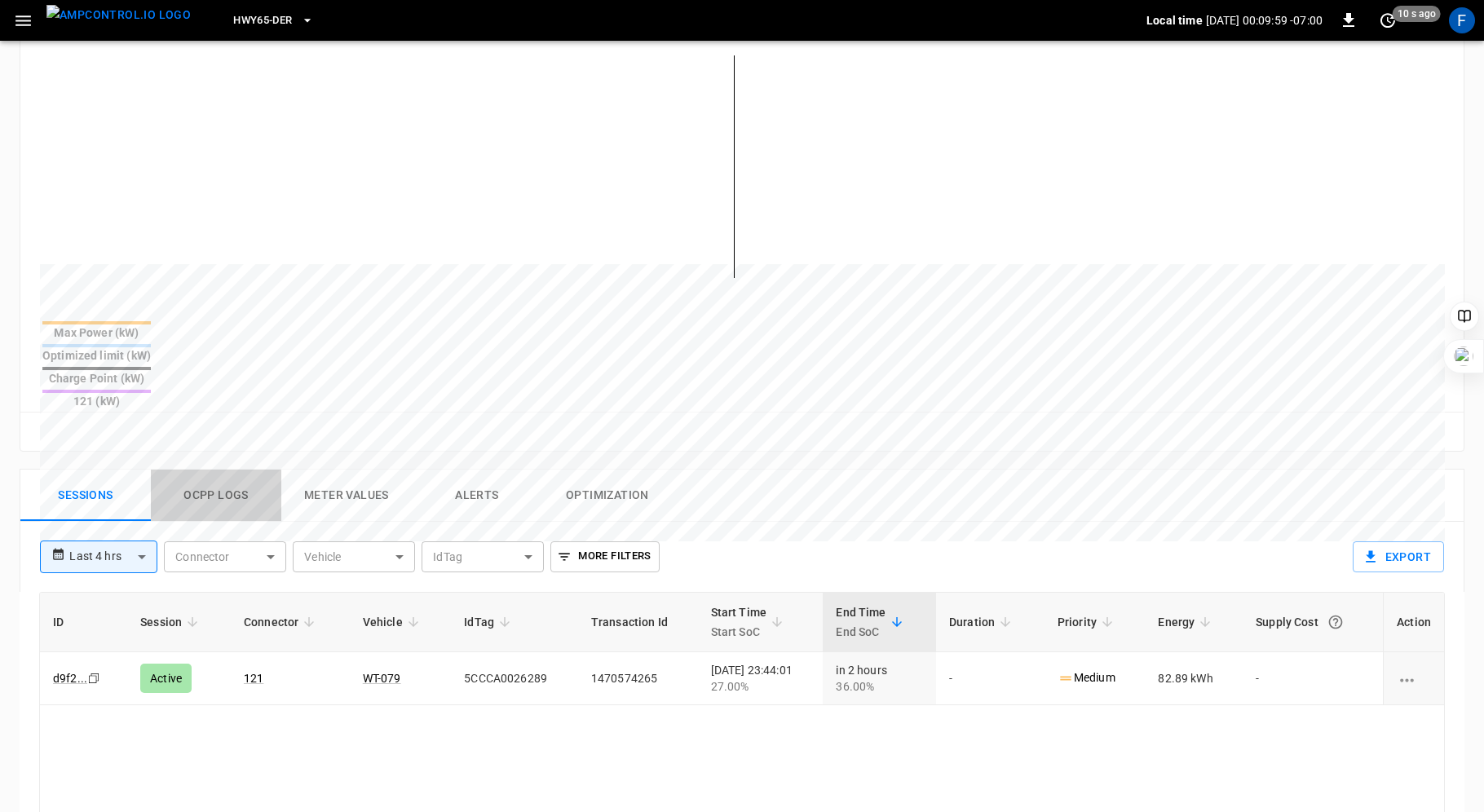
click at [218, 470] on button "Ocpp logs" at bounding box center [216, 496] width 131 height 52
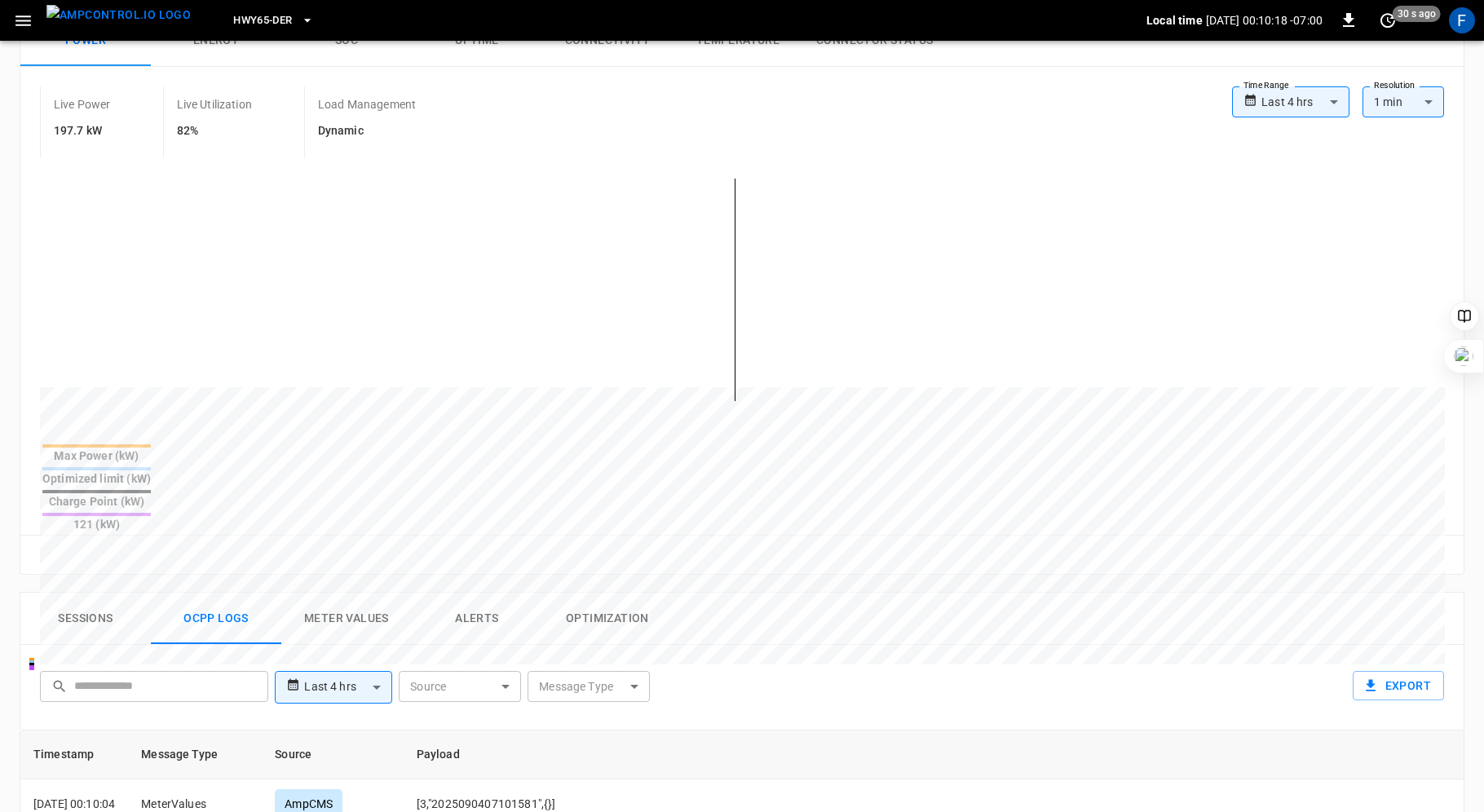
scroll to position [0, 0]
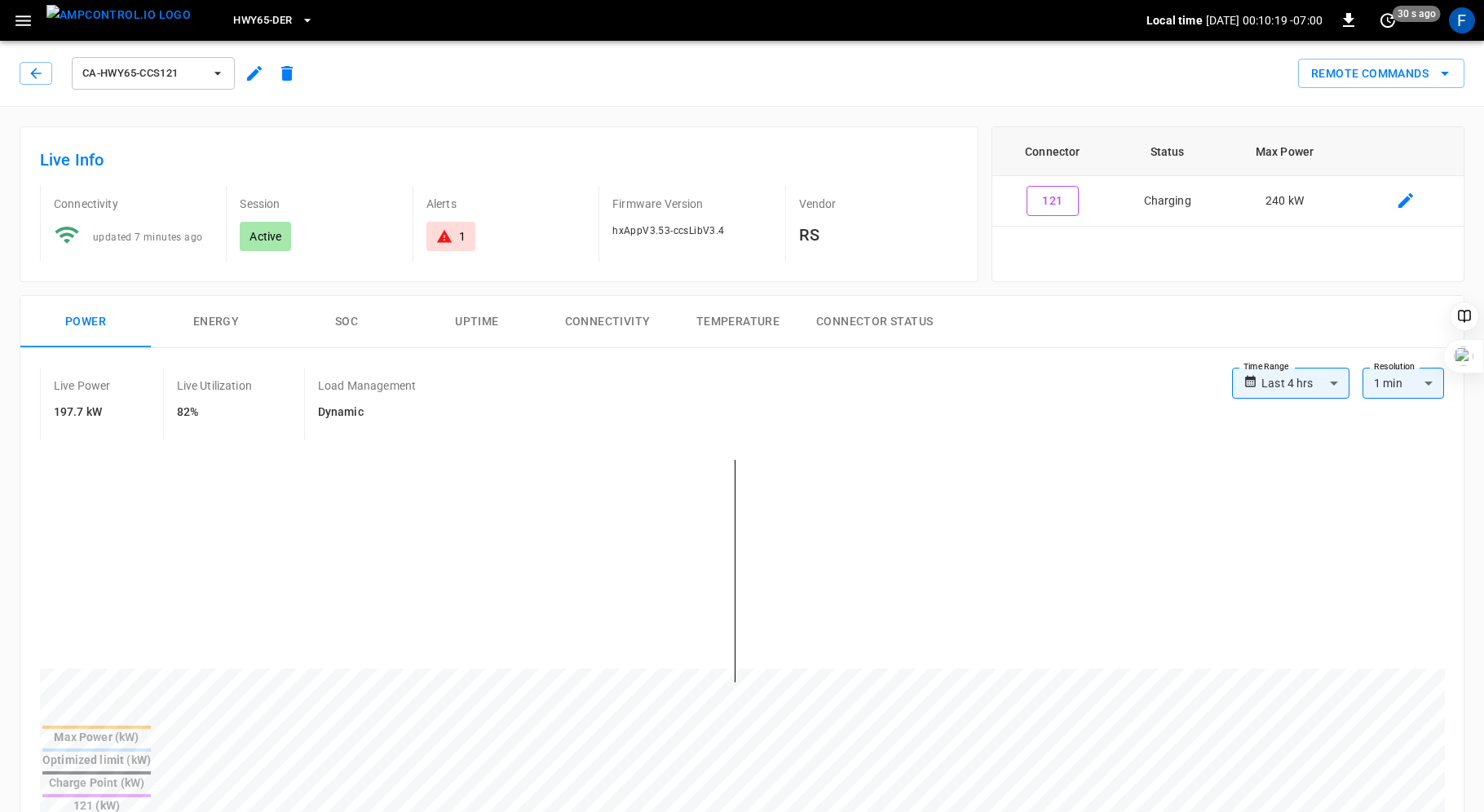
click at [448, 231] on icon at bounding box center [444, 236] width 16 height 16
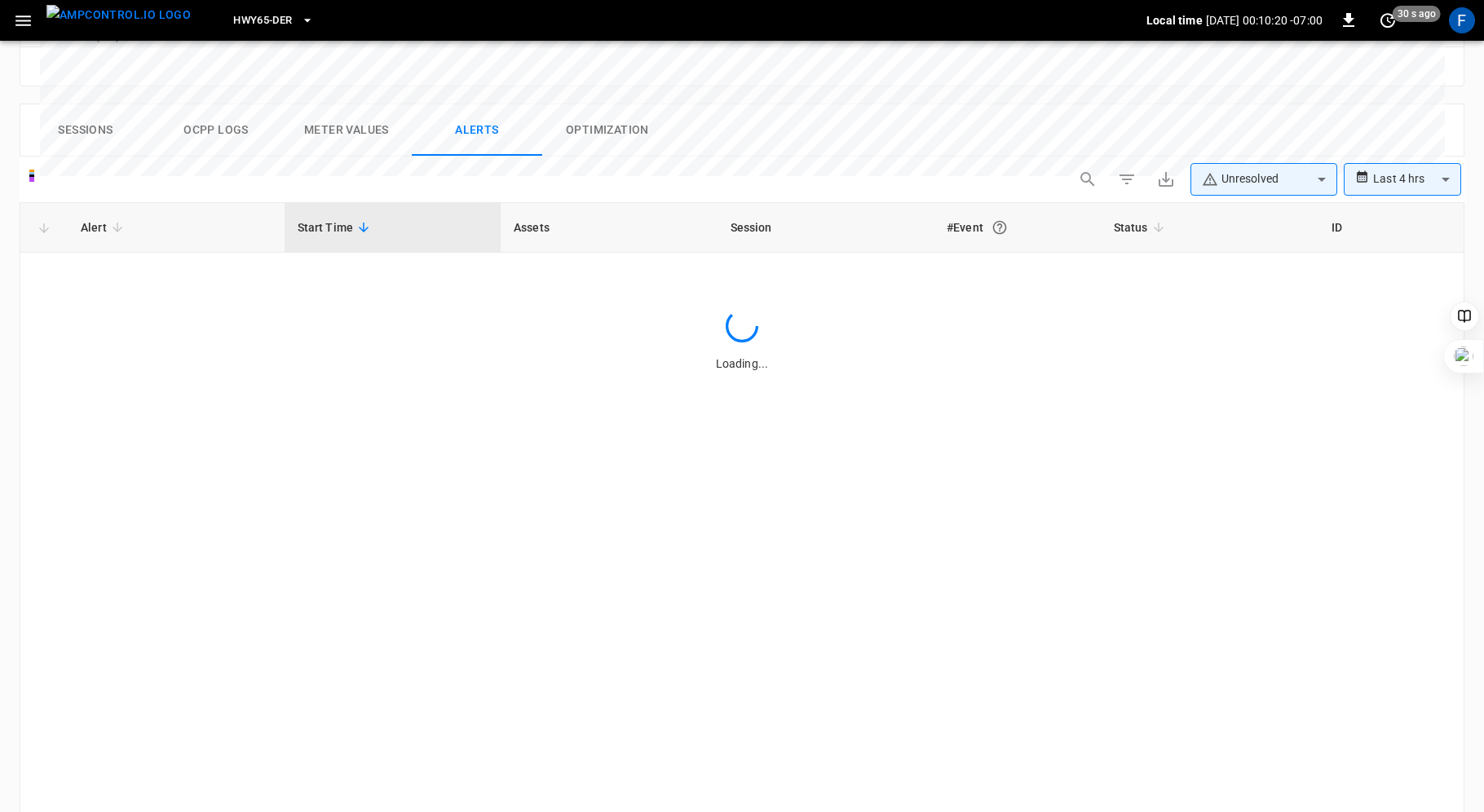
scroll to position [770, 0]
click at [485, 363] on div "Alert Start Time Assets Session #Event Status ID Loading..." at bounding box center [742, 509] width 1445 height 616
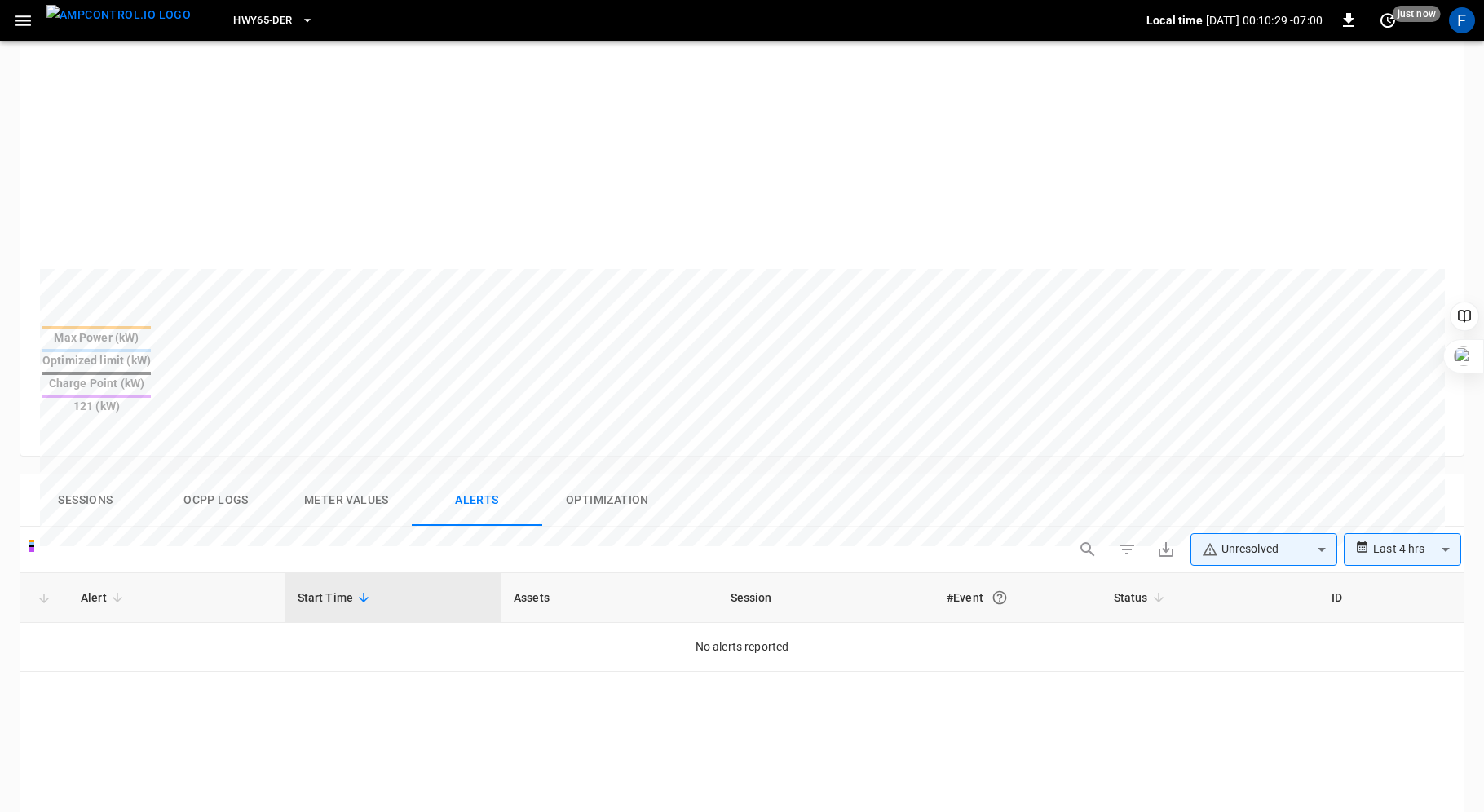
scroll to position [0, 0]
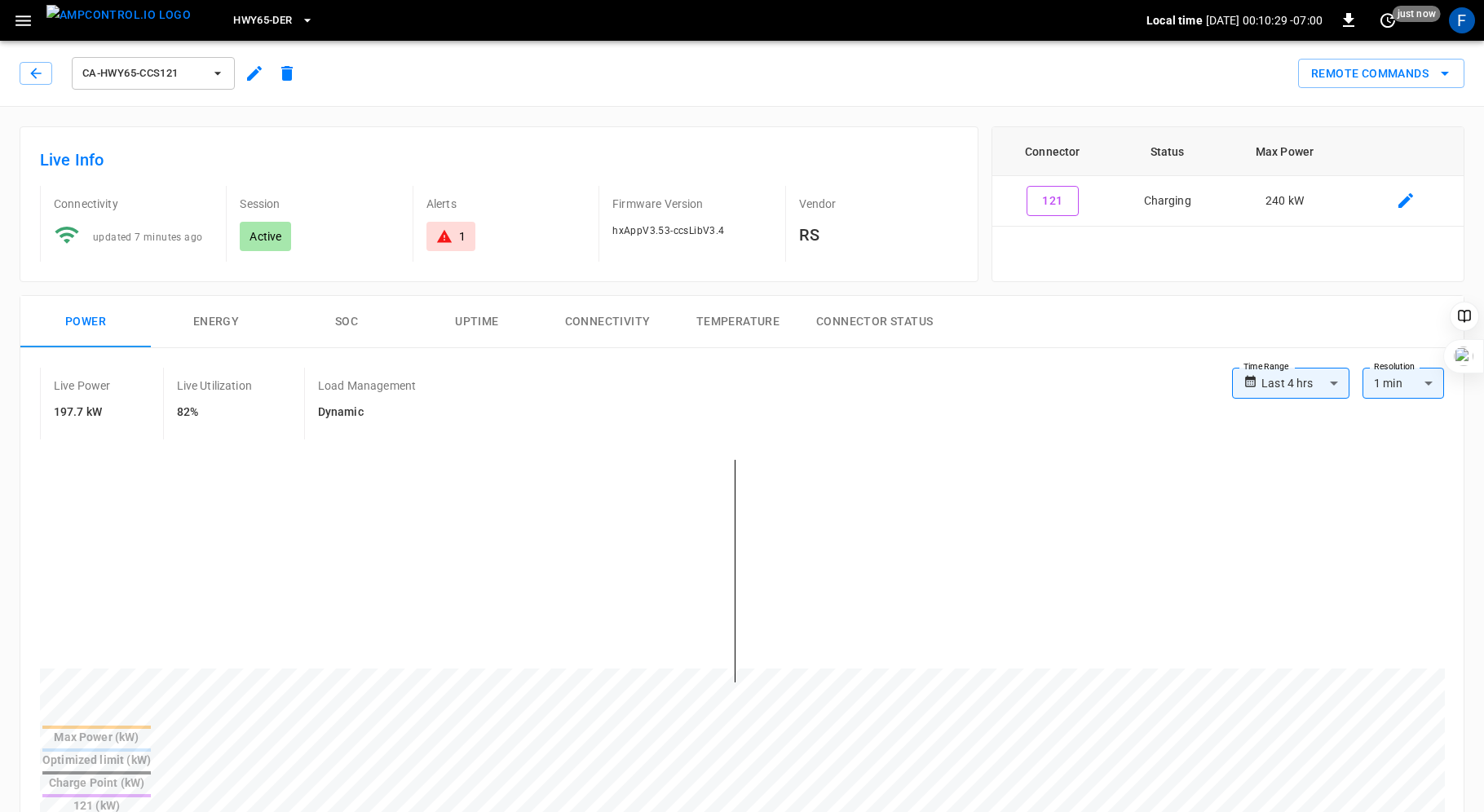
click at [459, 232] on div "1" at bounding box center [462, 236] width 7 height 16
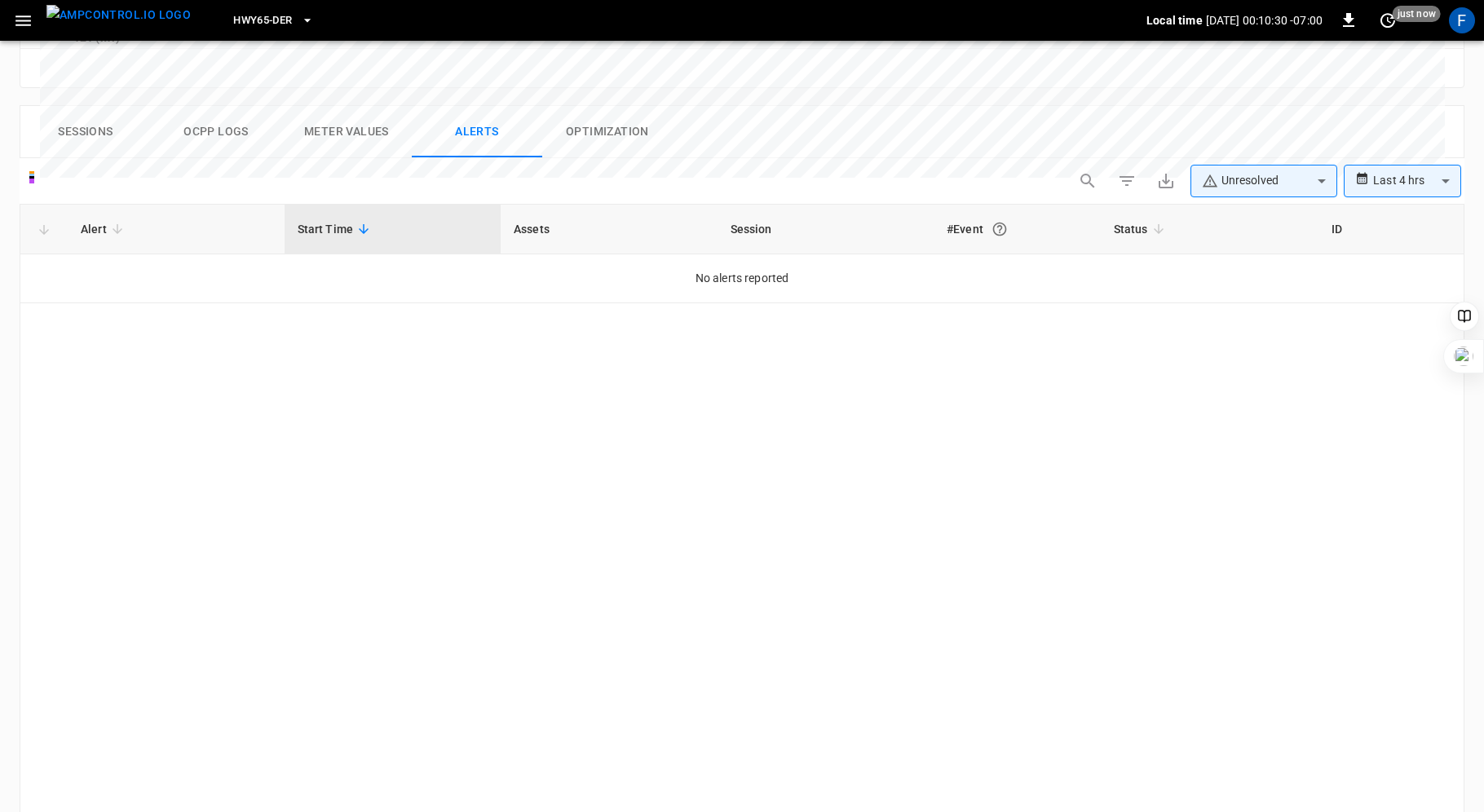
scroll to position [770, 0]
click at [1270, 109] on body "**********" at bounding box center [742, 62] width 1484 height 1664
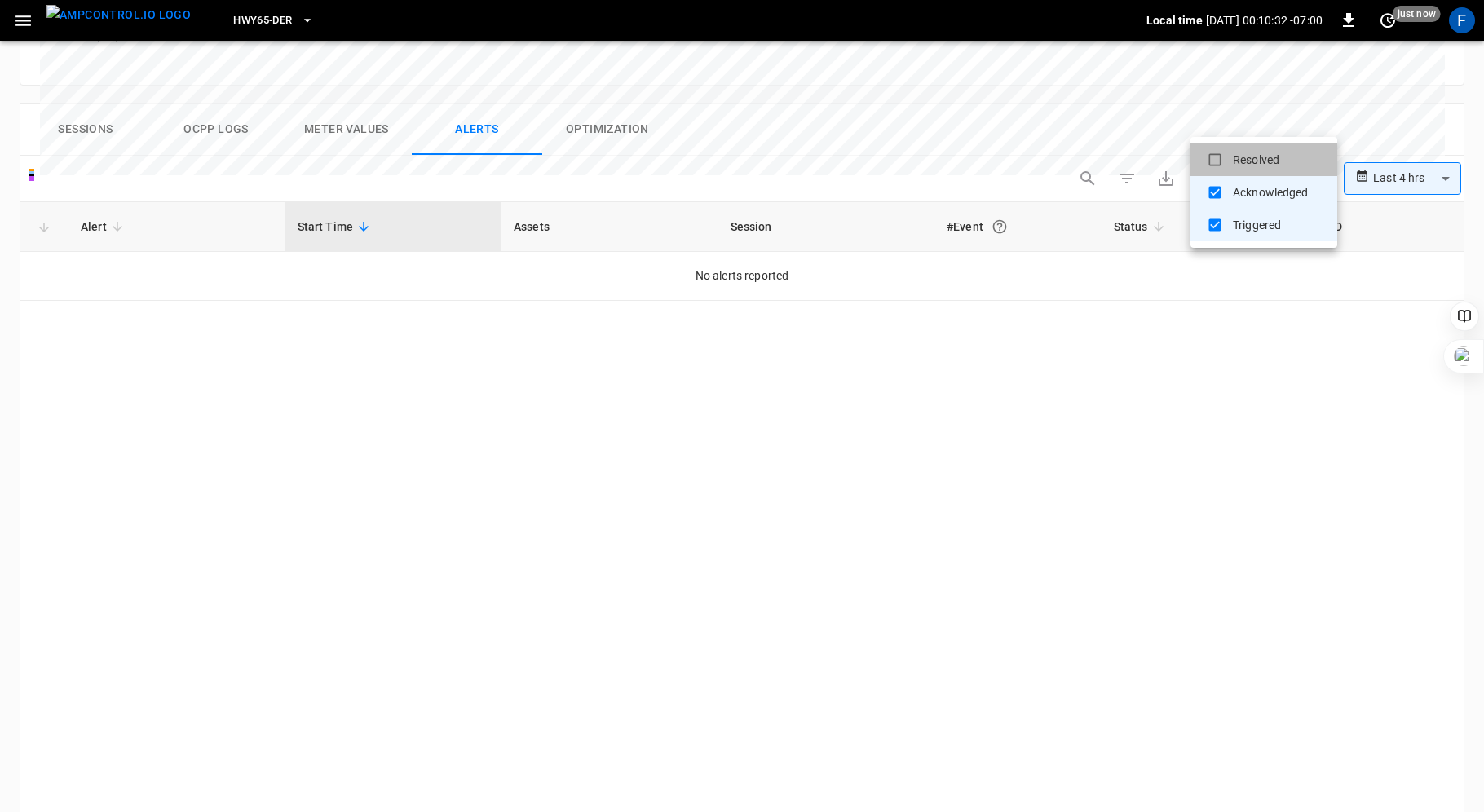
click at [1249, 146] on li "Resolved" at bounding box center [1264, 159] width 146 height 33
type input "**********"
click at [1281, 422] on div at bounding box center [742, 406] width 1484 height 812
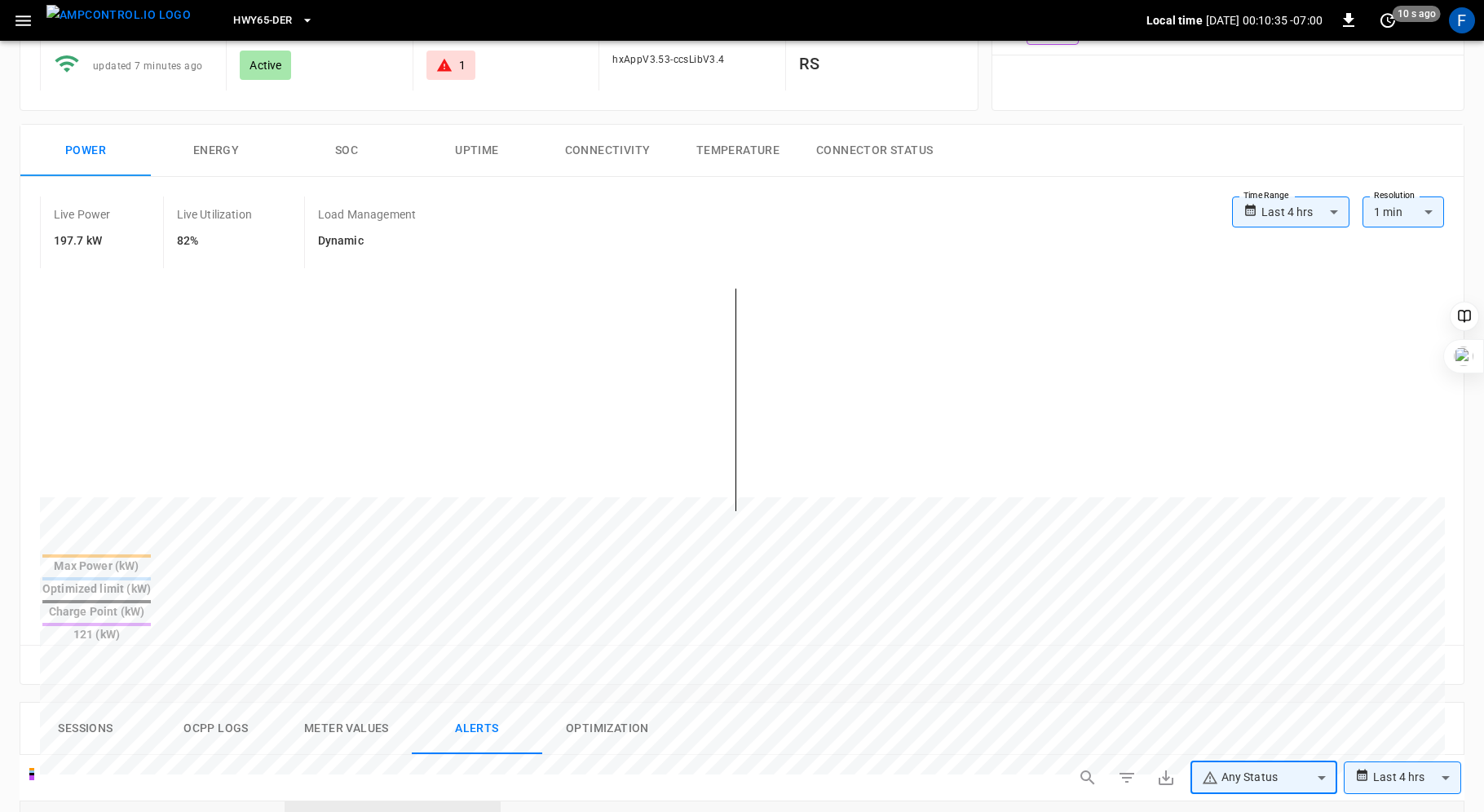
scroll to position [0, 0]
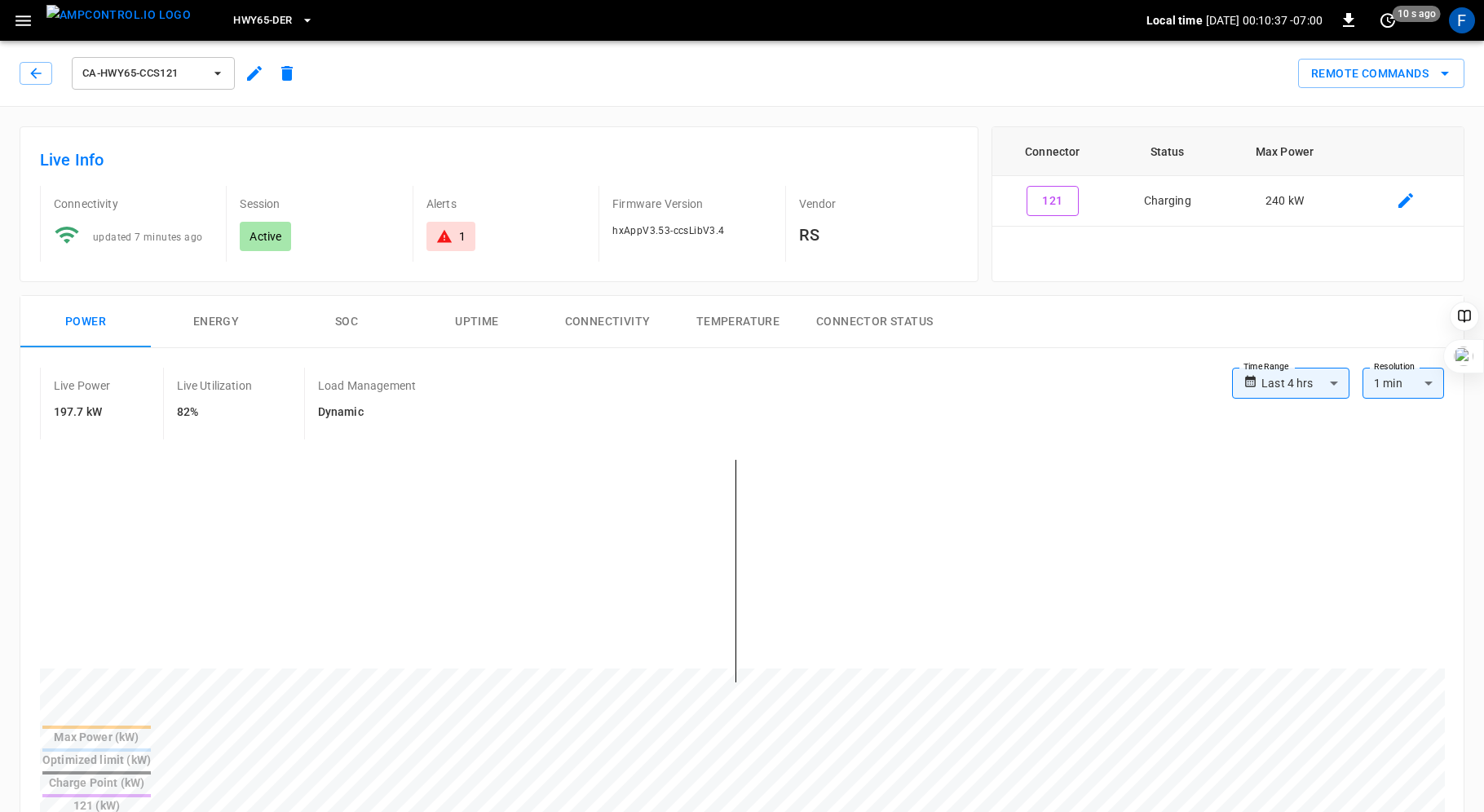
click at [454, 233] on div "1" at bounding box center [451, 236] width 29 height 16
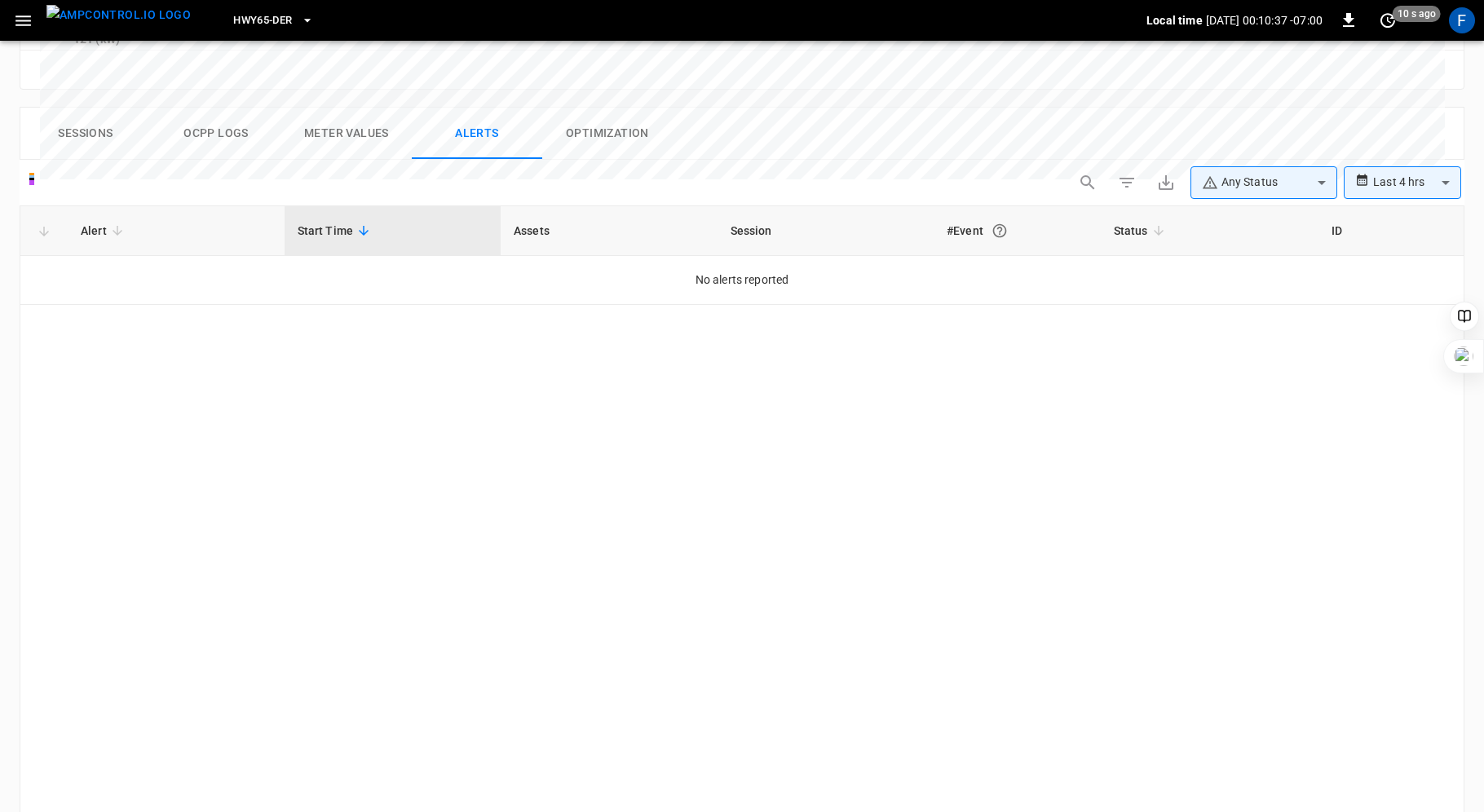
scroll to position [770, 0]
click at [211, 103] on button "Ocpp logs" at bounding box center [216, 130] width 131 height 52
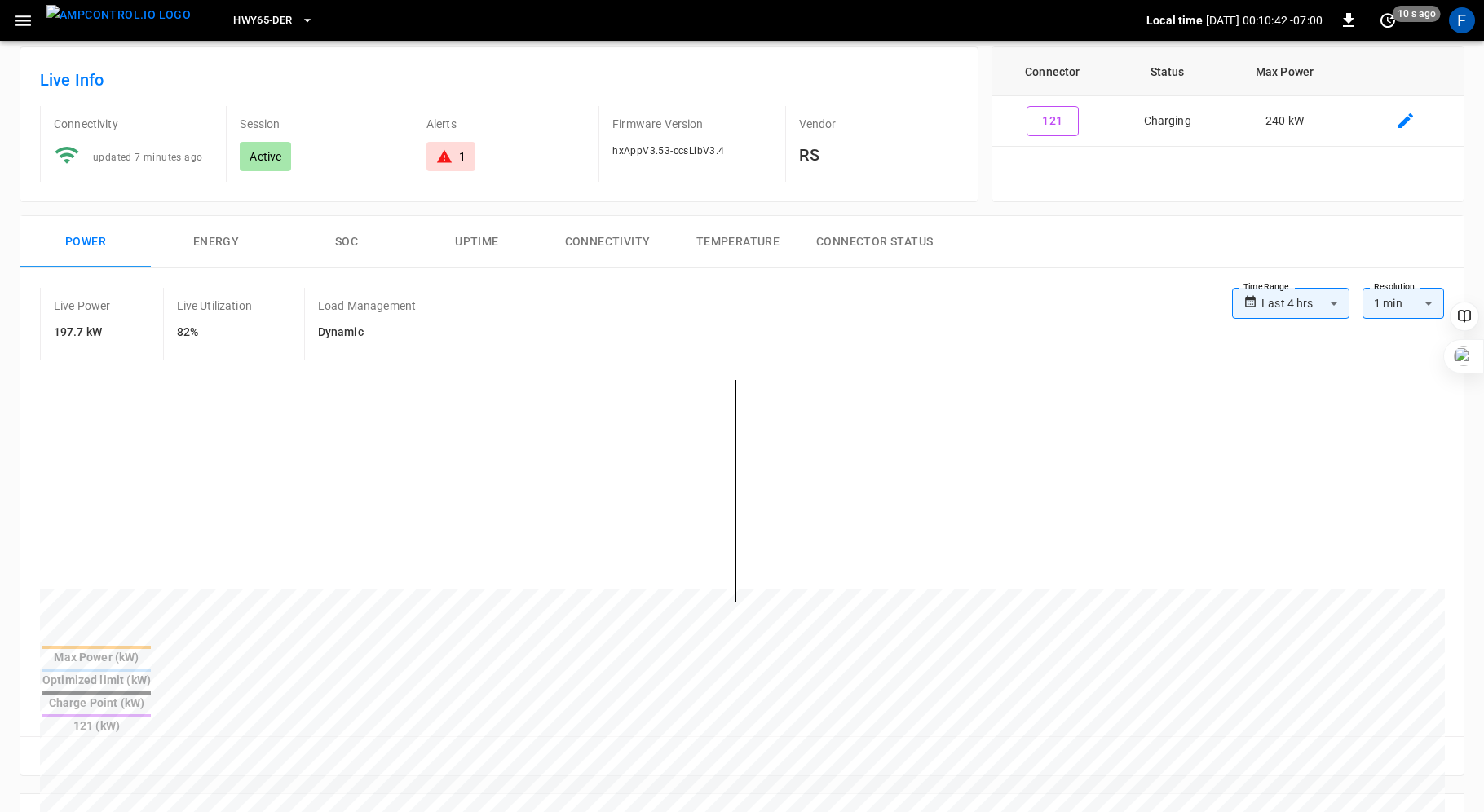
scroll to position [0, 0]
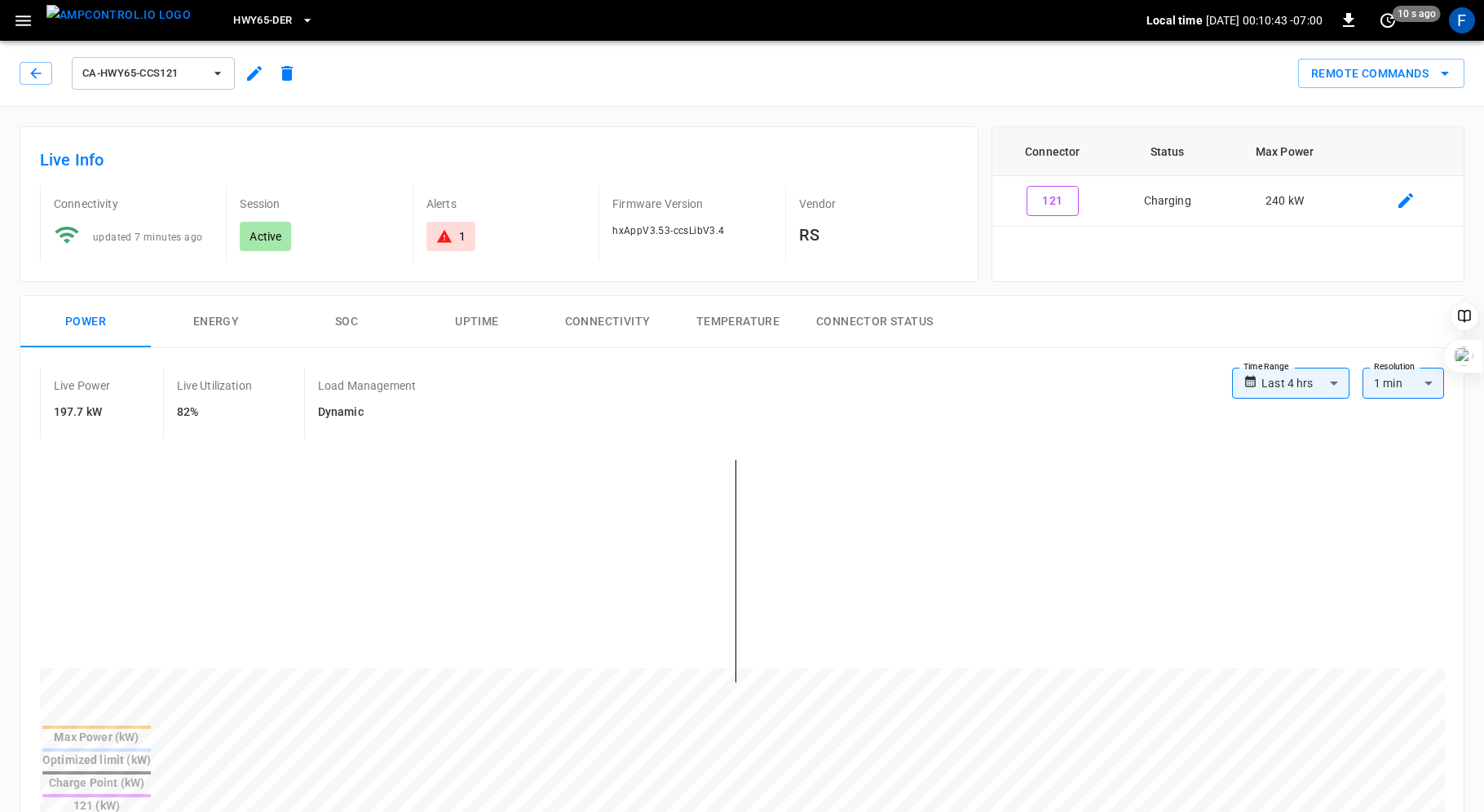
click at [438, 235] on icon at bounding box center [444, 236] width 16 height 16
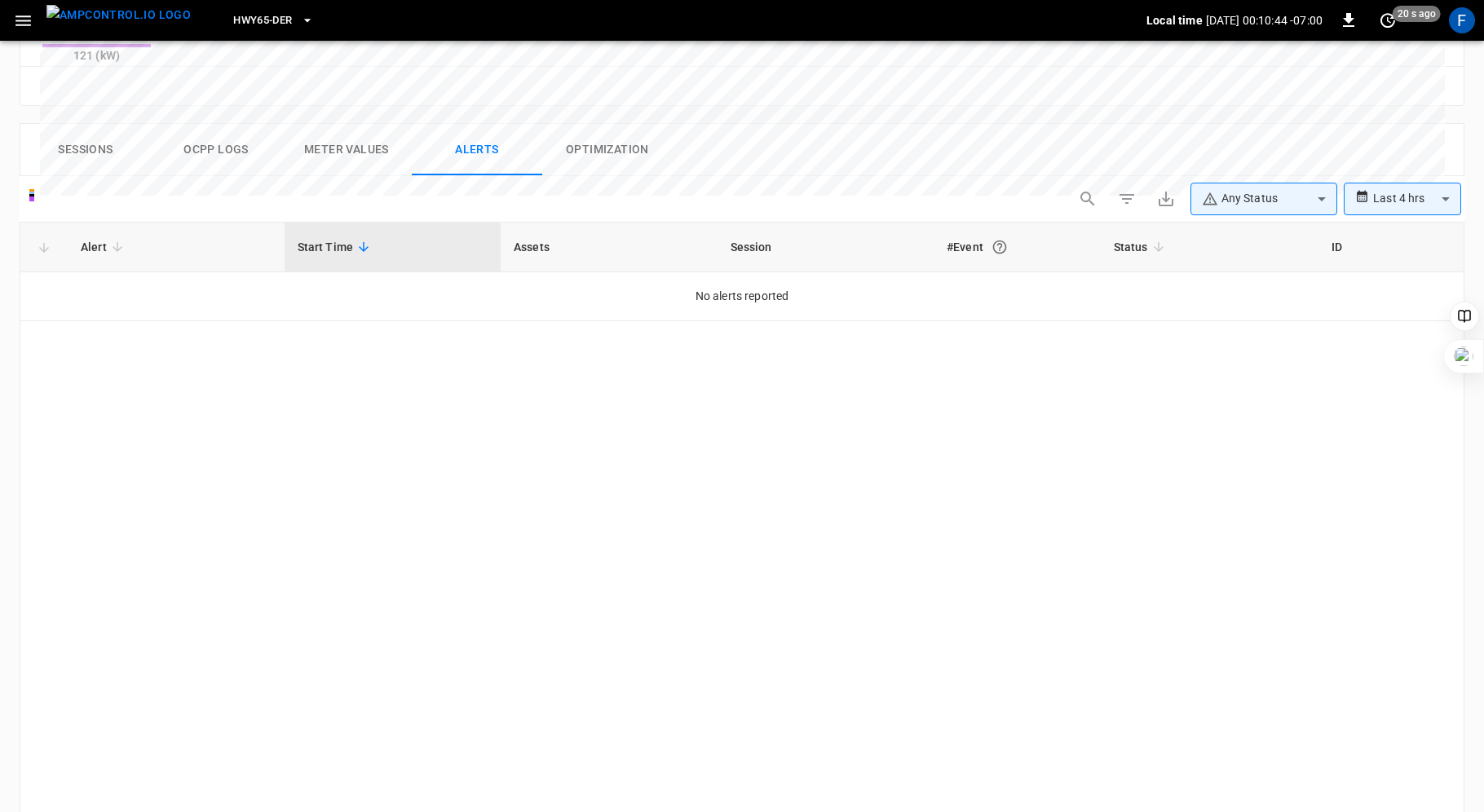
scroll to position [770, 0]
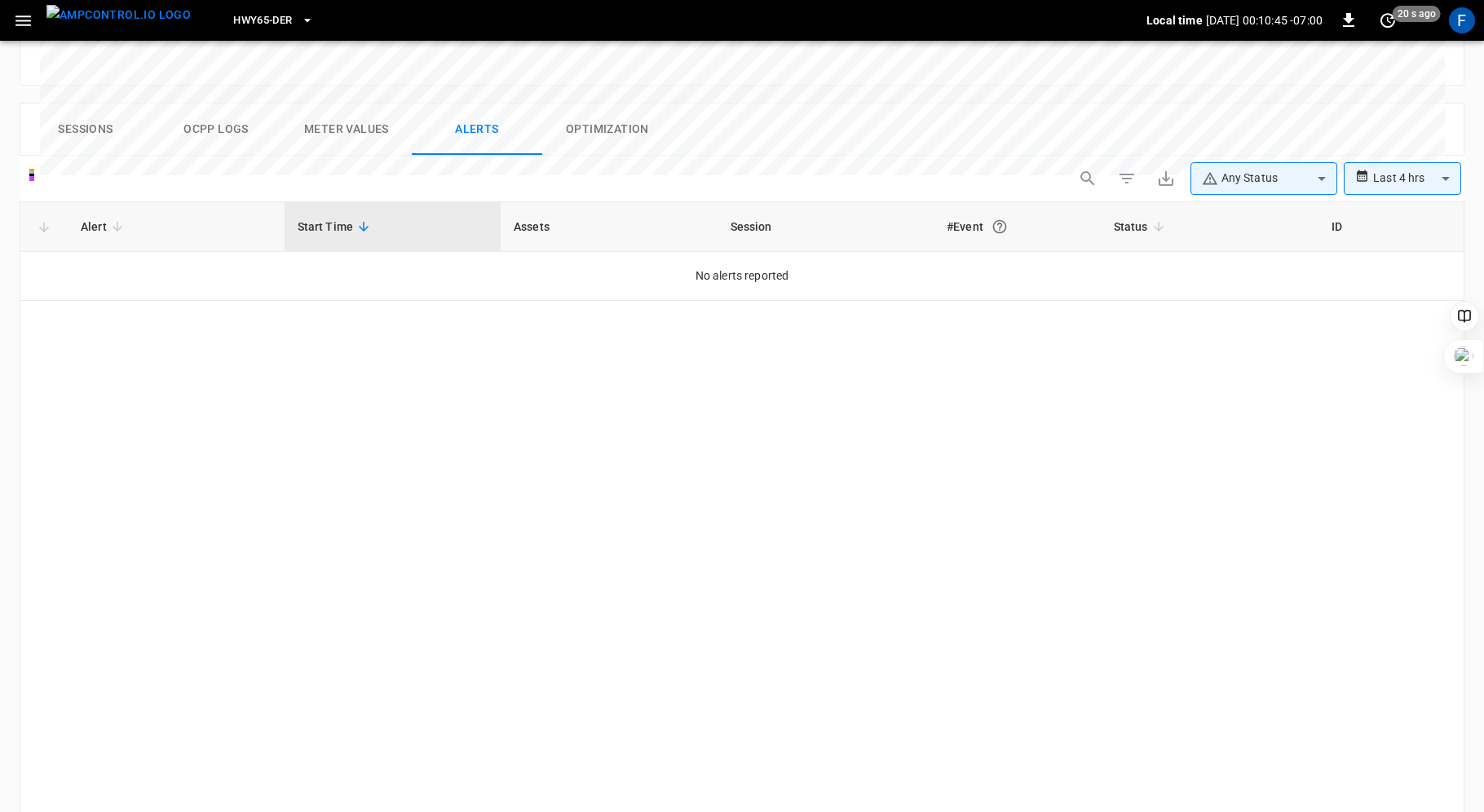
click at [1299, 123] on body "**********" at bounding box center [742, 62] width 1484 height 1664
click at [1413, 104] on div at bounding box center [742, 406] width 1484 height 812
click at [1407, 121] on body "**********" at bounding box center [742, 62] width 1484 height 1664
click at [1397, 191] on li "Last 24 hrs" at bounding box center [1403, 184] width 118 height 27
type input "**********"
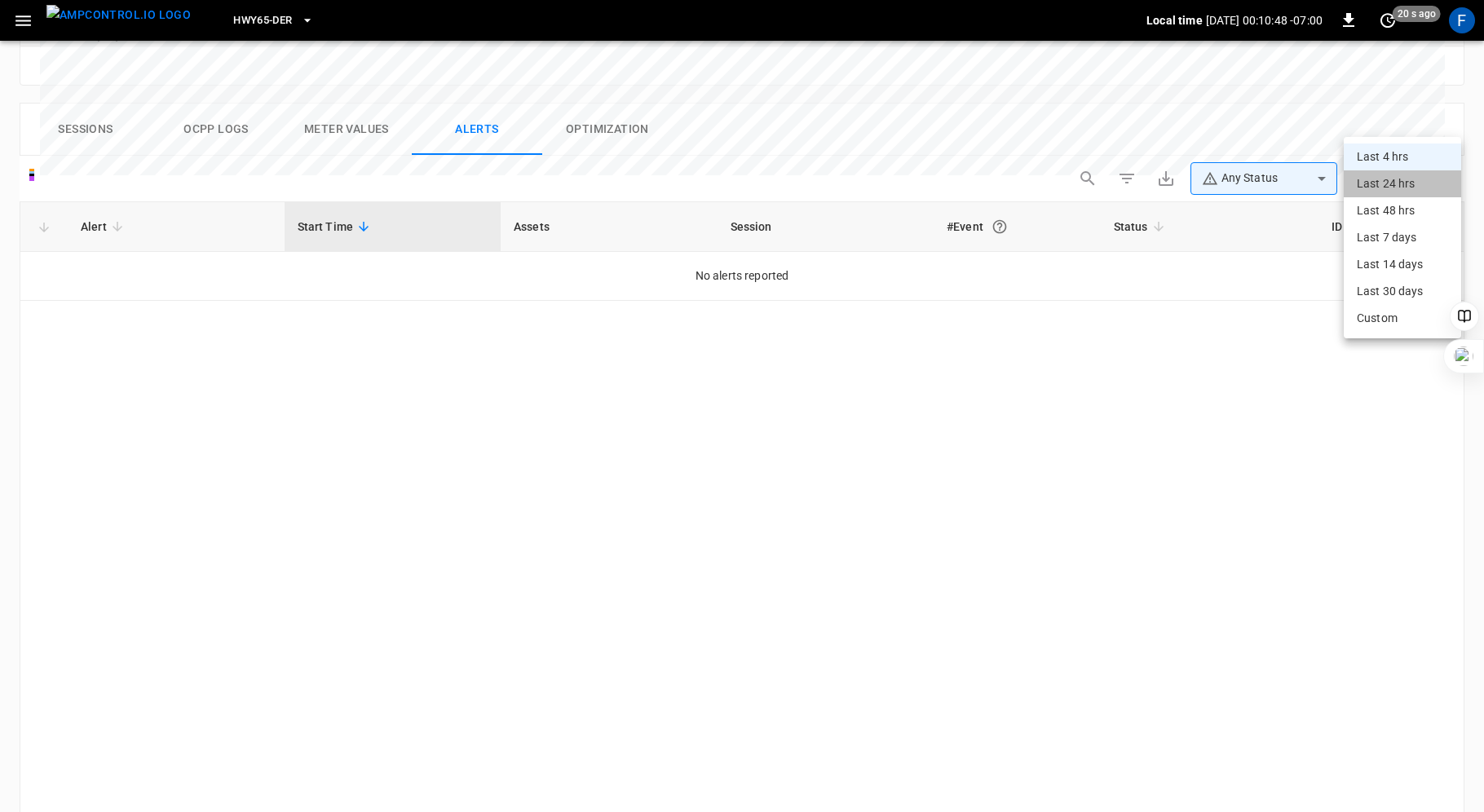
type input "**********"
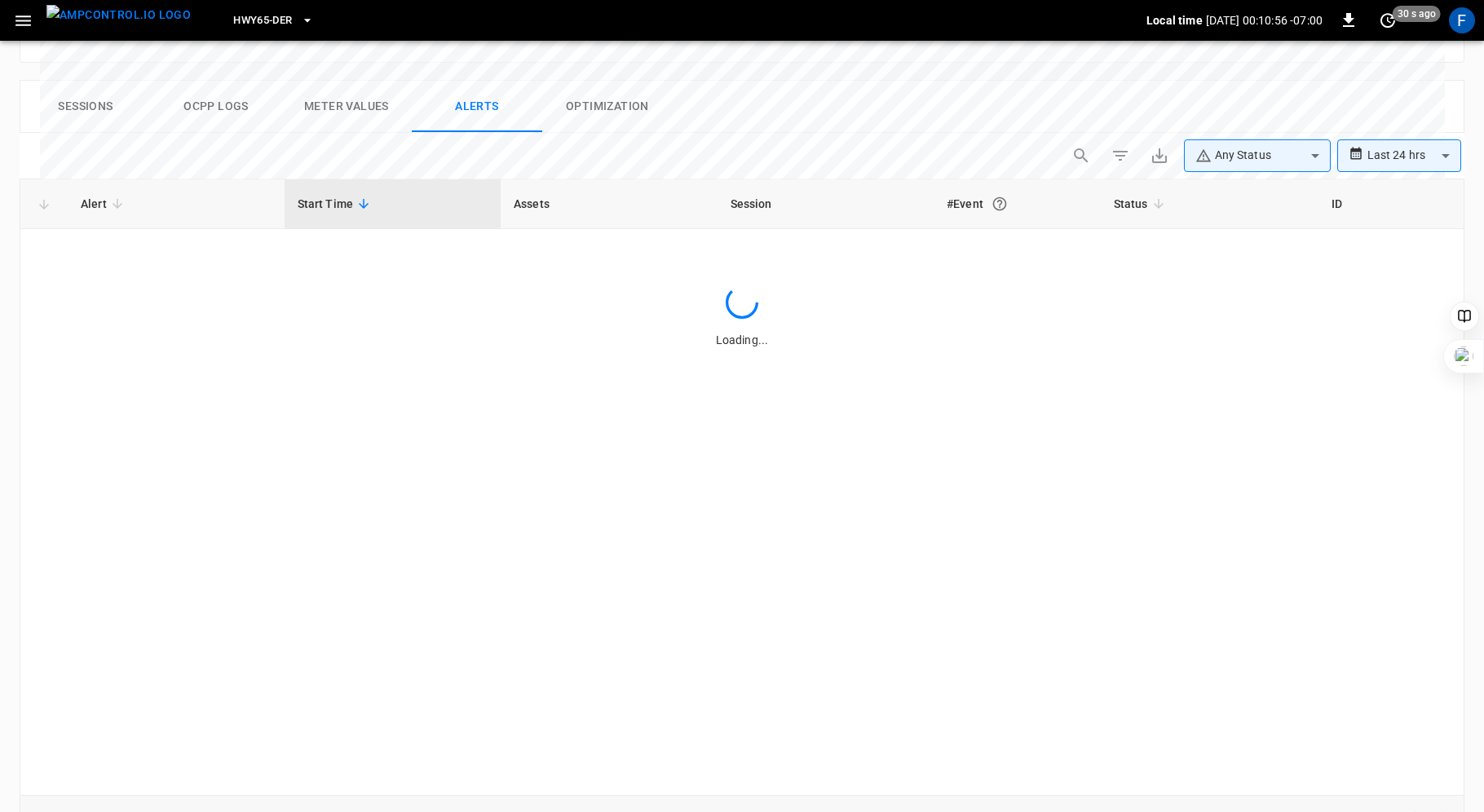
click at [867, 286] on div "Loading..." at bounding box center [742, 317] width 1444 height 62
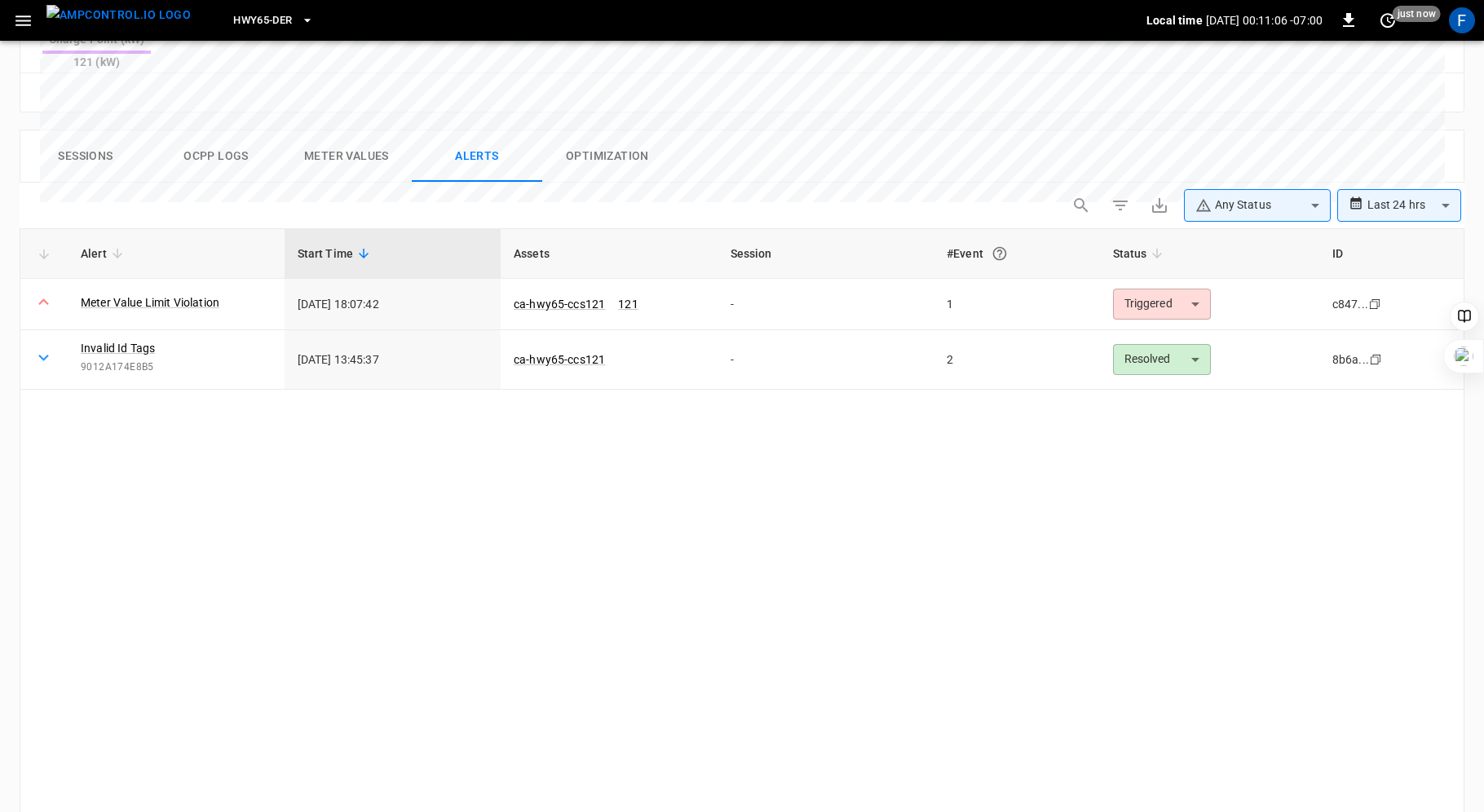
scroll to position [706, 0]
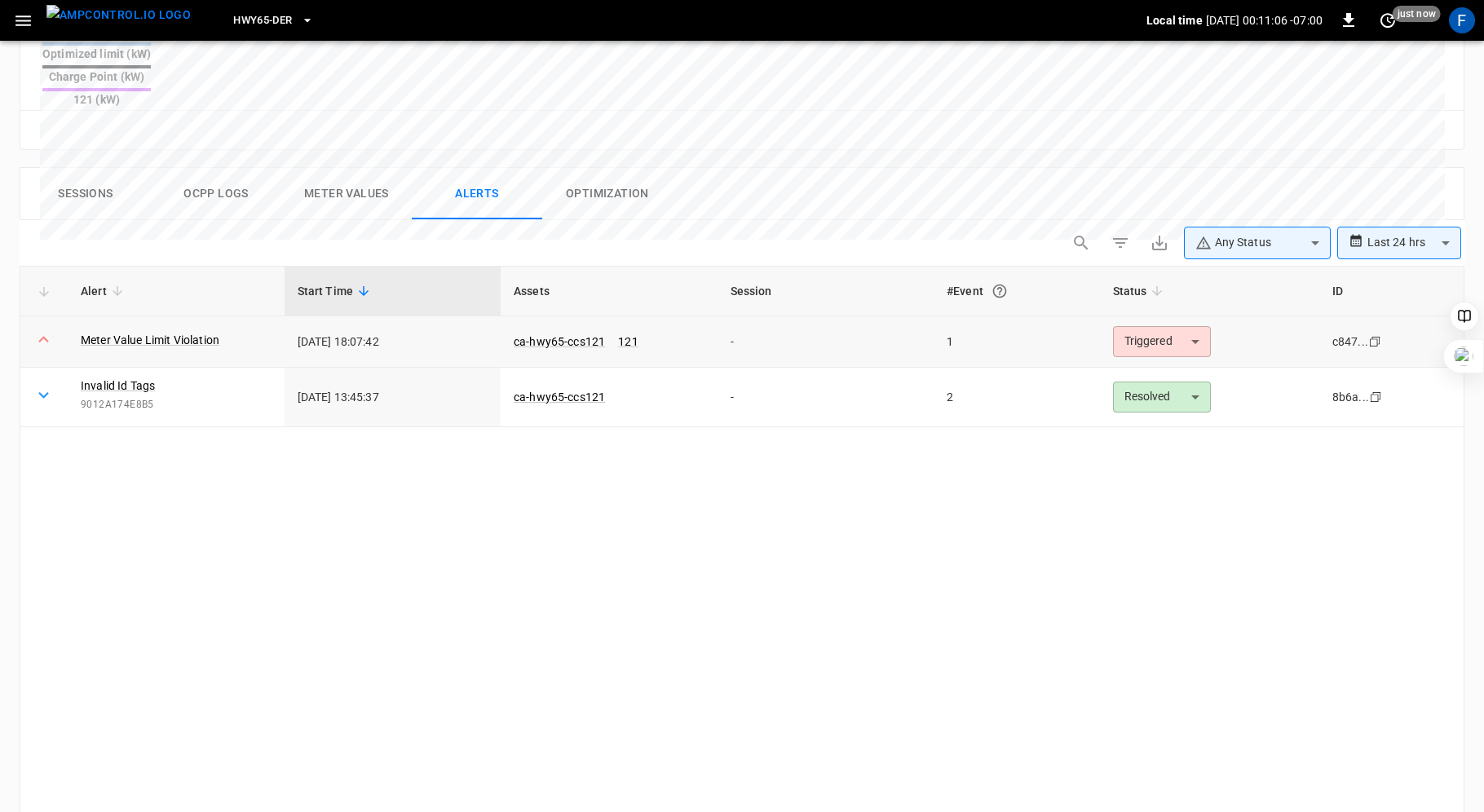
click at [1152, 282] on body "**********" at bounding box center [742, 126] width 1484 height 1664
click at [1149, 328] on li "Resolved" at bounding box center [1160, 322] width 104 height 29
click at [924, 438] on div "Alert Start Time Assets Session #Event Status ID Meter Value Limit Violation 20…" at bounding box center [742, 573] width 1445 height 616
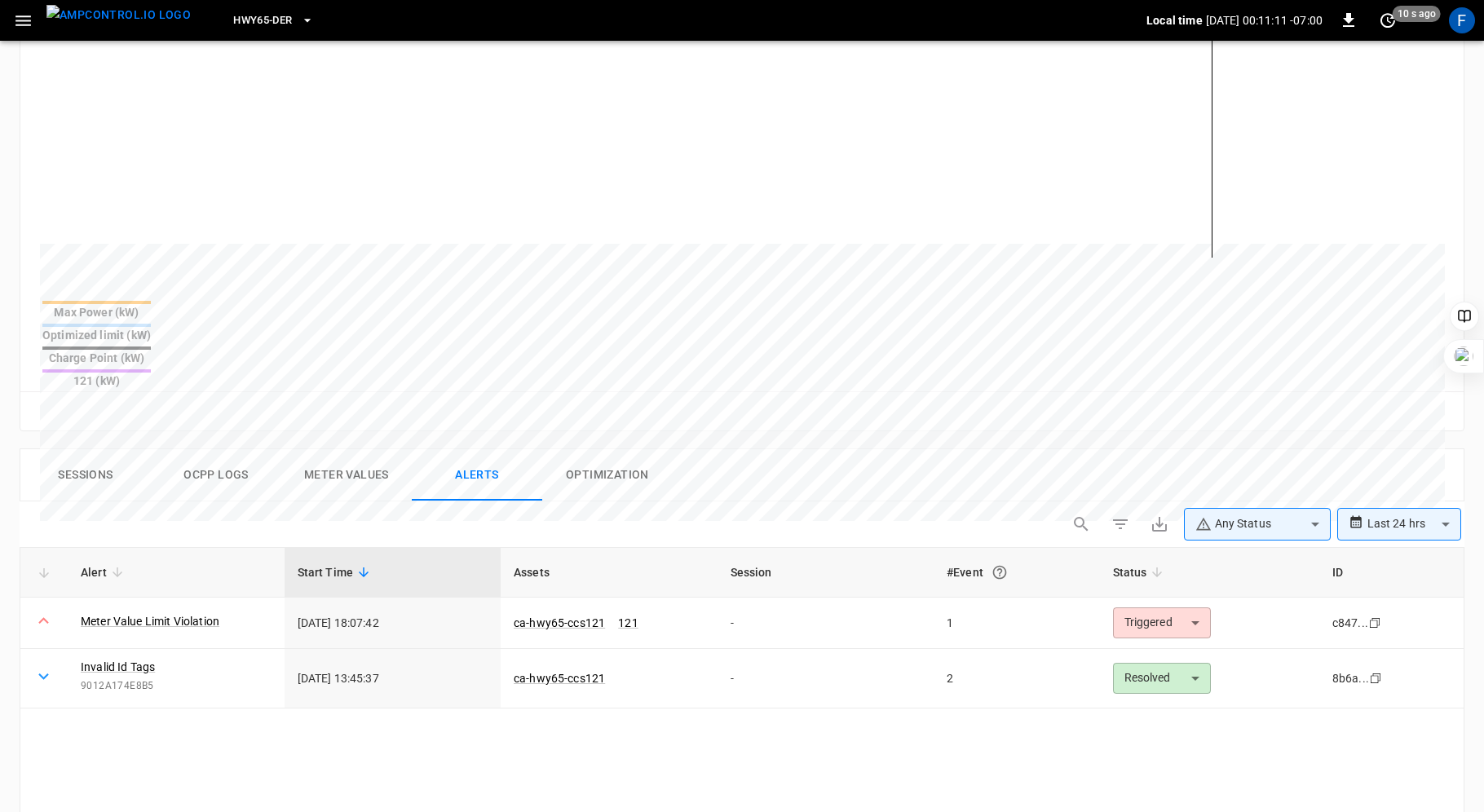
scroll to position [584, 0]
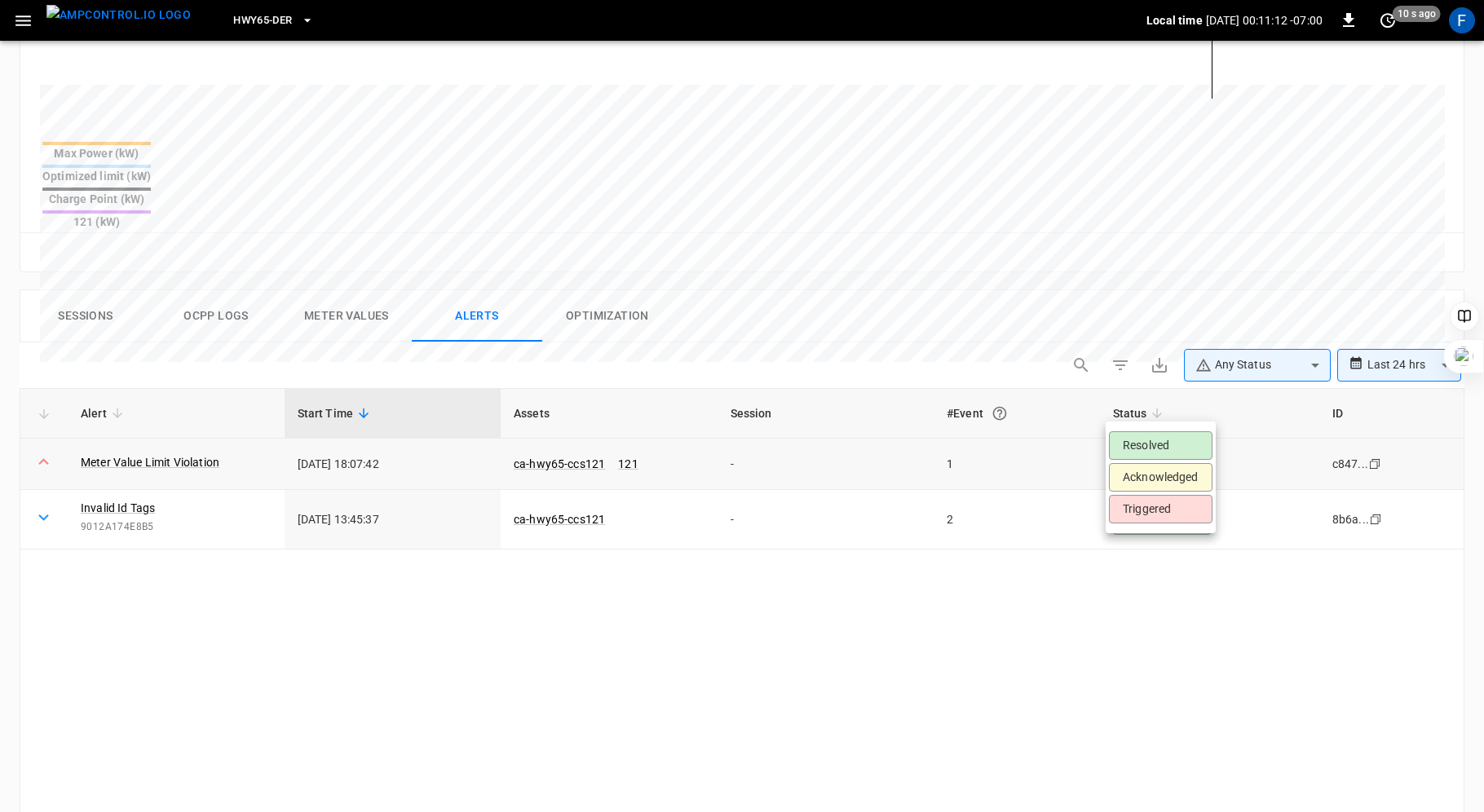
click at [1182, 402] on body "**********" at bounding box center [742, 248] width 1484 height 1664
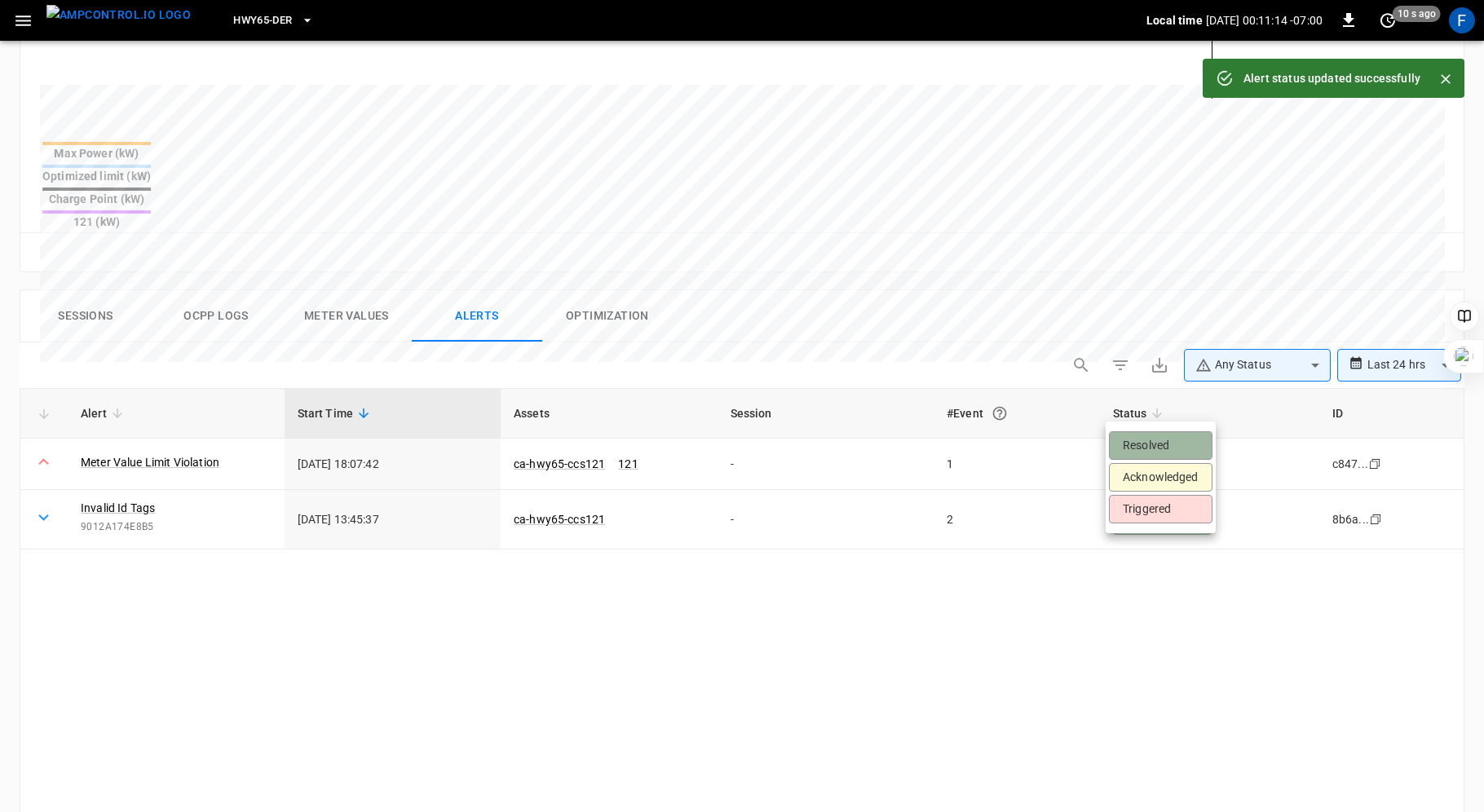
click at [1162, 445] on li "Resolved" at bounding box center [1160, 446] width 104 height 29
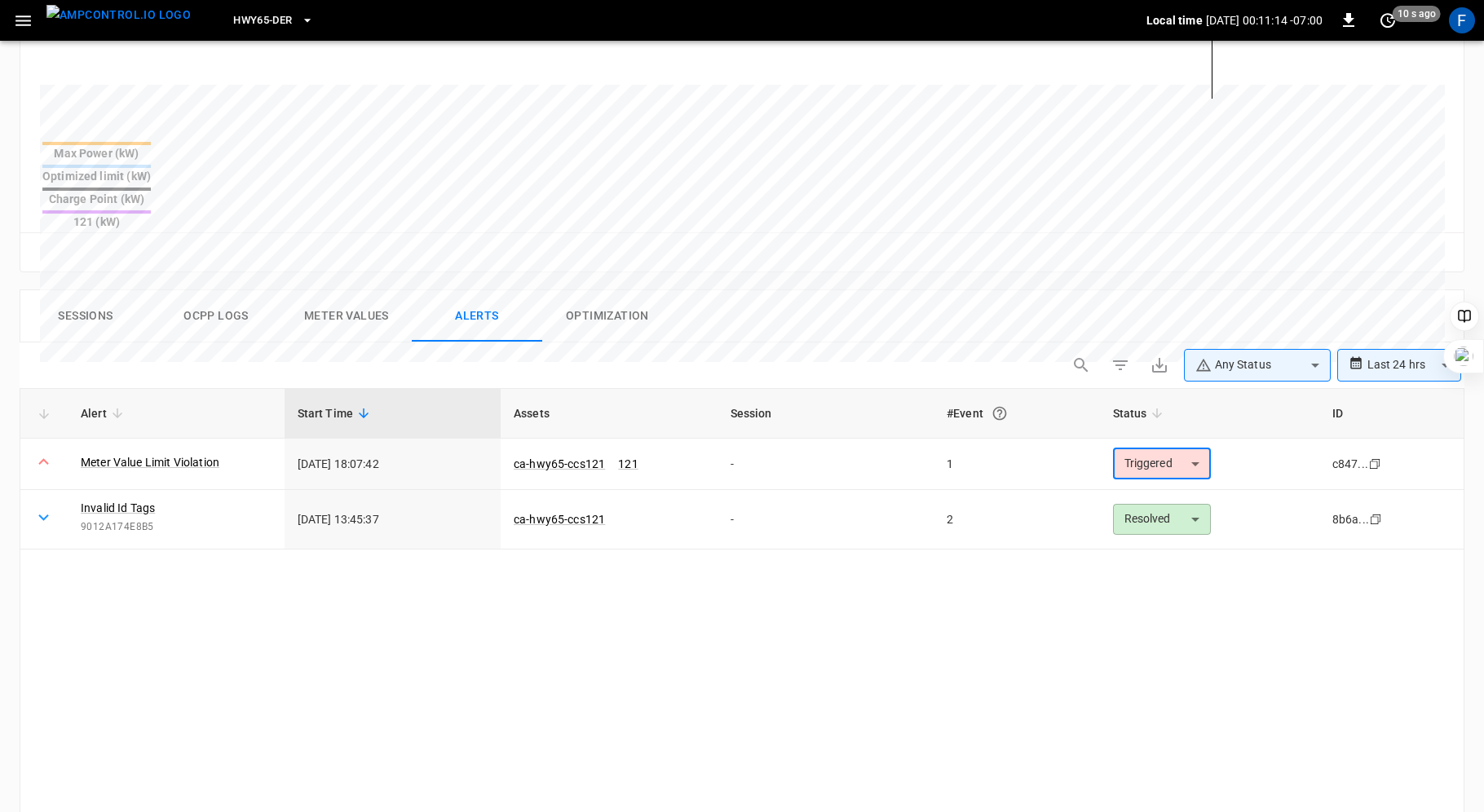
type input "********"
click at [907, 564] on div "Alert Start Time Assets Session #Event Status ID Meter Value Limit Violation 20…" at bounding box center [742, 695] width 1445 height 616
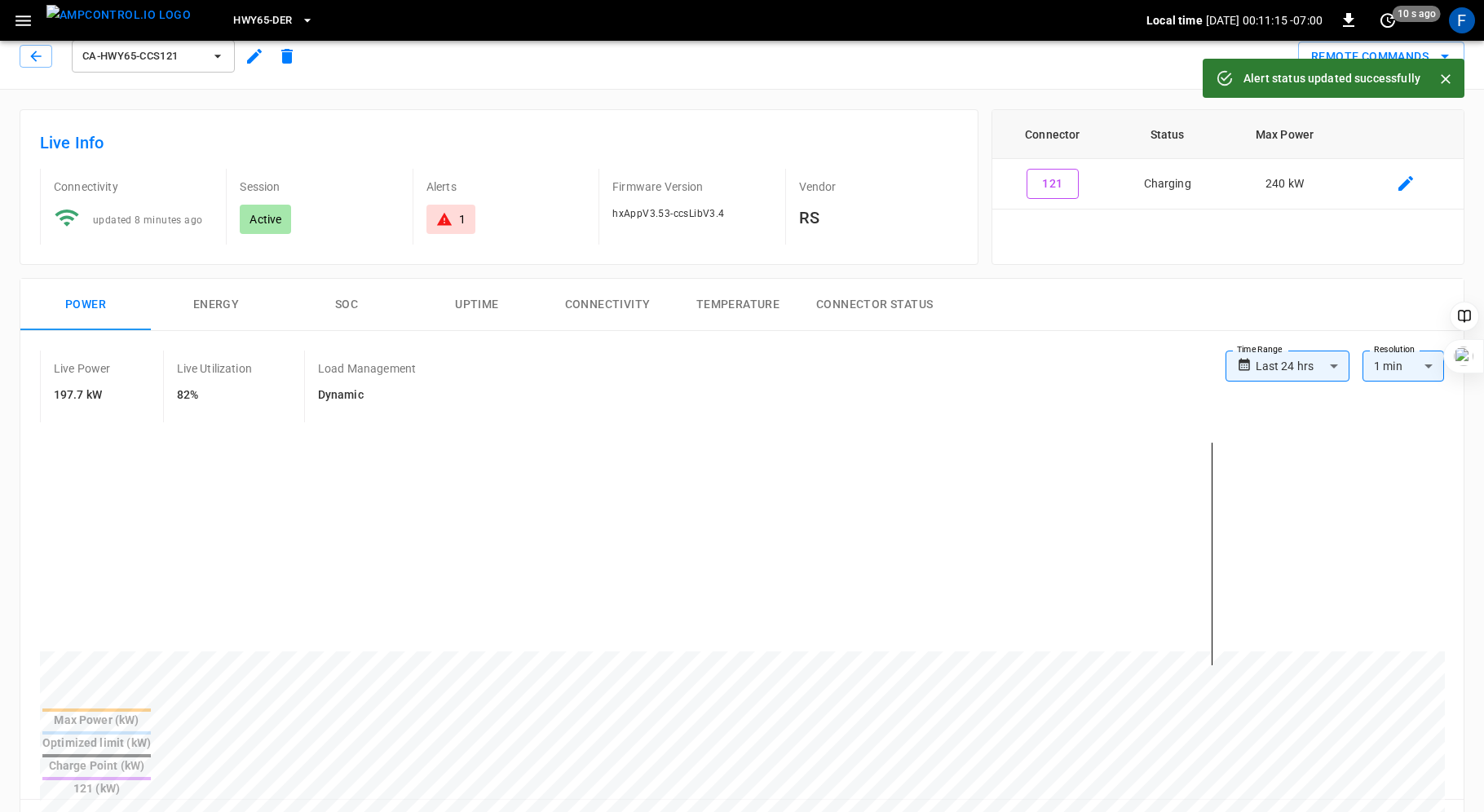
scroll to position [0, 0]
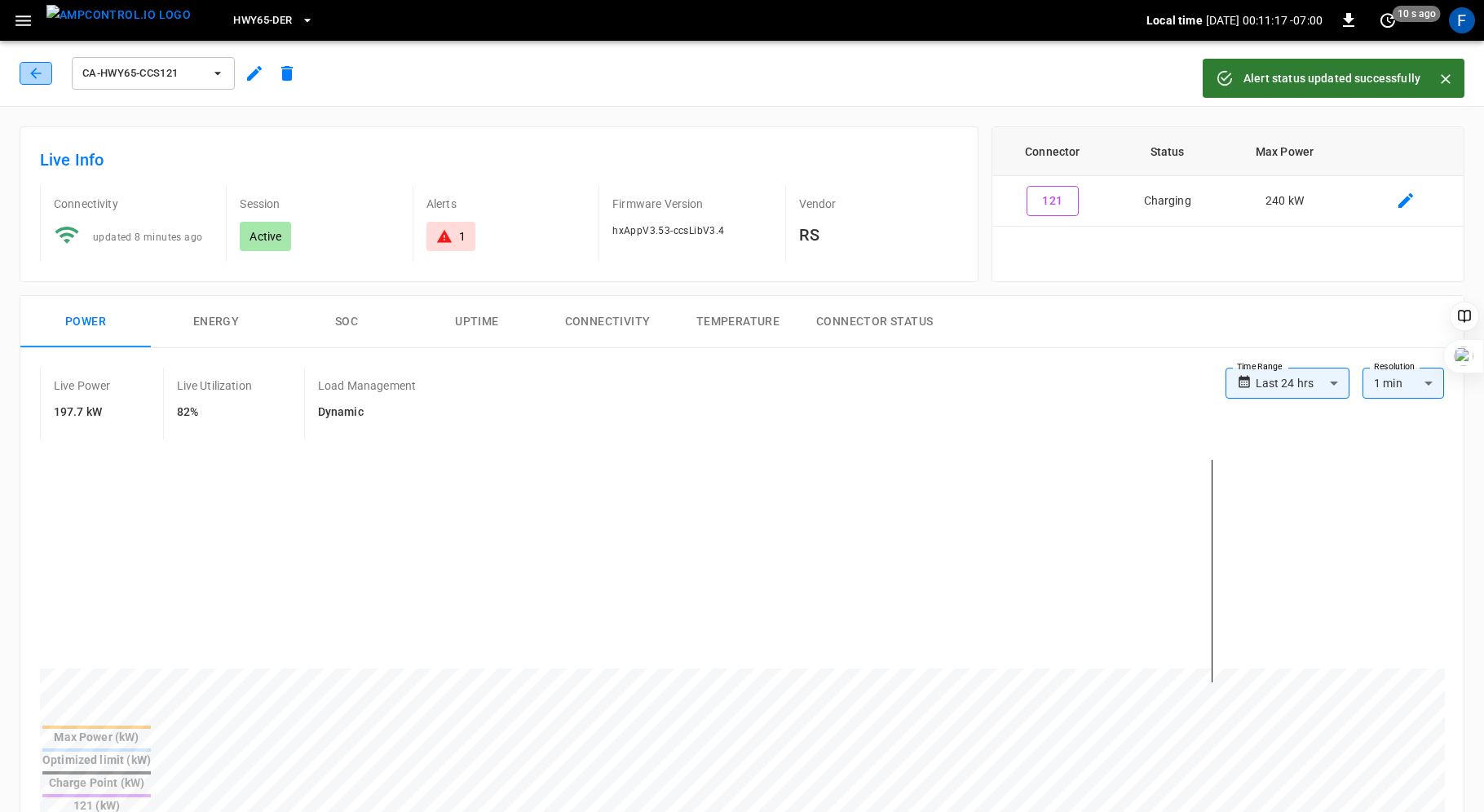
click at [35, 75] on icon "button" at bounding box center [35, 73] width 16 height 16
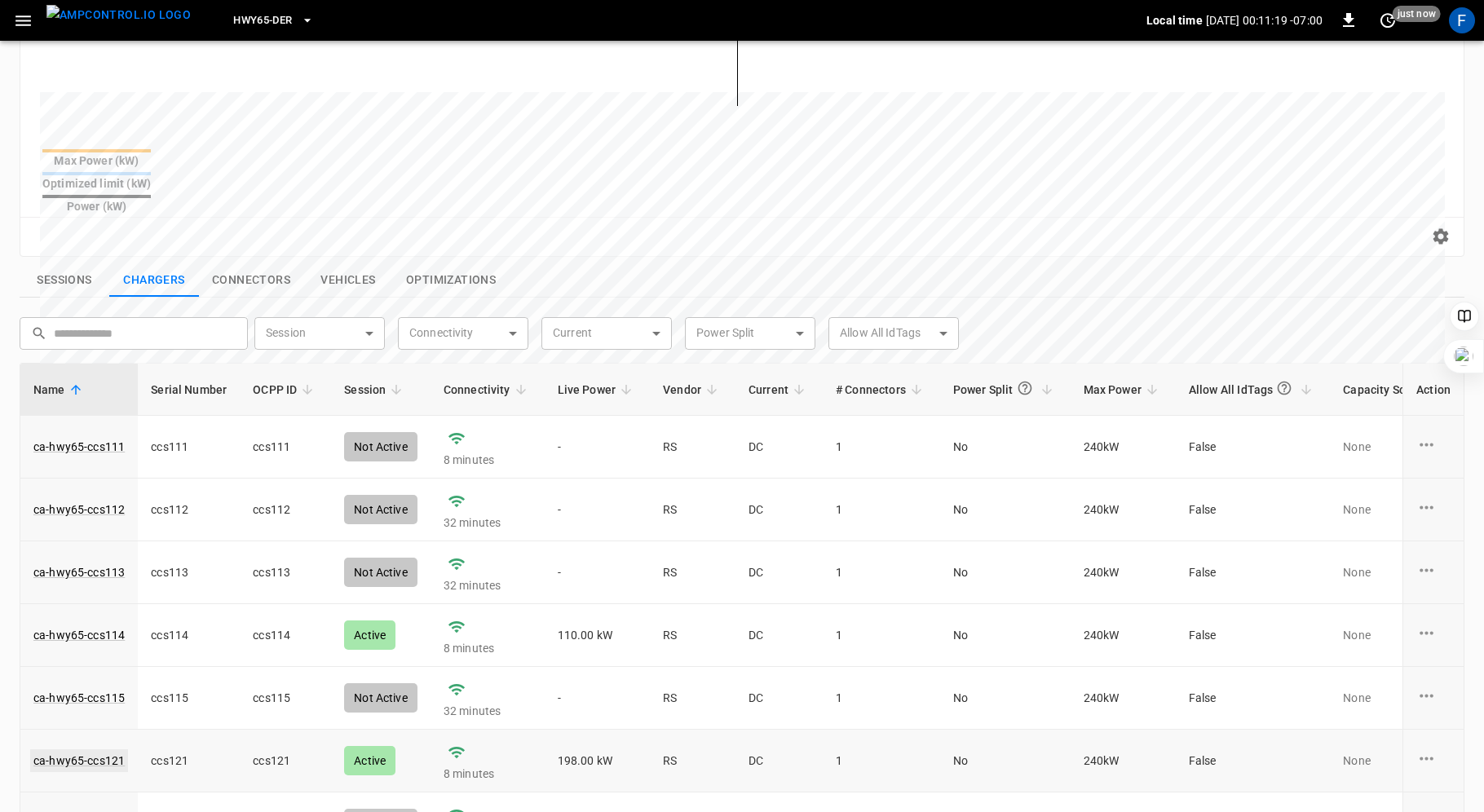
click at [64, 750] on link "ca-hwy65-ccs121" at bounding box center [78, 761] width 98 height 22
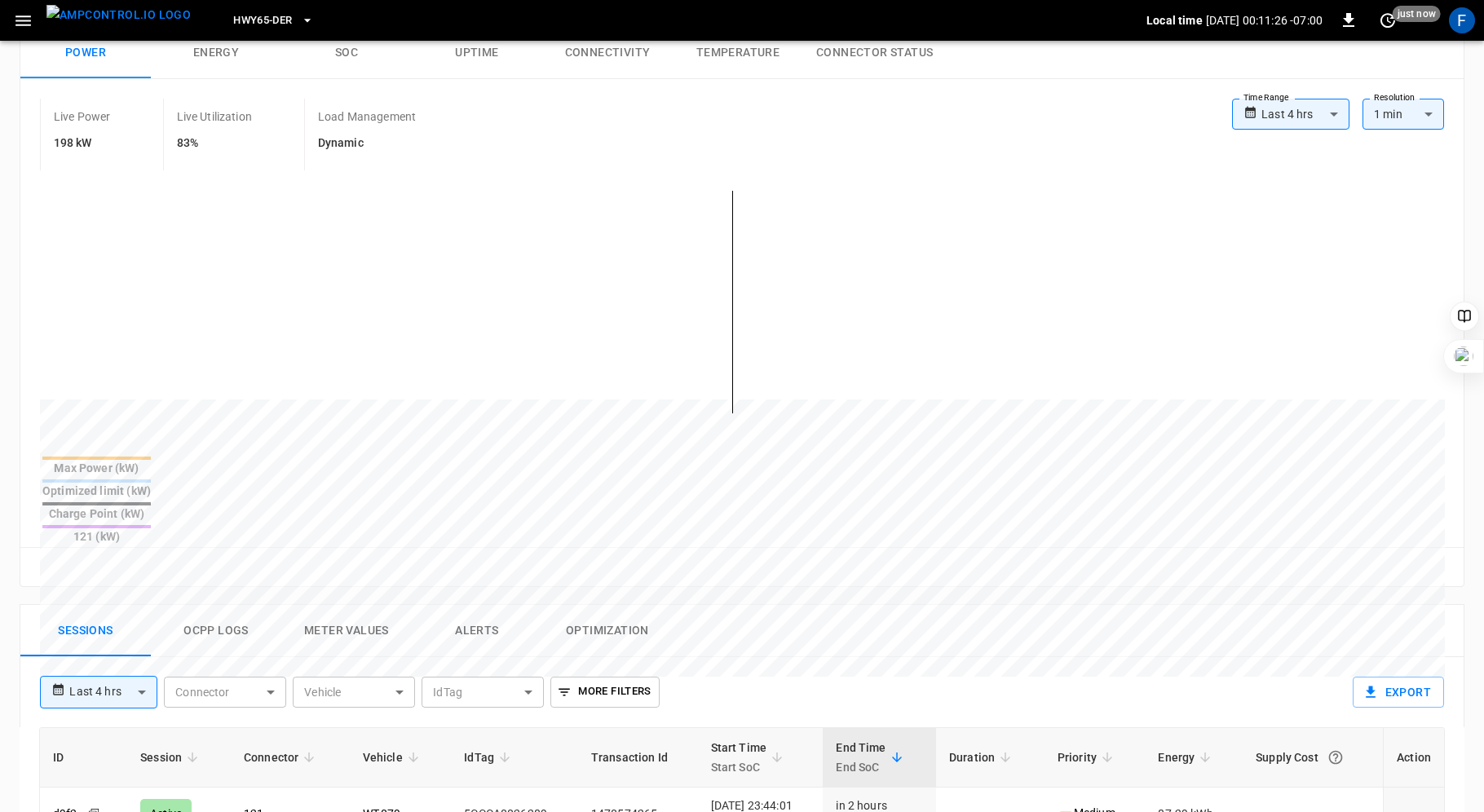
scroll to position [373, 0]
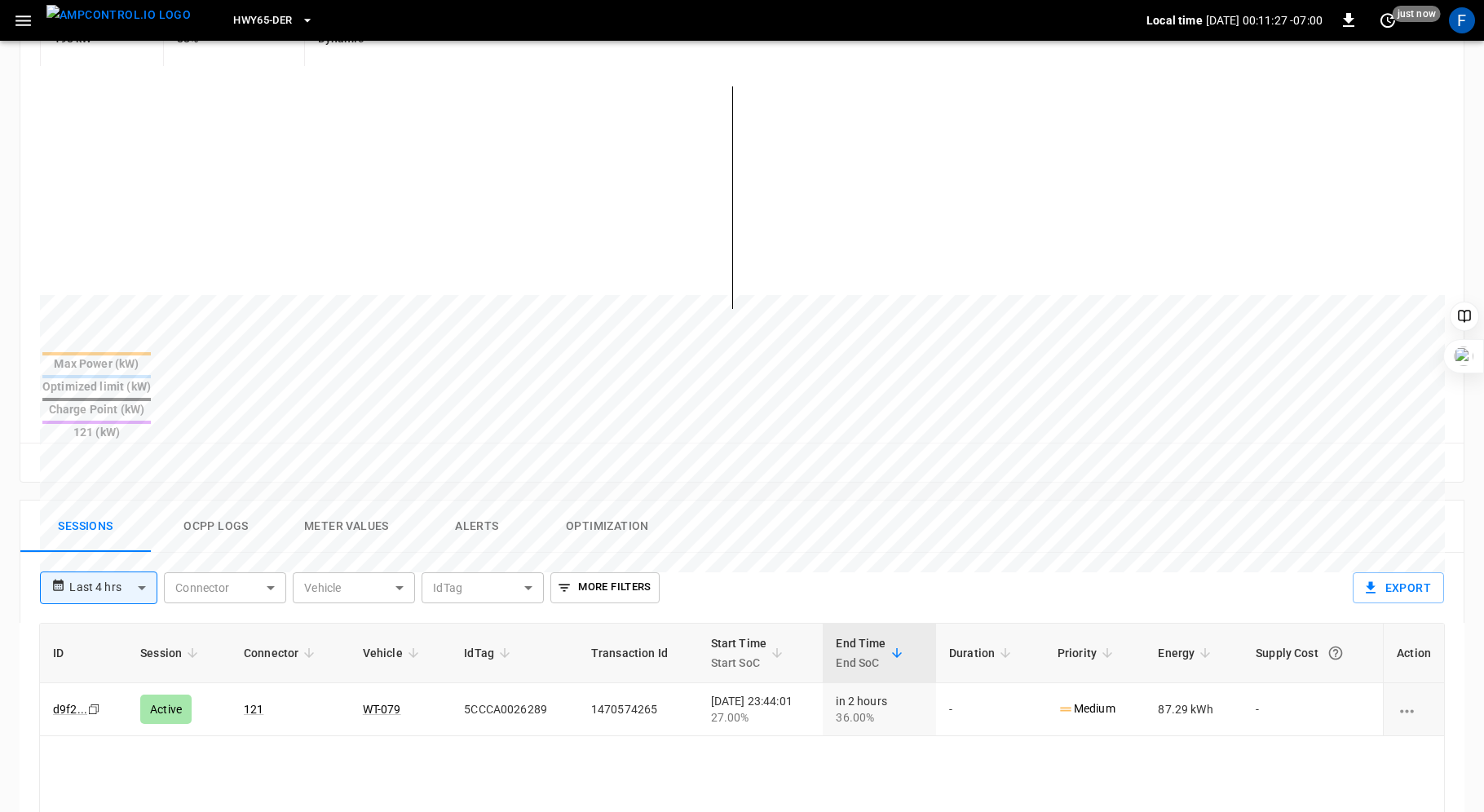
click at [208, 501] on button "Ocpp logs" at bounding box center [216, 527] width 131 height 52
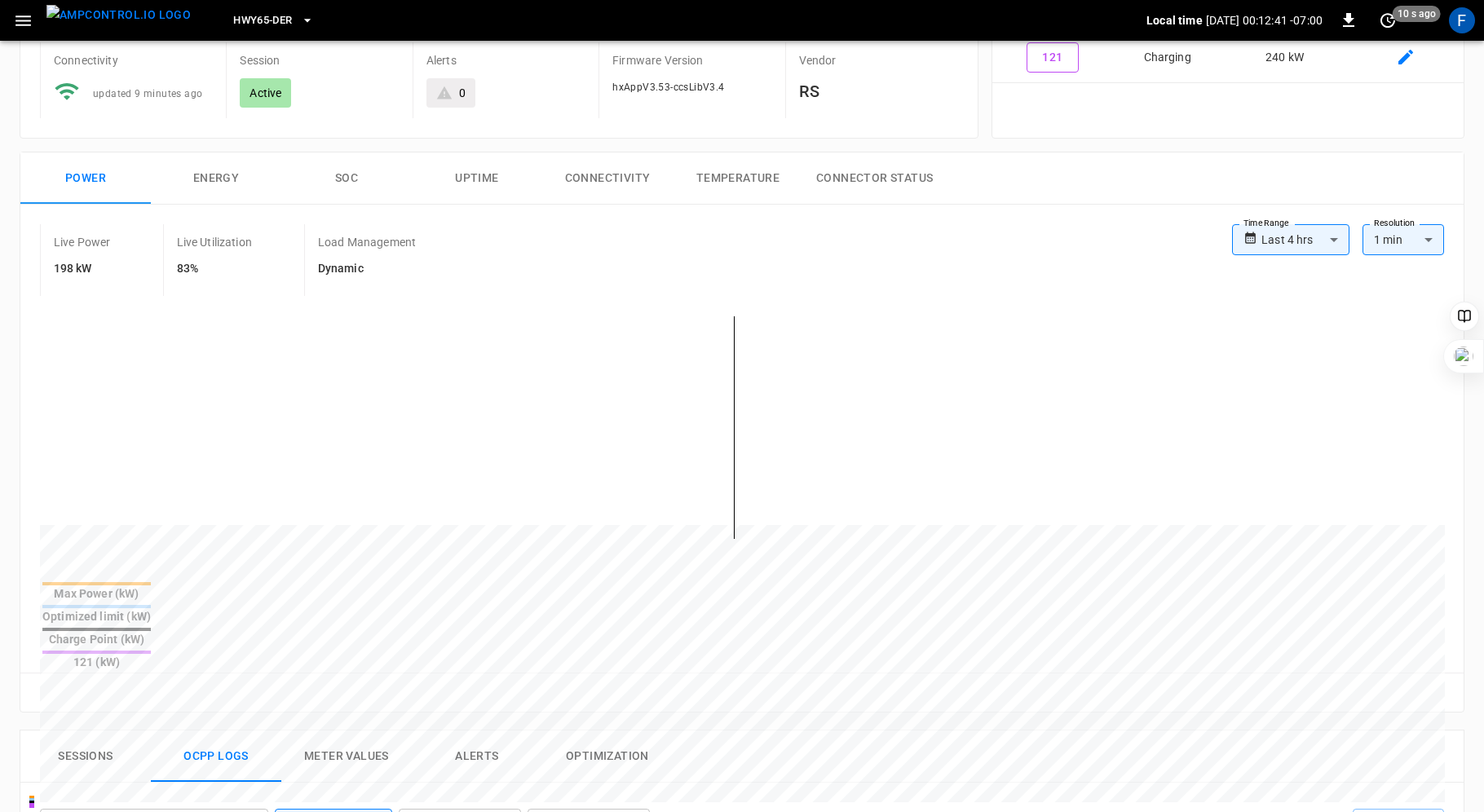
scroll to position [592, 0]
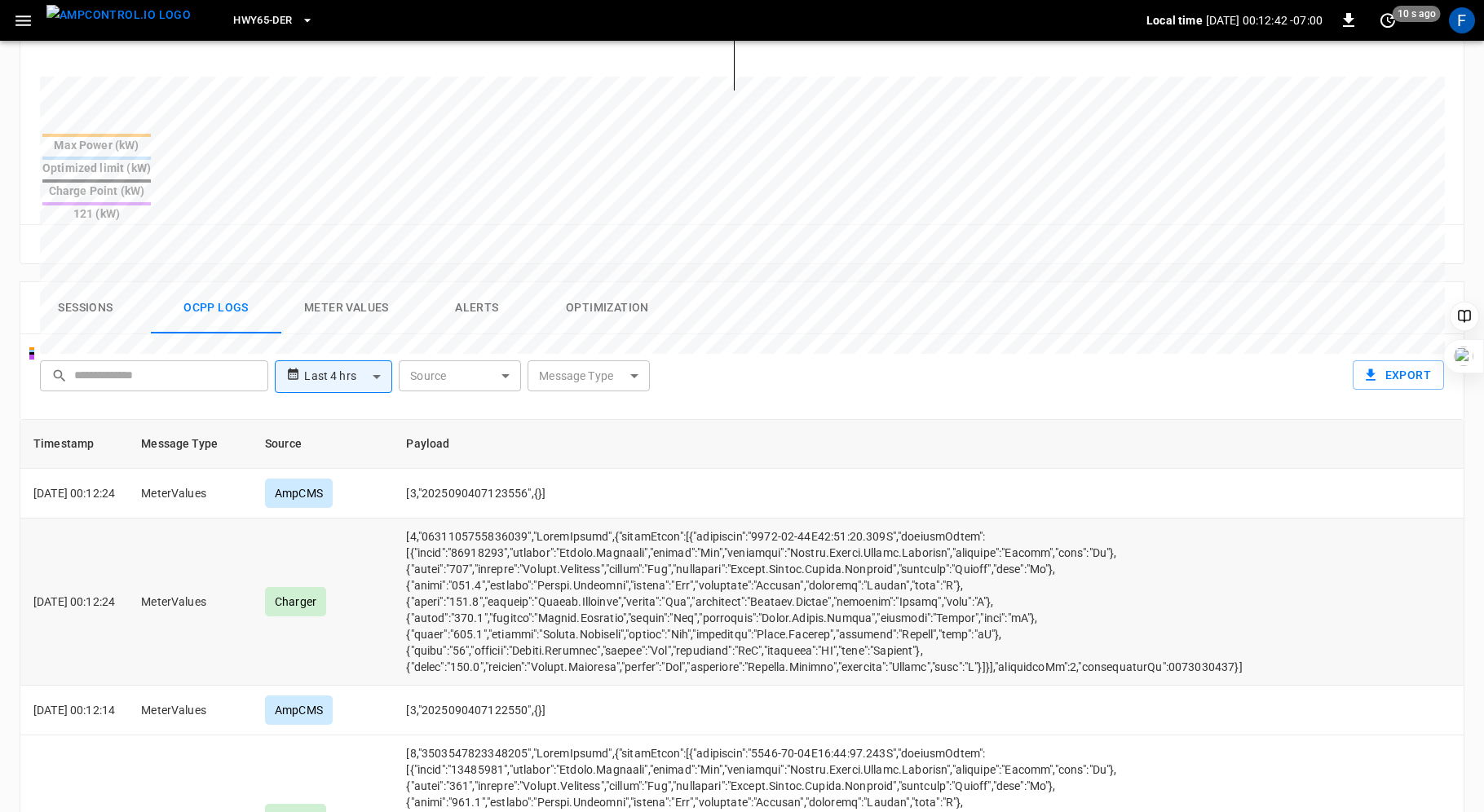
click at [529, 560] on td "opcc-messages-table" at bounding box center [824, 601] width 862 height 167
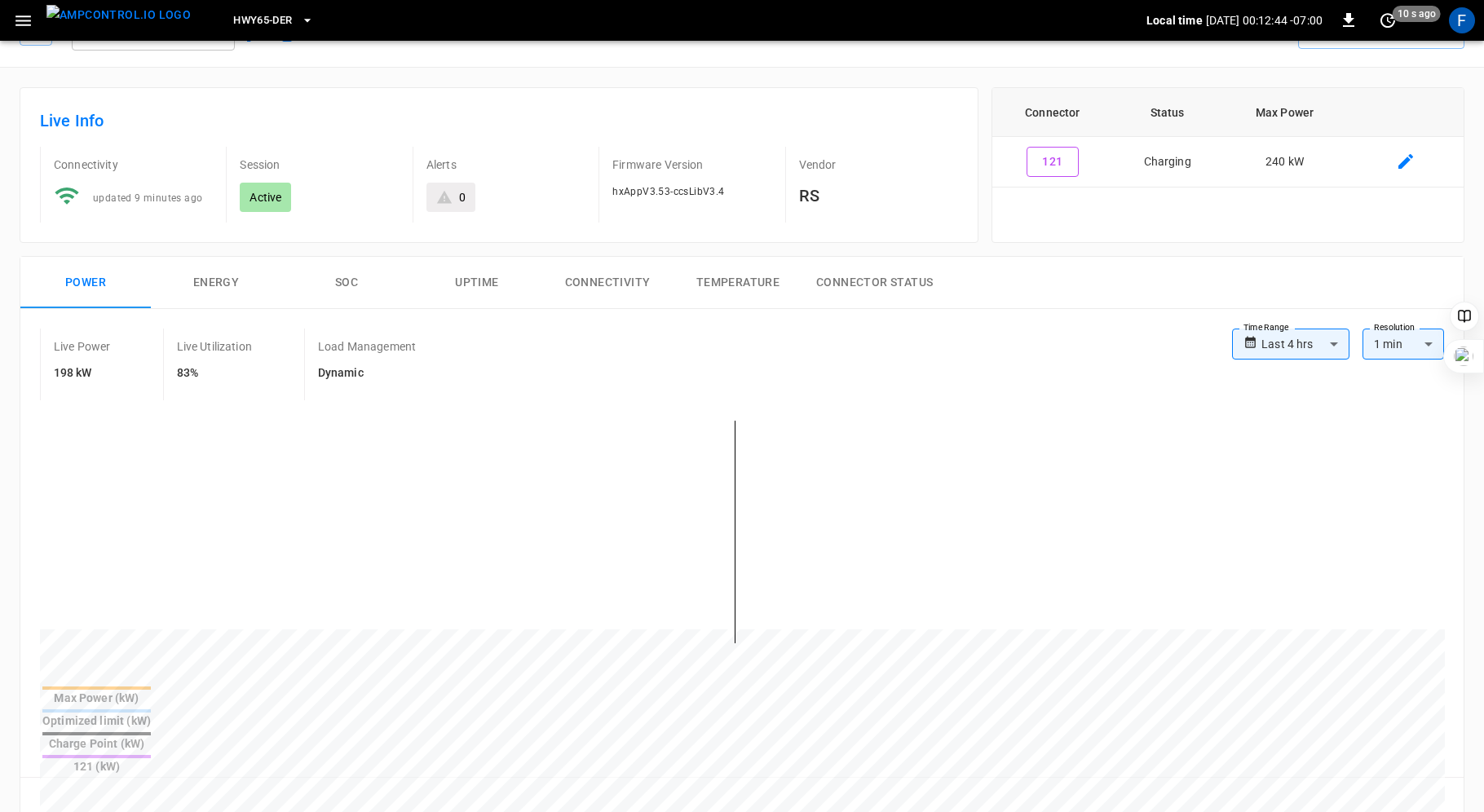
scroll to position [0, 0]
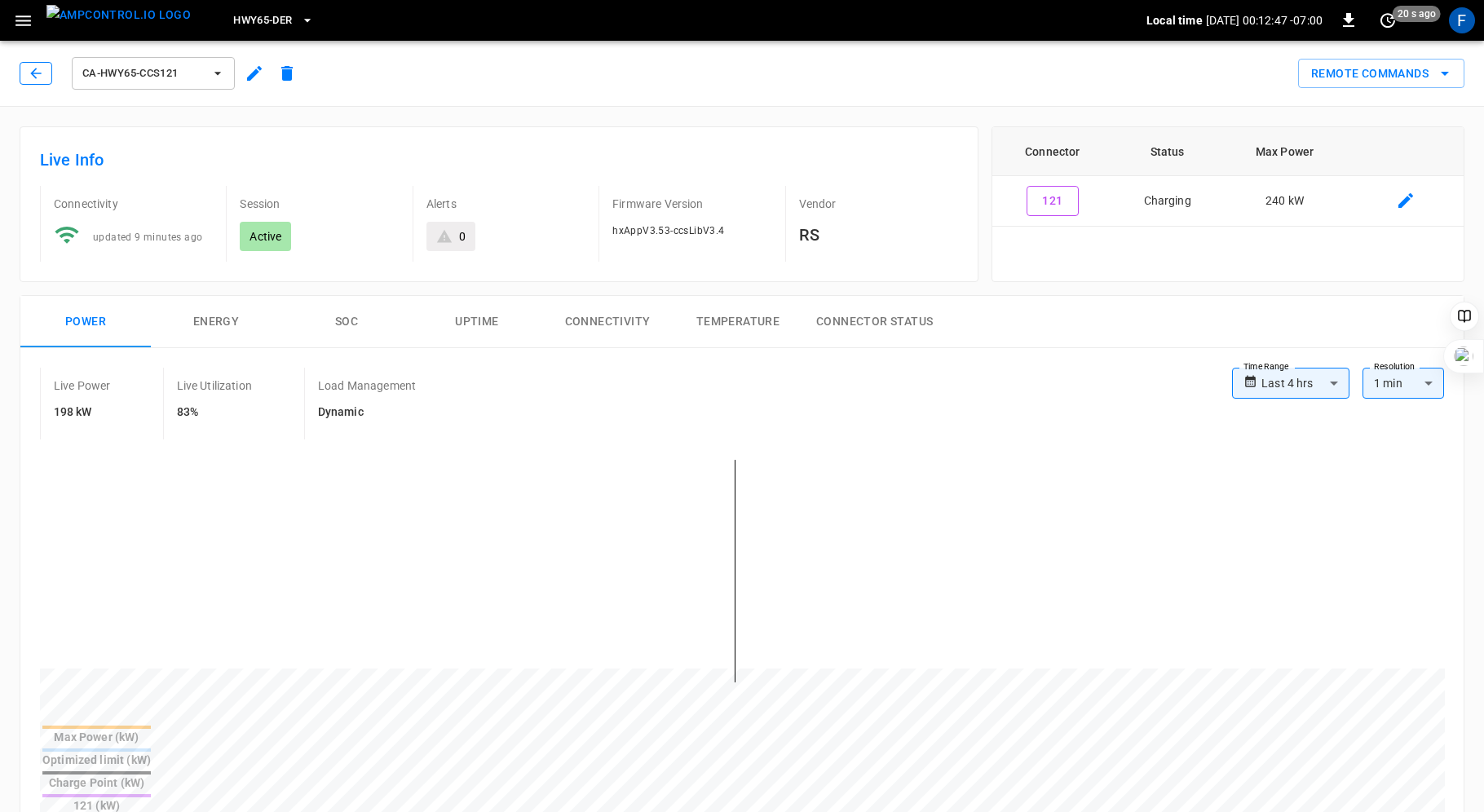
click at [35, 71] on icon "button" at bounding box center [35, 73] width 16 height 16
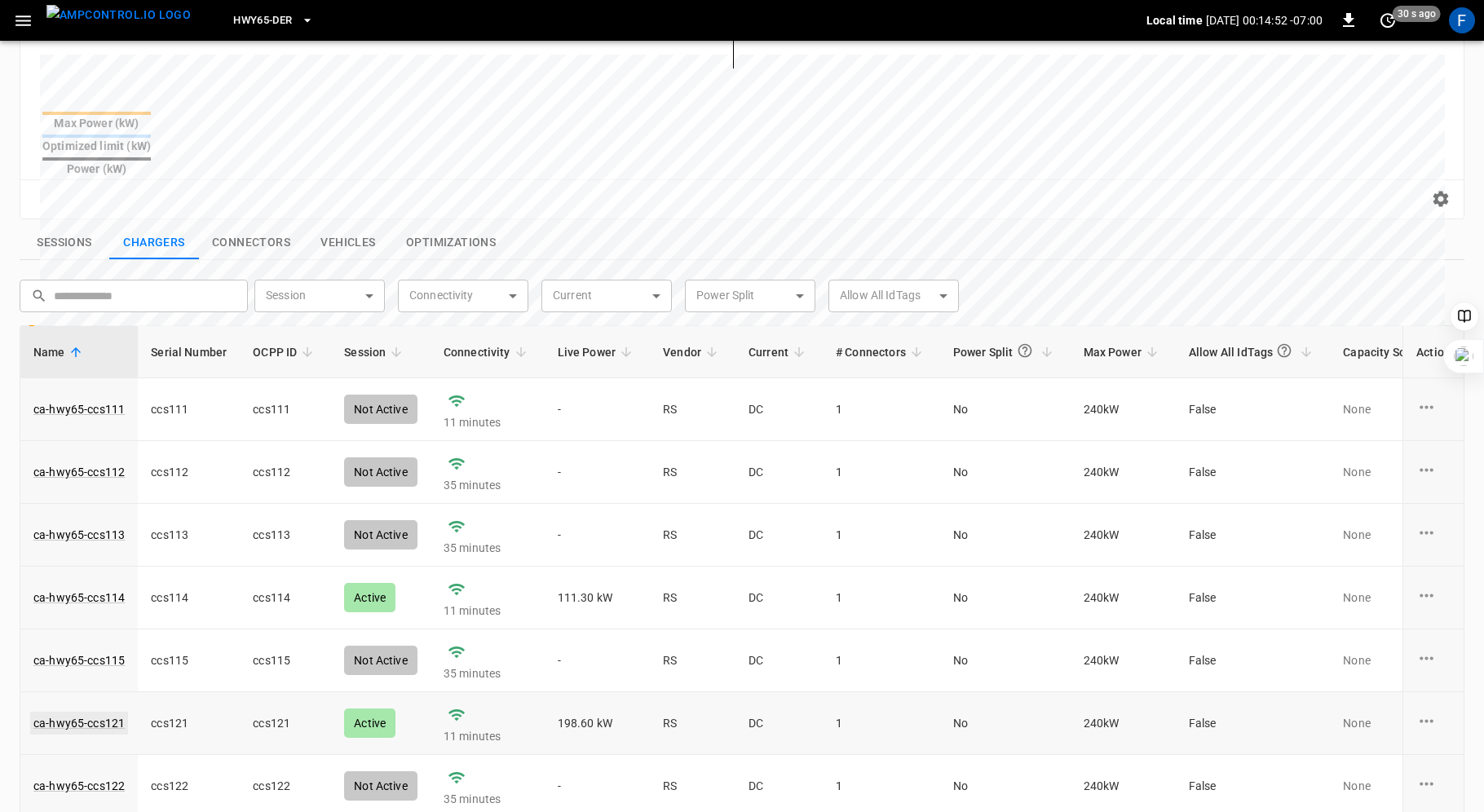
click at [107, 711] on link "ca-hwy65-ccs121" at bounding box center [78, 723] width 98 height 22
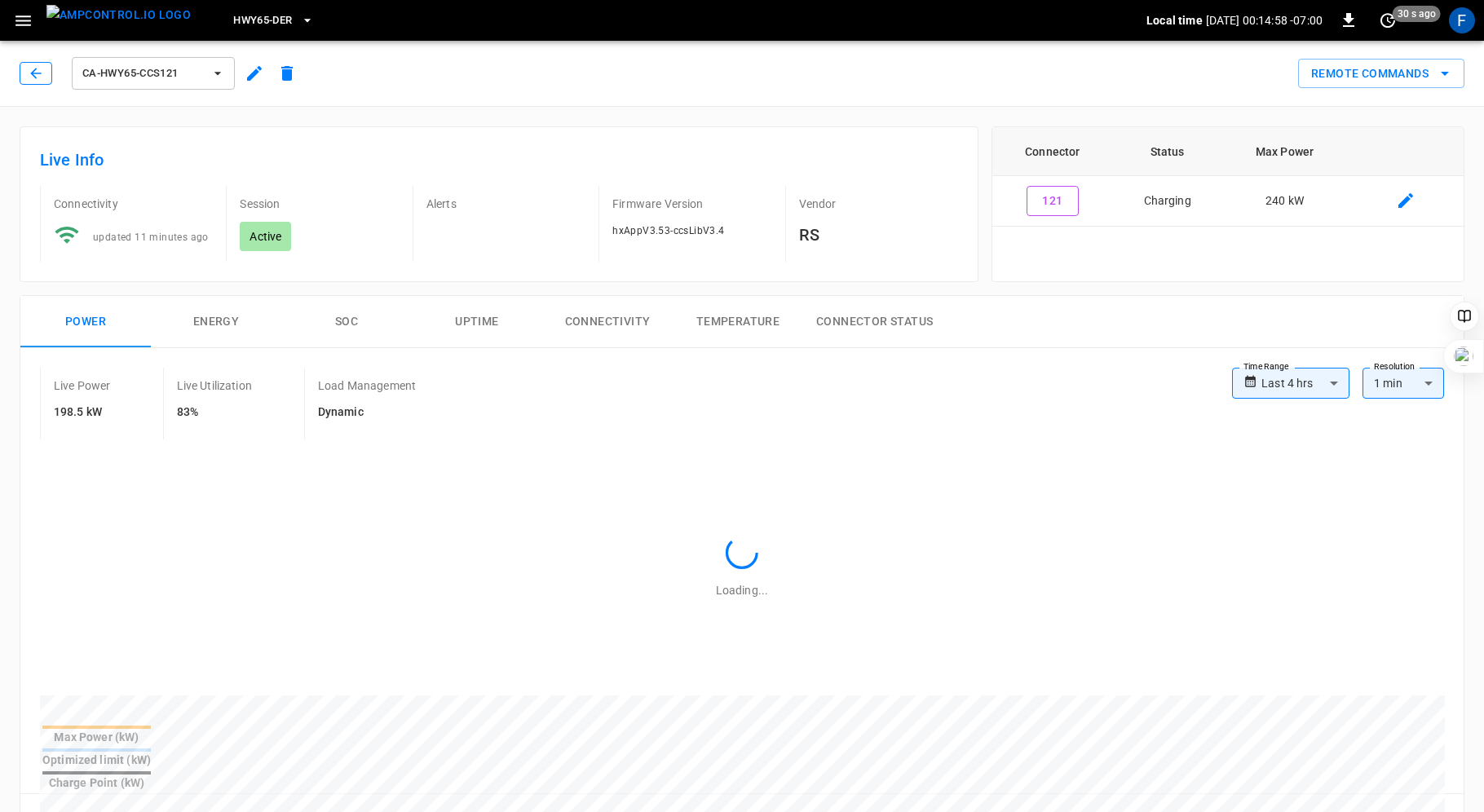
click at [24, 73] on button "button" at bounding box center [35, 73] width 33 height 22
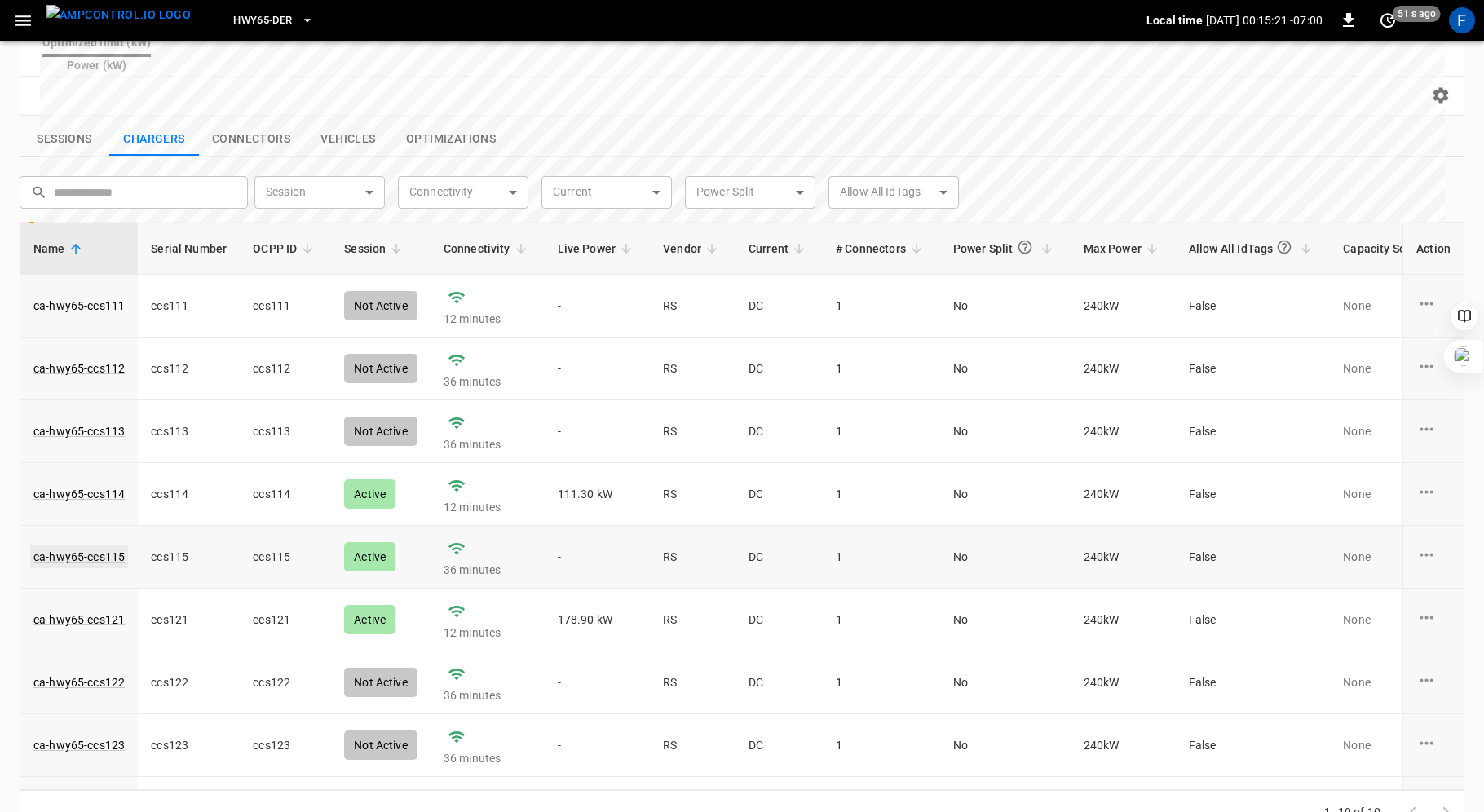
click at [104, 545] on link "ca-hwy65-ccs115" at bounding box center [78, 557] width 98 height 22
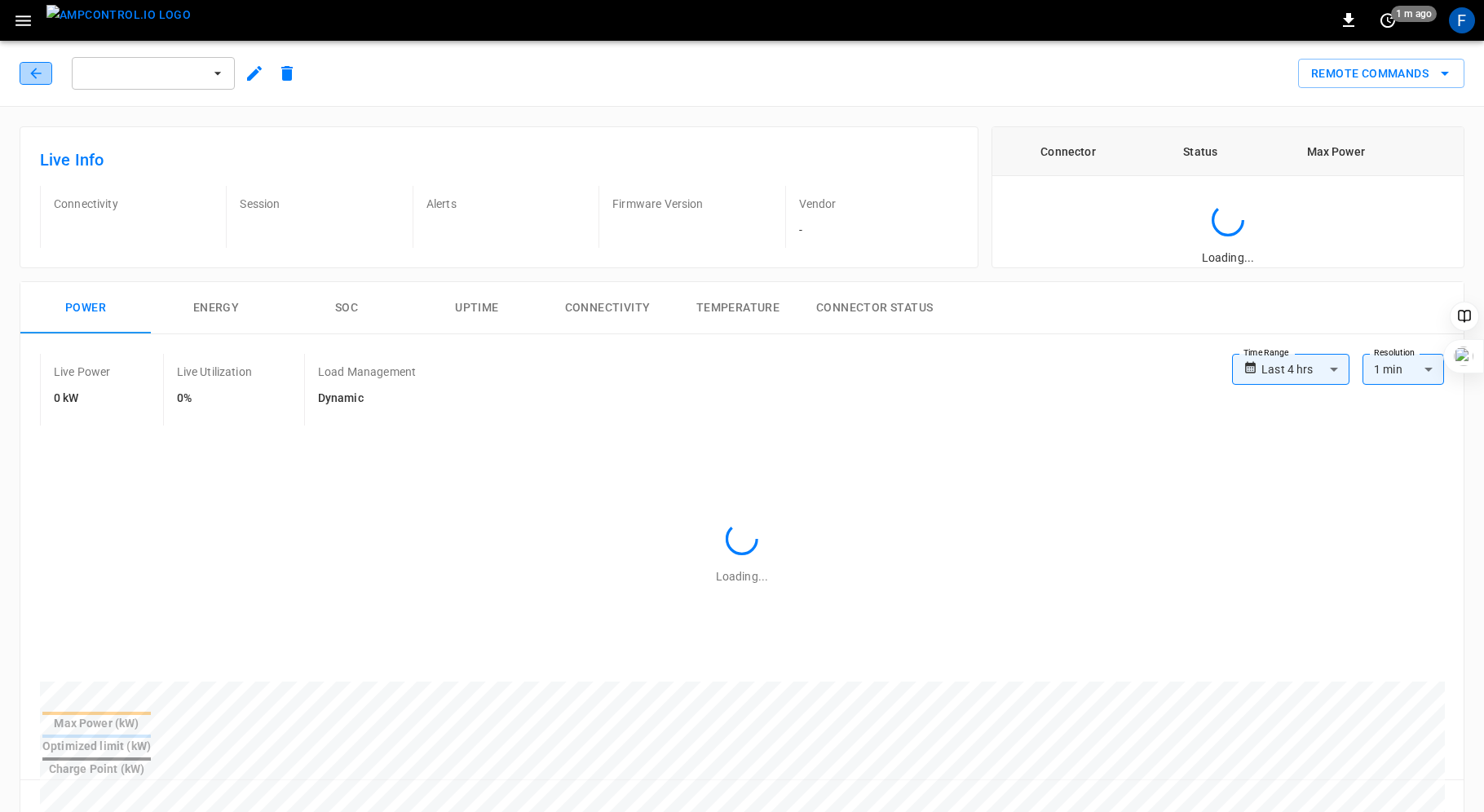
click at [37, 73] on icon "button" at bounding box center [35, 73] width 10 height 10
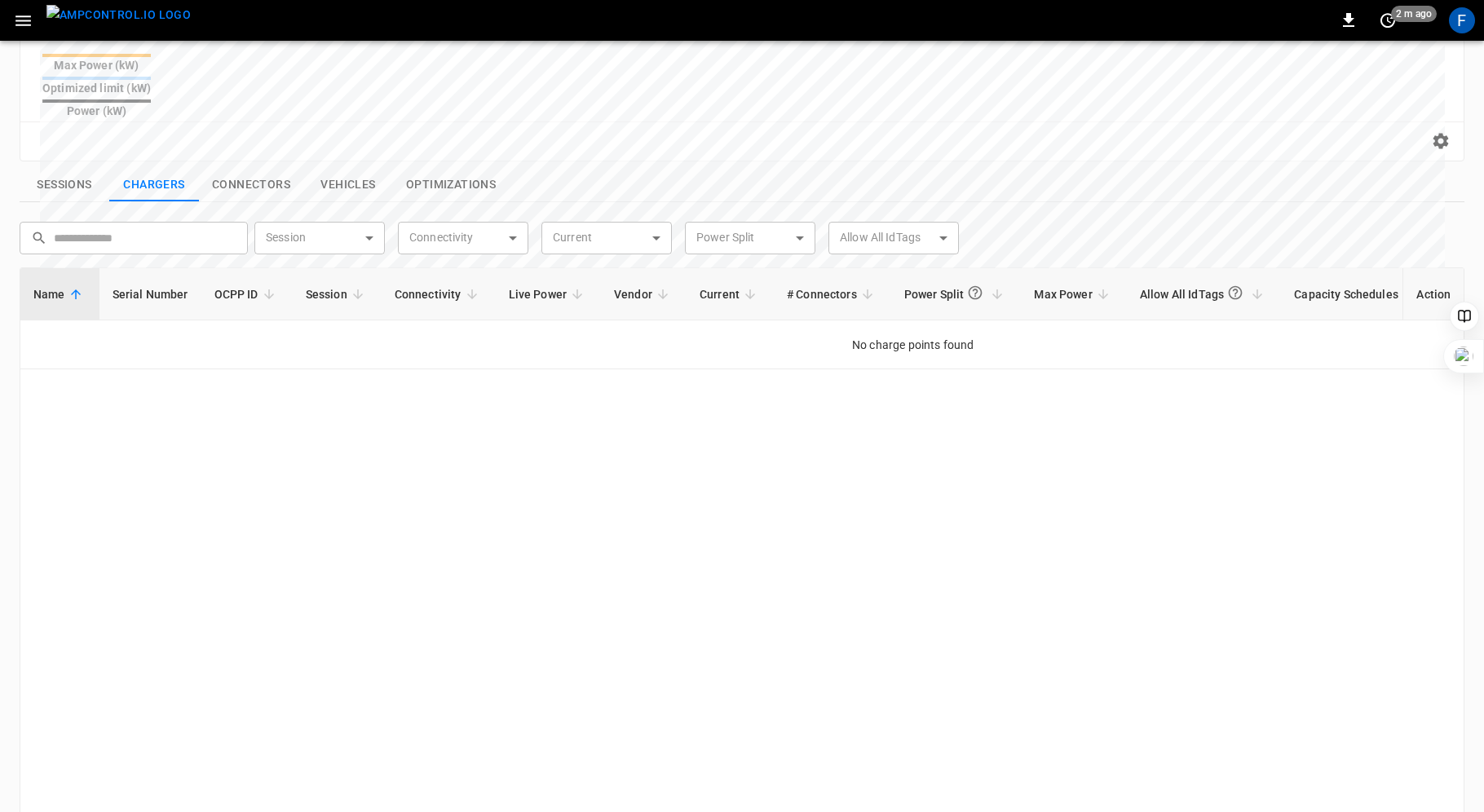
scroll to position [555, 0]
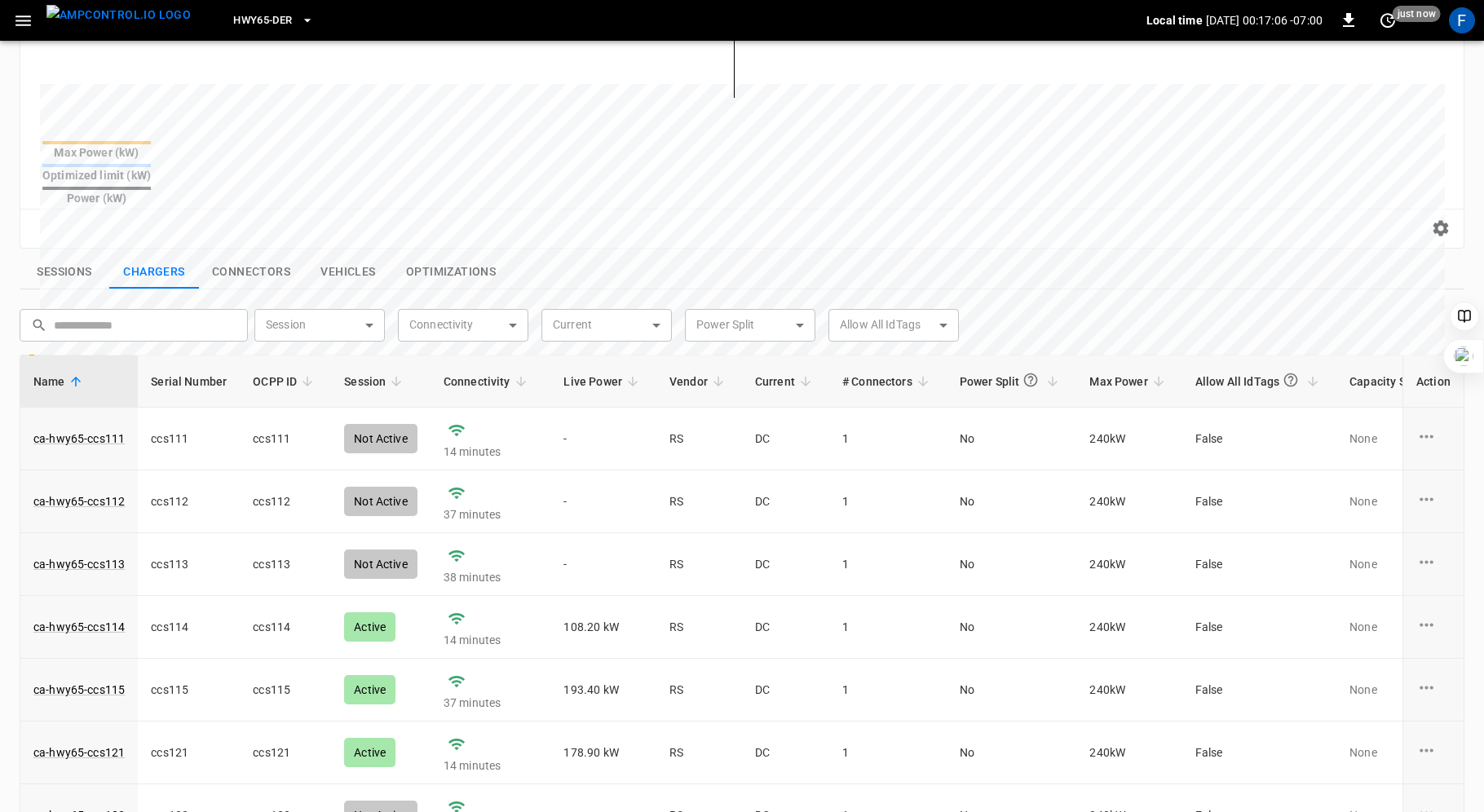
scroll to position [529, 0]
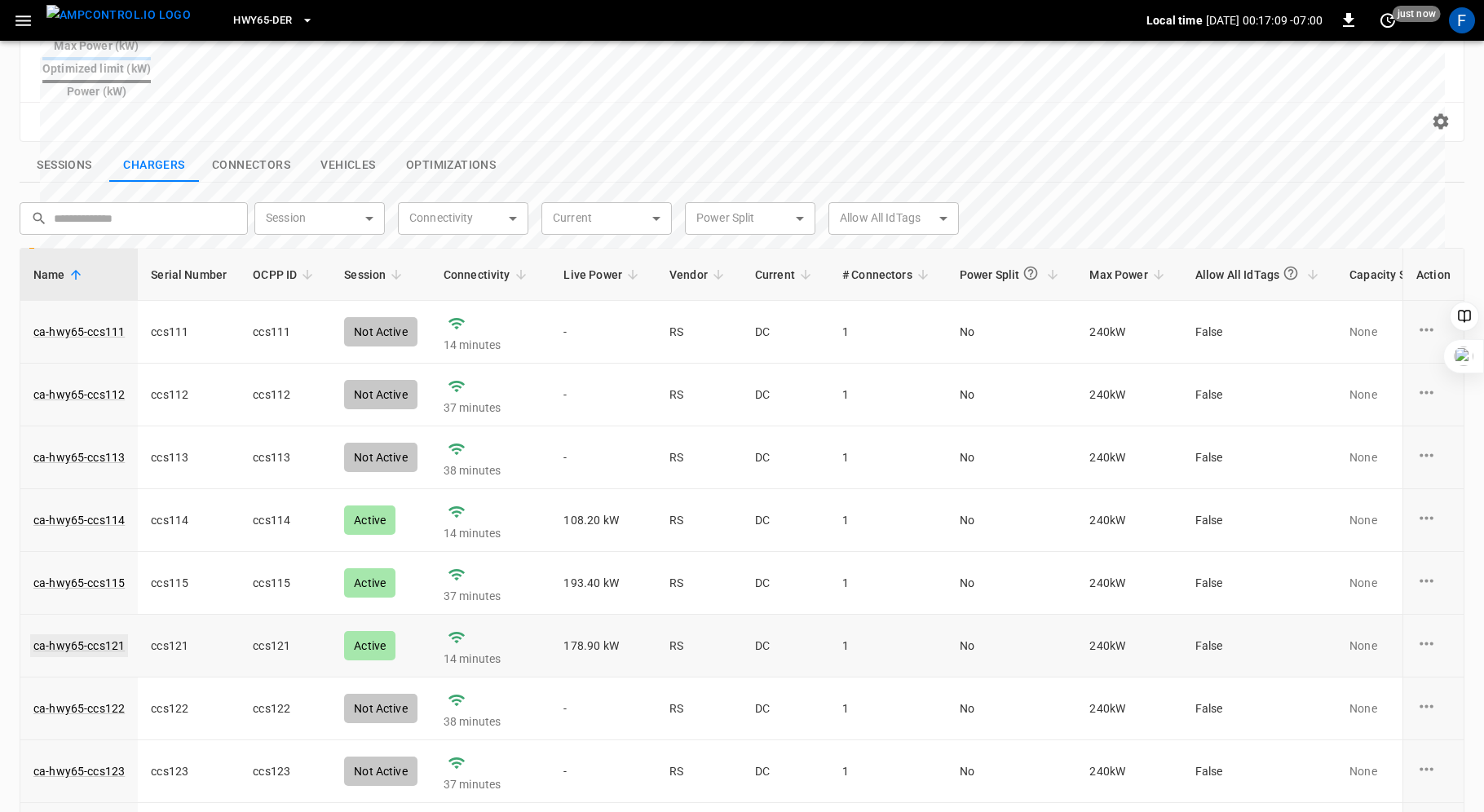
click at [93, 634] on link "ca-hwy65-ccs121" at bounding box center [78, 645] width 98 height 22
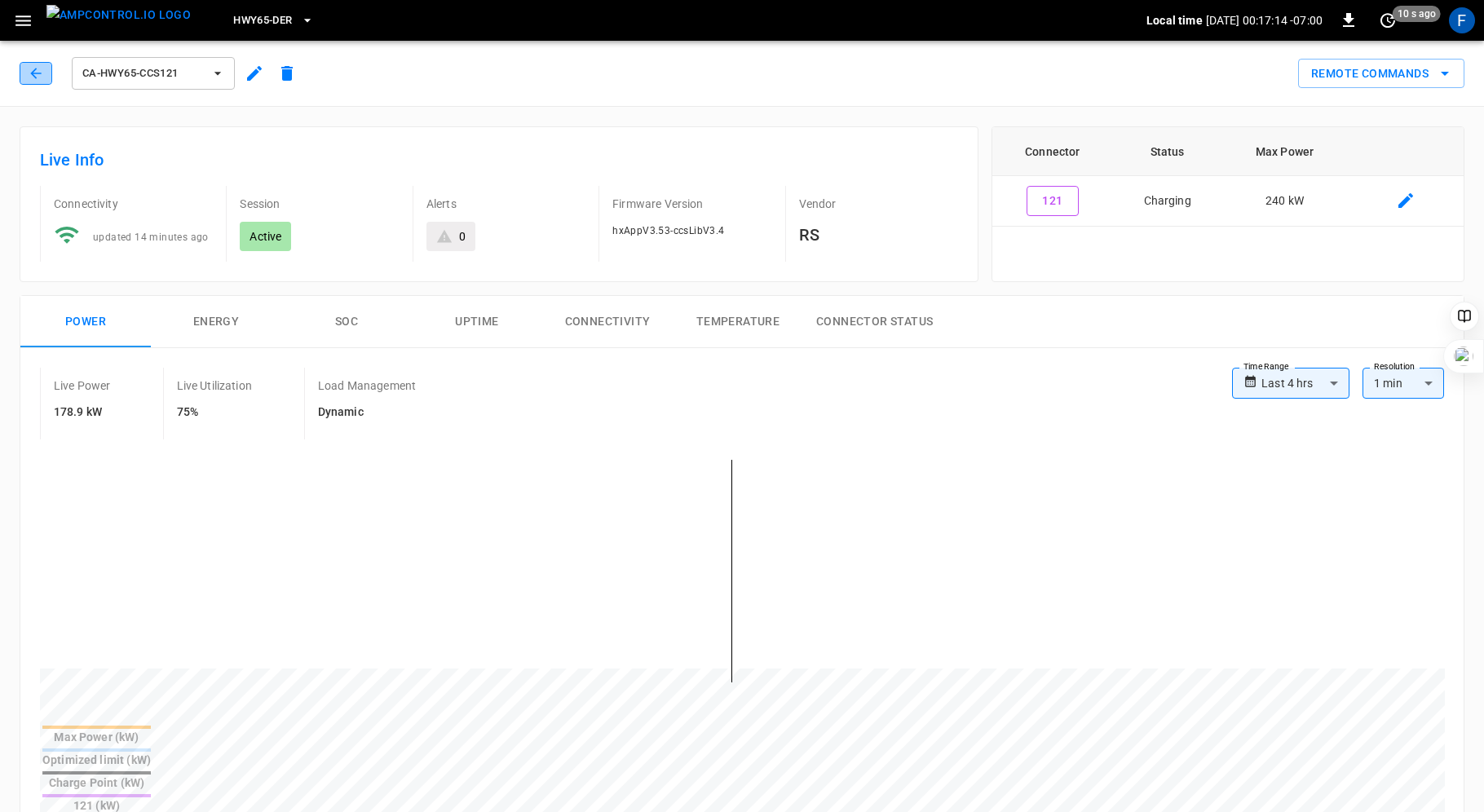
click at [34, 79] on icon "button" at bounding box center [35, 73] width 16 height 16
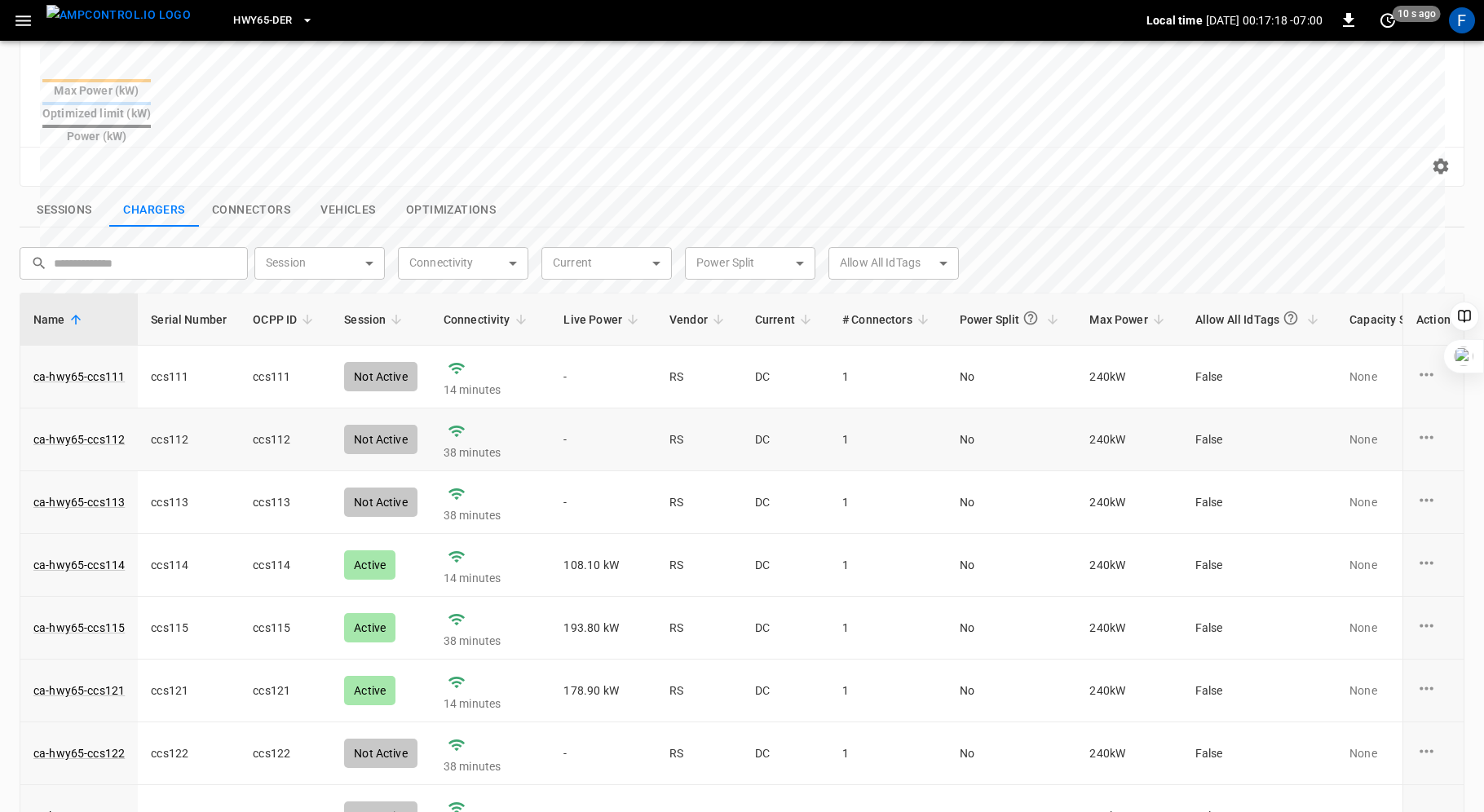
scroll to position [502, 0]
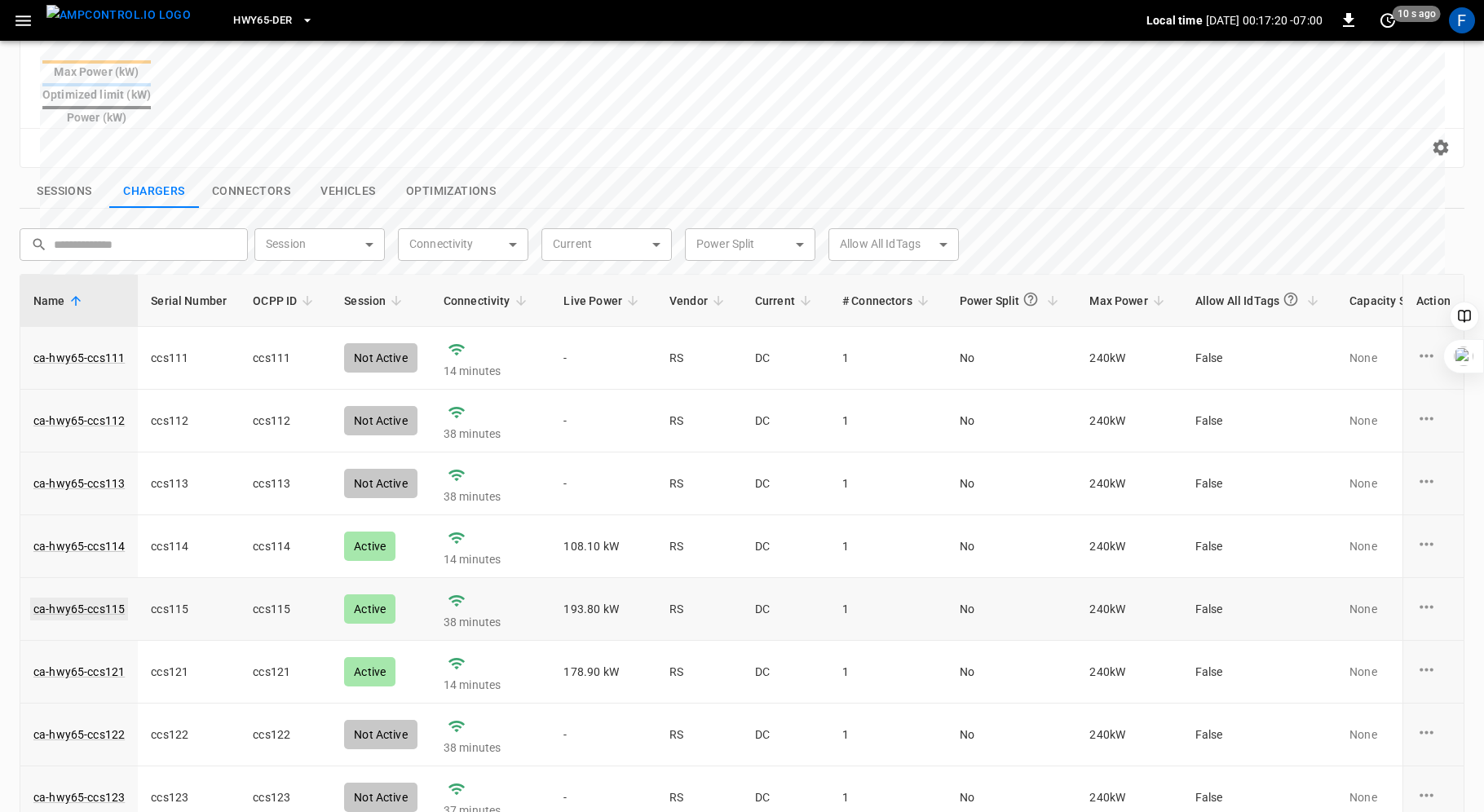
click at [89, 598] on link "ca-hwy65-ccs115" at bounding box center [78, 609] width 98 height 22
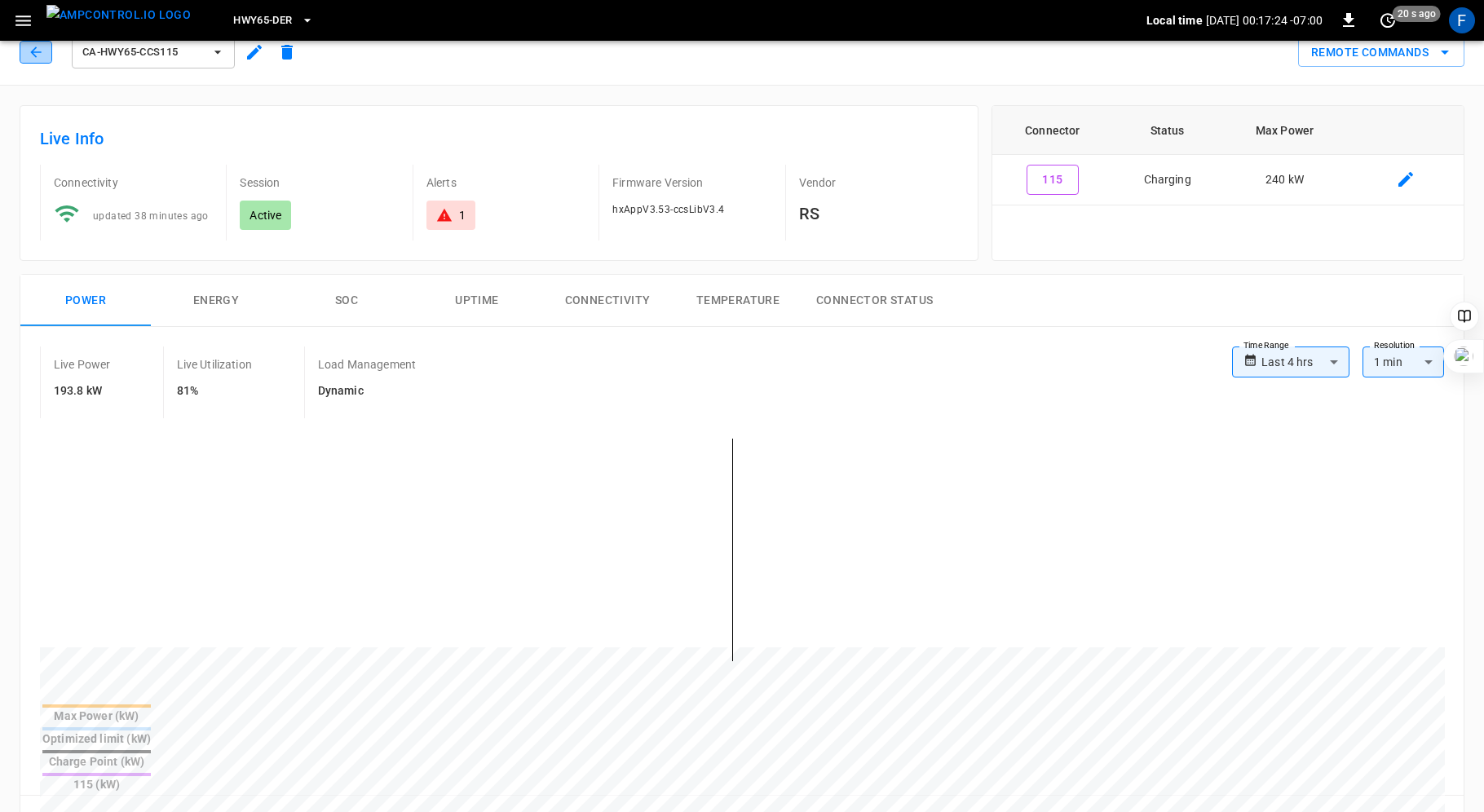
click at [40, 50] on icon "button" at bounding box center [35, 51] width 16 height 16
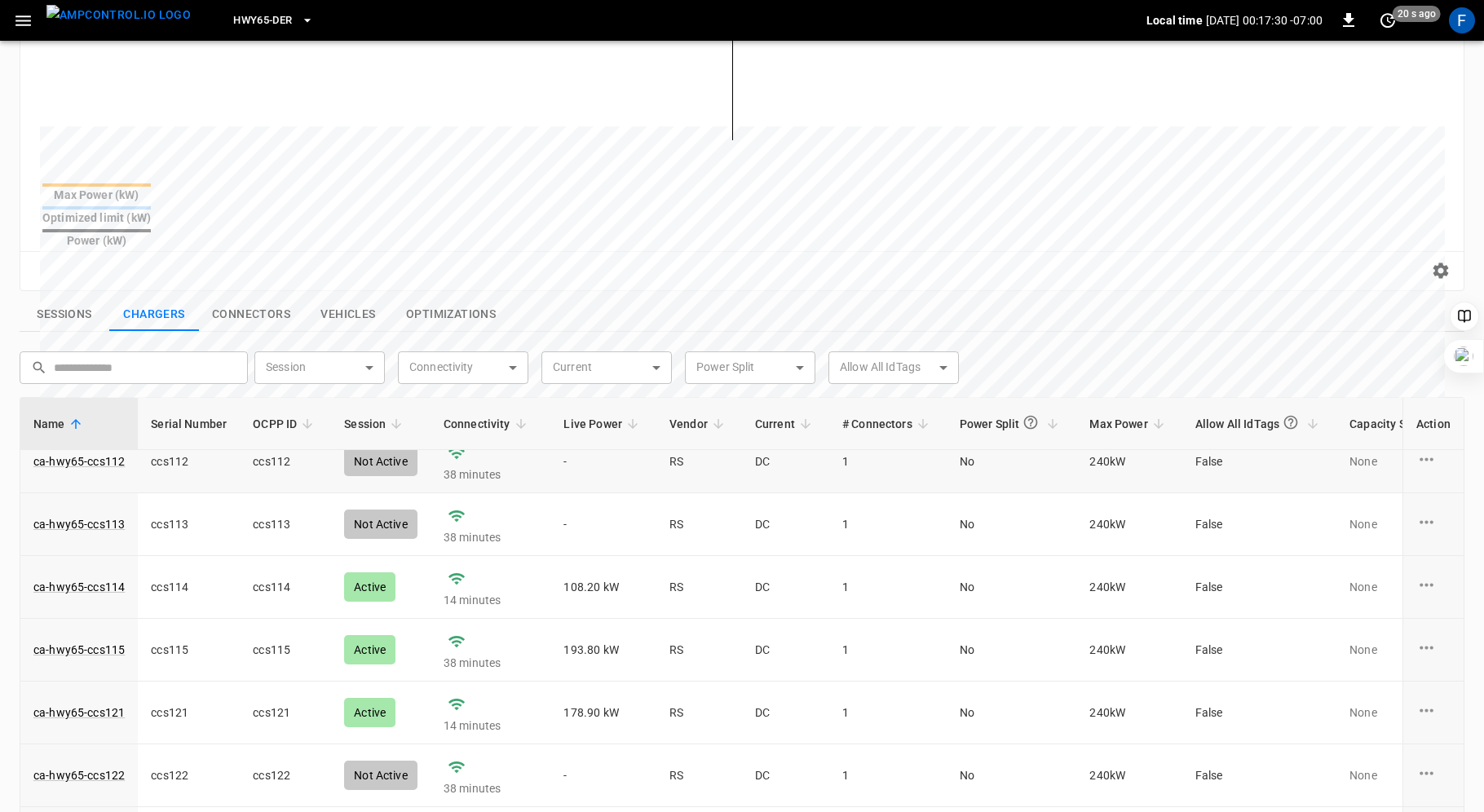
scroll to position [109, 0]
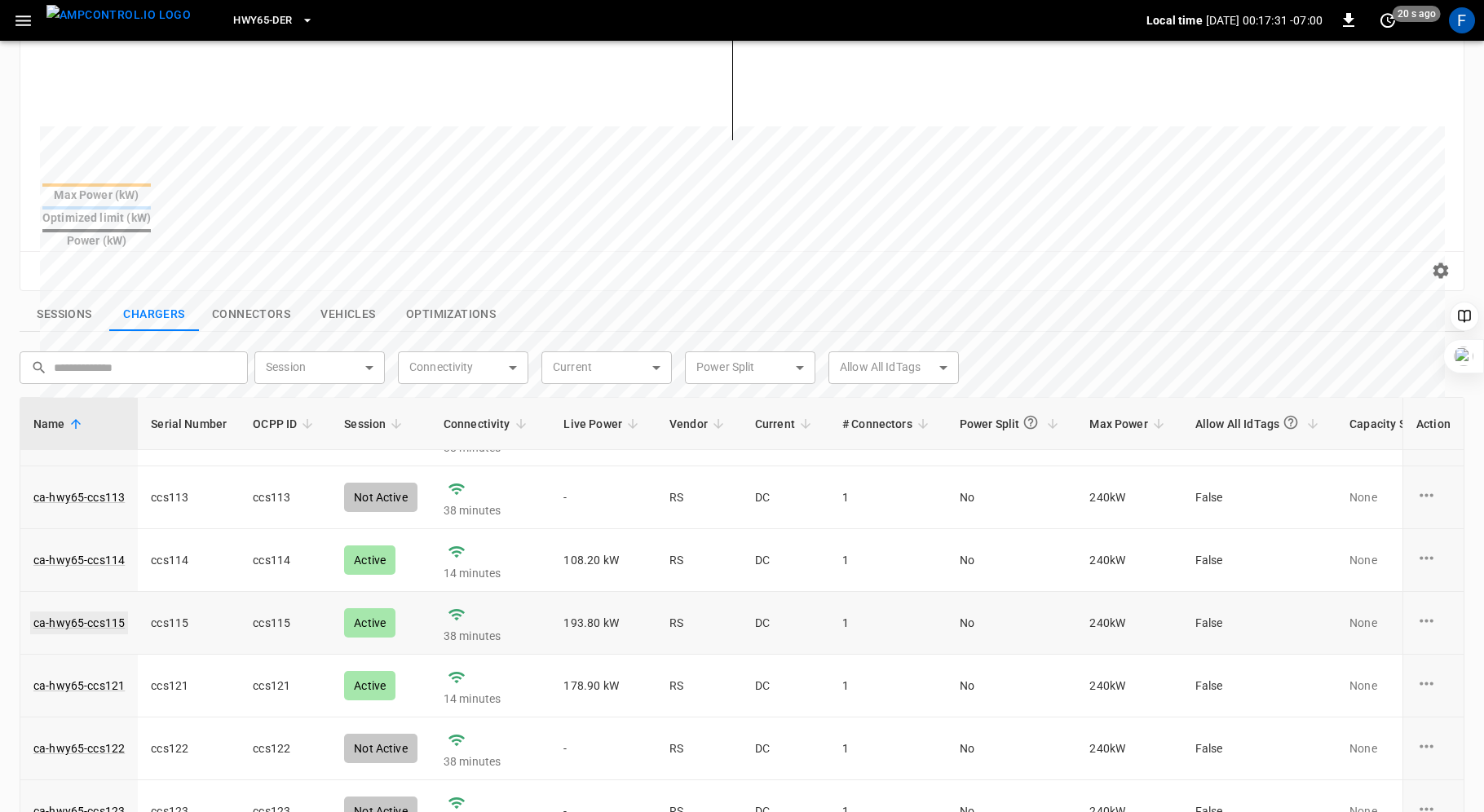
click at [101, 612] on link "ca-hwy65-ccs115" at bounding box center [78, 623] width 98 height 22
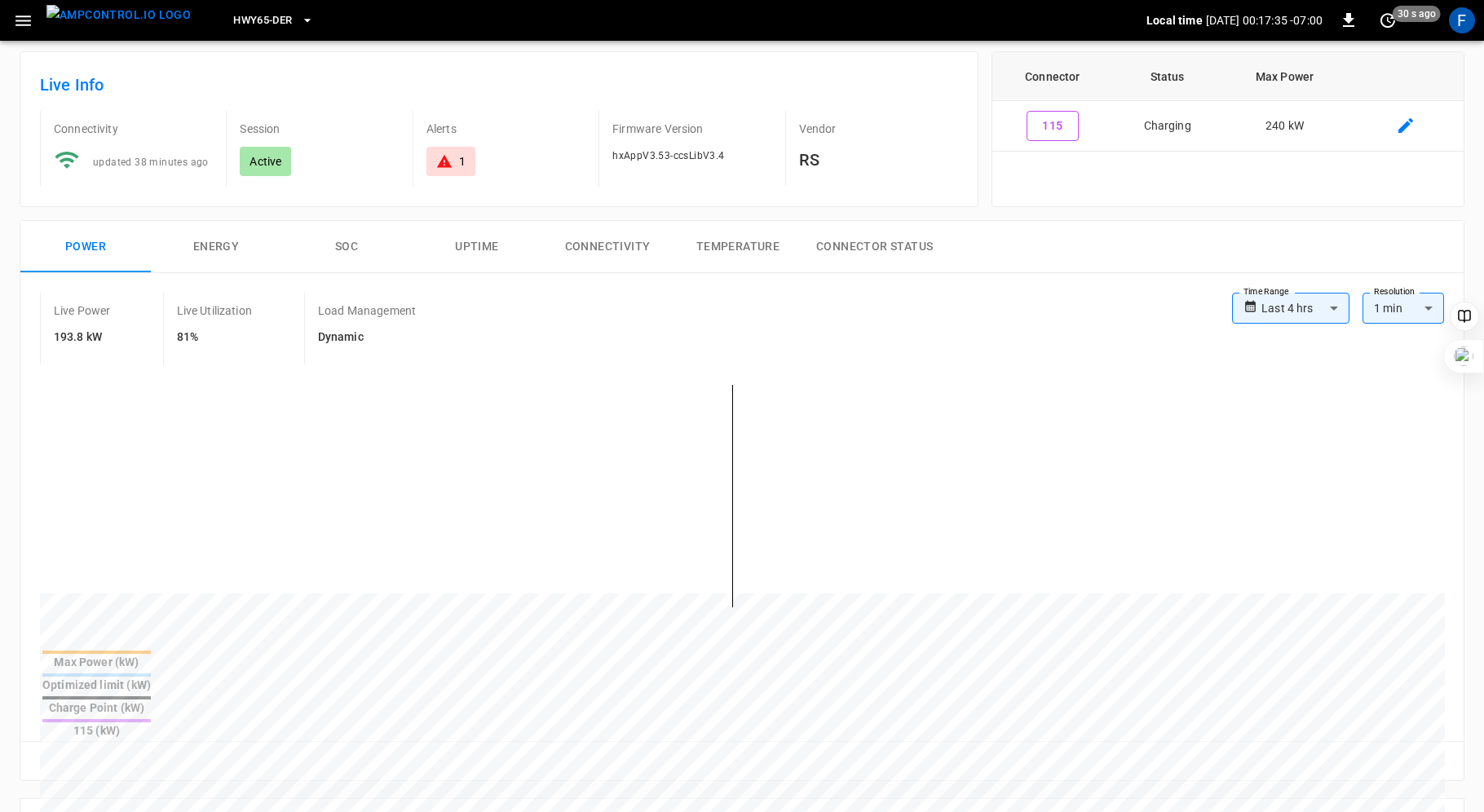
scroll to position [94, 0]
click at [451, 165] on icon at bounding box center [444, 162] width 16 height 16
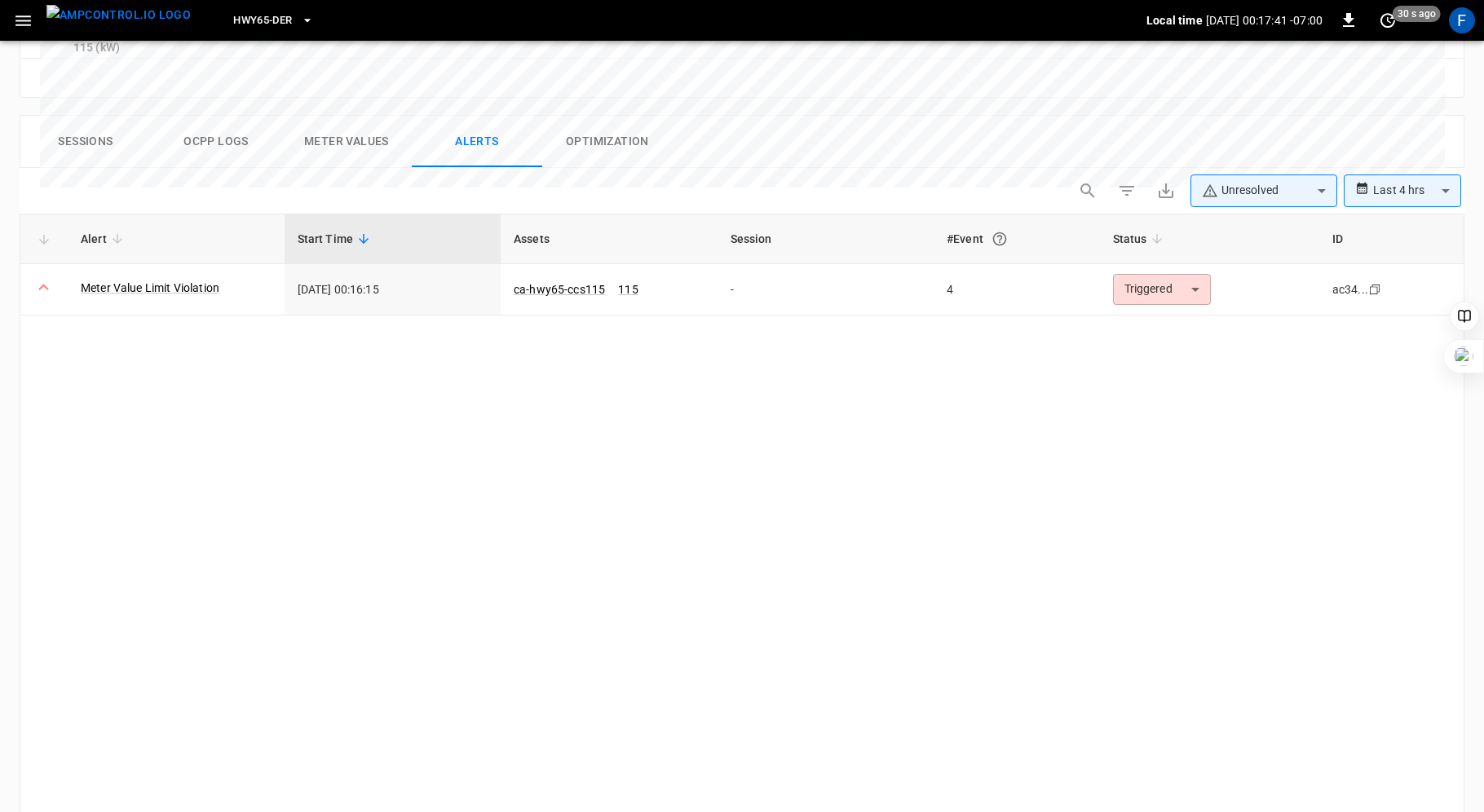
scroll to position [0, 0]
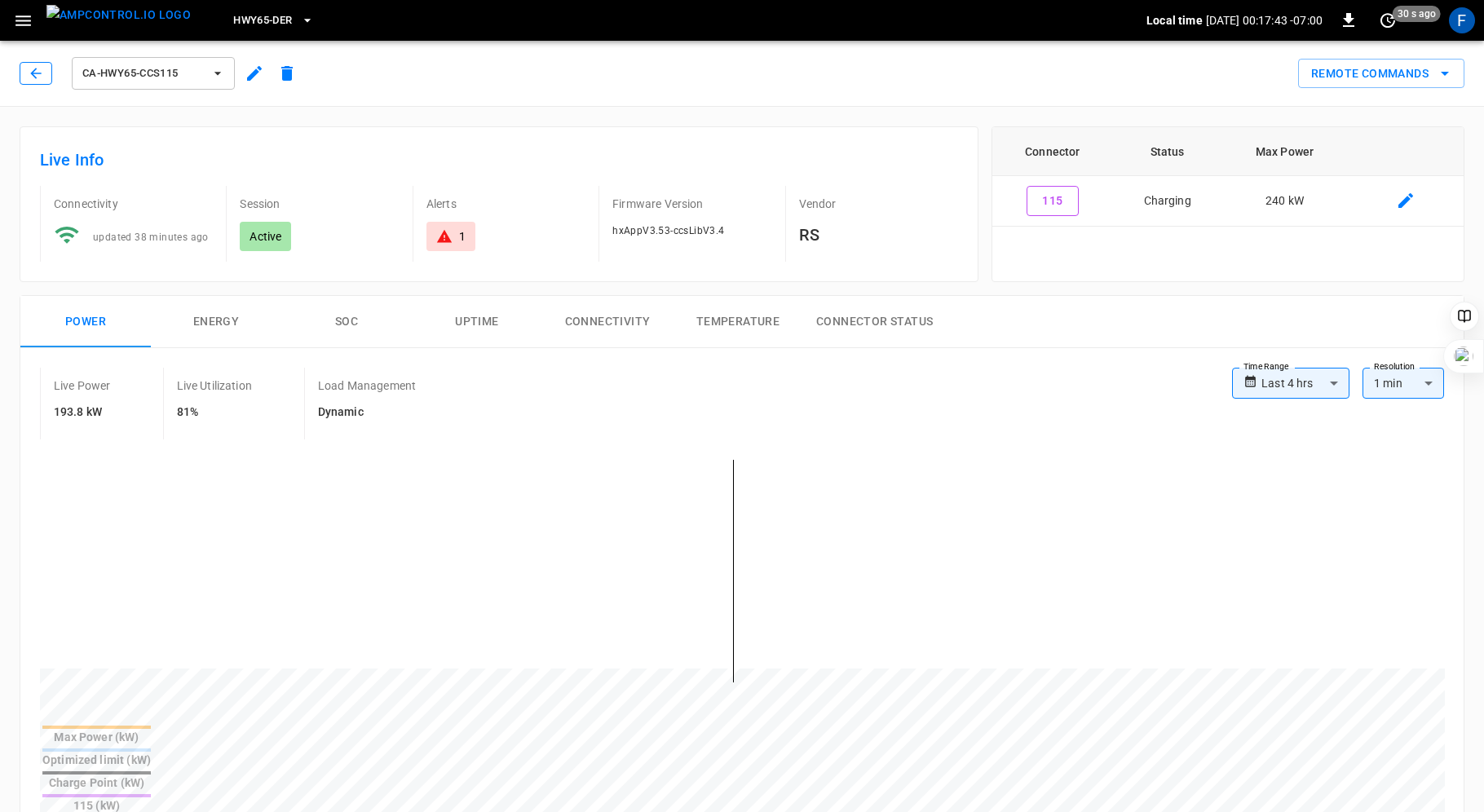
click at [28, 68] on icon "button" at bounding box center [35, 73] width 16 height 16
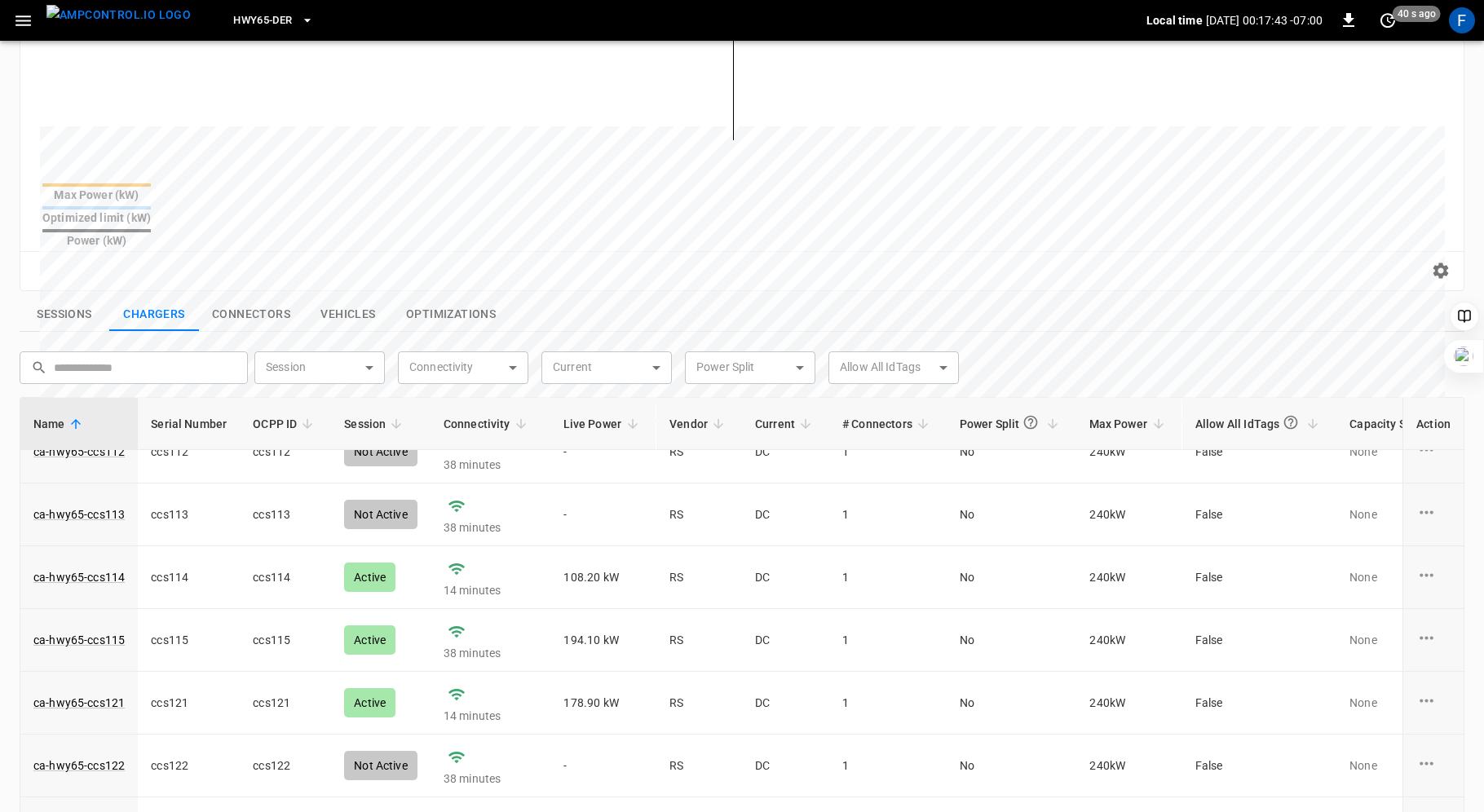
scroll to position [109, 0]
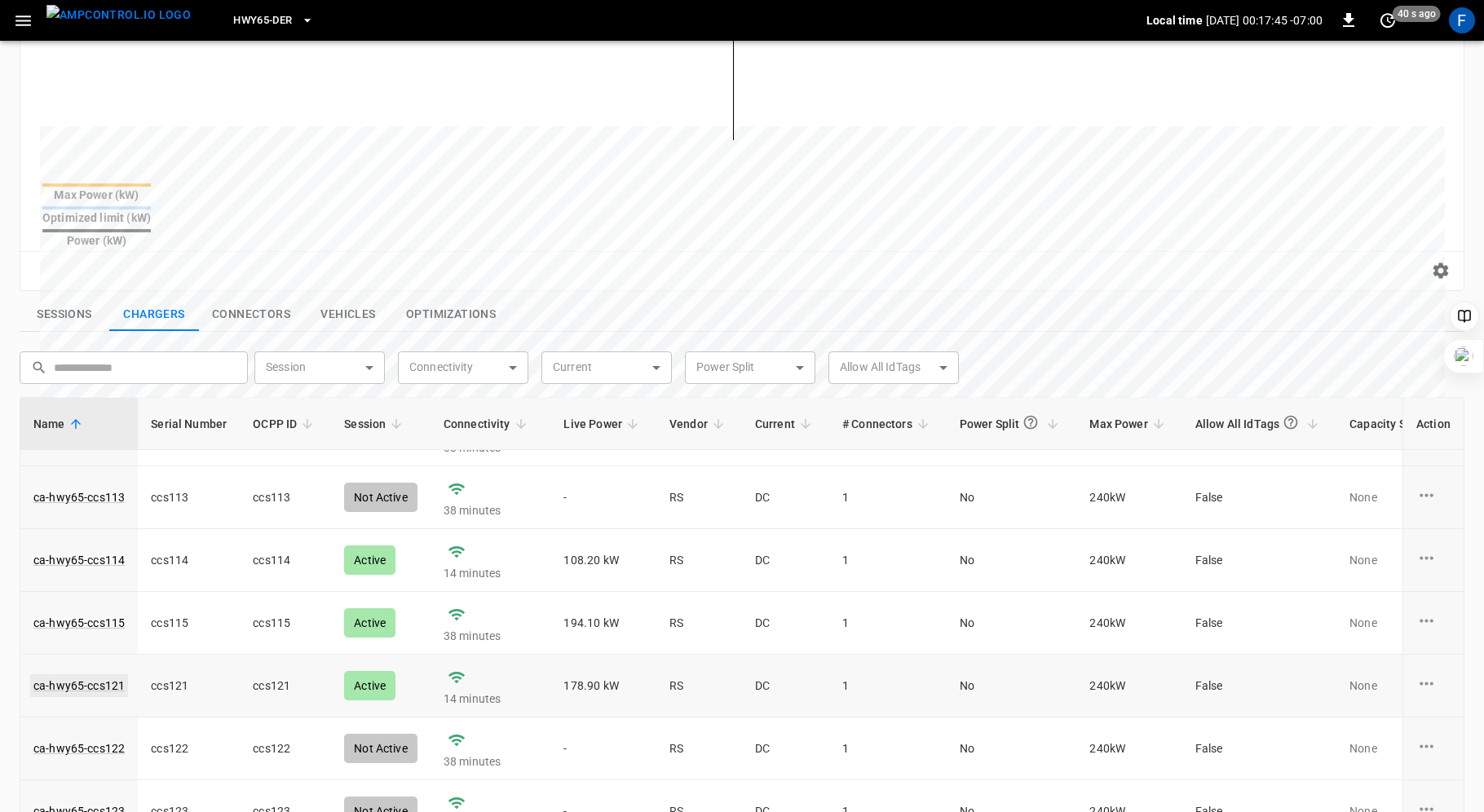
click at [95, 674] on link "ca-hwy65-ccs121" at bounding box center [78, 685] width 98 height 22
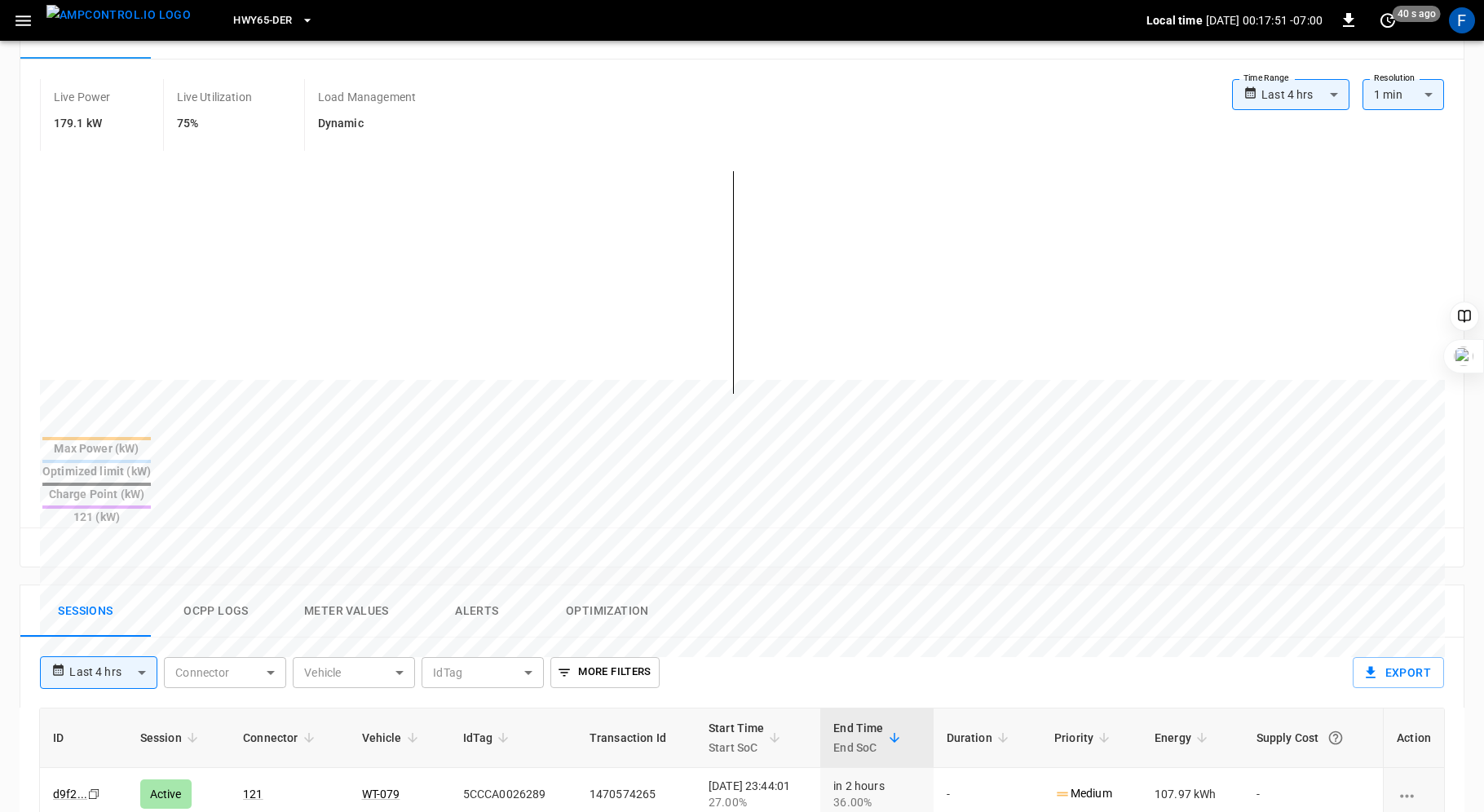
scroll to position [366, 0]
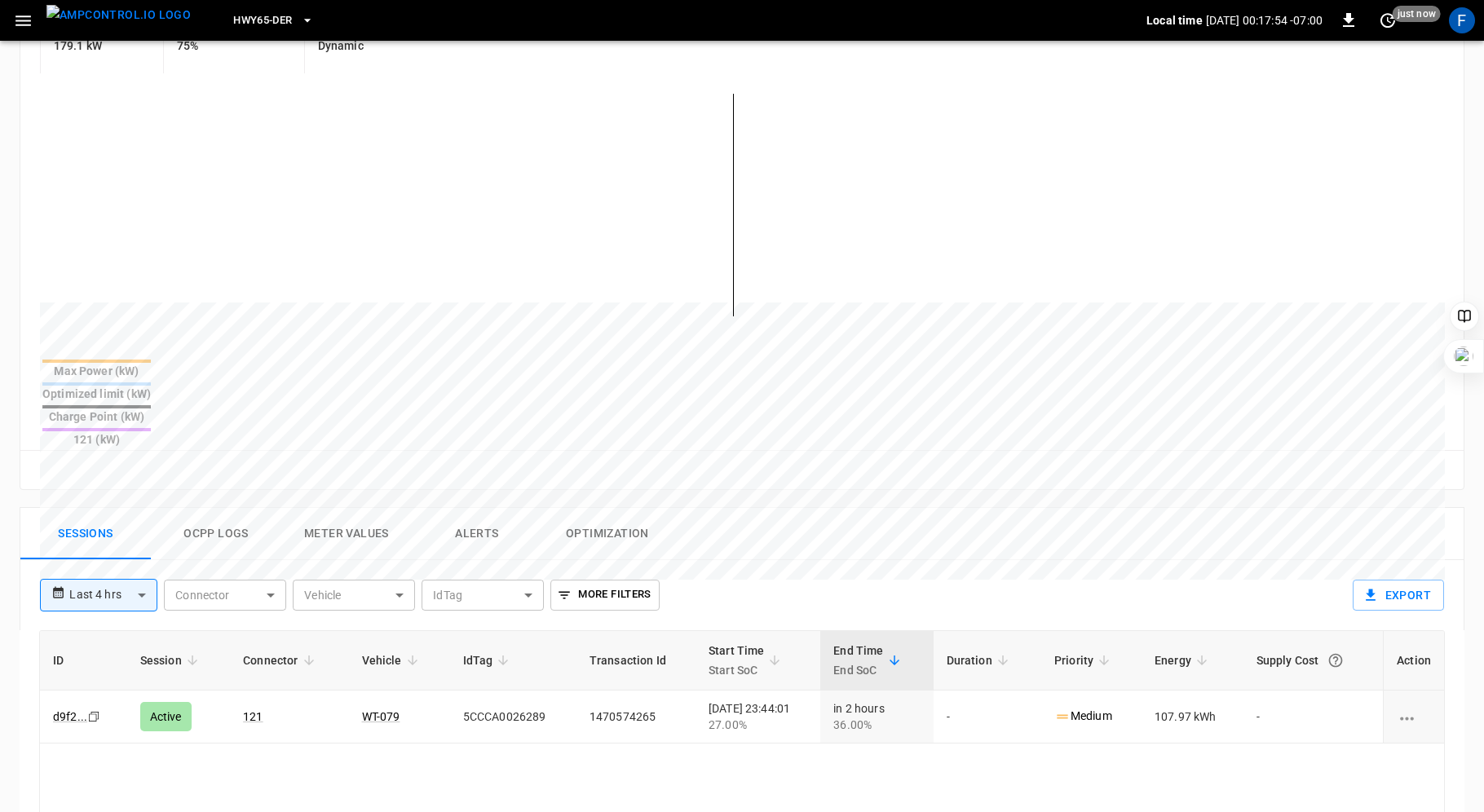
click at [220, 508] on button "Ocpp logs" at bounding box center [216, 534] width 131 height 52
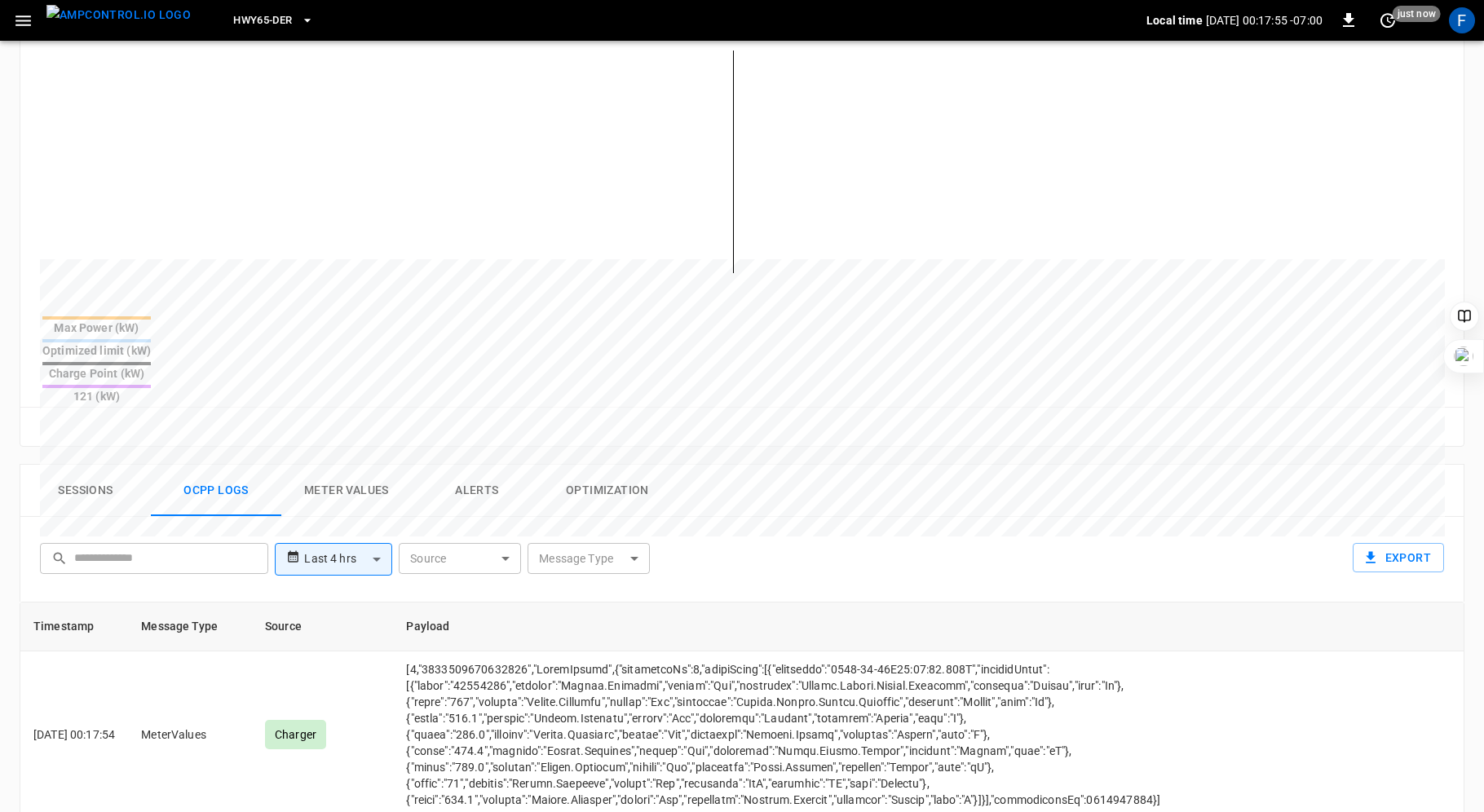
scroll to position [428, 0]
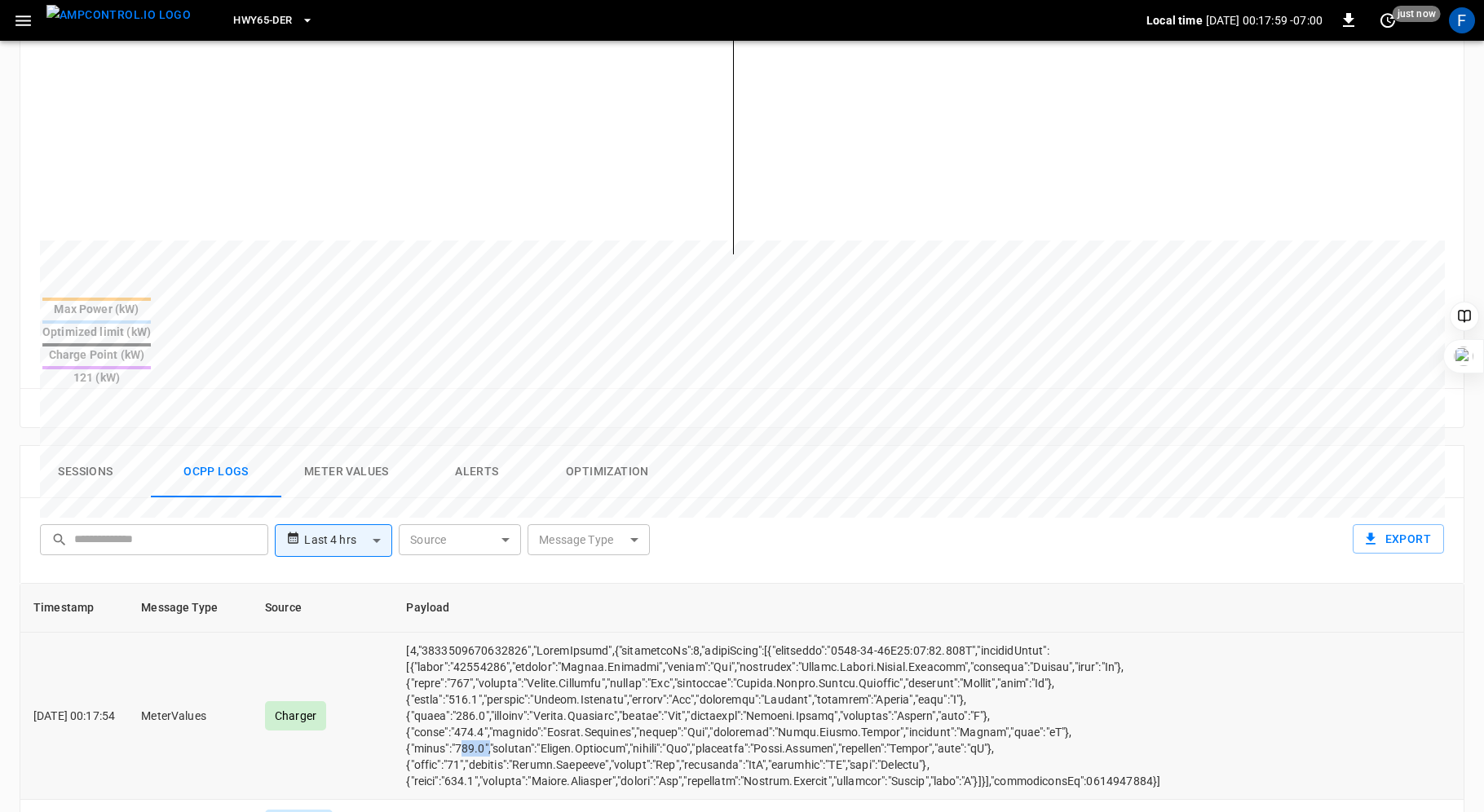
drag, startPoint x: 486, startPoint y: 691, endPoint x: 512, endPoint y: 692, distance: 26.0
click at [512, 692] on td "opcc-messages-table" at bounding box center [824, 715] width 862 height 167
drag, startPoint x: 479, startPoint y: 672, endPoint x: 504, endPoint y: 672, distance: 25.0
click at [504, 672] on td "opcc-messages-table" at bounding box center [824, 715] width 862 height 167
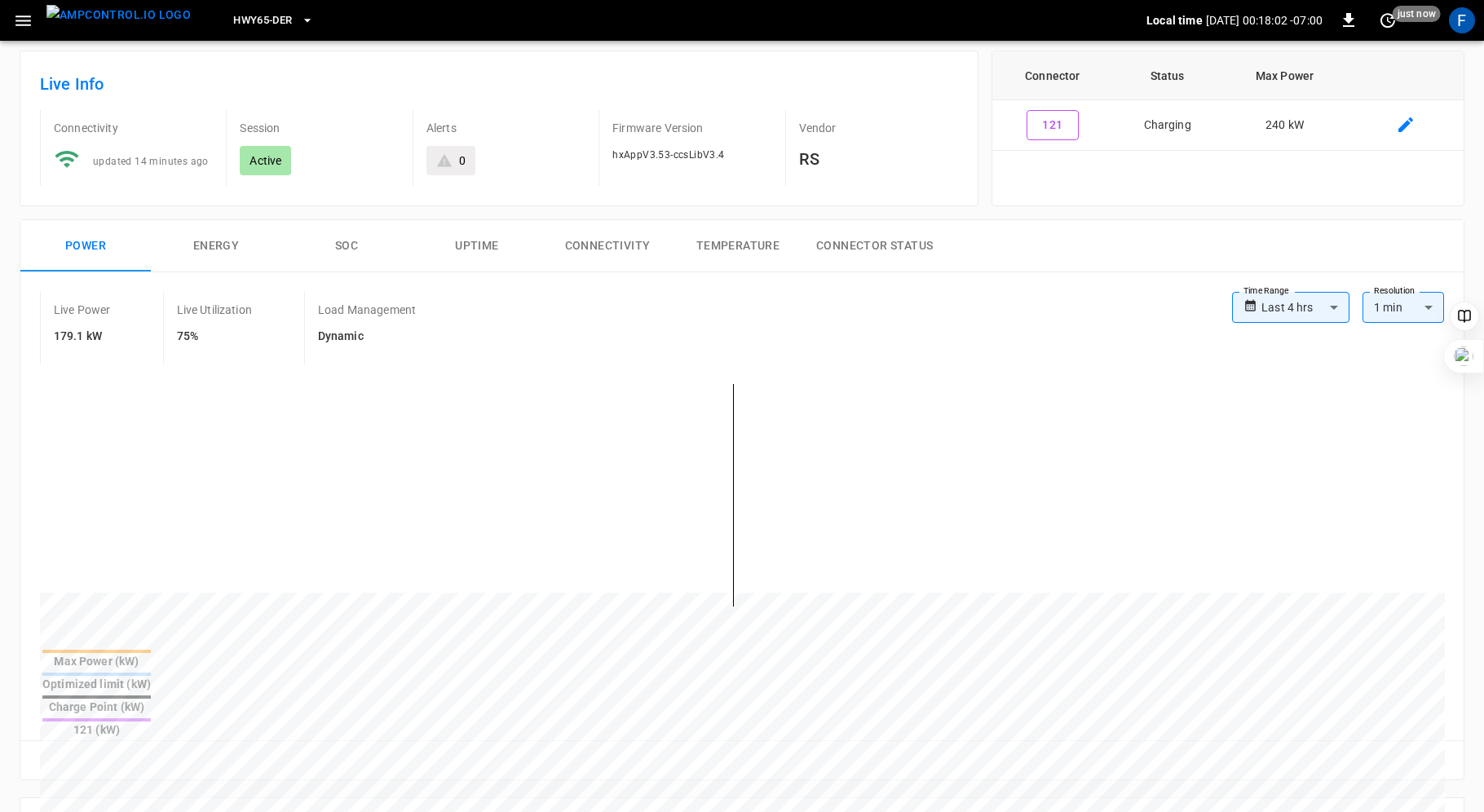
scroll to position [0, 0]
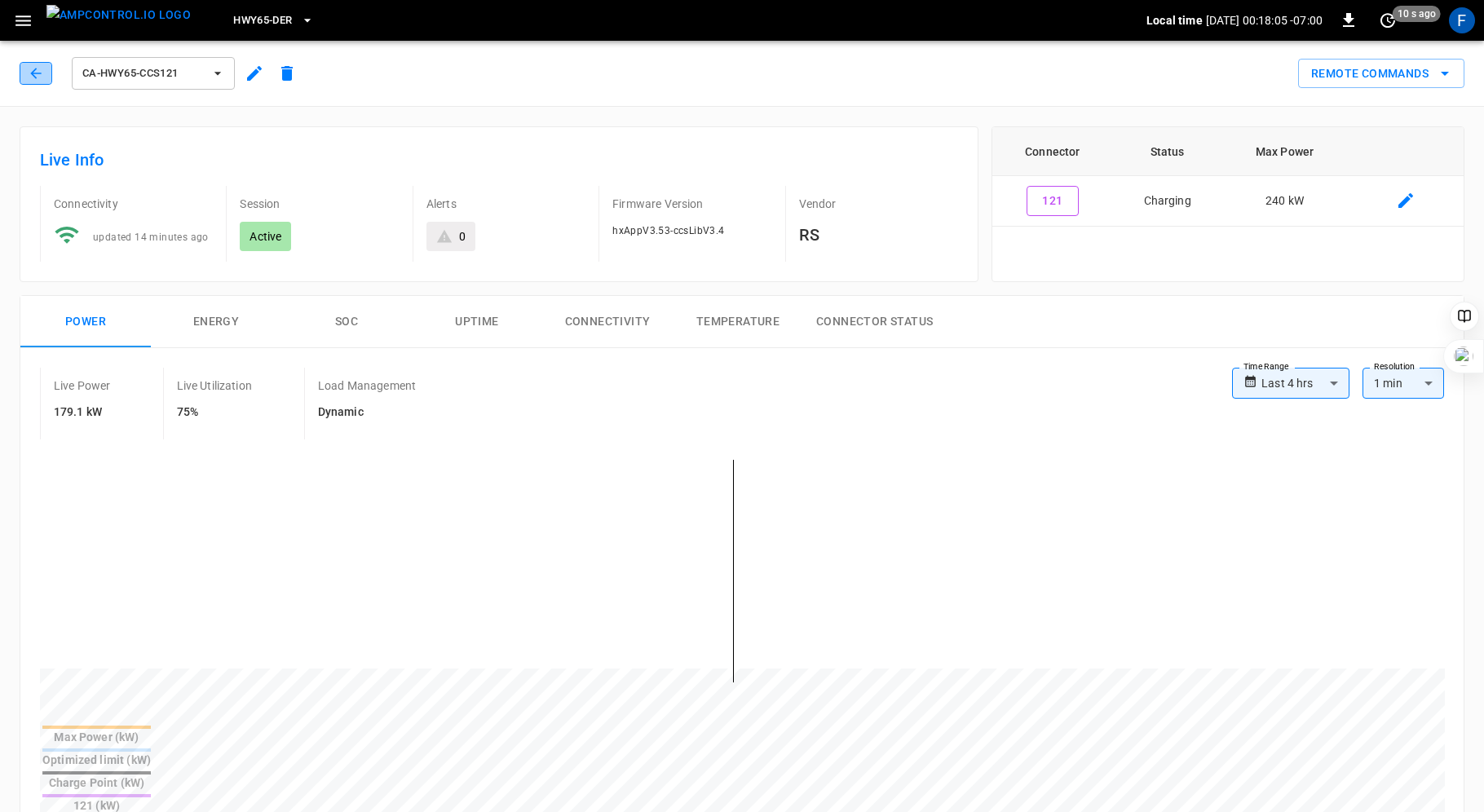
click at [30, 72] on icon "button" at bounding box center [35, 73] width 16 height 16
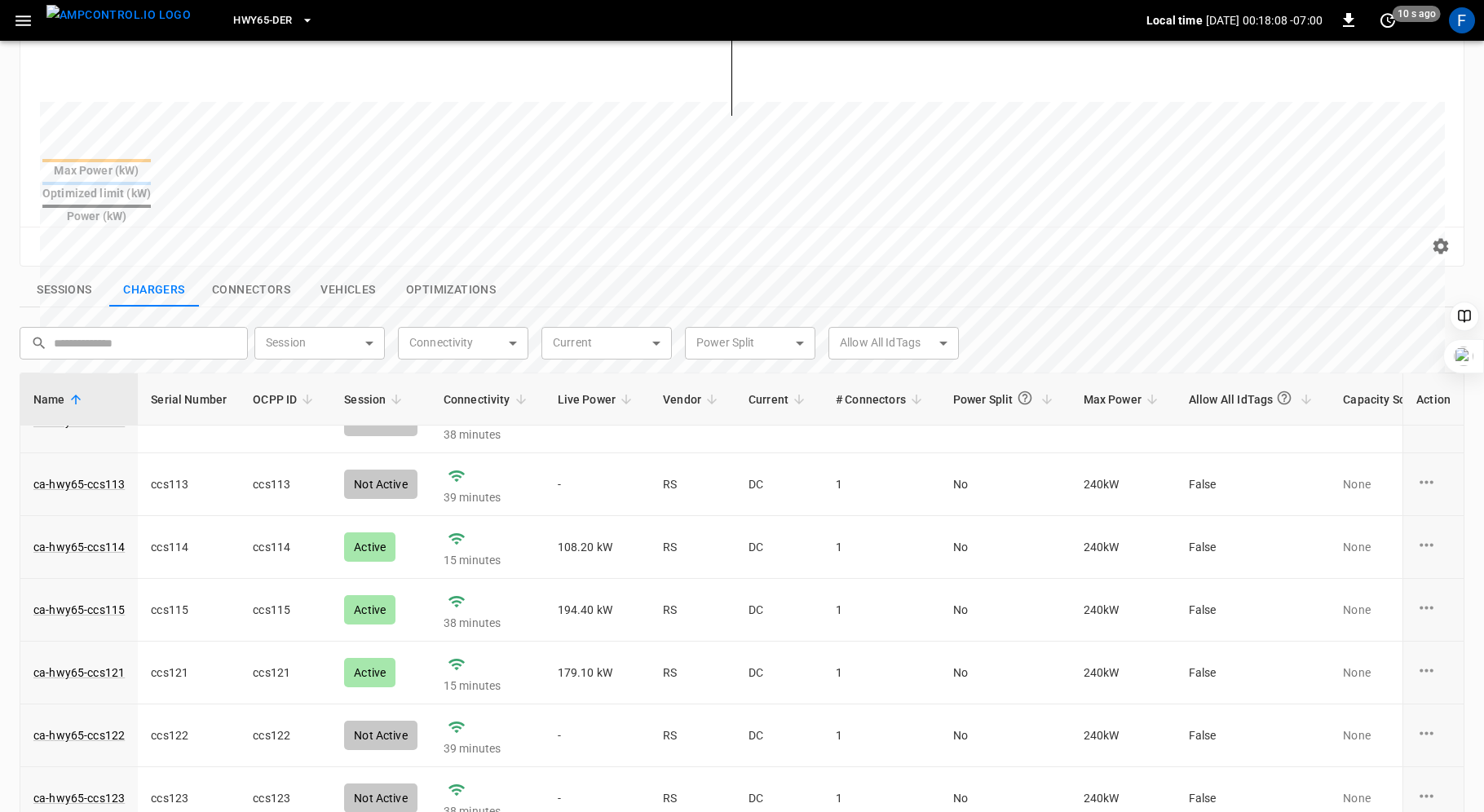
scroll to position [101, 0]
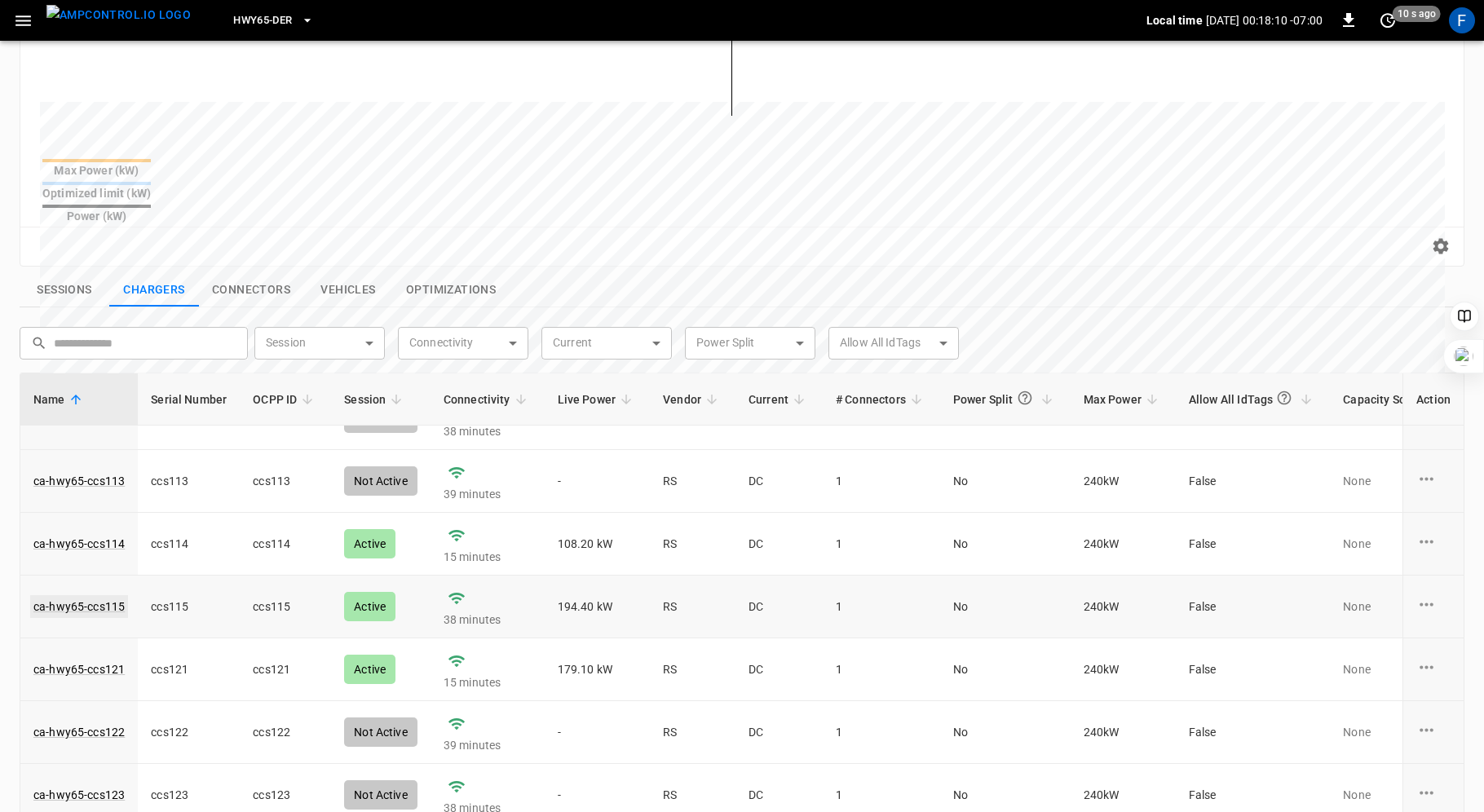
click at [81, 595] on link "ca-hwy65-ccs115" at bounding box center [78, 606] width 98 height 22
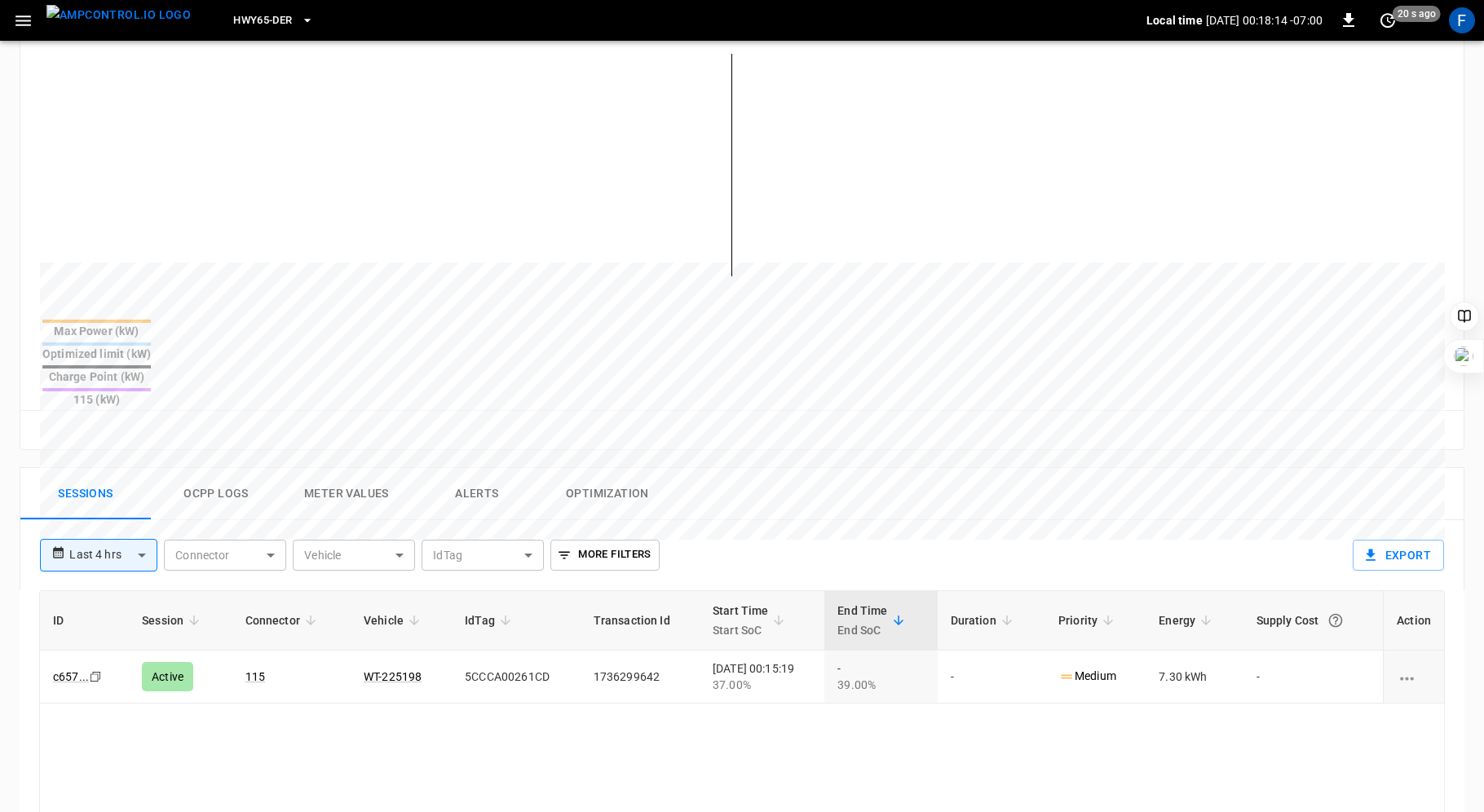
scroll to position [434, 0]
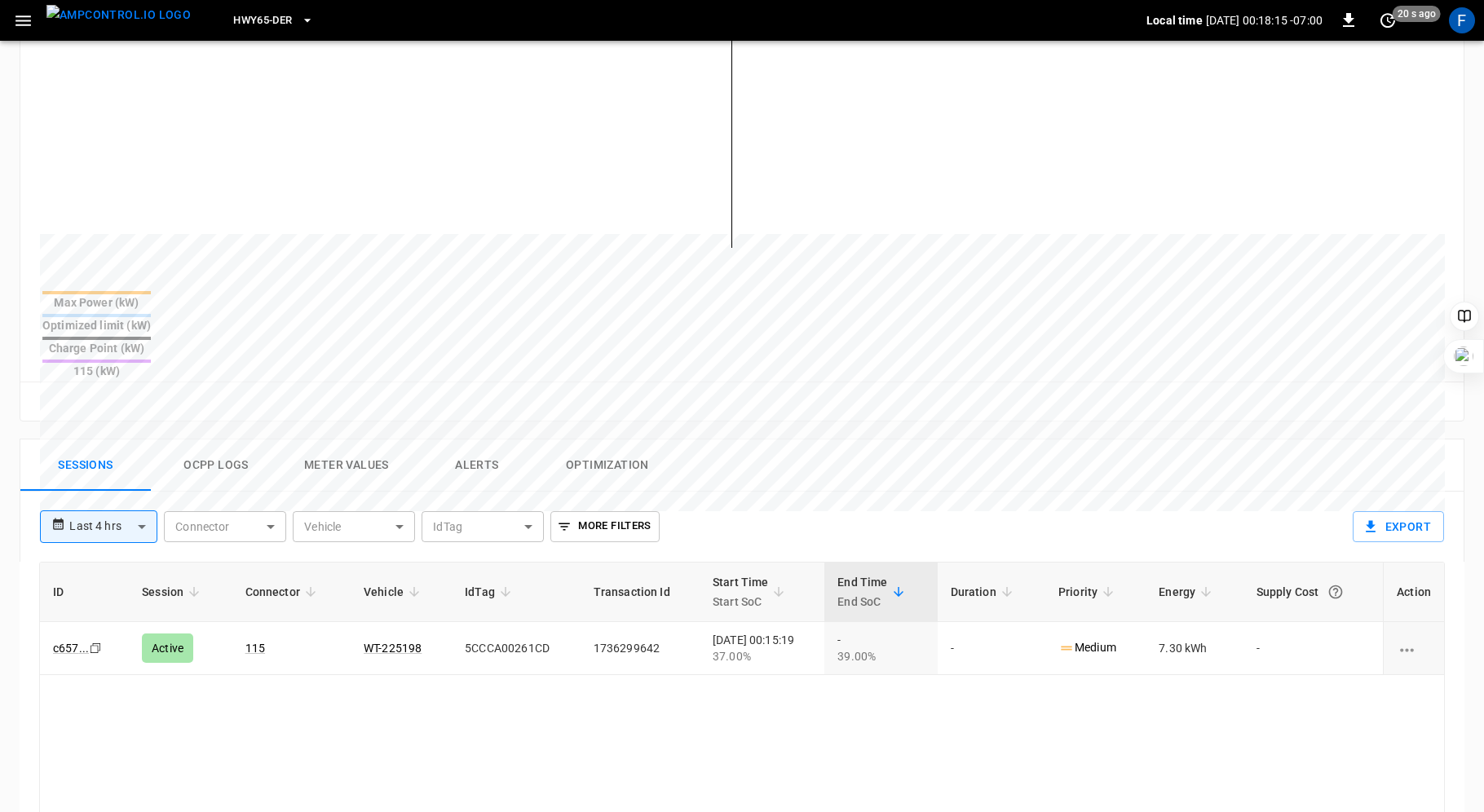
click at [229, 439] on button "Ocpp logs" at bounding box center [216, 465] width 131 height 52
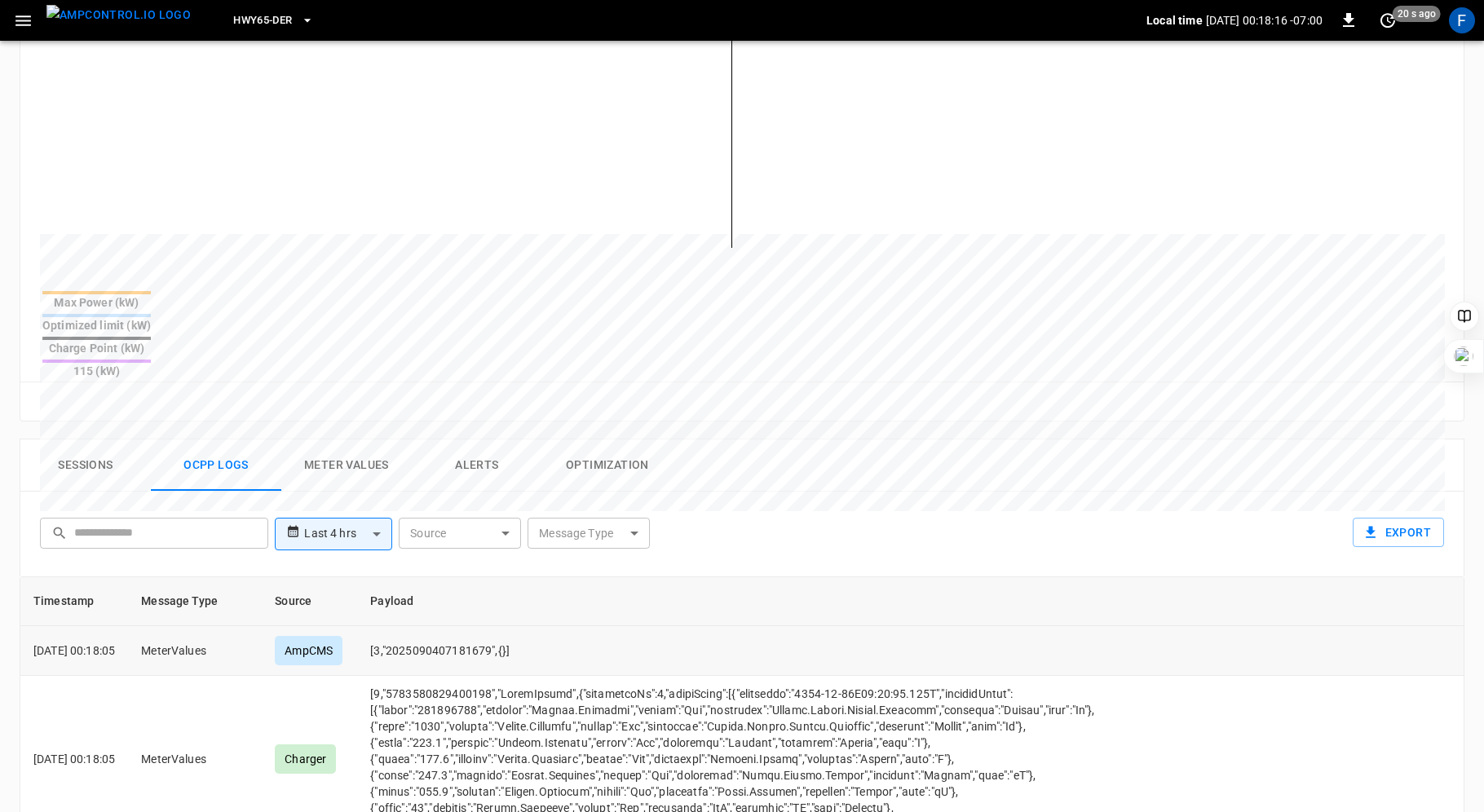
scroll to position [14, 0]
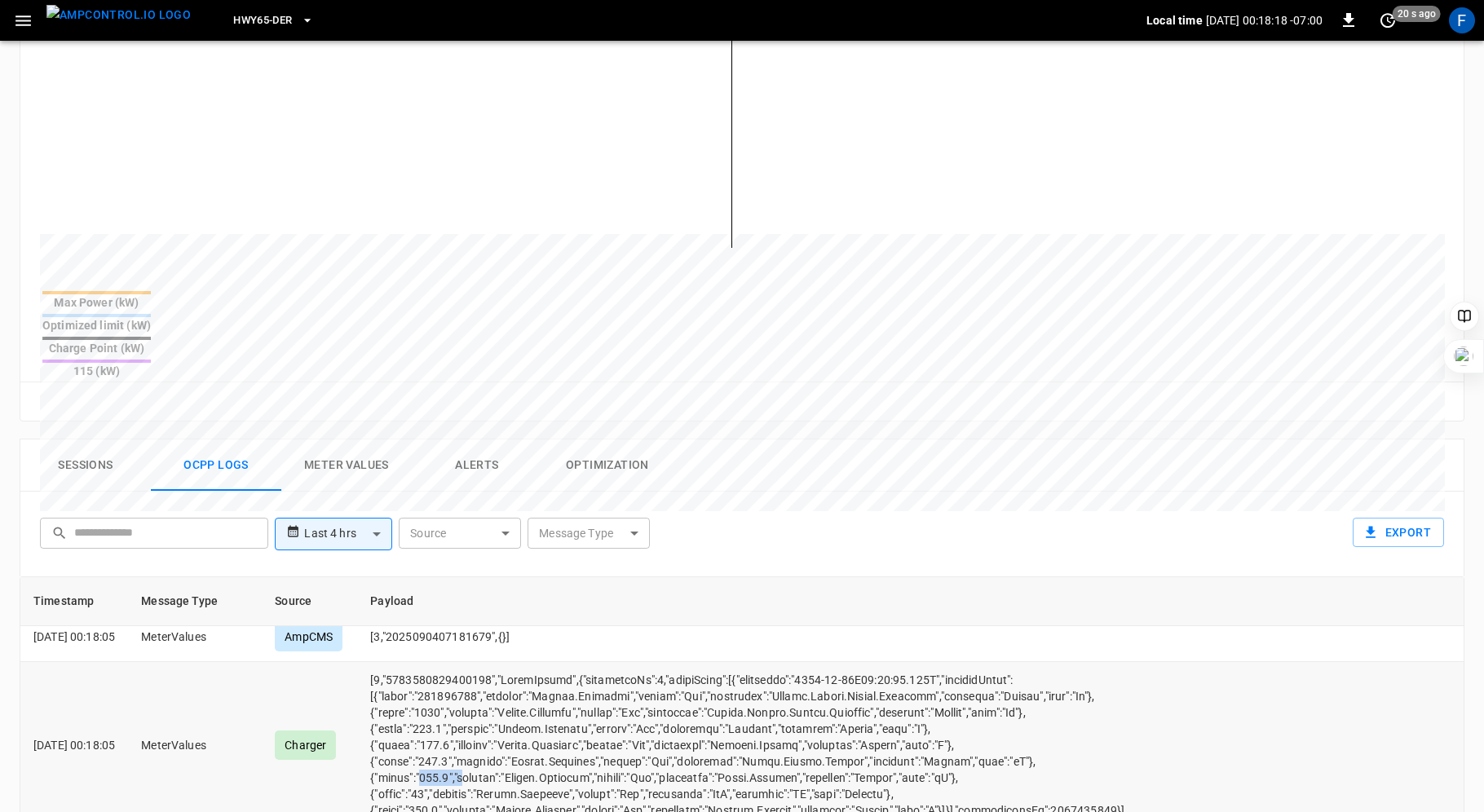
drag, startPoint x: 442, startPoint y: 719, endPoint x: 484, endPoint y: 720, distance: 42.0
click at [484, 720] on td "opcc-messages-table" at bounding box center [789, 745] width 864 height 167
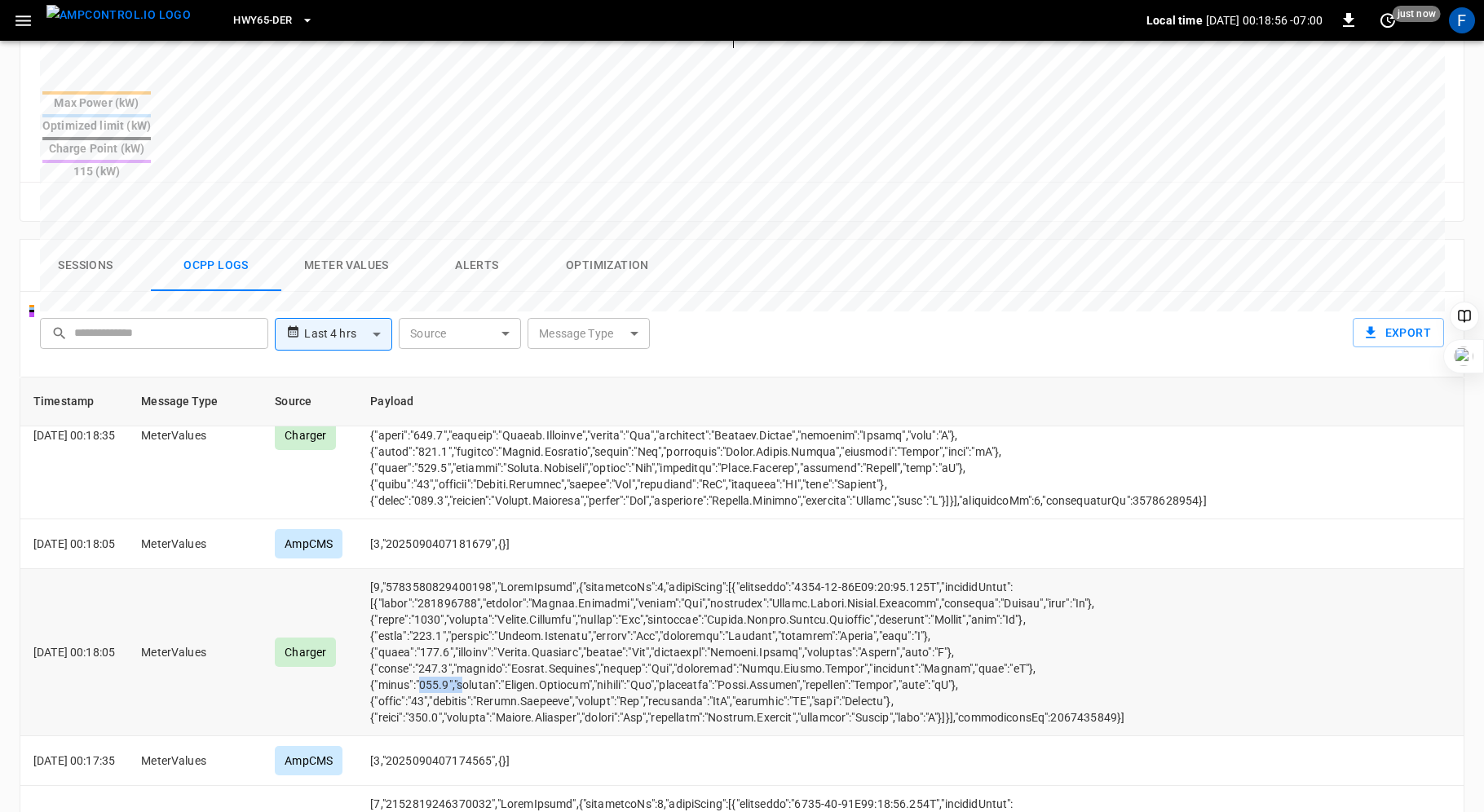
scroll to position [0, 0]
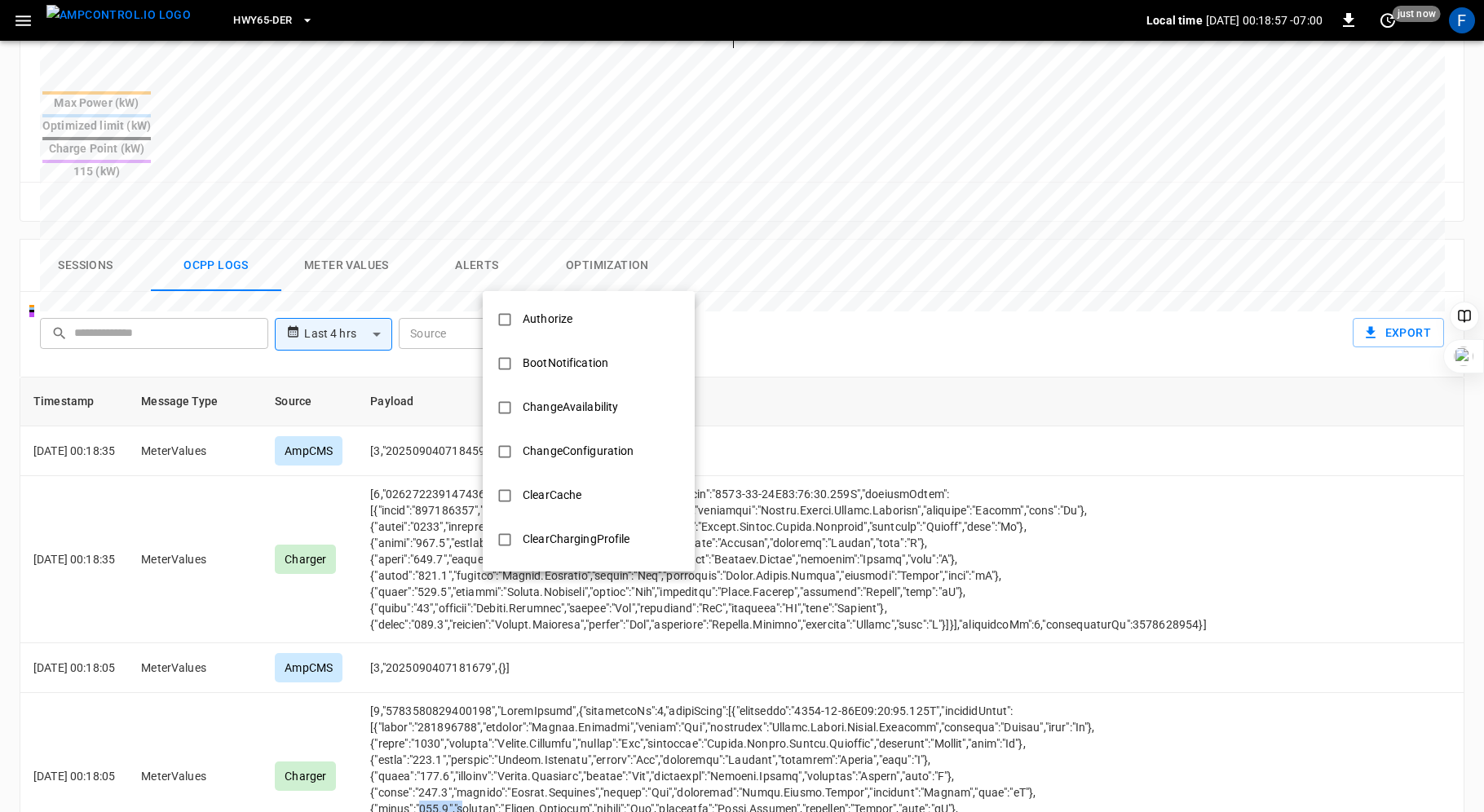
click at [601, 283] on body "**********" at bounding box center [742, 187] width 1484 height 1643
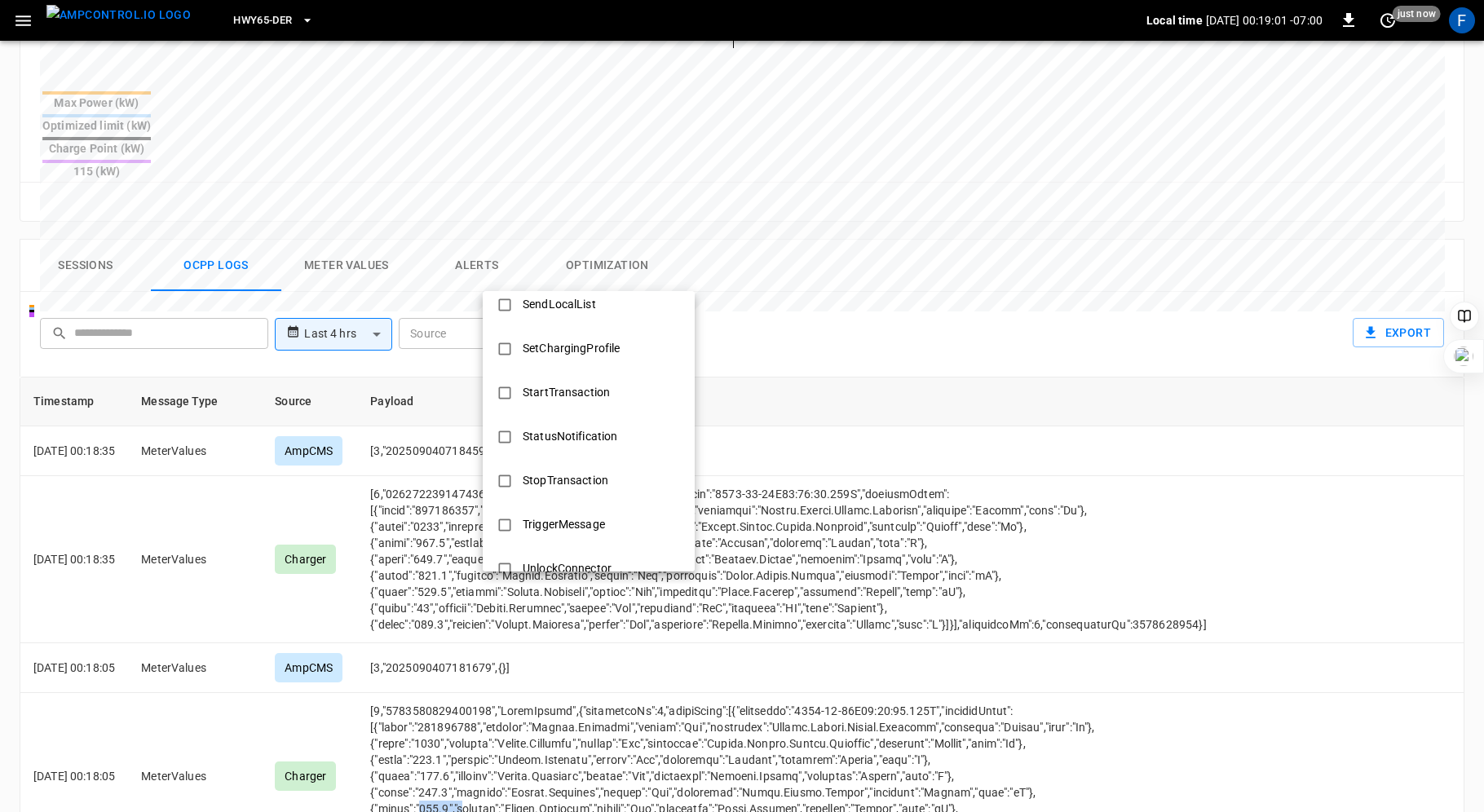
scroll to position [717, 0]
click at [563, 357] on div "SetChargingProfile" at bounding box center [571, 350] width 117 height 30
type input "**********"
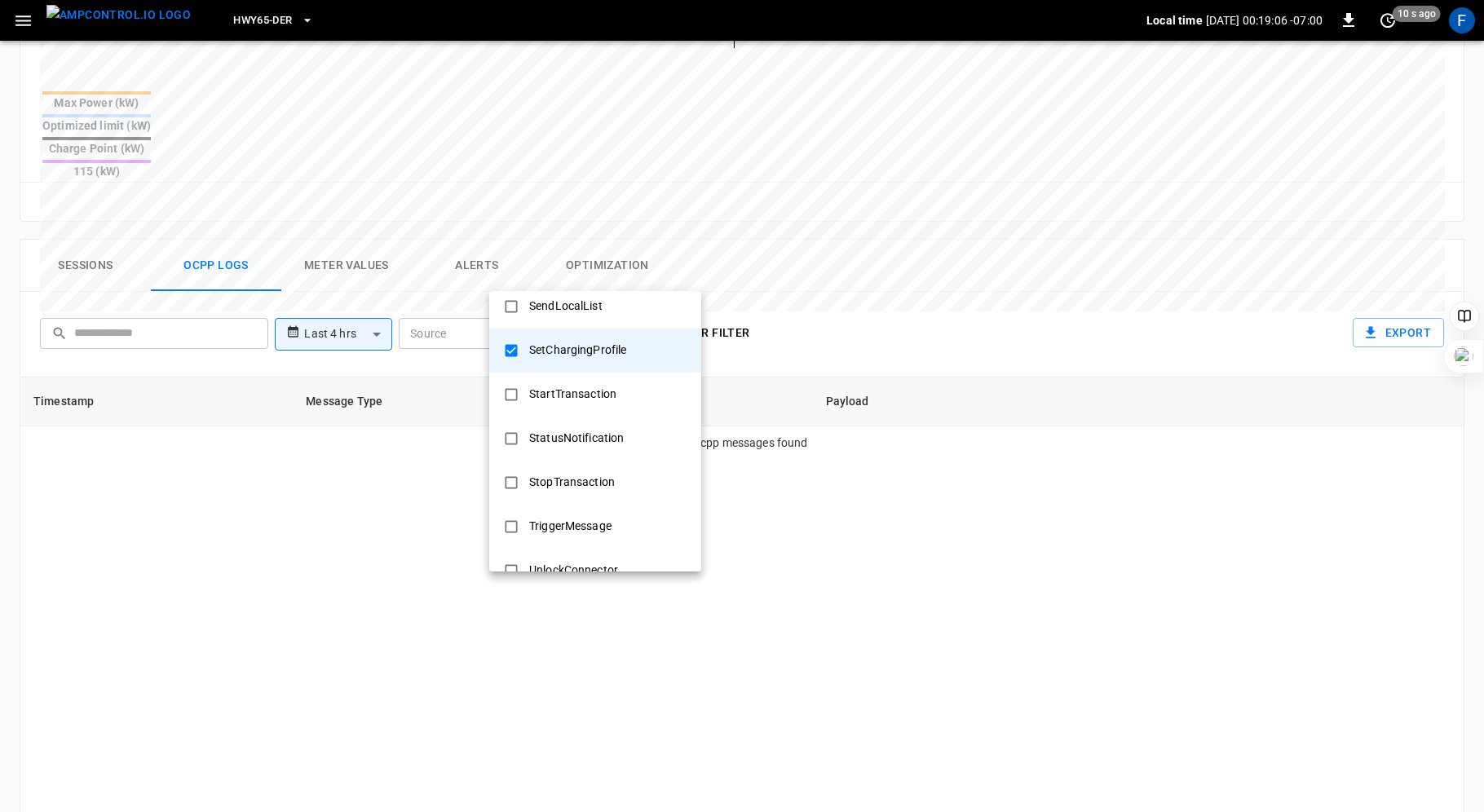
click at [857, 251] on div at bounding box center [742, 406] width 1484 height 812
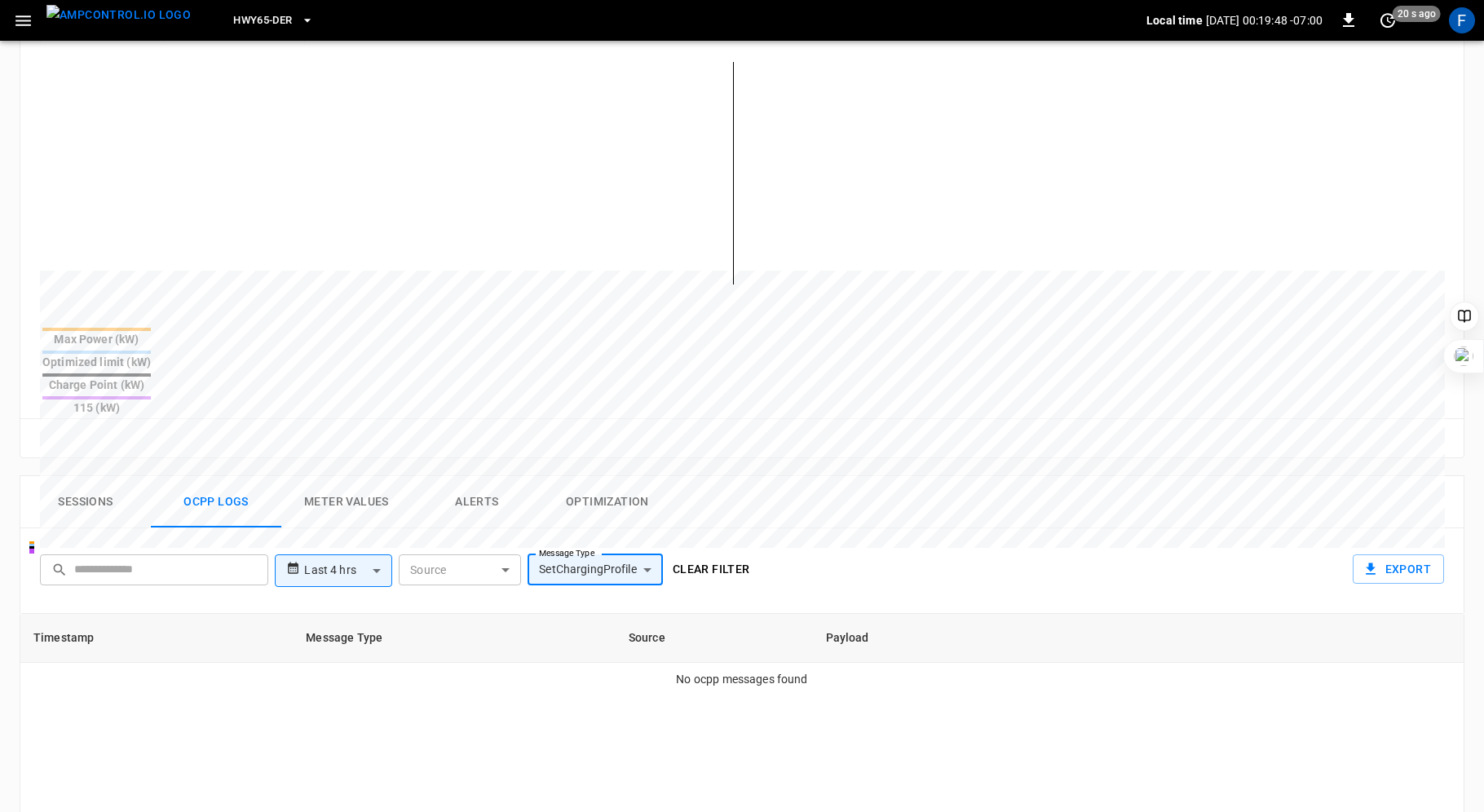
scroll to position [0, 0]
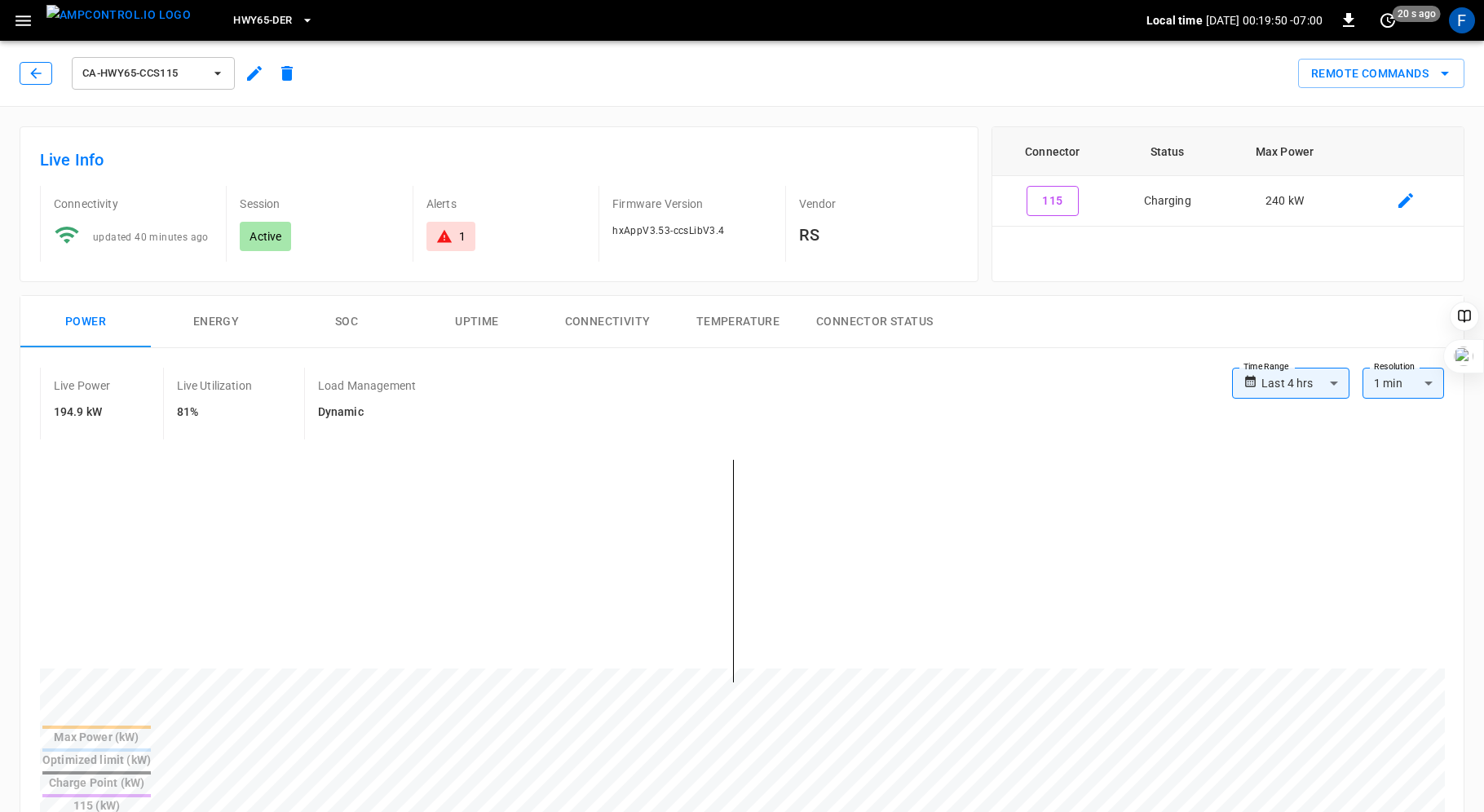
click at [31, 71] on icon "button" at bounding box center [35, 73] width 16 height 16
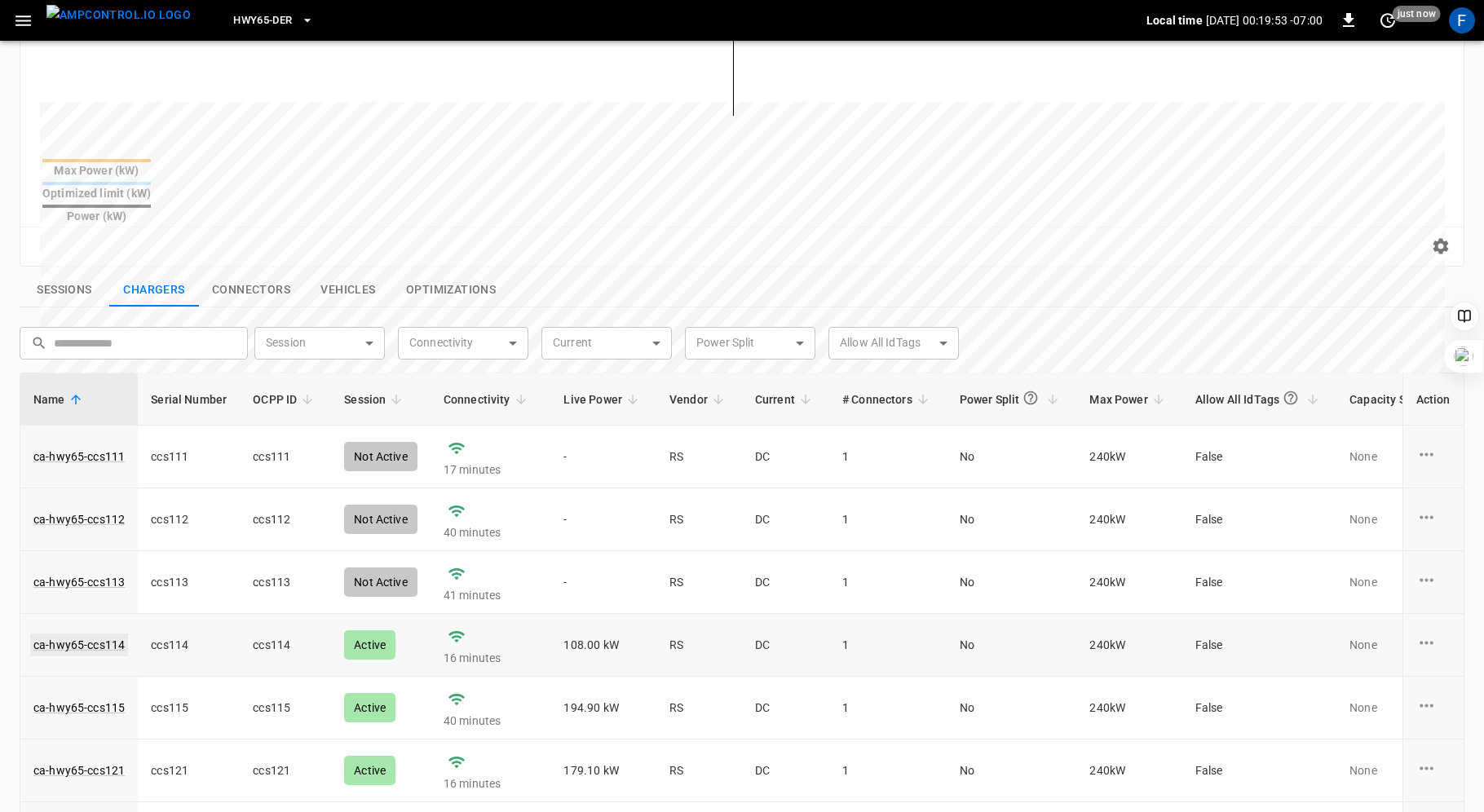
click at [95, 633] on link "ca-hwy65-ccs114" at bounding box center [78, 644] width 98 height 22
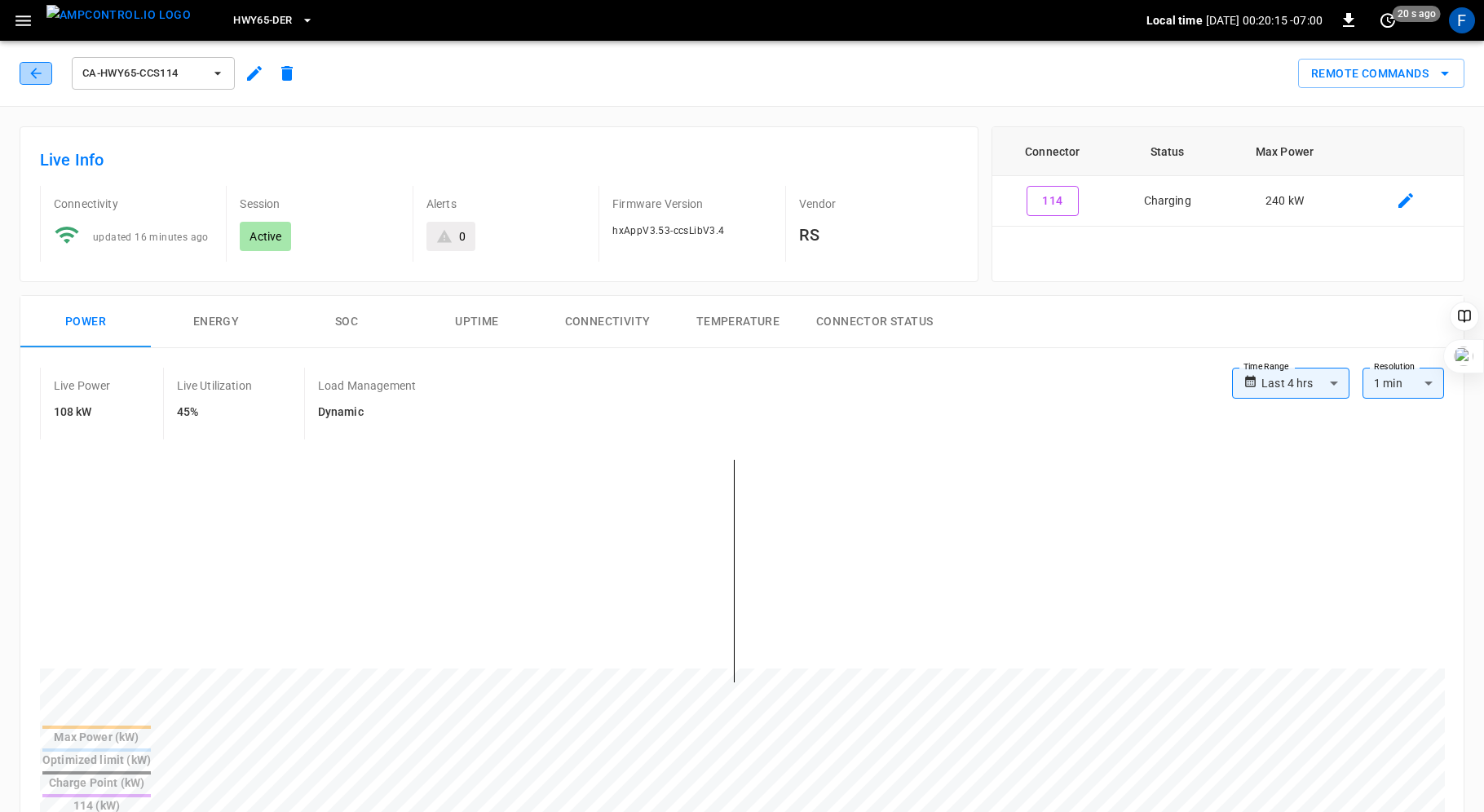
click at [32, 74] on icon "button" at bounding box center [35, 73] width 10 height 10
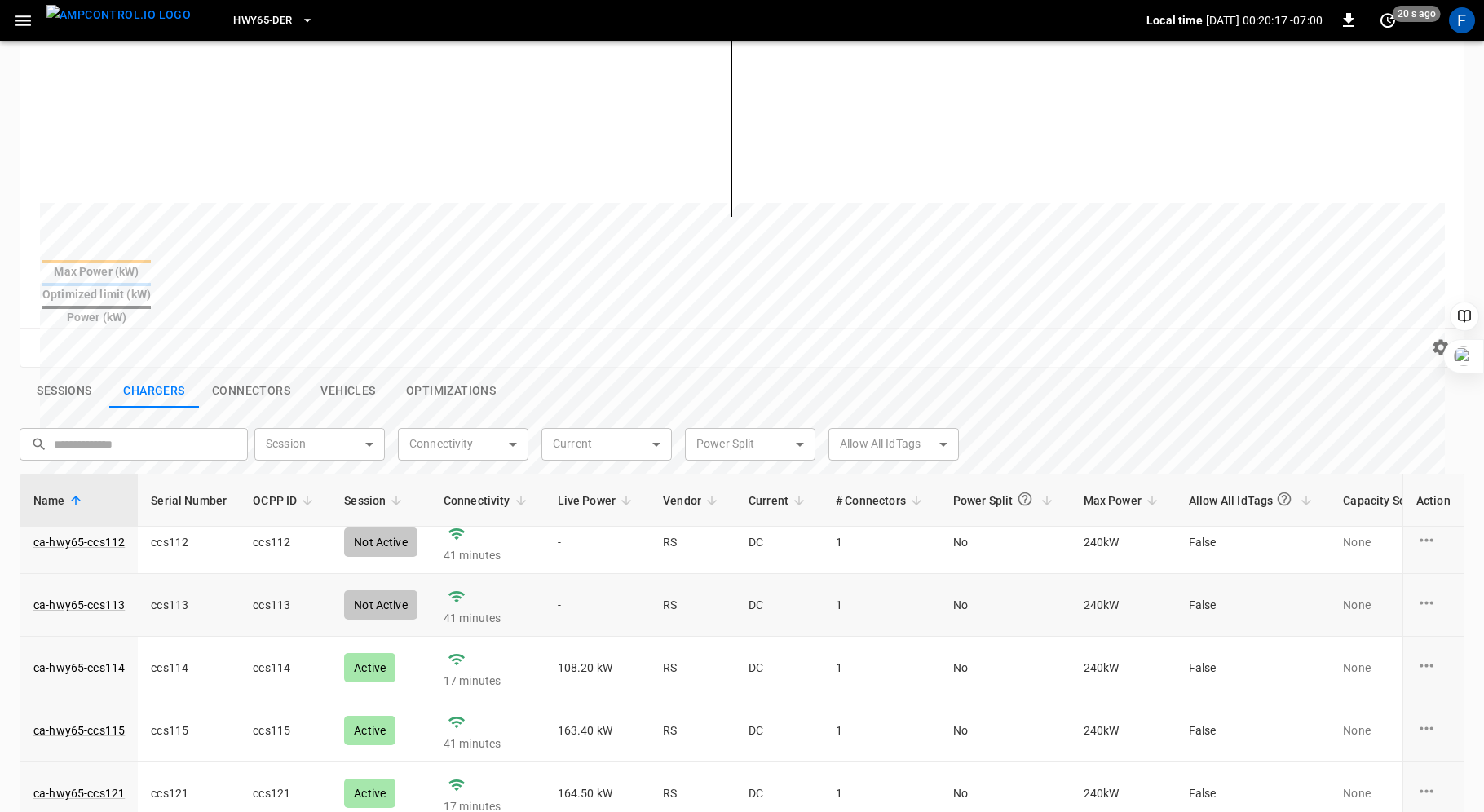
scroll to position [109, 0]
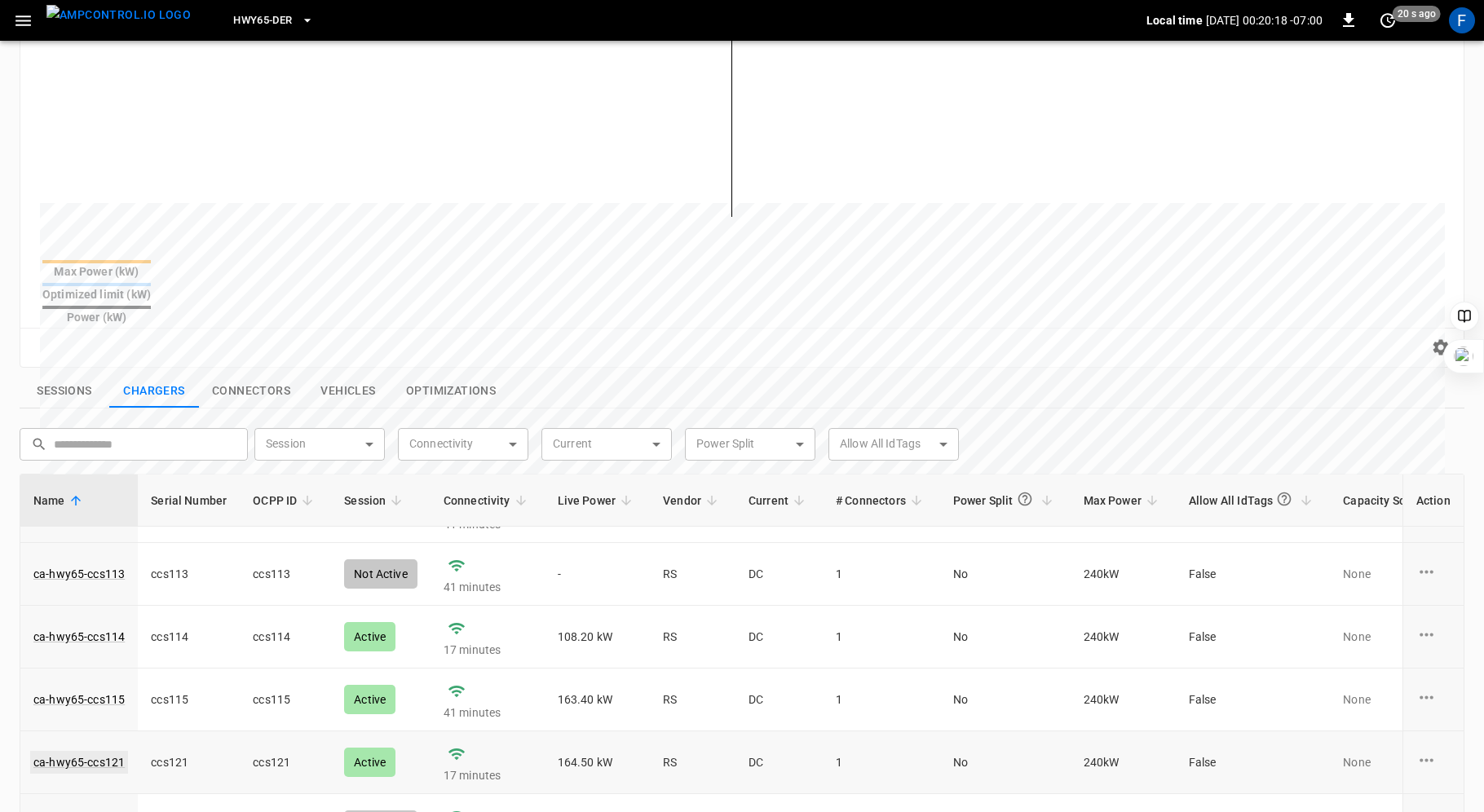
click at [87, 750] on link "ca-hwy65-ccs121" at bounding box center [78, 762] width 98 height 22
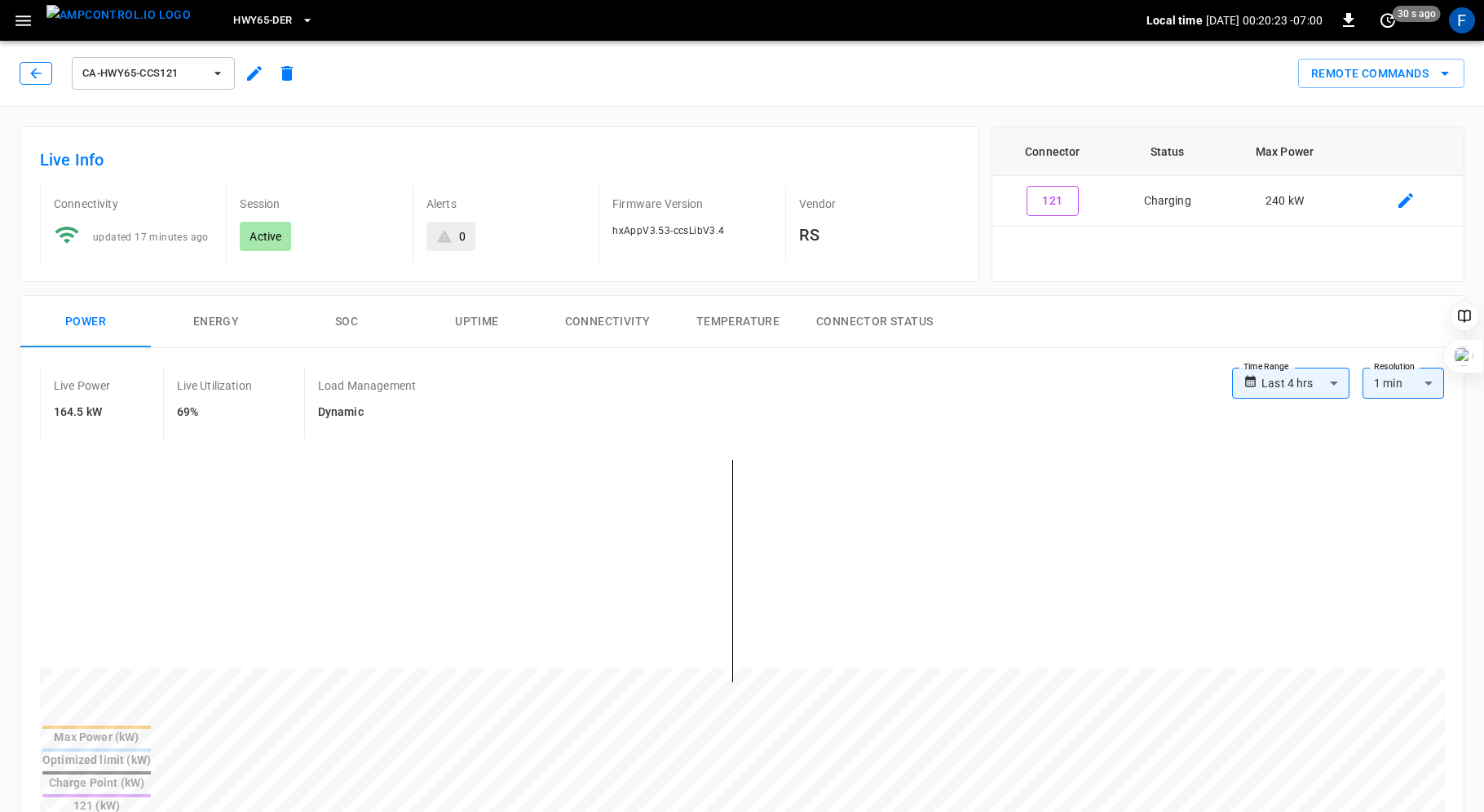
click at [35, 74] on icon "button" at bounding box center [35, 73] width 16 height 16
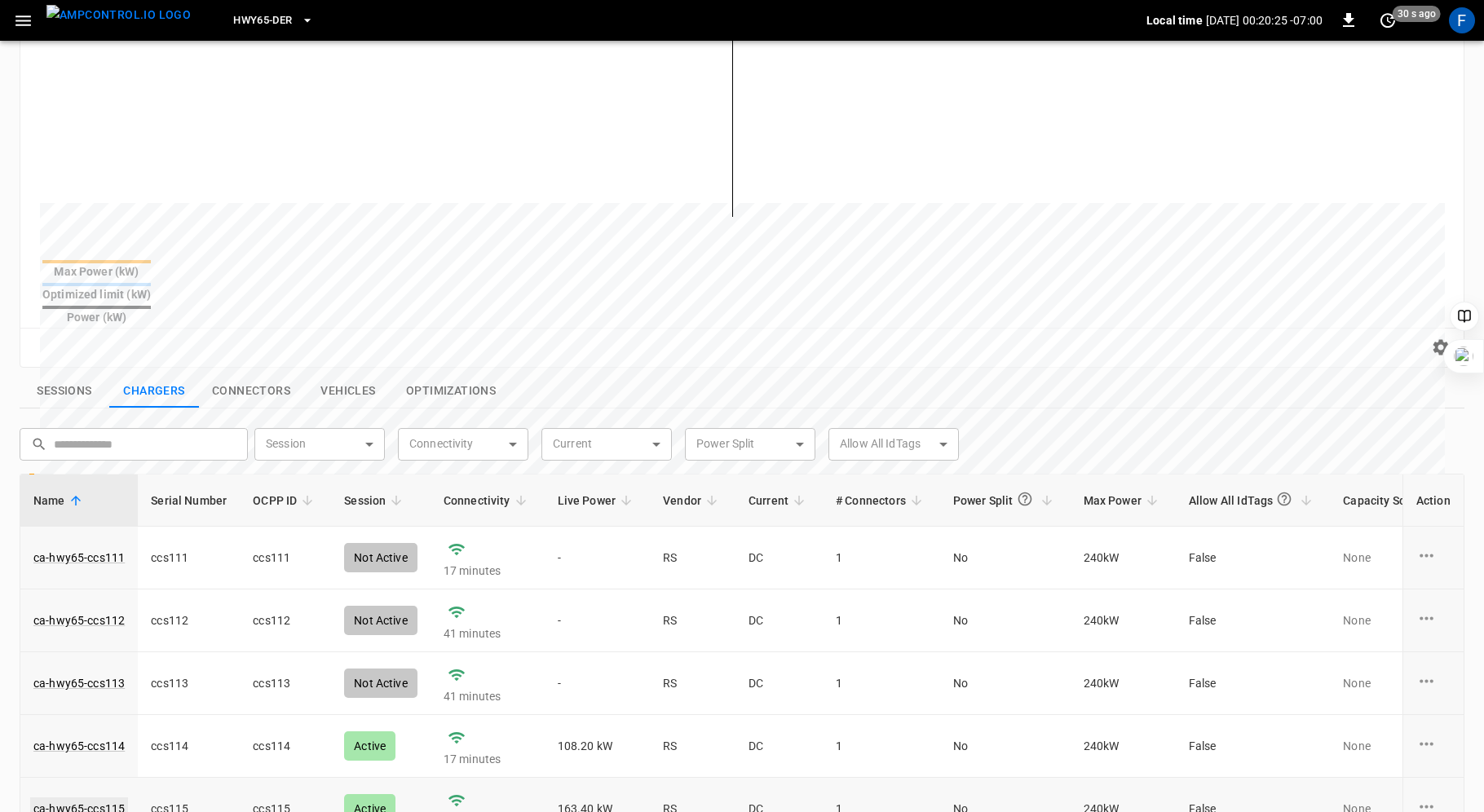
click at [102, 797] on link "ca-hwy65-ccs115" at bounding box center [78, 808] width 98 height 22
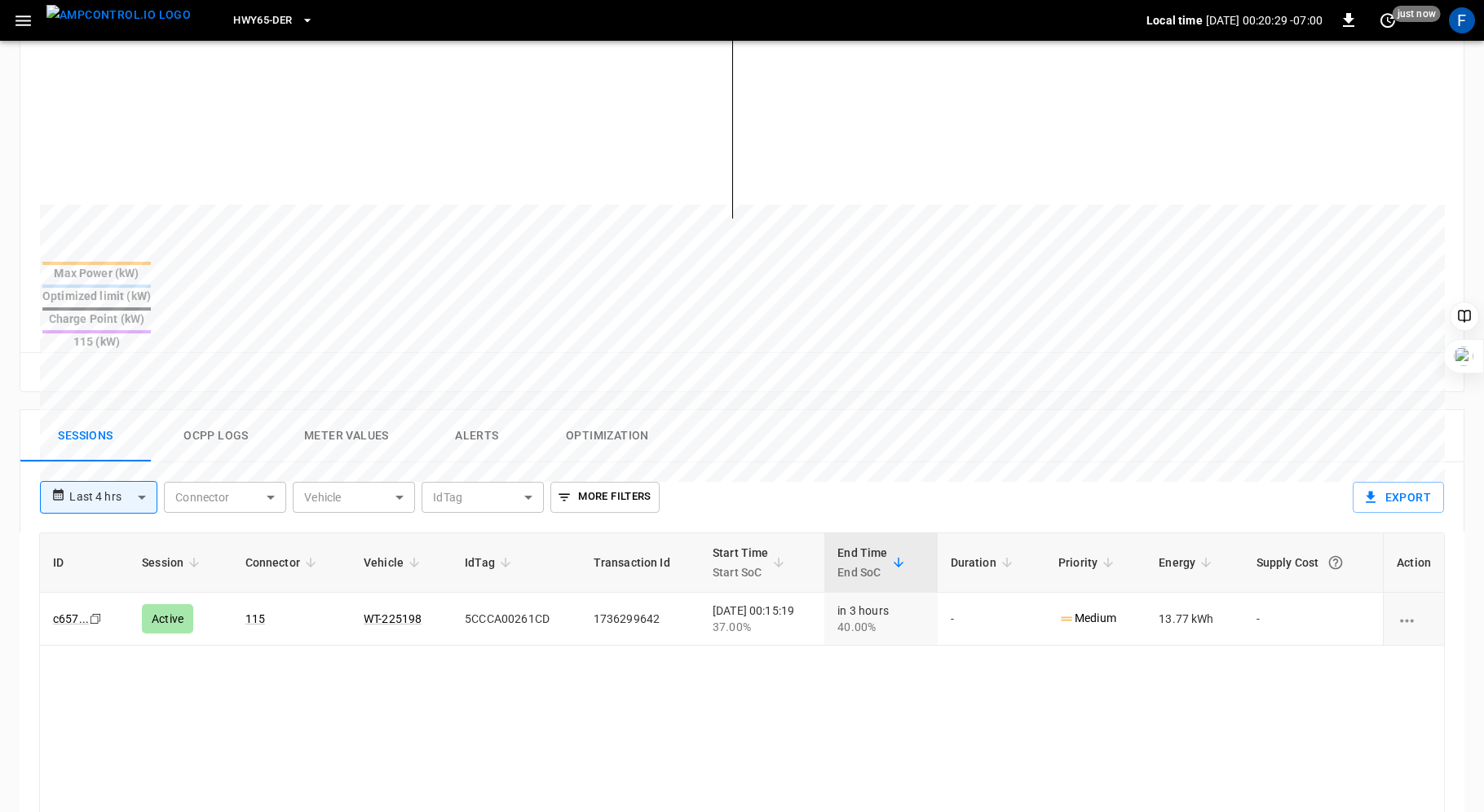
scroll to position [471, 0]
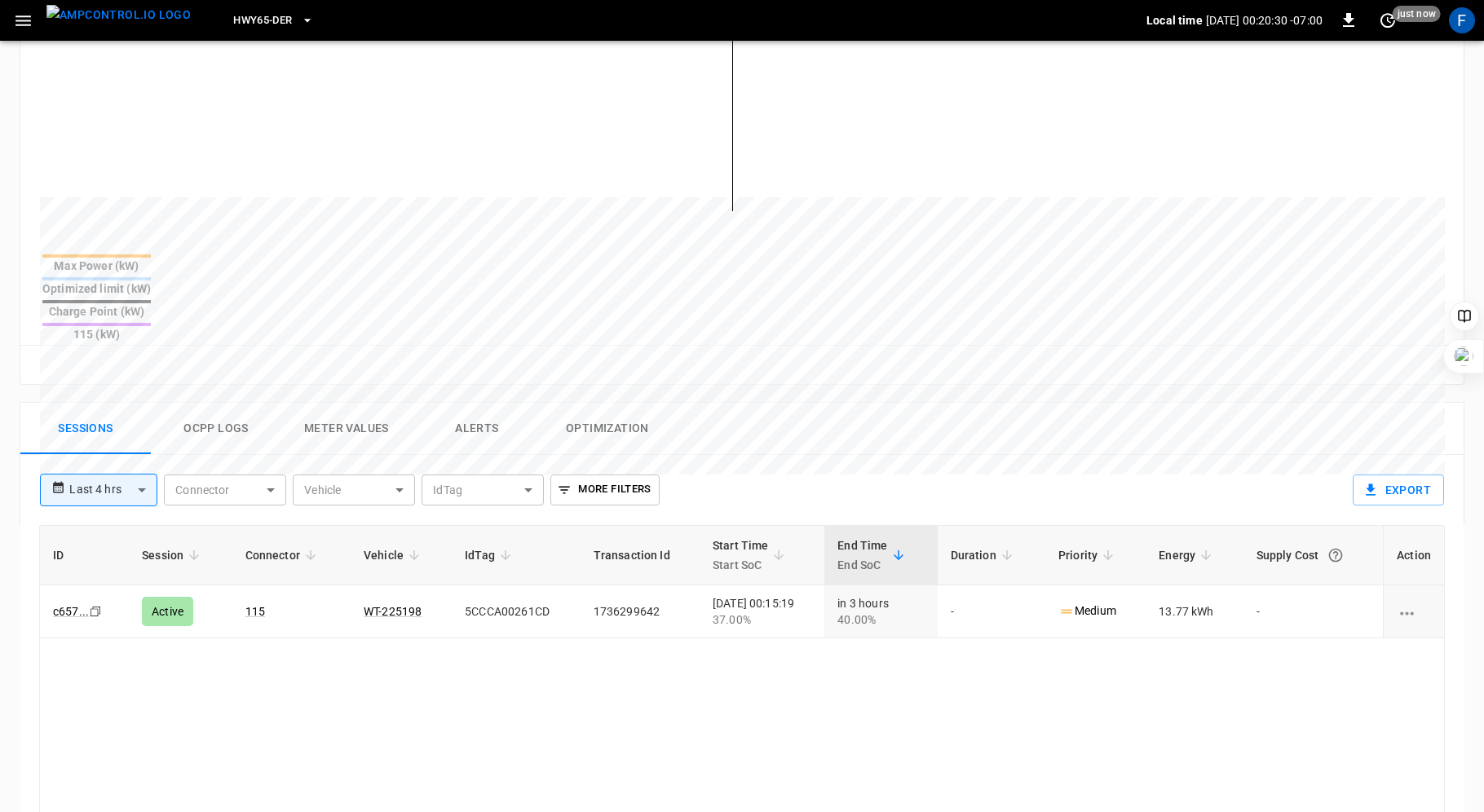
click at [203, 403] on button "Ocpp logs" at bounding box center [216, 429] width 131 height 52
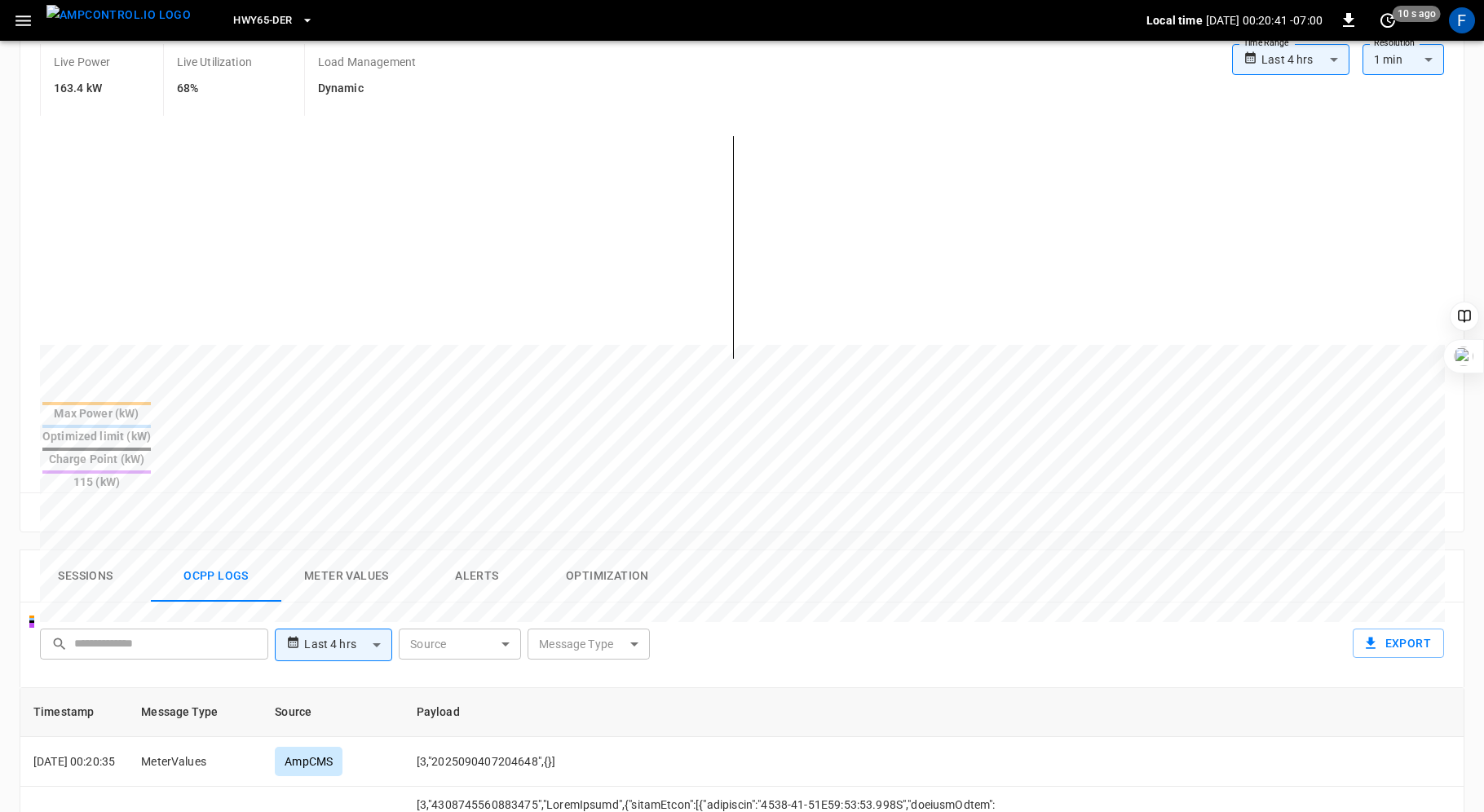
scroll to position [0, 0]
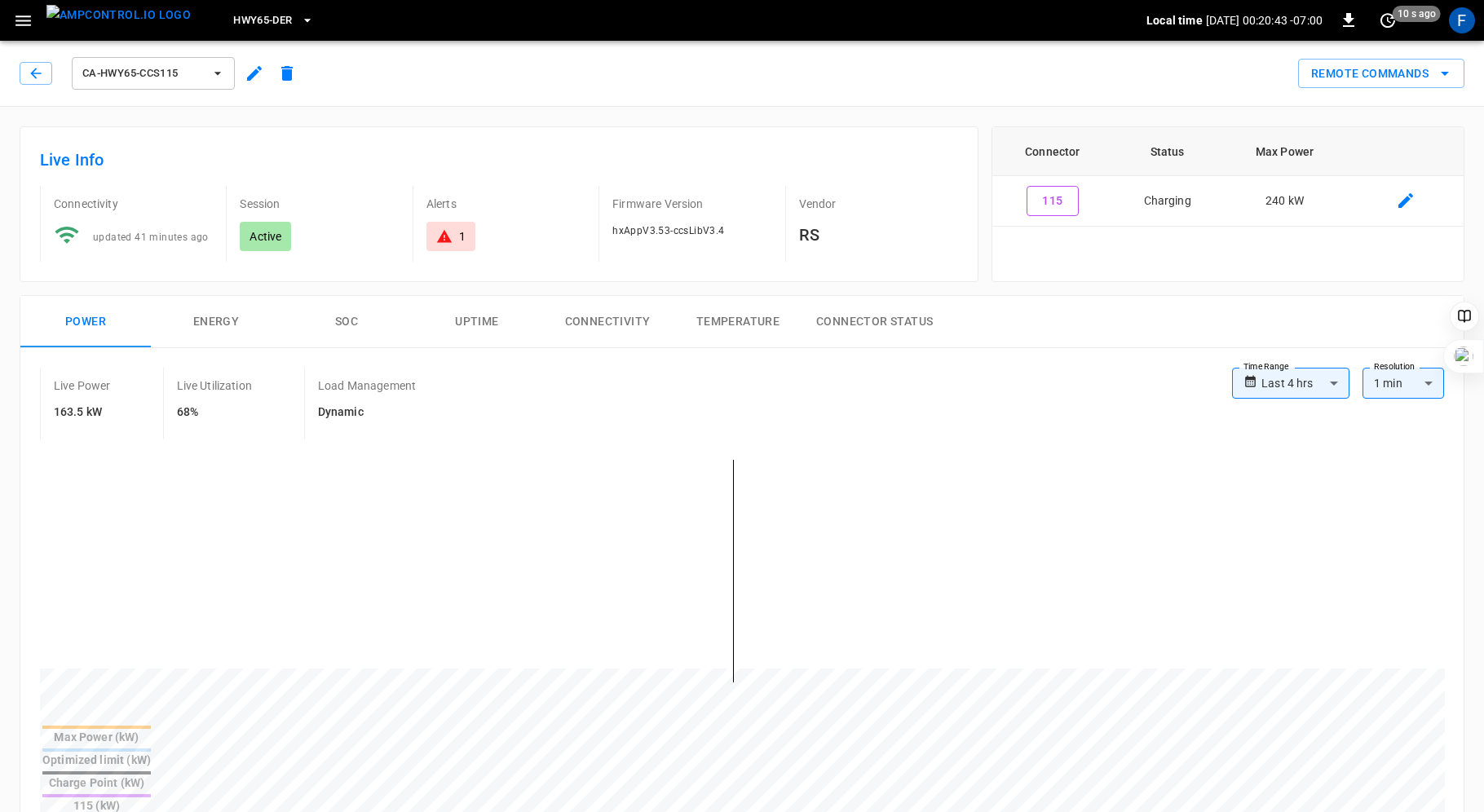
click at [22, 62] on div "ca-hwy65-ccs115" at bounding box center [161, 74] width 284 height 39
click at [32, 73] on icon "button" at bounding box center [35, 73] width 10 height 10
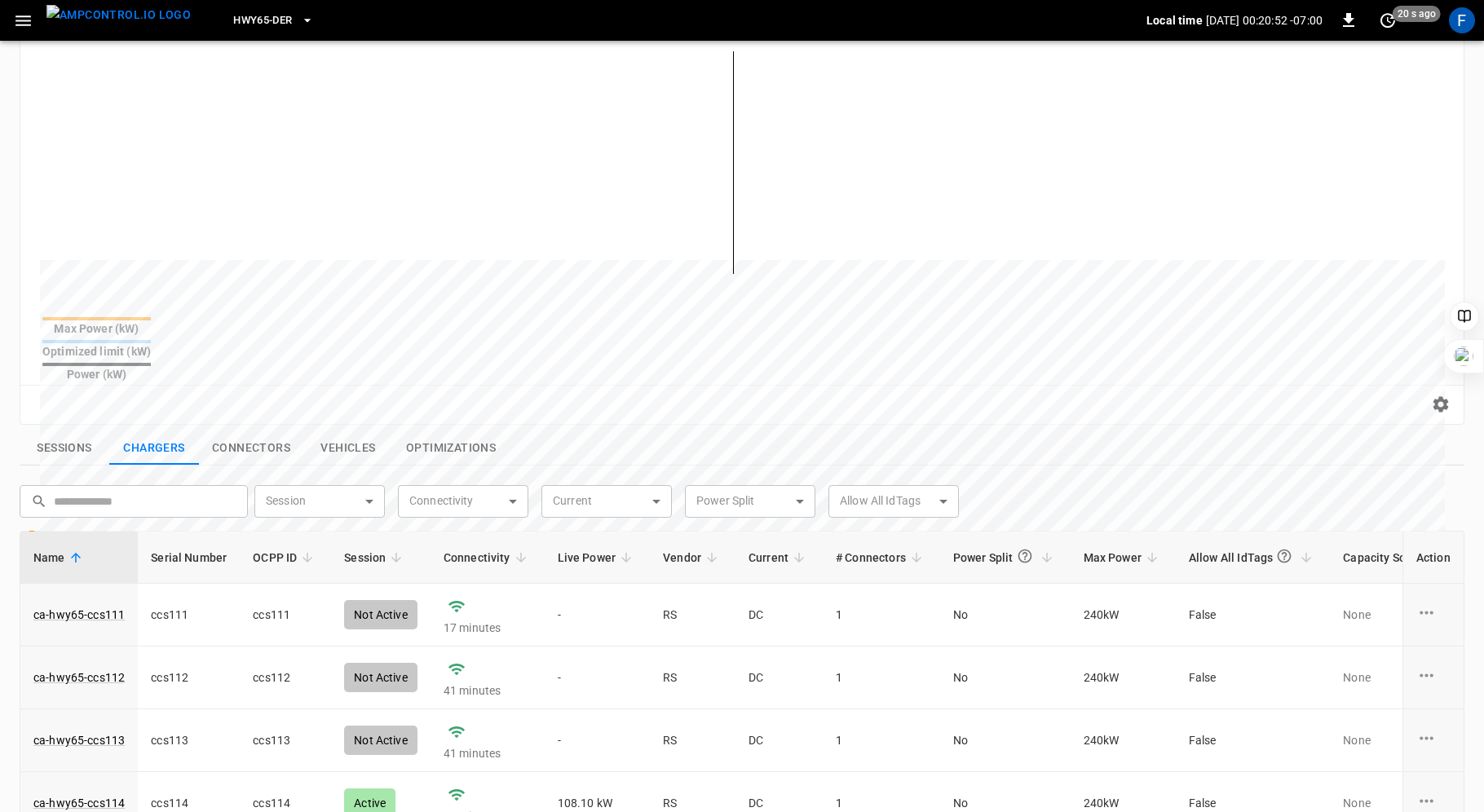
scroll to position [425, 0]
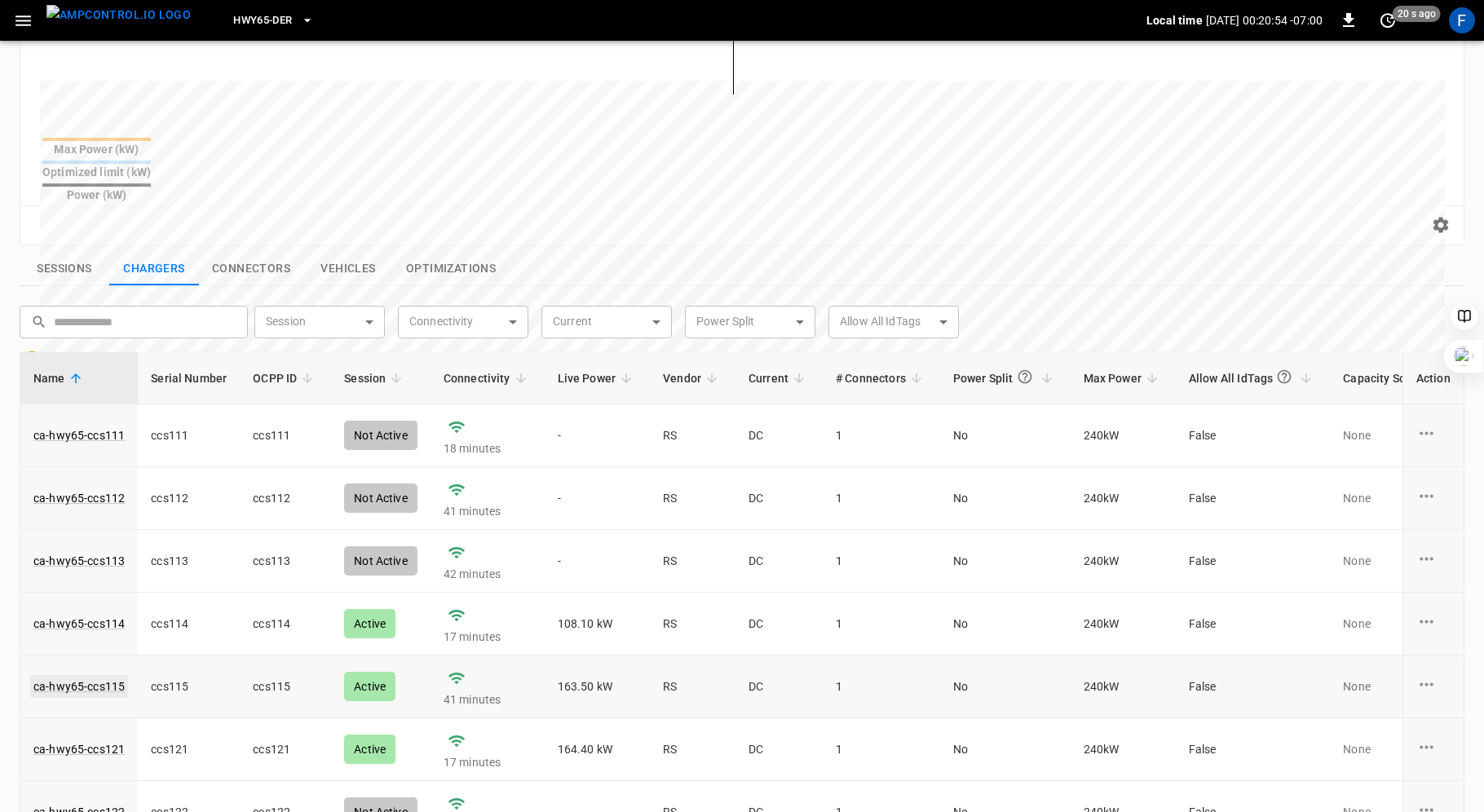
click at [107, 675] on link "ca-hwy65-ccs115" at bounding box center [78, 686] width 98 height 22
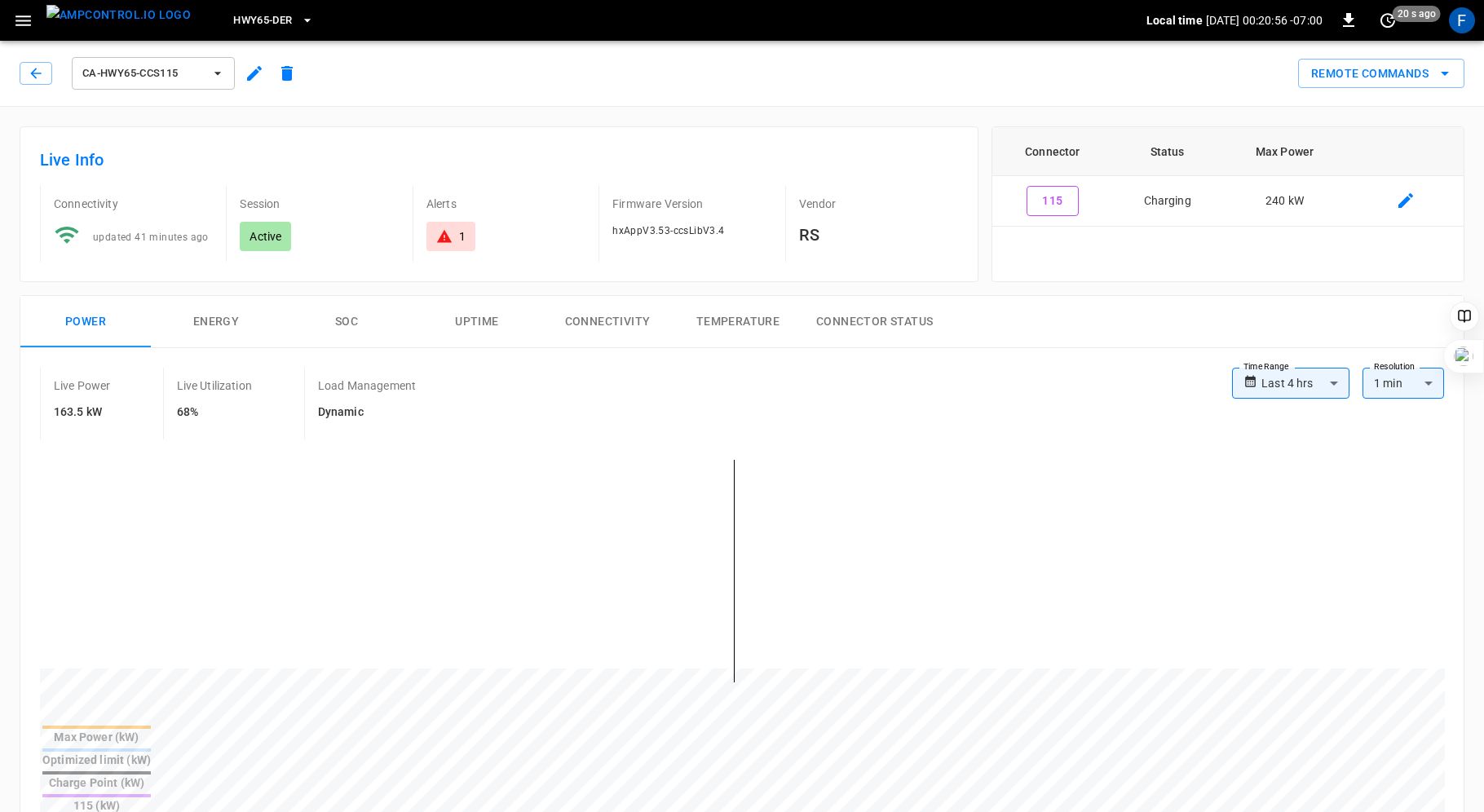
click at [451, 228] on icon at bounding box center [444, 236] width 16 height 16
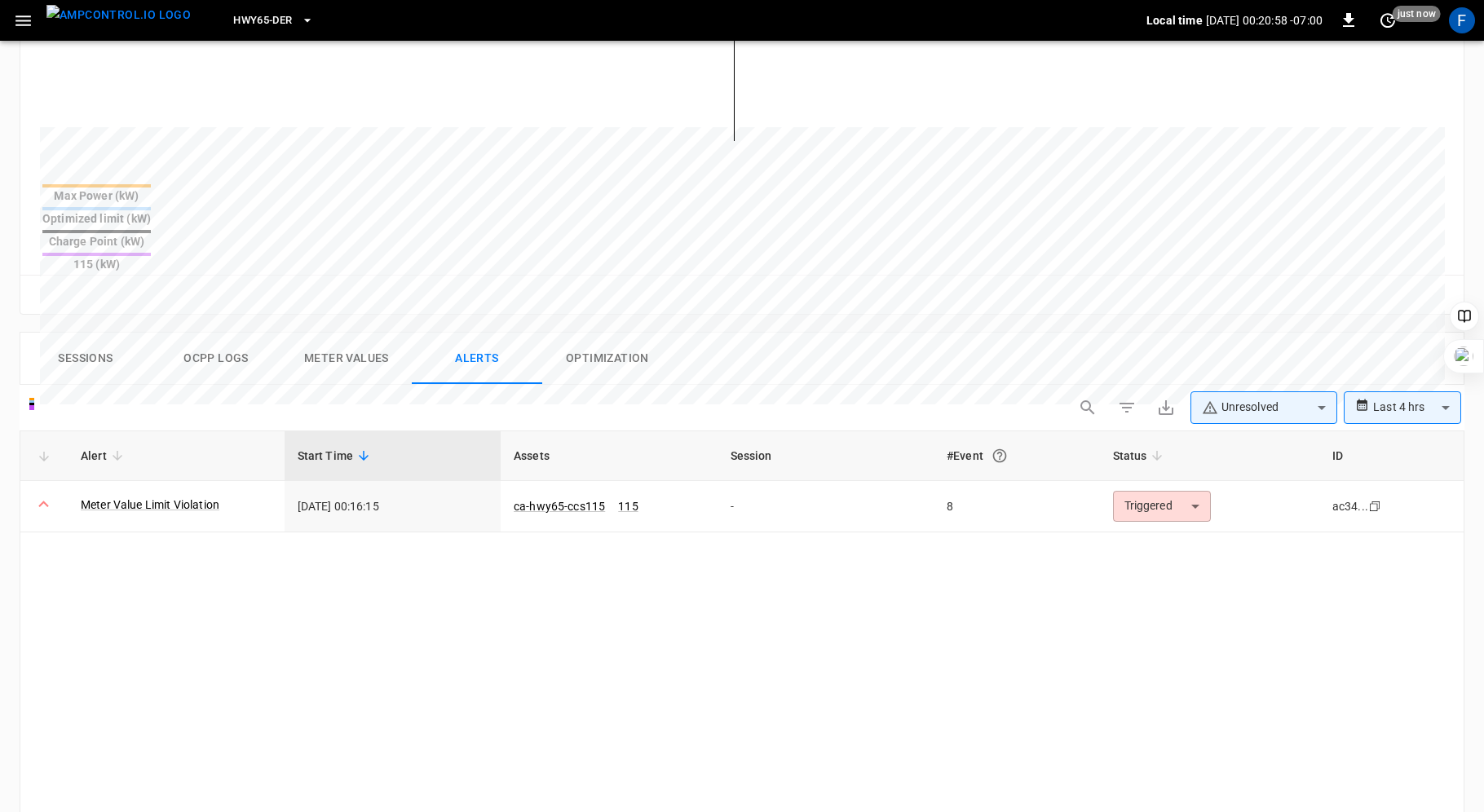
scroll to position [357, 0]
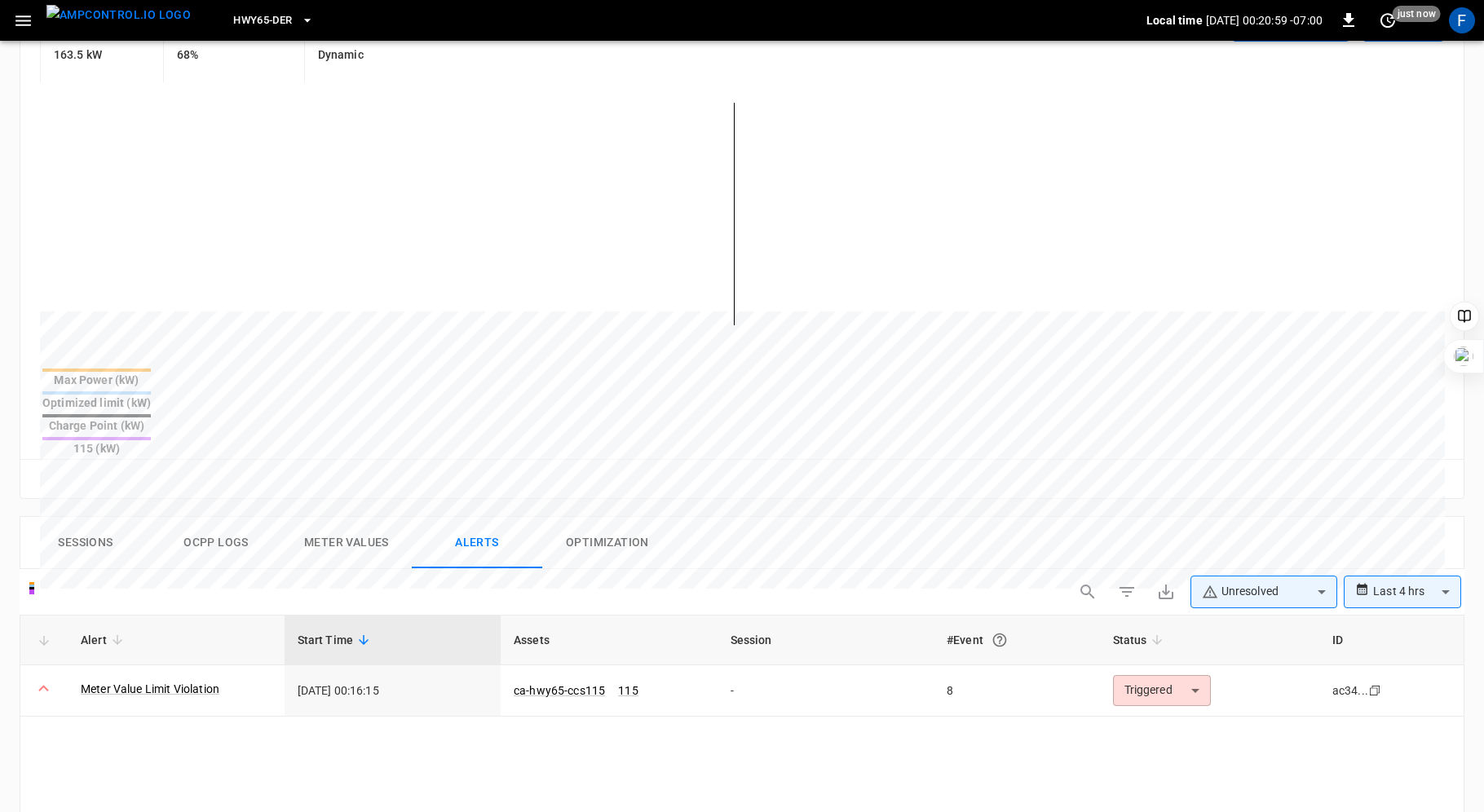
click at [201, 516] on button "Ocpp logs" at bounding box center [216, 543] width 131 height 52
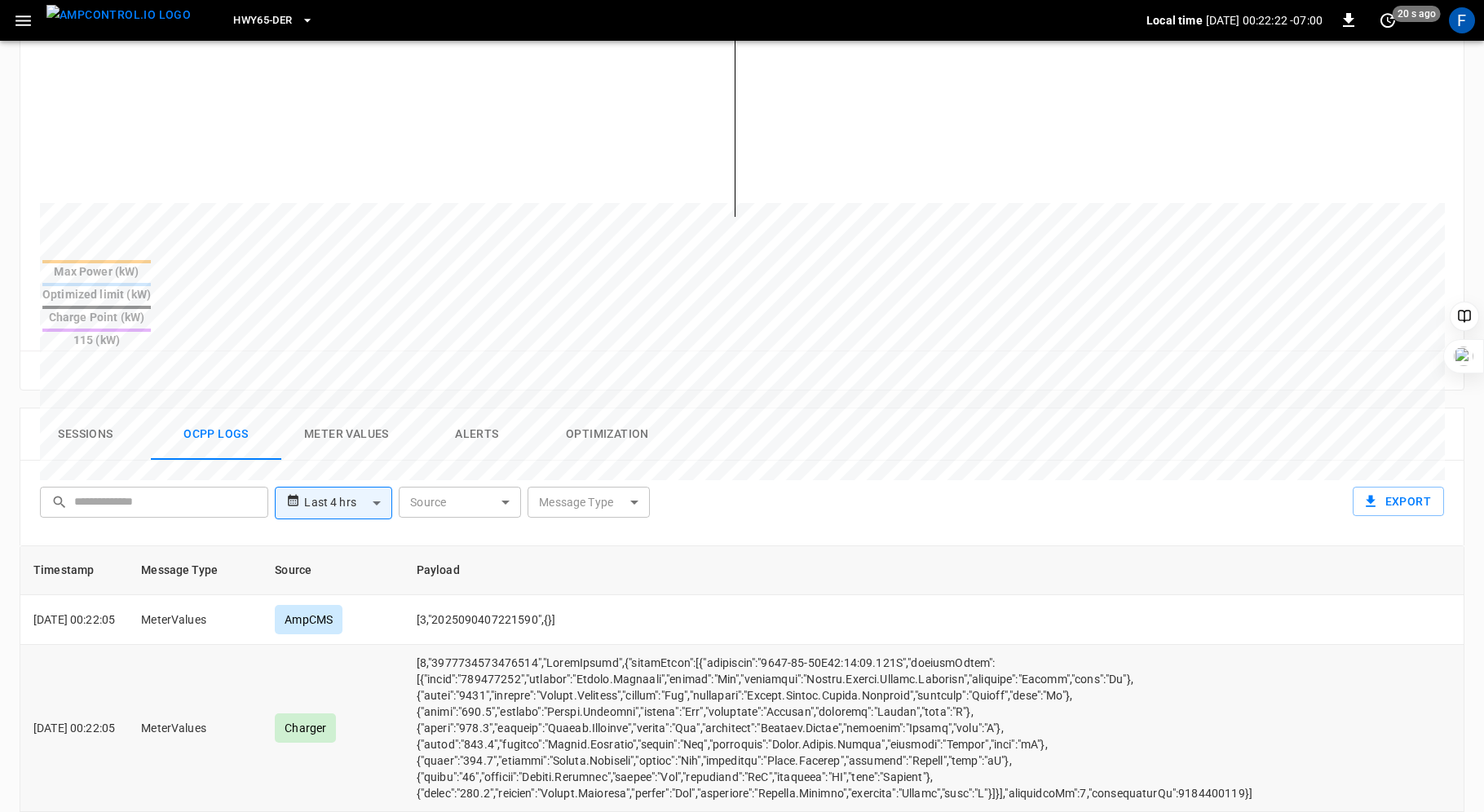
scroll to position [0, 0]
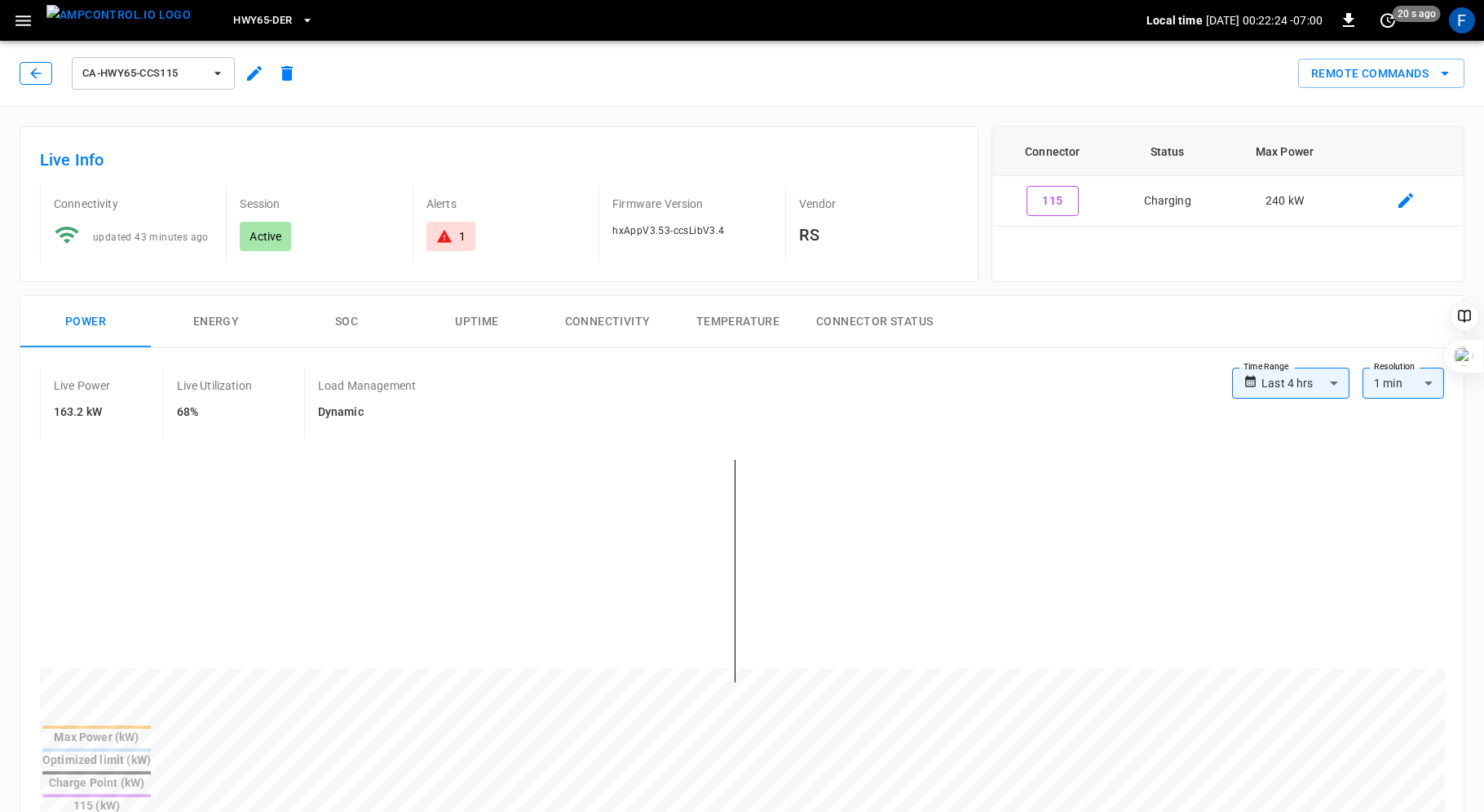
click at [31, 75] on icon "button" at bounding box center [35, 73] width 10 height 10
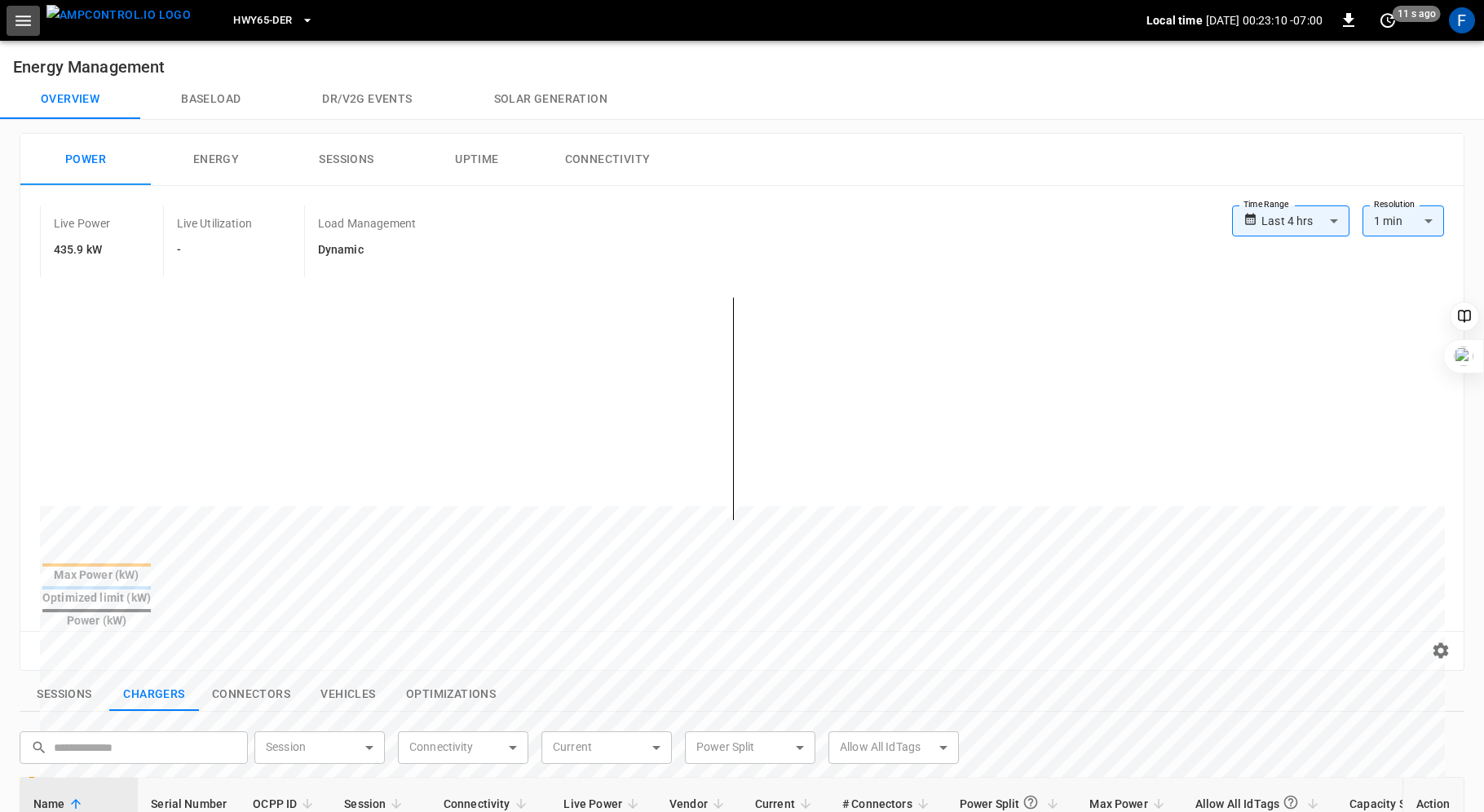
click at [26, 18] on icon "button" at bounding box center [23, 21] width 21 height 21
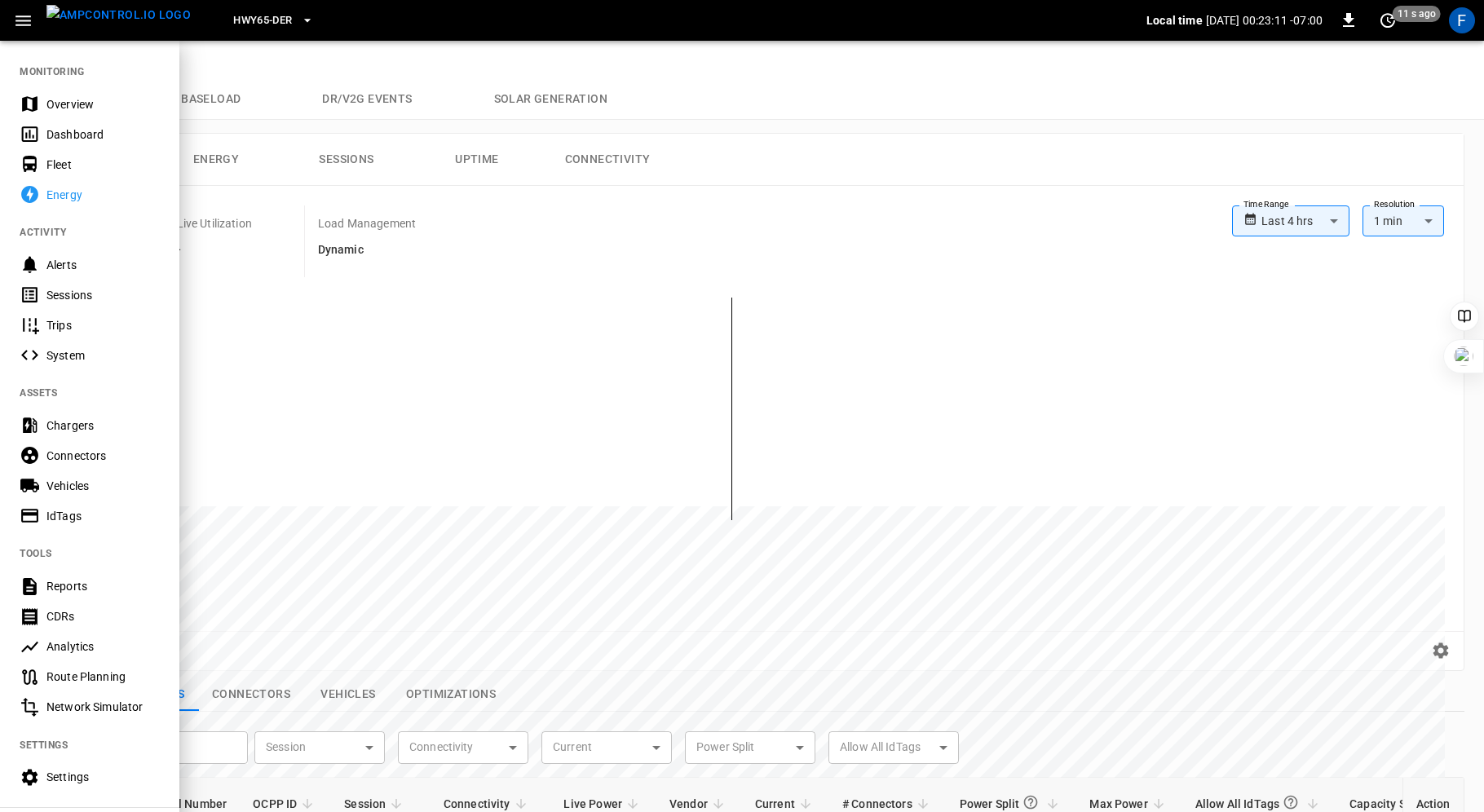
click at [64, 98] on div "Overview" at bounding box center [104, 103] width 114 height 16
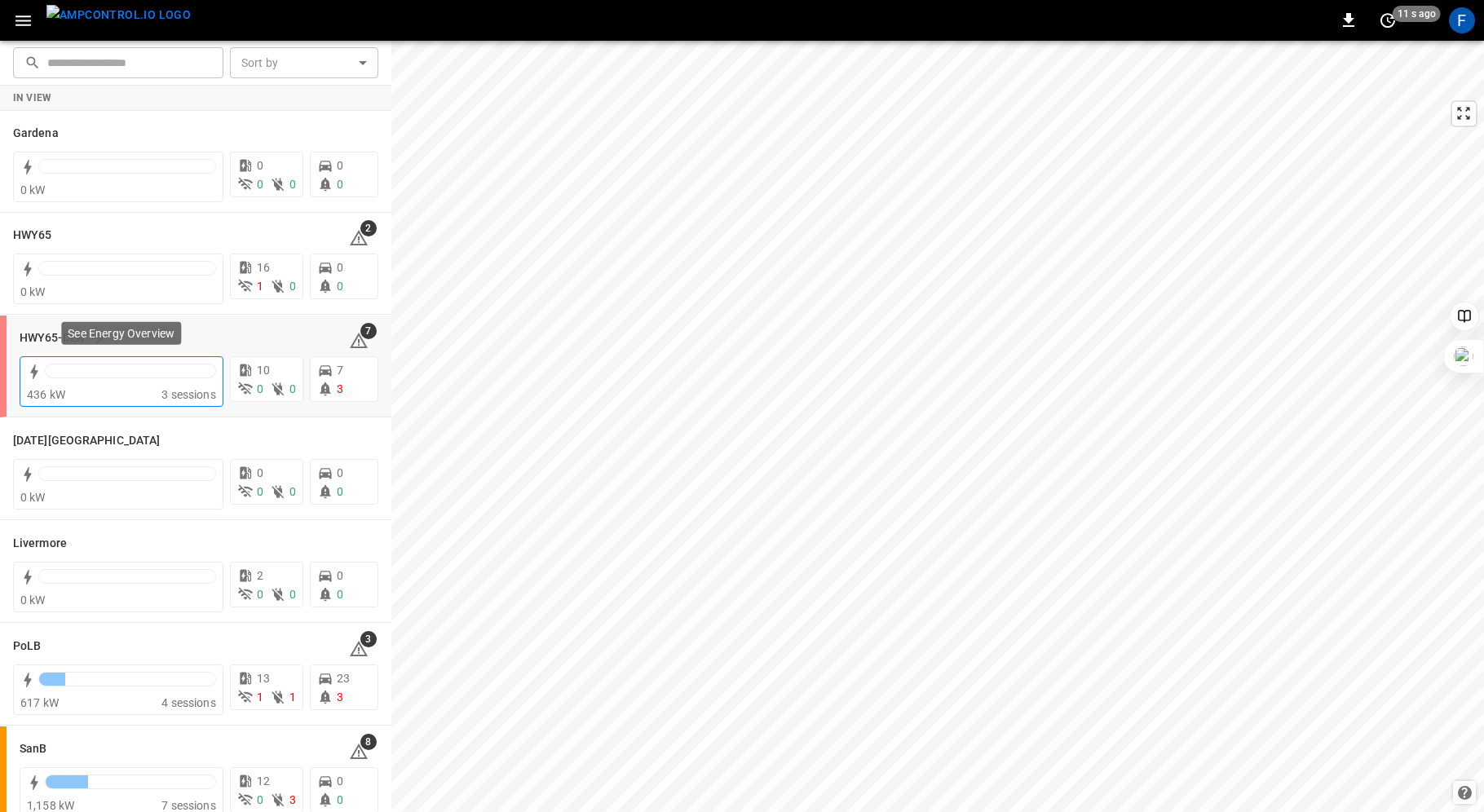
click at [64, 378] on div at bounding box center [131, 375] width 172 height 22
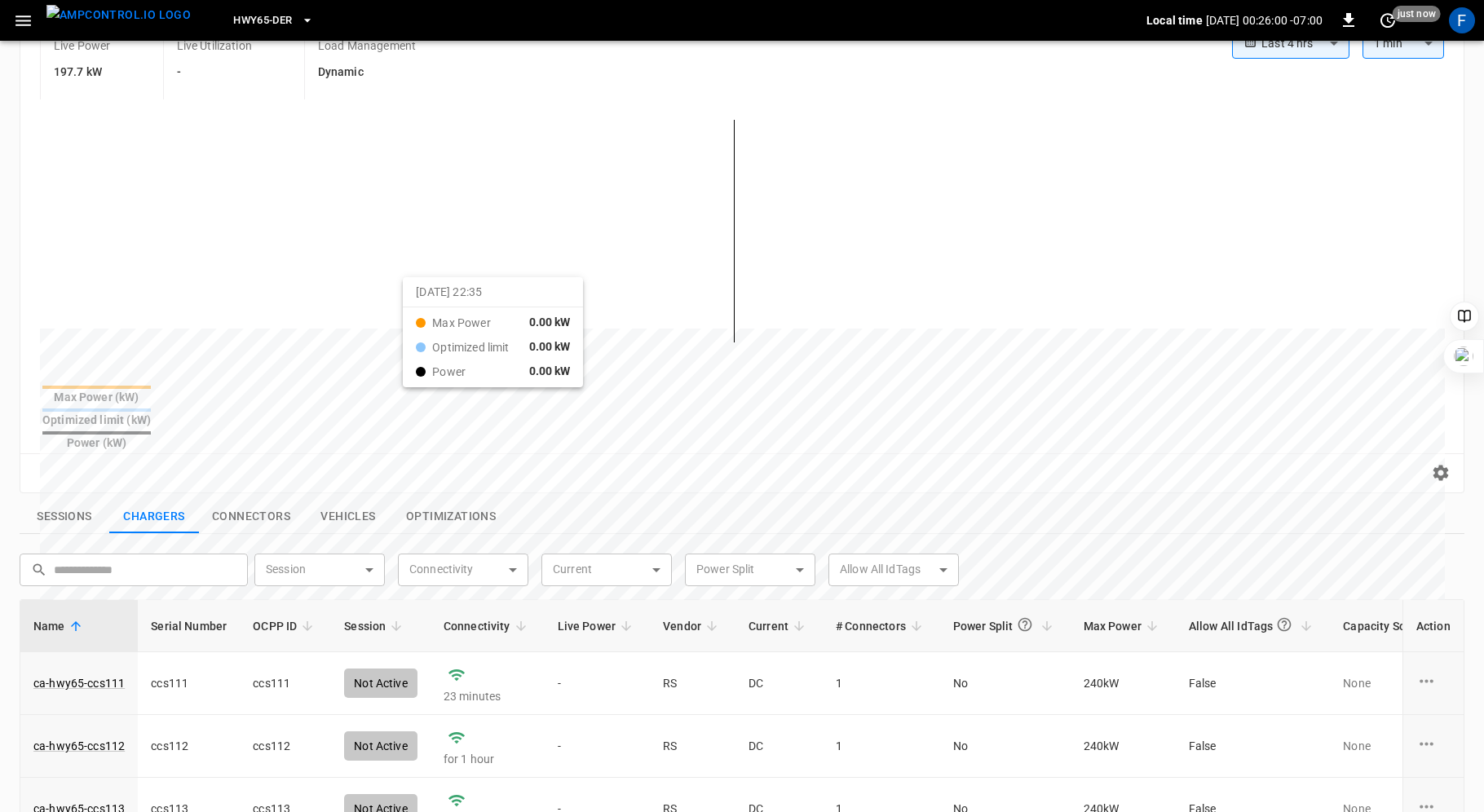
scroll to position [555, 0]
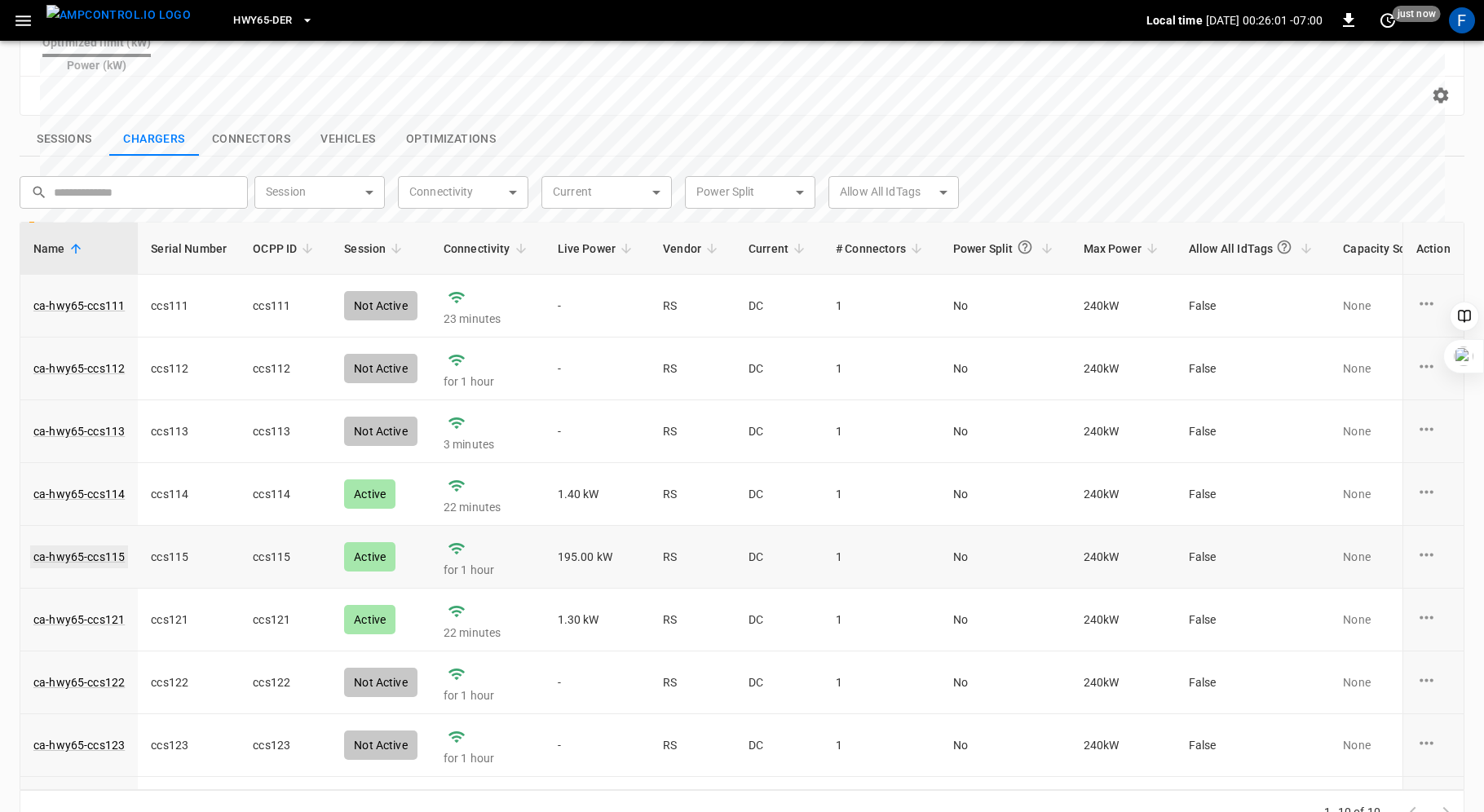
click at [75, 545] on link "ca-hwy65-ccs115" at bounding box center [78, 557] width 98 height 22
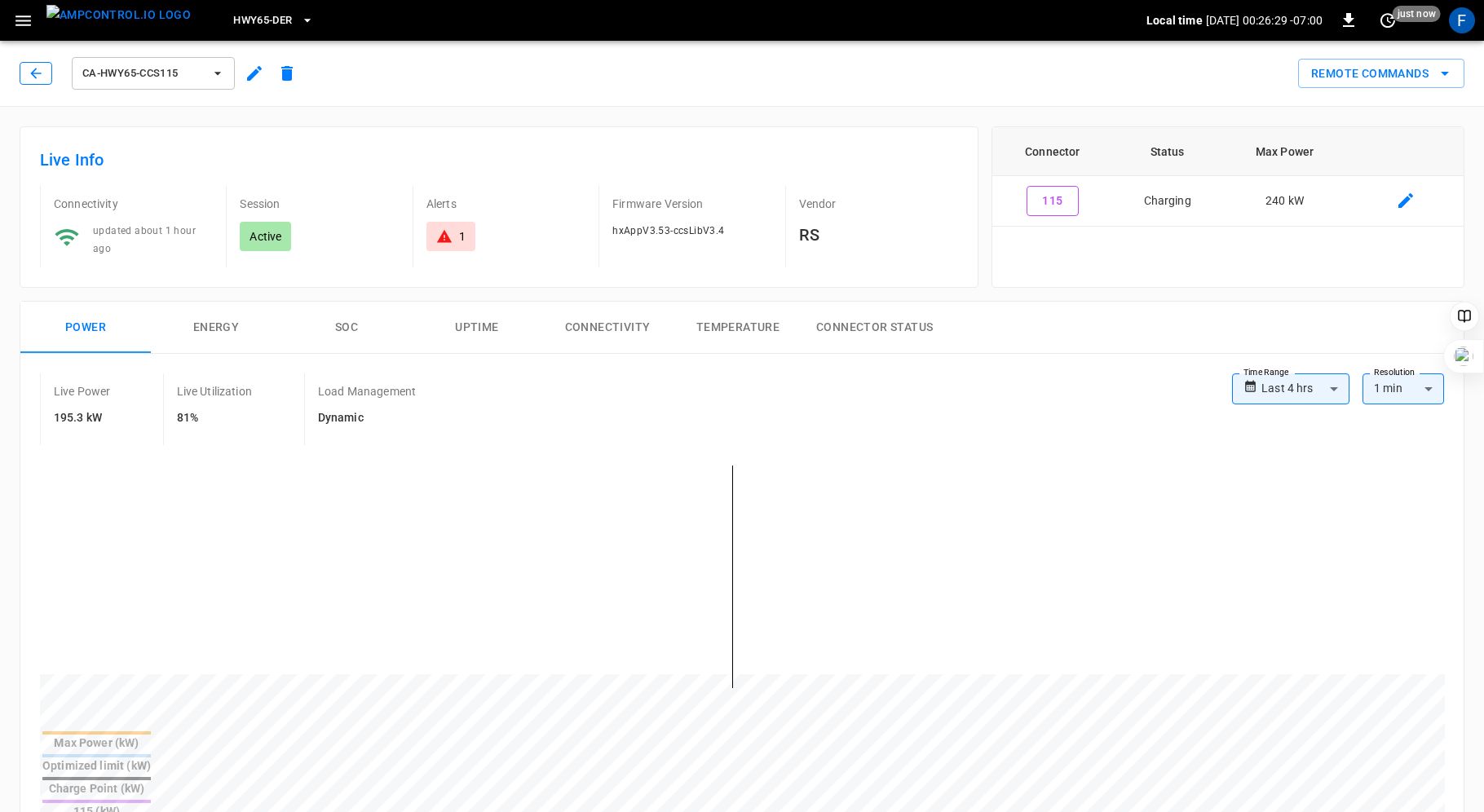
click at [31, 75] on icon "button" at bounding box center [35, 73] width 16 height 16
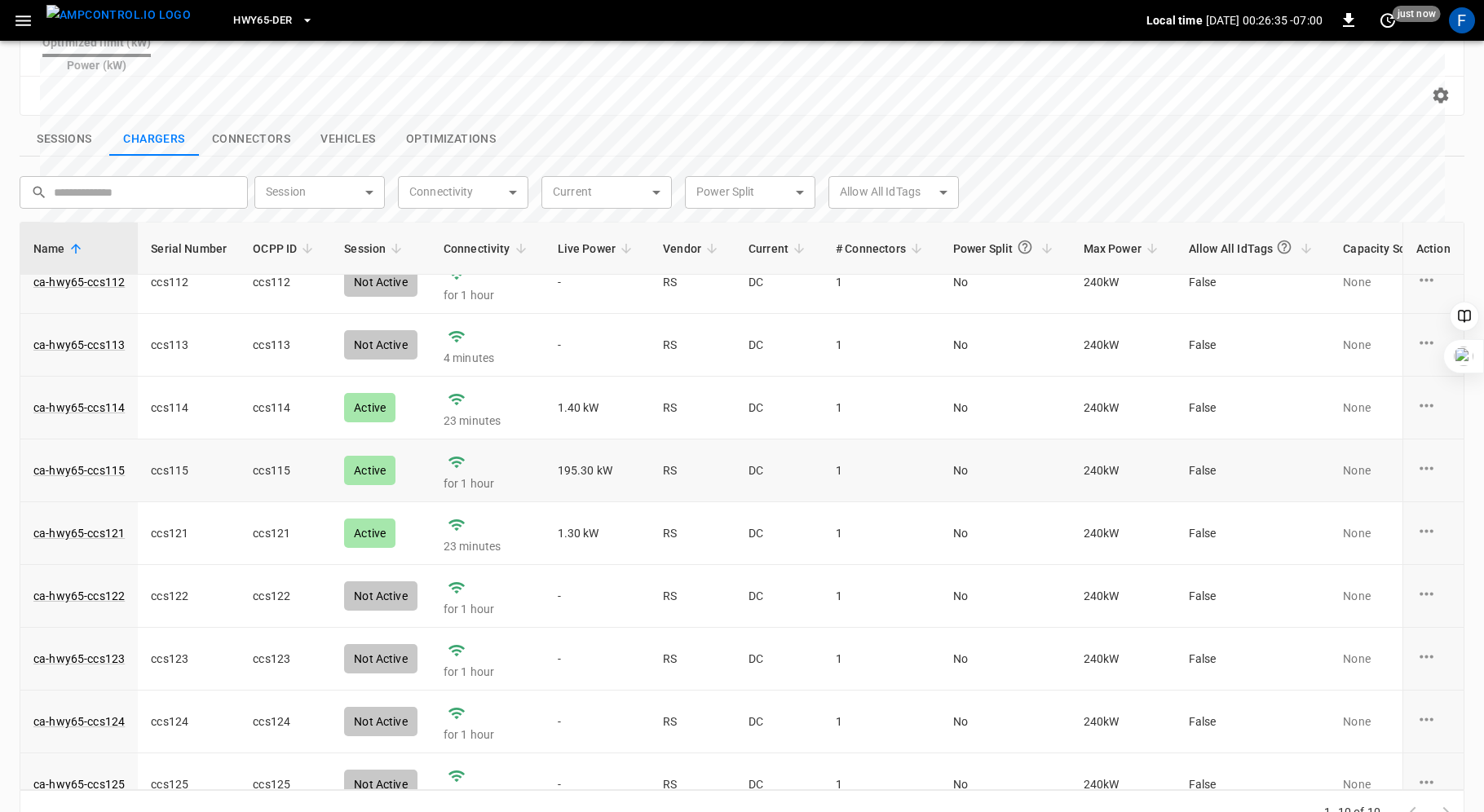
scroll to position [85, 0]
click at [107, 461] on link "ca-hwy65-ccs115" at bounding box center [78, 472] width 98 height 22
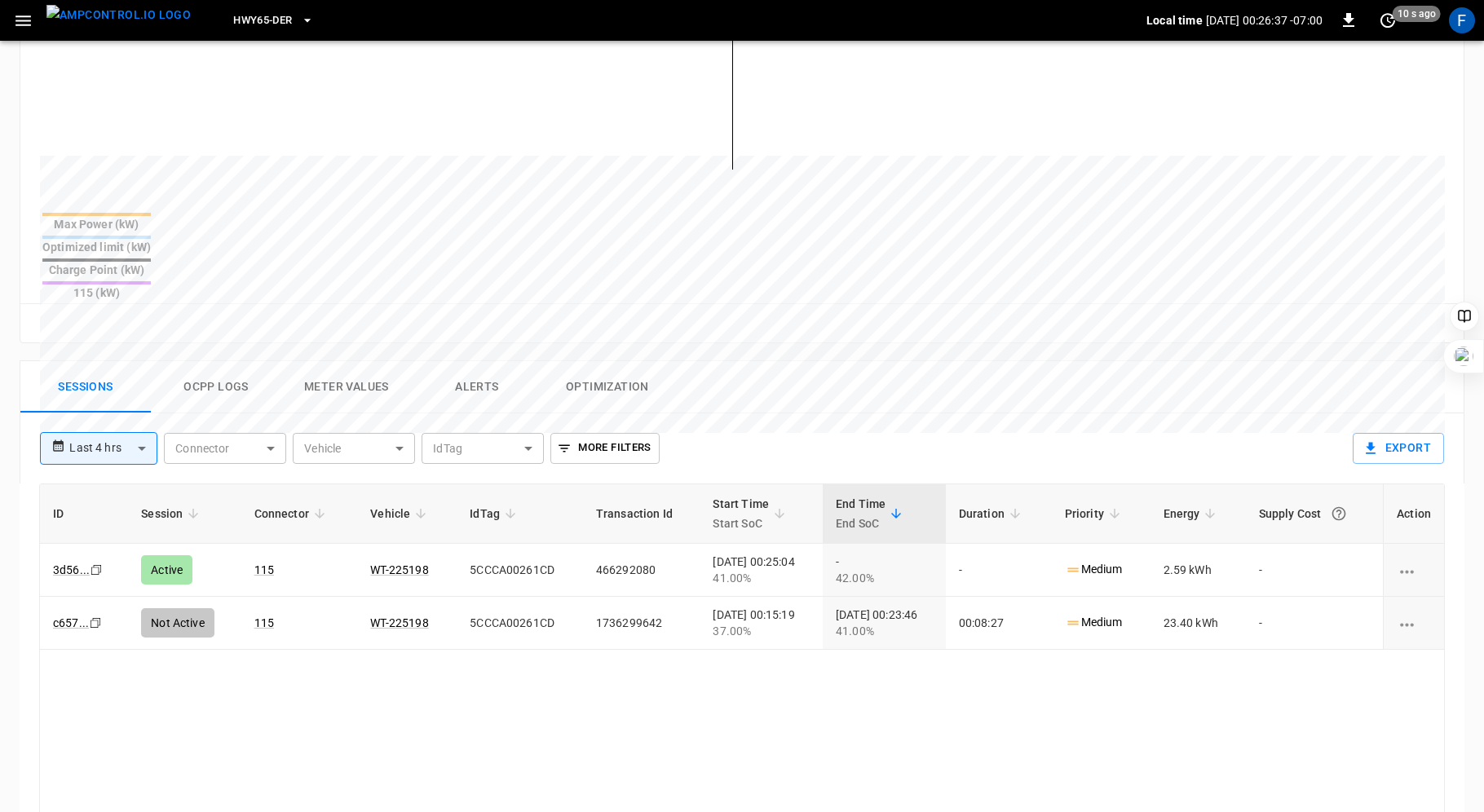
scroll to position [535, 0]
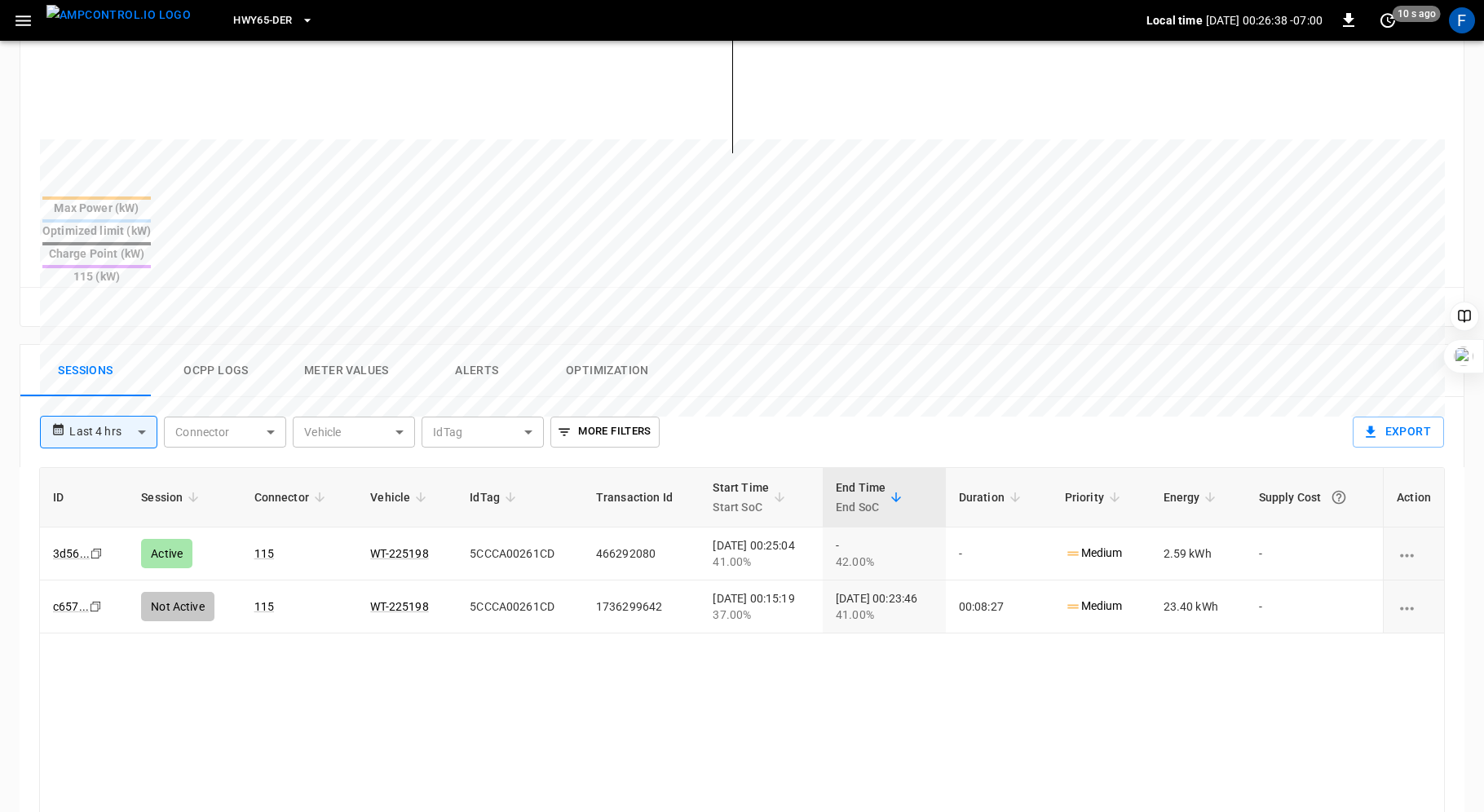
click at [203, 345] on button "Ocpp logs" at bounding box center [216, 371] width 131 height 52
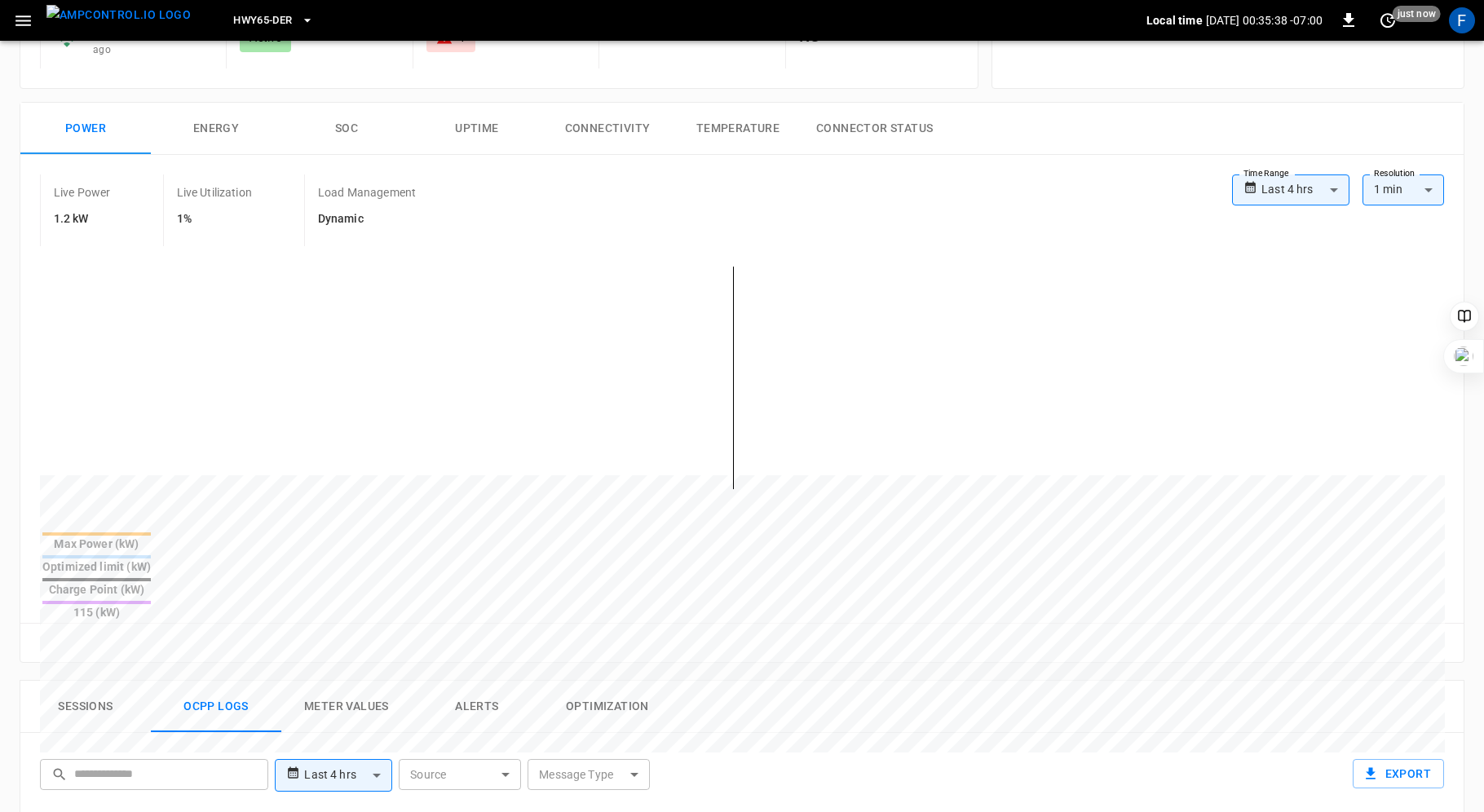
scroll to position [0, 0]
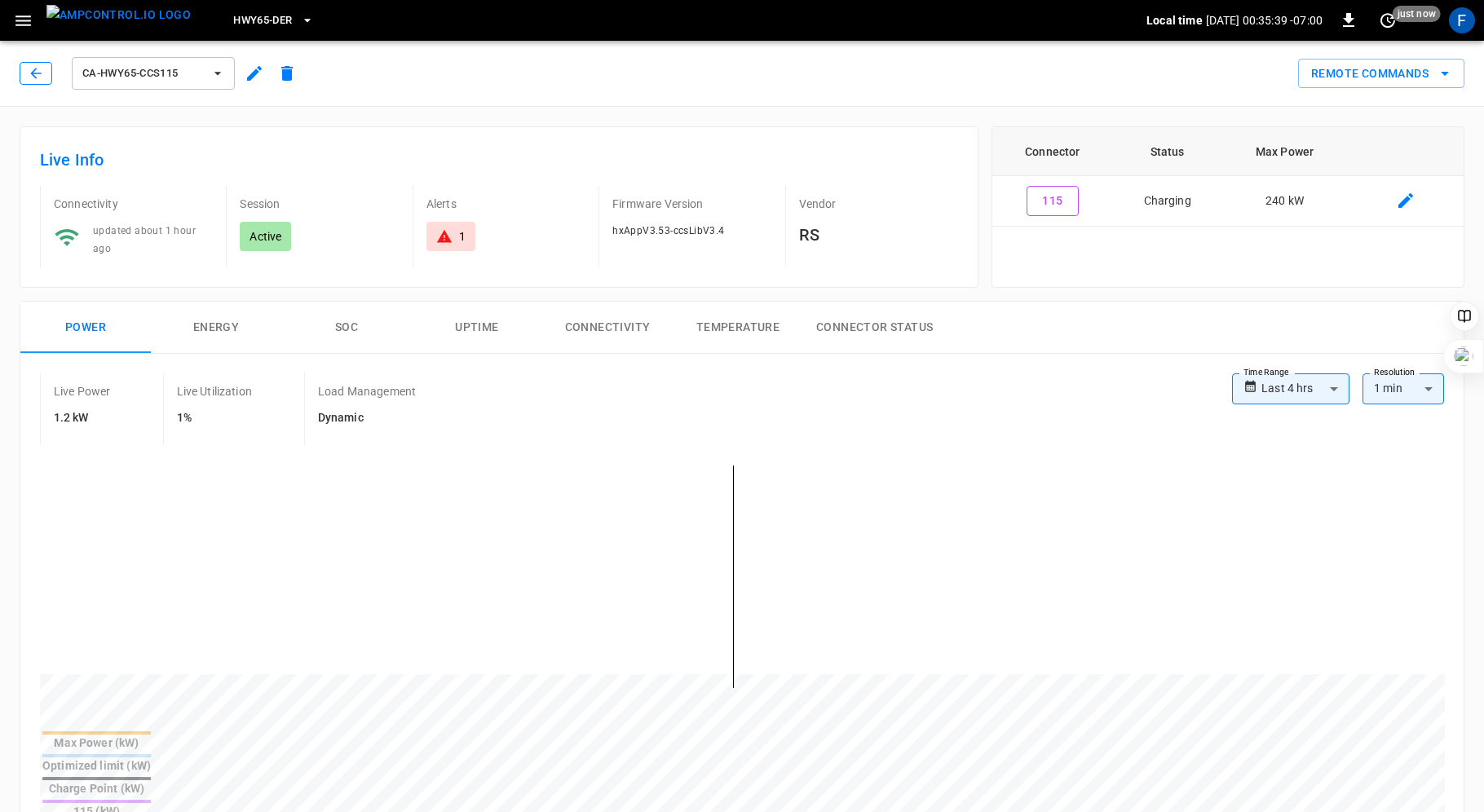
click at [35, 75] on icon "button" at bounding box center [35, 73] width 16 height 16
